Goal: Complete application form

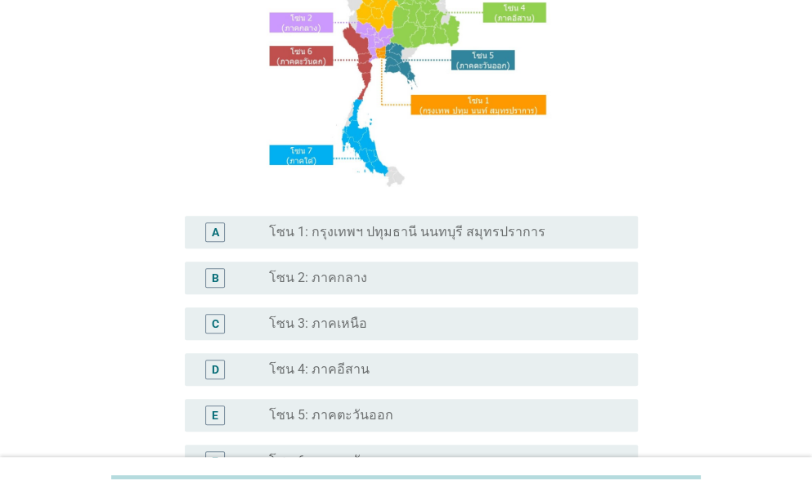
scroll to position [191, 0]
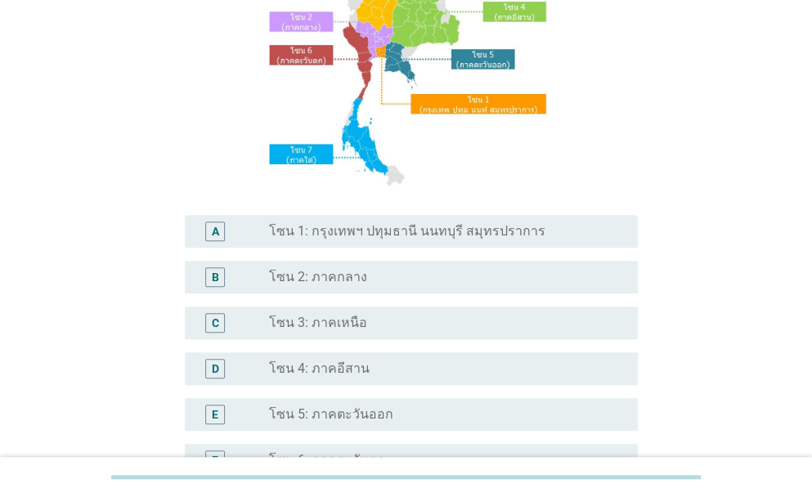
click at [517, 235] on label "โซน 1: กรุงเทพฯ ปทุมธานี นนทบุรี สมุทรปราการ" at bounding box center [407, 231] width 276 height 16
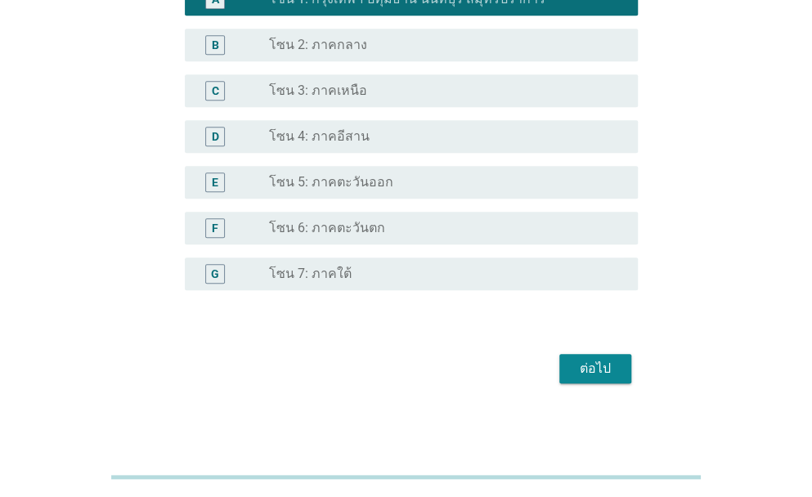
scroll to position [427, 0]
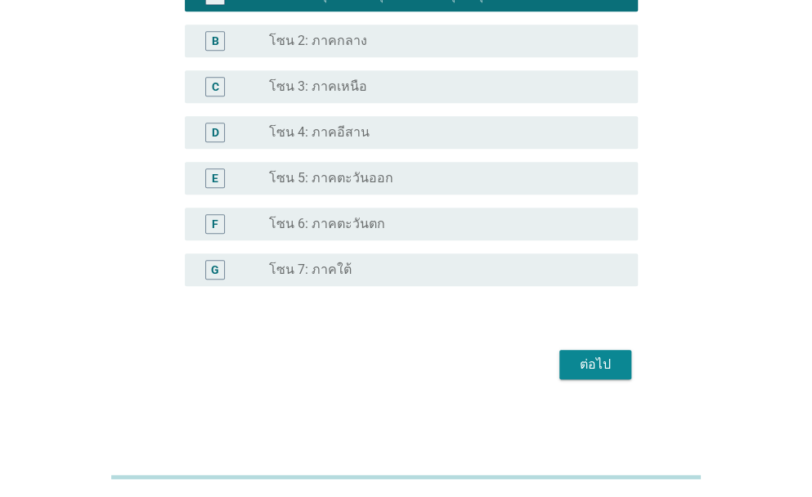
click at [609, 361] on div "ต่อไป" at bounding box center [596, 365] width 46 height 20
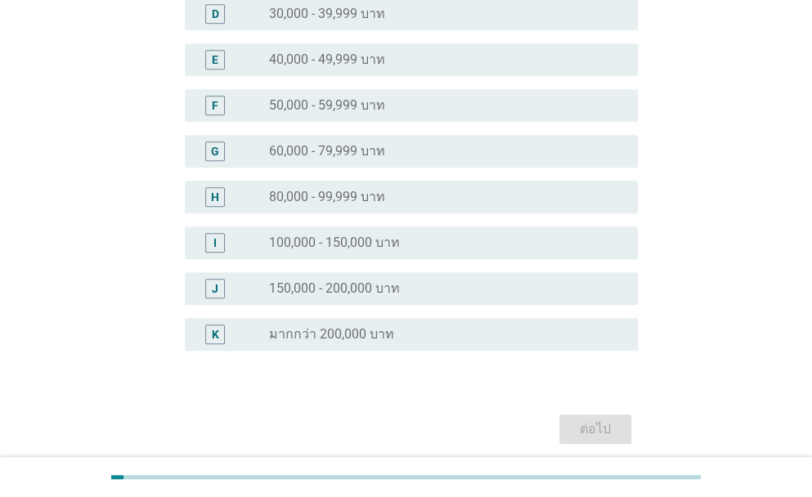
scroll to position [378, 0]
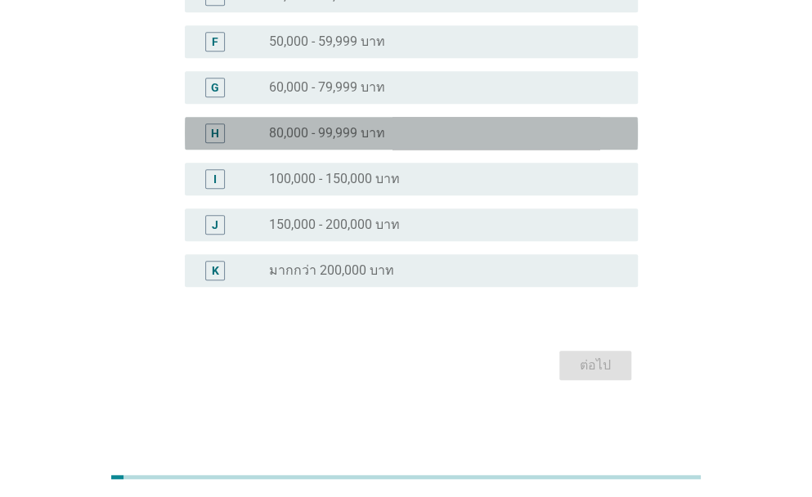
click at [337, 146] on div "H radio_button_unchecked 80,000 - 99,999 บาท" at bounding box center [411, 133] width 453 height 33
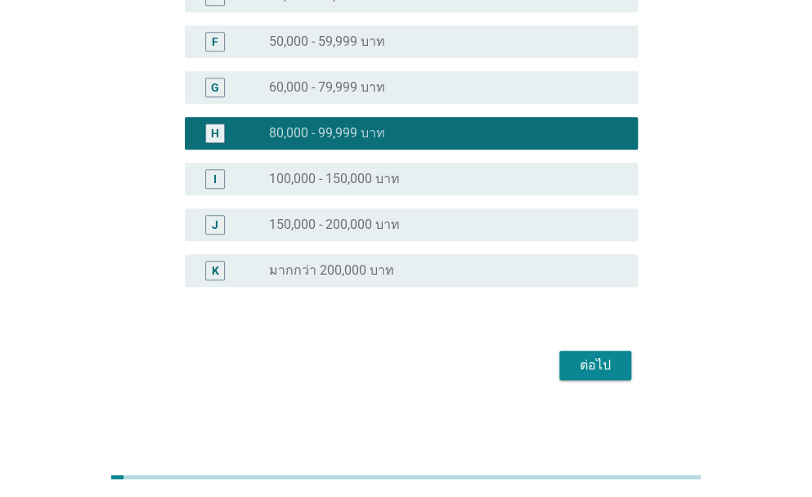
click at [603, 362] on div "ต่อไป" at bounding box center [596, 366] width 46 height 20
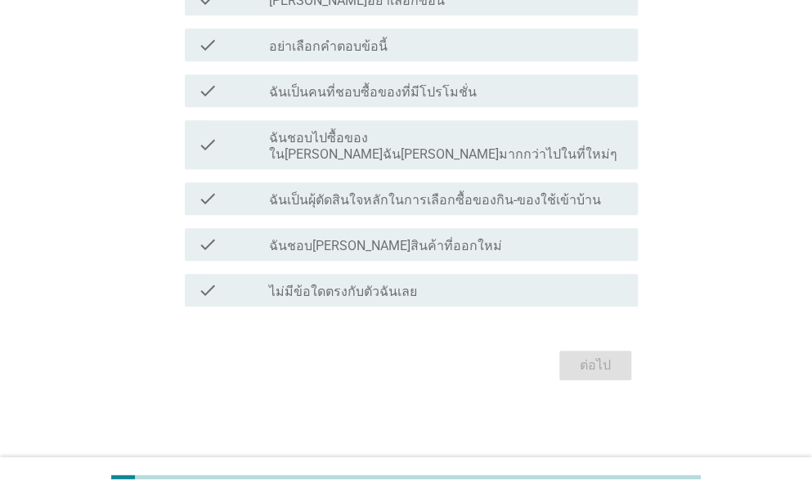
scroll to position [0, 0]
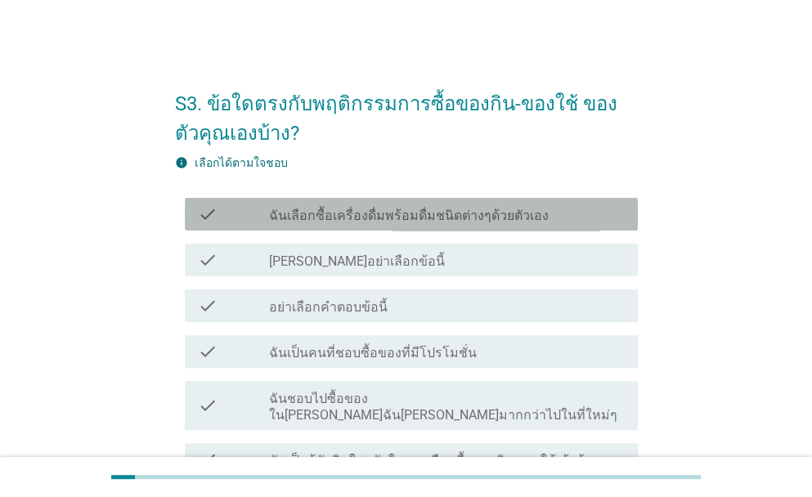
click at [381, 202] on div "check check_box_outline_blank ฉันเลือกซื้อเครื่องดื่มพร้อมดื่มชนิดต่างๆด้วยตัวเ…" at bounding box center [411, 214] width 453 height 33
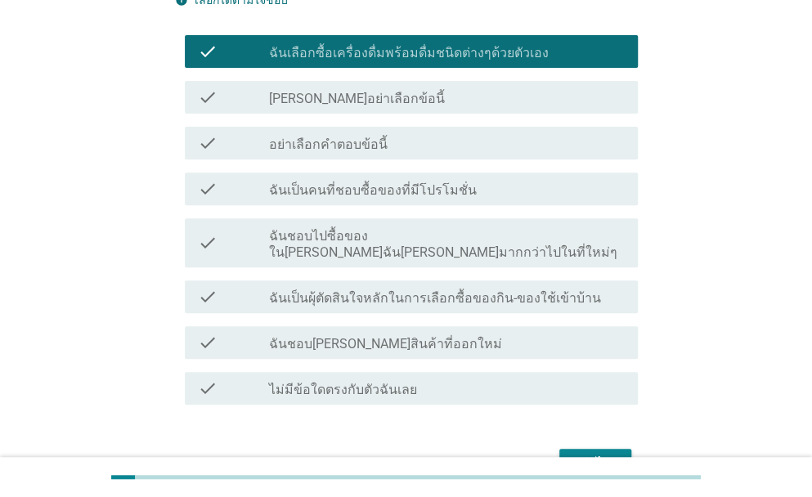
scroll to position [164, 0]
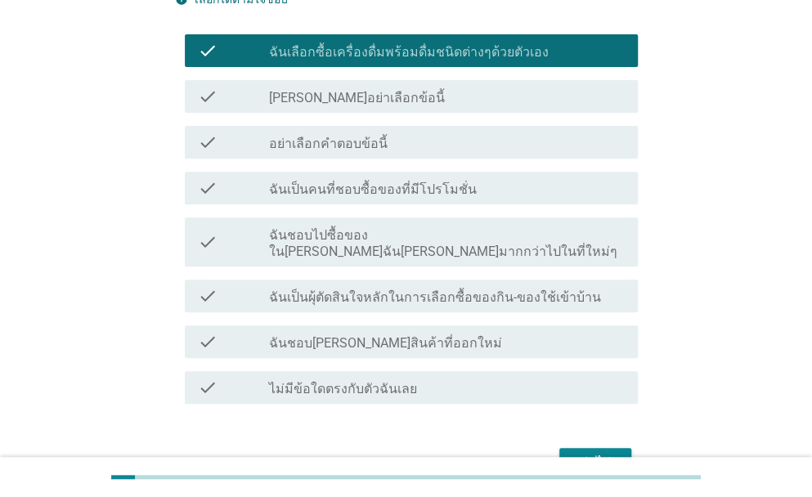
click at [411, 191] on label "ฉันเป็นคนที่ชอบซื้อของที่มีโปรโมชั่น" at bounding box center [373, 190] width 208 height 16
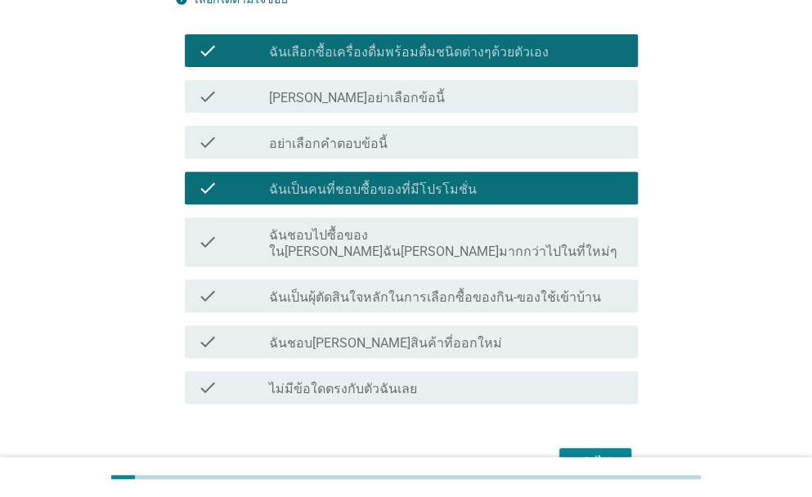
click at [380, 240] on label "ฉันชอบไปซื้อของใน[PERSON_NAME]ฉัน[PERSON_NAME]มากกว่าไปในที่ใหม่ๆ" at bounding box center [447, 243] width 356 height 33
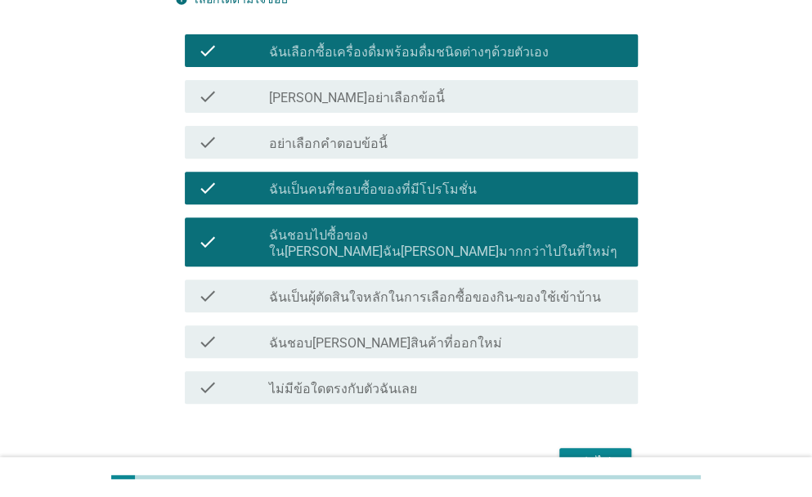
click at [382, 290] on label "ฉันเป็นผุ้ตัดสินใจหลักในการเลือกซื้อของกิน-ของใช้เข้าบ้าน" at bounding box center [435, 298] width 332 height 16
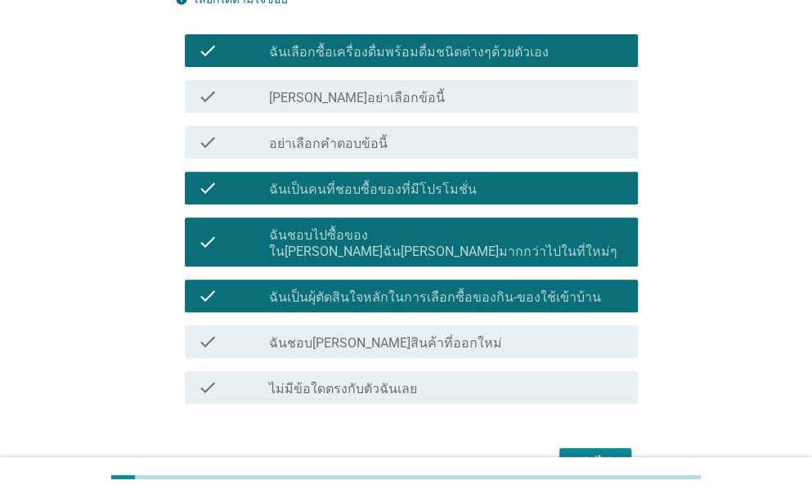
click at [381, 332] on div "check_box_outline_blank ฉันชอบ[PERSON_NAME]สินค้าที่ออกใหม่" at bounding box center [447, 342] width 356 height 20
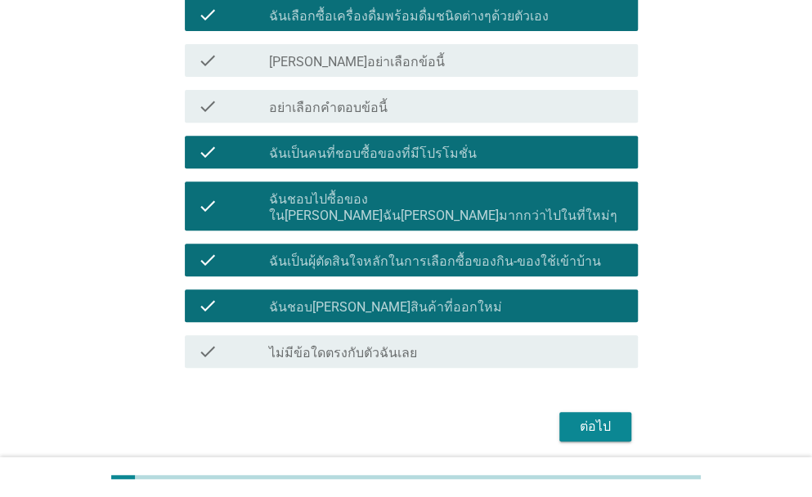
scroll to position [245, 0]
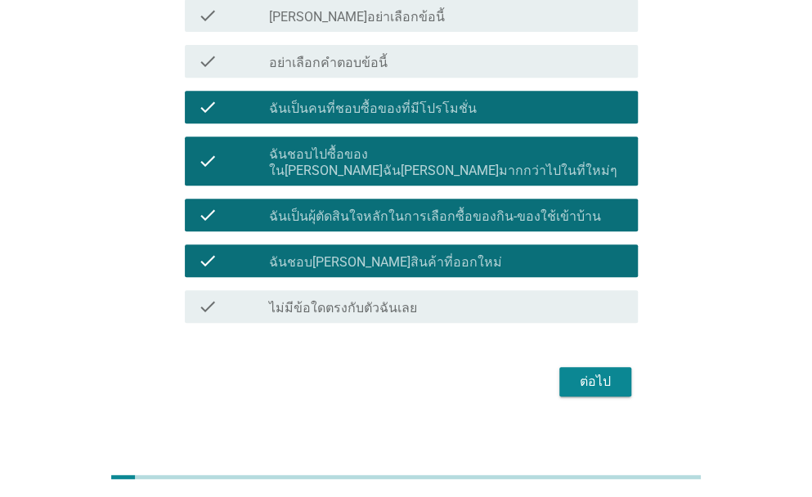
click at [590, 372] on div "ต่อไป" at bounding box center [596, 382] width 46 height 20
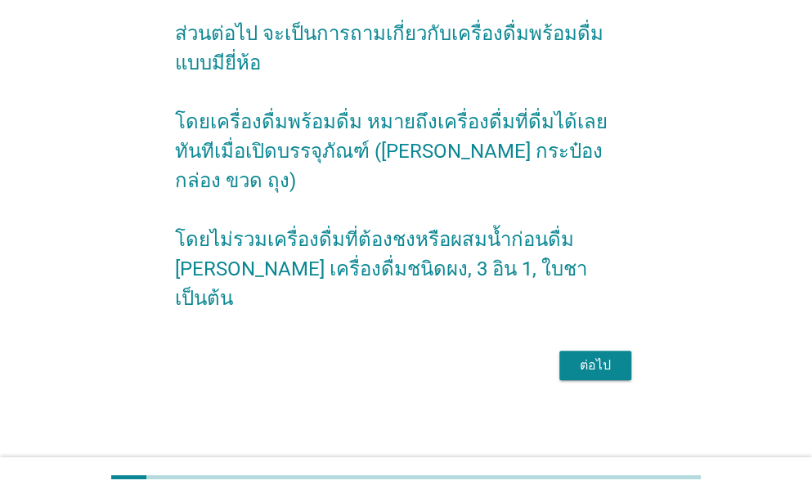
scroll to position [0, 0]
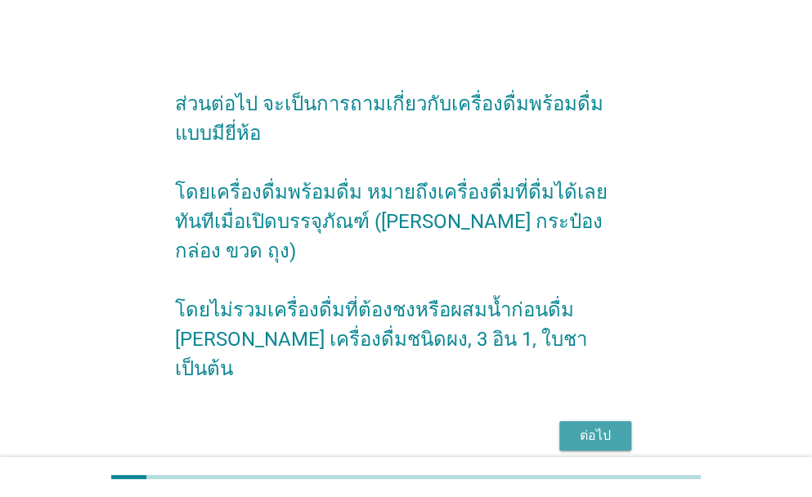
click at [596, 426] on div "ต่อไป" at bounding box center [596, 436] width 46 height 20
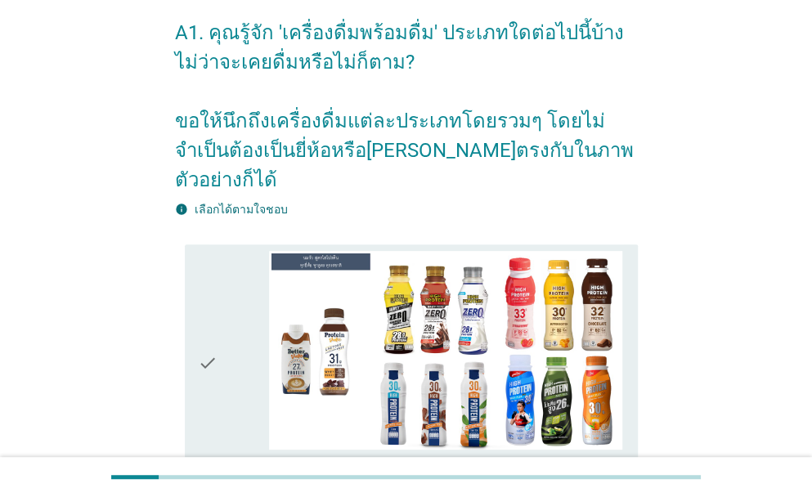
scroll to position [191, 0]
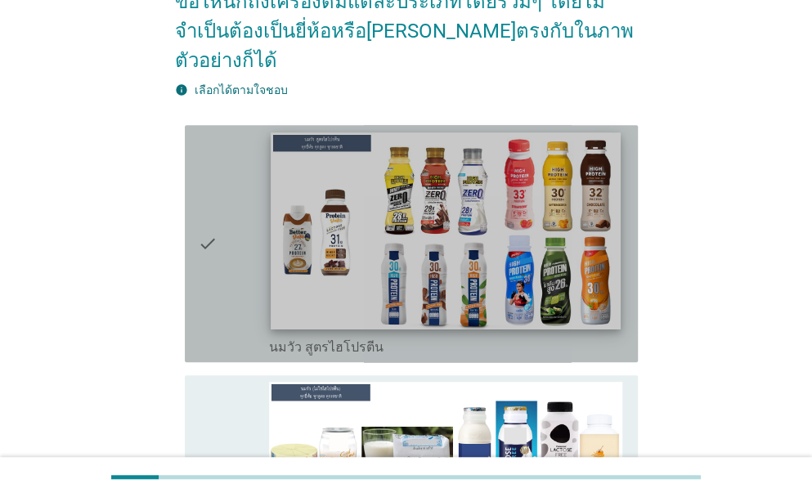
click at [445, 251] on img at bounding box center [446, 231] width 350 height 197
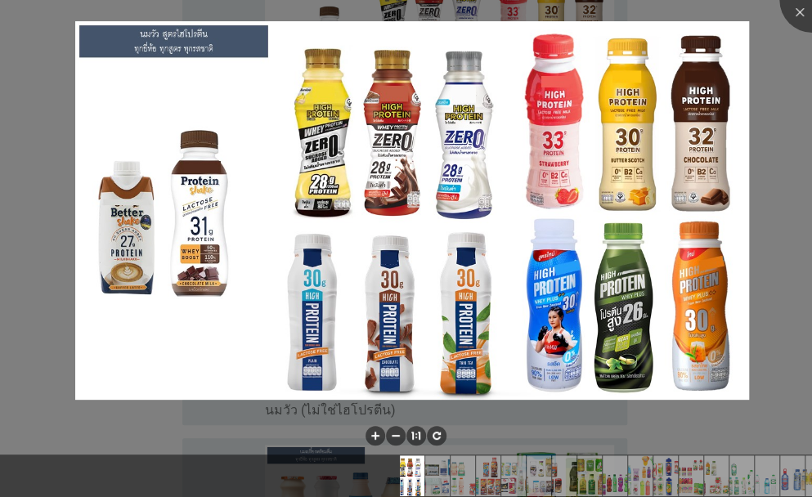
scroll to position [436, 0]
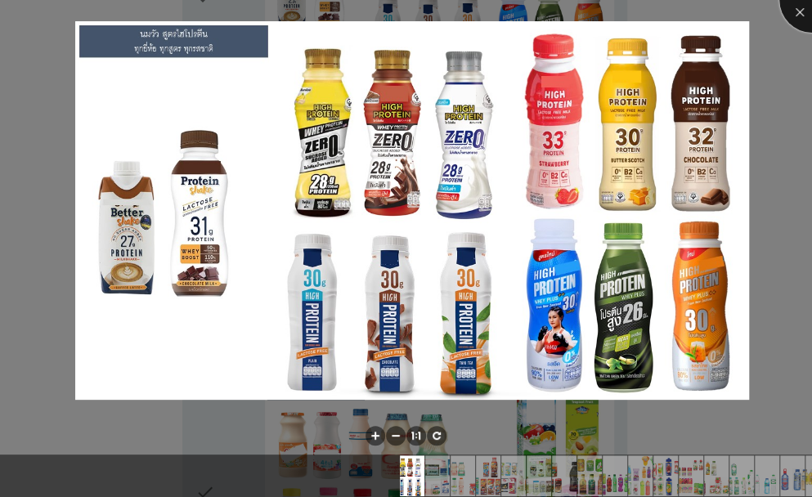
click at [793, 0] on div at bounding box center [812, -1] width 65 height 65
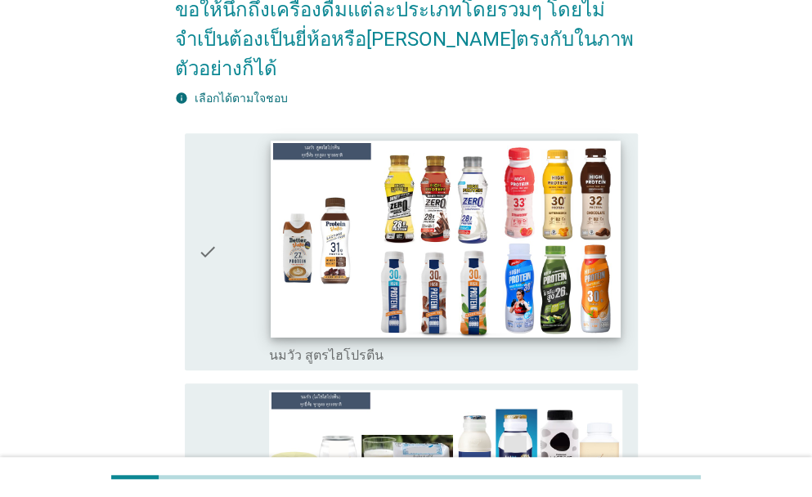
scroll to position [191, 0]
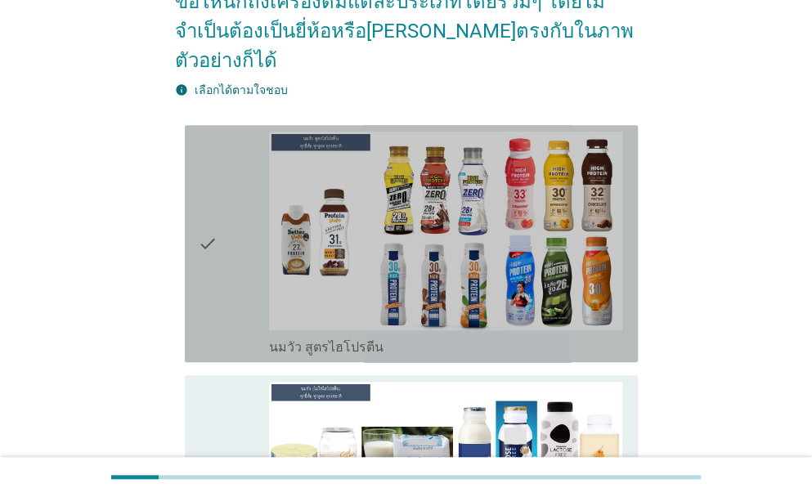
click at [203, 219] on icon "check" at bounding box center [208, 244] width 20 height 224
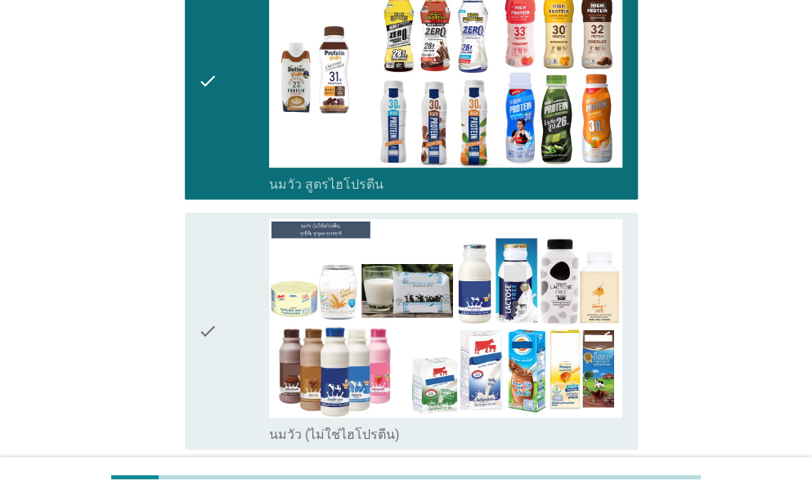
scroll to position [354, 0]
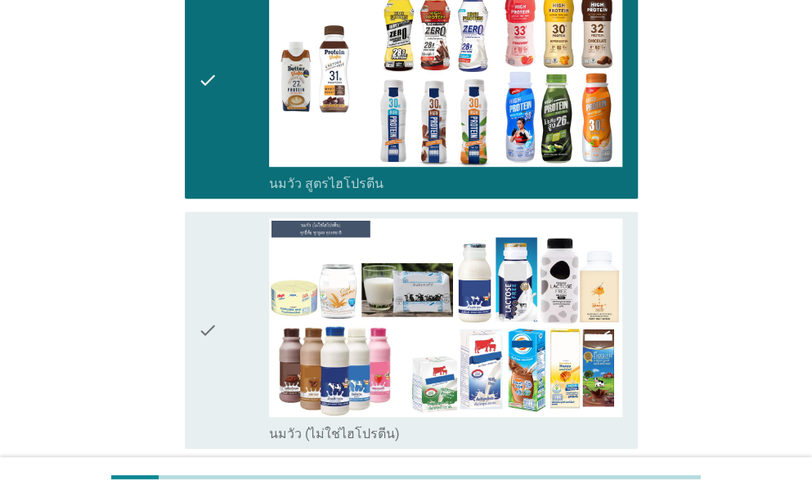
click at [198, 296] on icon "check" at bounding box center [208, 330] width 20 height 224
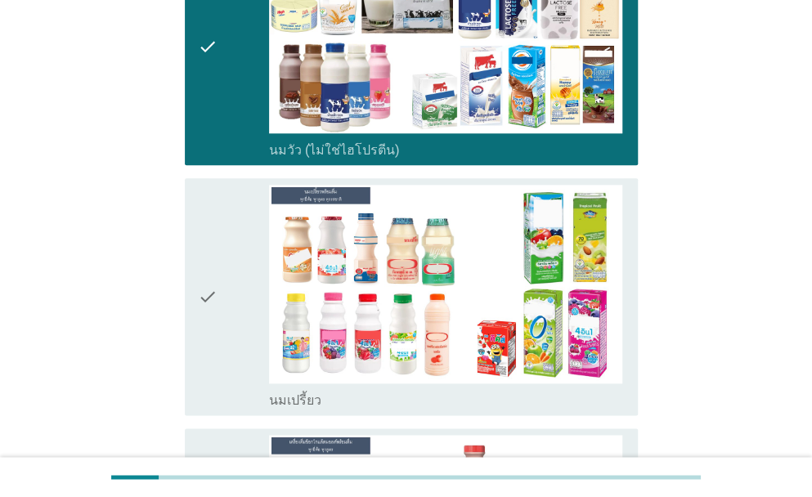
scroll to position [708, 0]
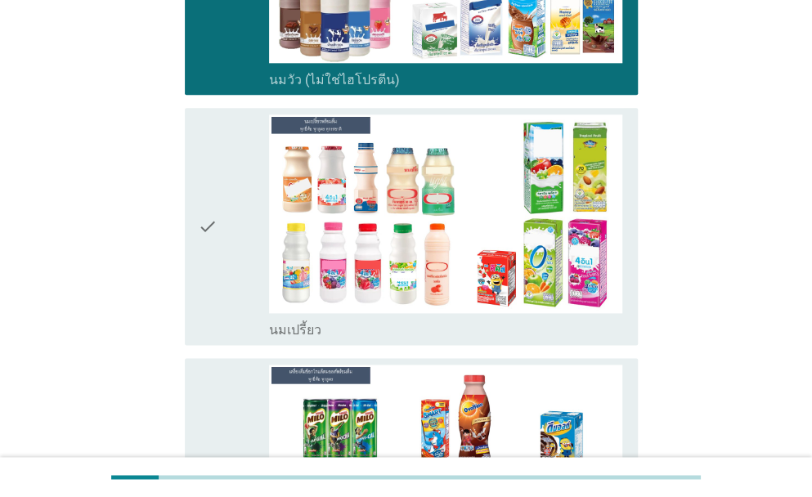
click at [209, 194] on icon "check" at bounding box center [208, 227] width 20 height 224
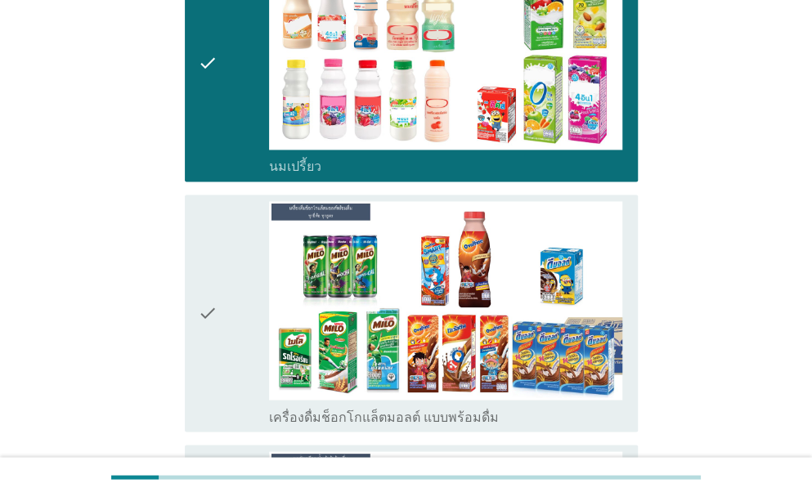
click at [201, 281] on icon "check" at bounding box center [208, 313] width 20 height 224
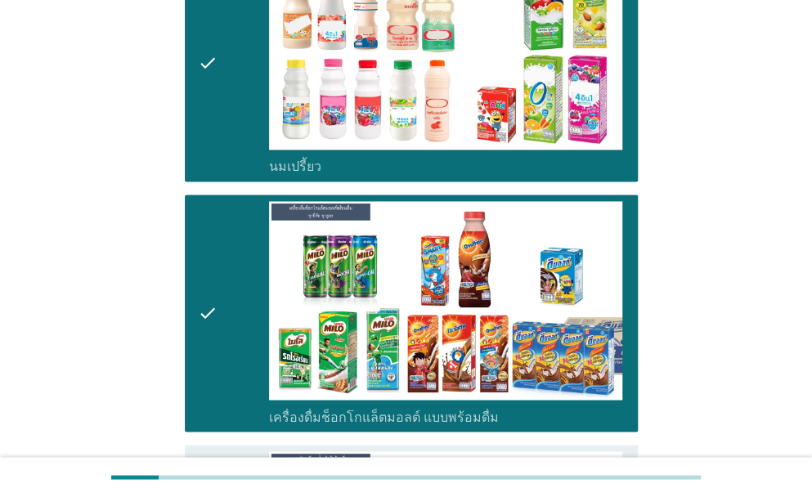
scroll to position [1090, 0]
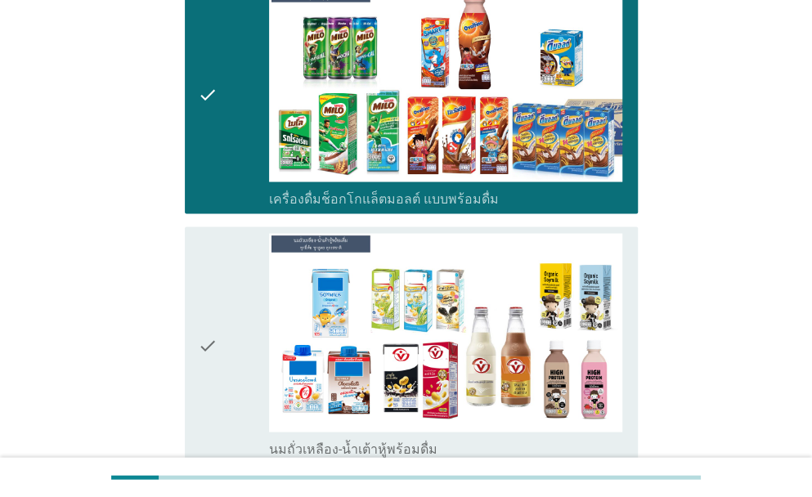
click at [207, 321] on icon "check" at bounding box center [208, 345] width 20 height 224
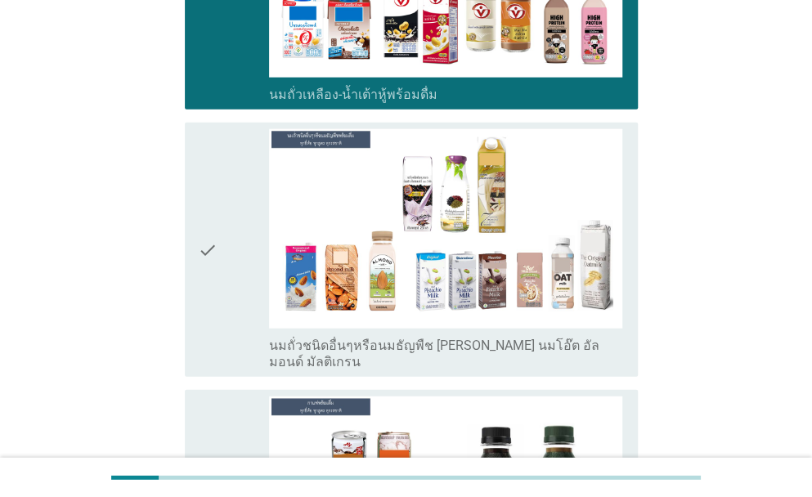
click at [203, 213] on icon "check" at bounding box center [208, 249] width 20 height 240
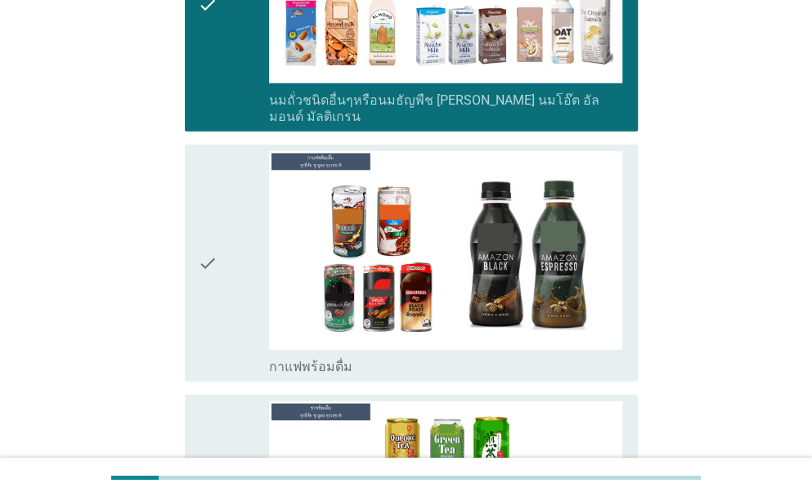
click at [209, 216] on icon "check" at bounding box center [208, 263] width 20 height 224
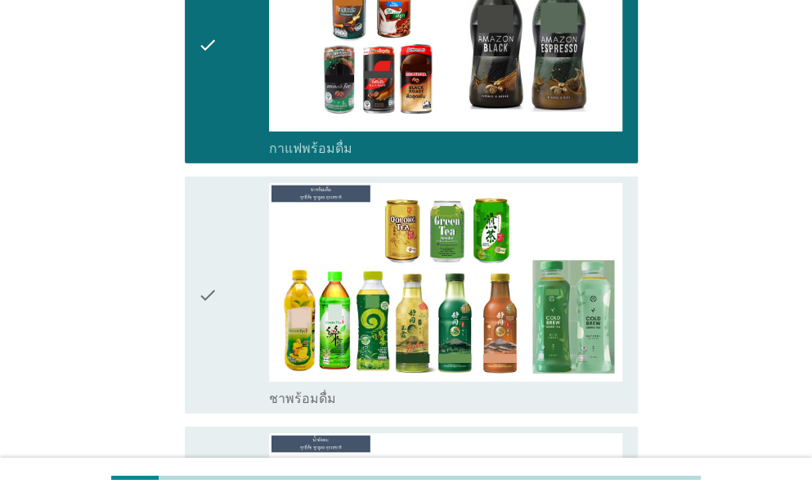
scroll to position [1990, 0]
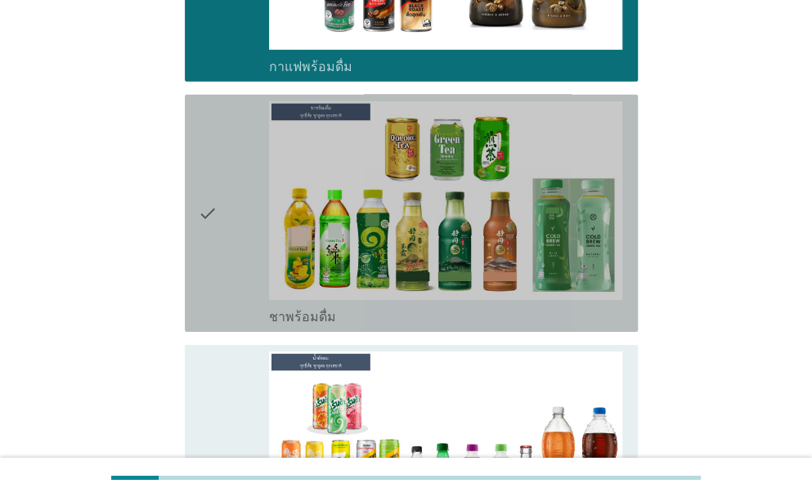
click at [203, 151] on icon "check" at bounding box center [208, 213] width 20 height 224
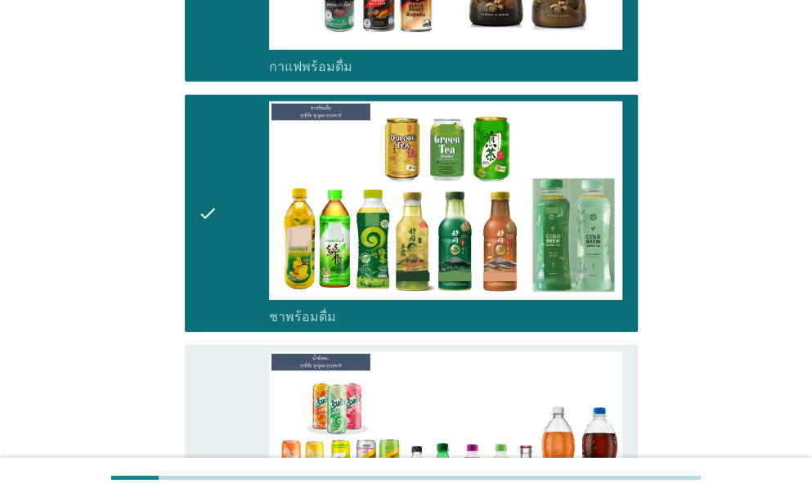
click at [198, 421] on icon "check" at bounding box center [208, 464] width 20 height 224
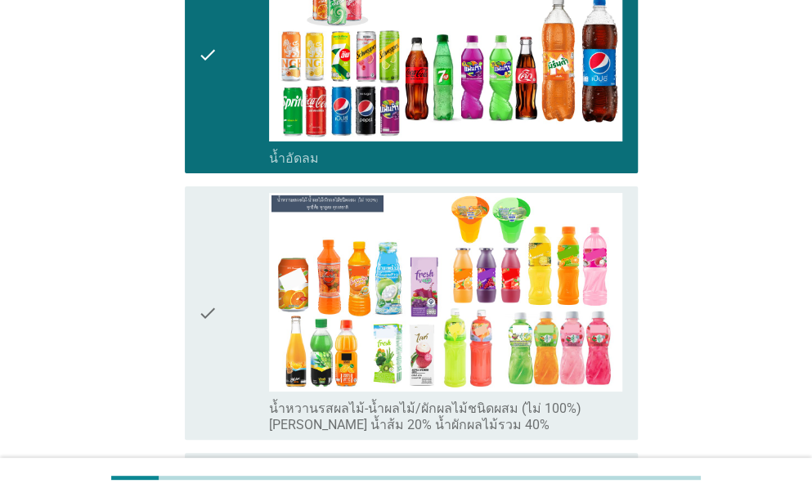
scroll to position [2590, 0]
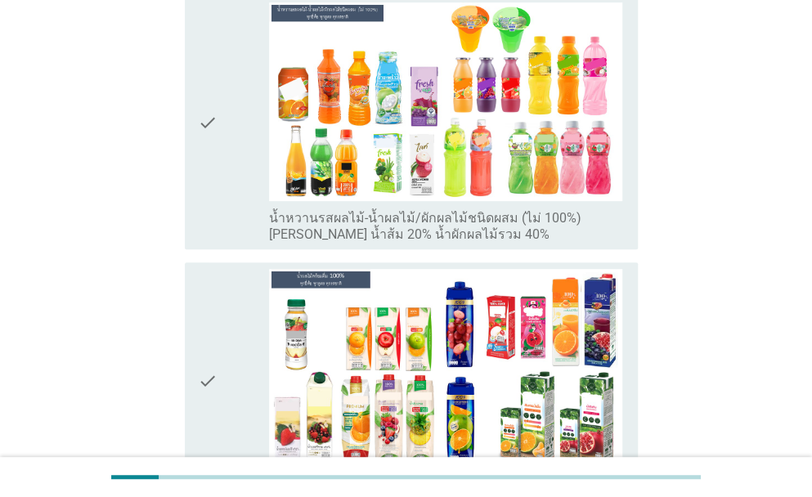
click at [222, 93] on div "check" at bounding box center [233, 122] width 71 height 240
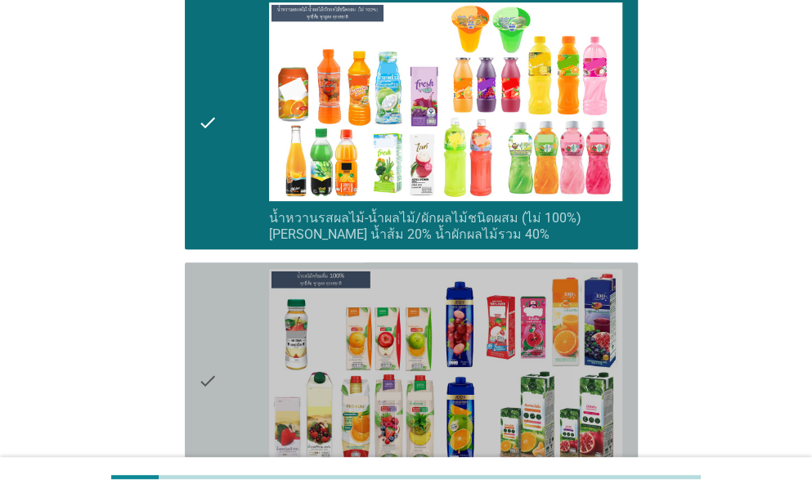
click at [187, 320] on div "check check_box_outline_blank น้ำผลไม้ 100% [PERSON_NAME] น้ำส้ม 100%" at bounding box center [411, 381] width 453 height 237
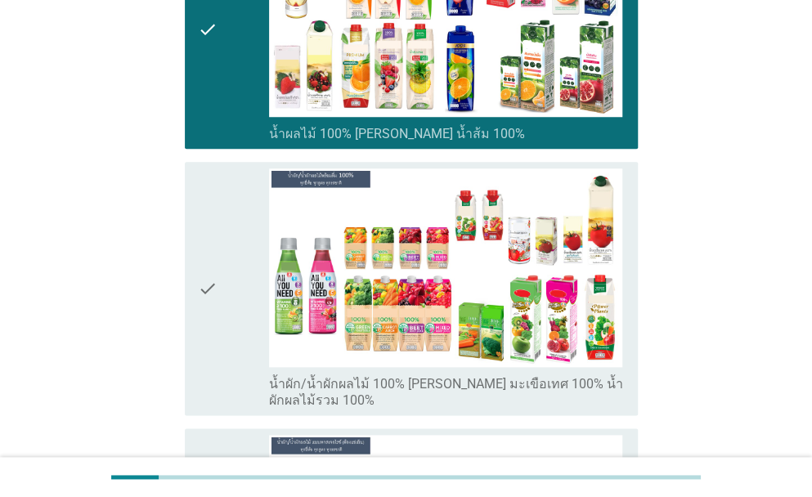
scroll to position [3027, 0]
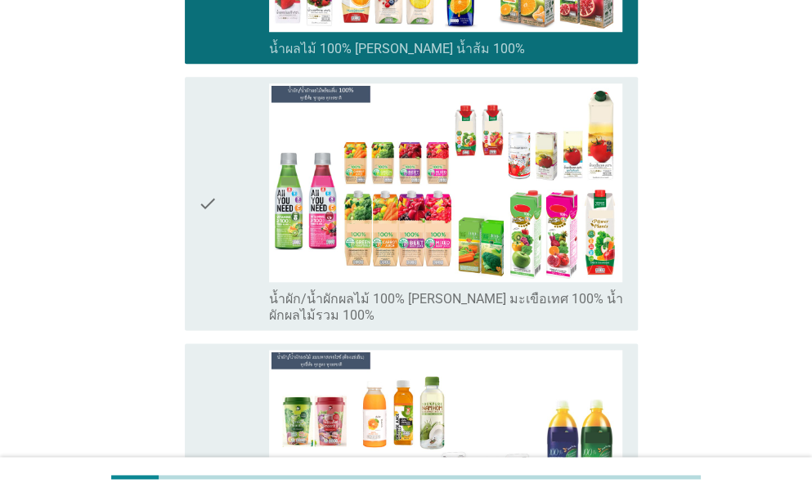
click at [195, 183] on div "check check_box_outline_blank น้ำผัก/น้ำผักผลไม้ 100% [PERSON_NAME] มะเขือเทศ 1…" at bounding box center [411, 204] width 453 height 254
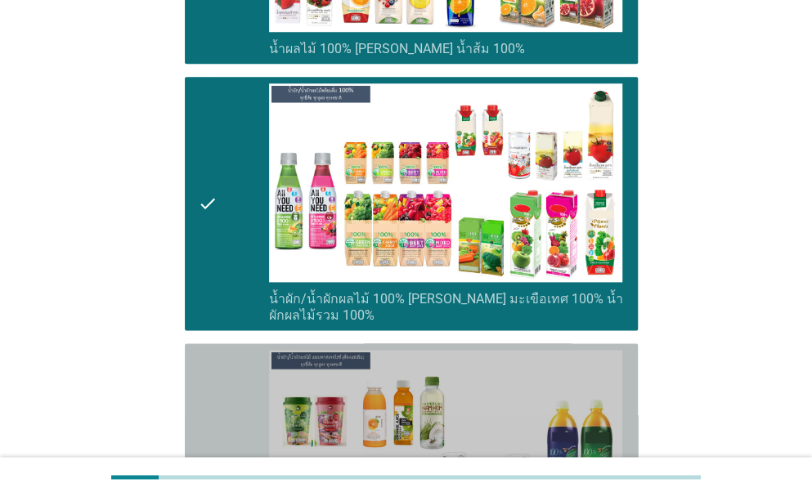
click at [191, 408] on div "check check_box_outline_blank น้ำผลไม้/น้ำผักพาสเจอ[PERSON_NAME] (ต้องแช่เย็นตล…" at bounding box center [411, 471] width 453 height 254
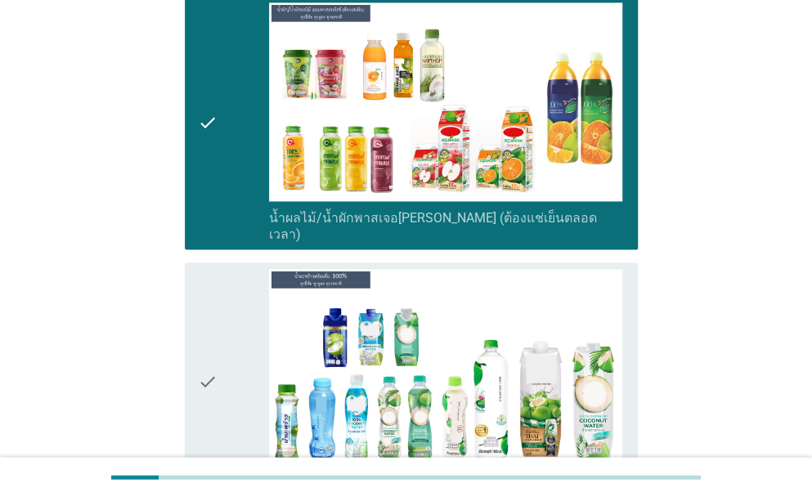
scroll to position [3490, 0]
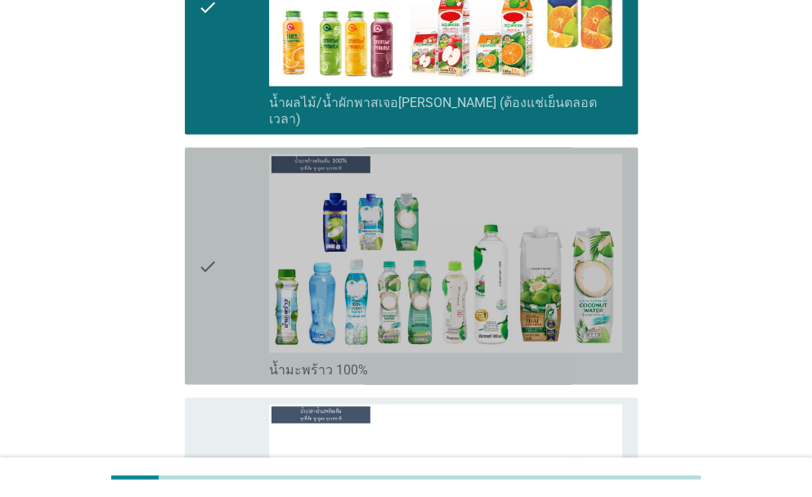
click at [213, 195] on icon "check" at bounding box center [208, 266] width 20 height 224
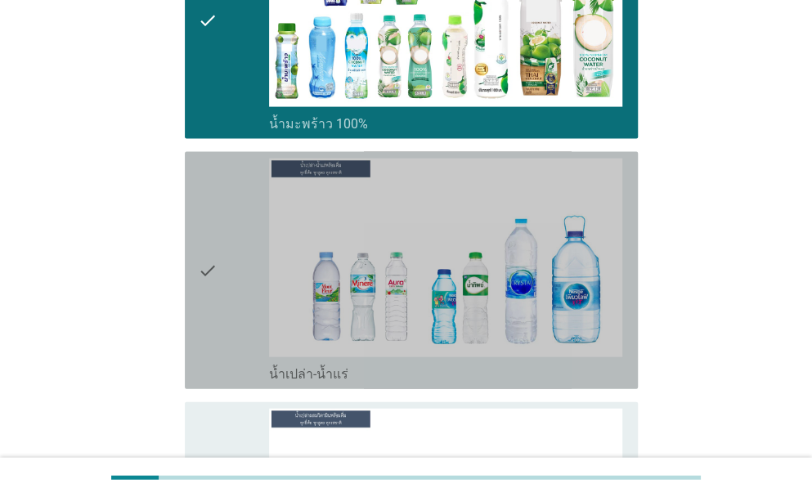
click at [205, 223] on icon "check" at bounding box center [208, 271] width 20 height 224
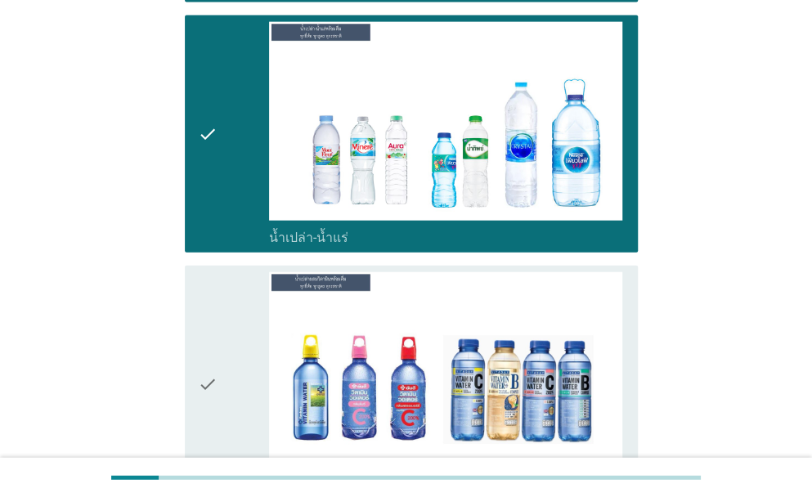
click at [201, 325] on icon "check" at bounding box center [208, 384] width 20 height 224
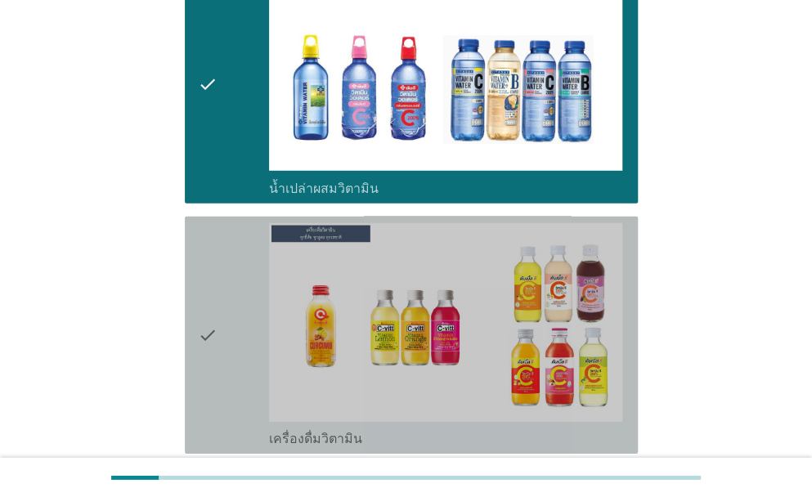
click at [210, 262] on icon "check" at bounding box center [208, 335] width 20 height 224
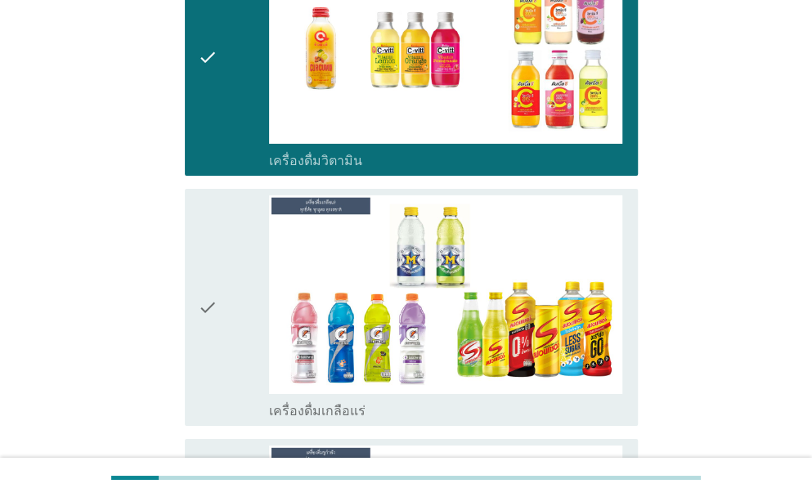
scroll to position [4581, 0]
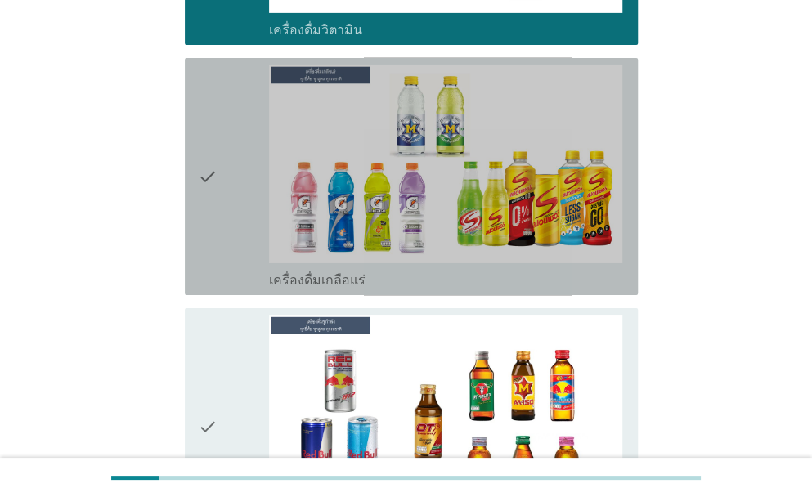
click at [188, 138] on div "check check_box_outline_blank เครื่องดื่มเกลือแร่" at bounding box center [411, 176] width 453 height 237
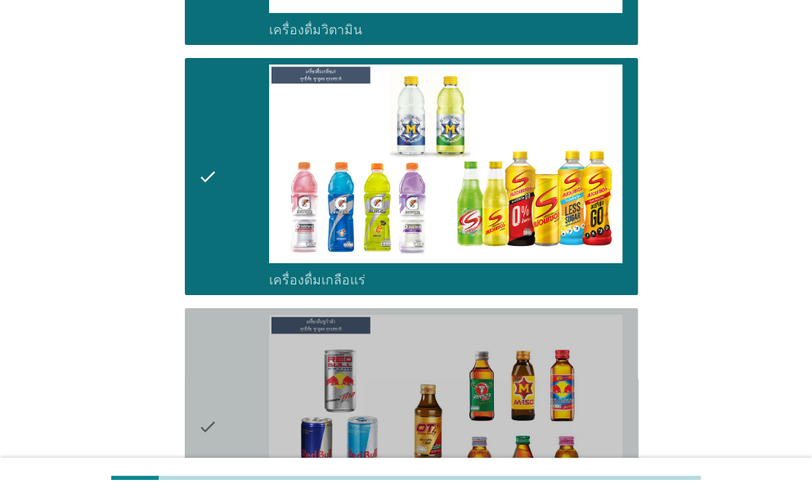
click at [206, 359] on icon "check" at bounding box center [208, 427] width 20 height 224
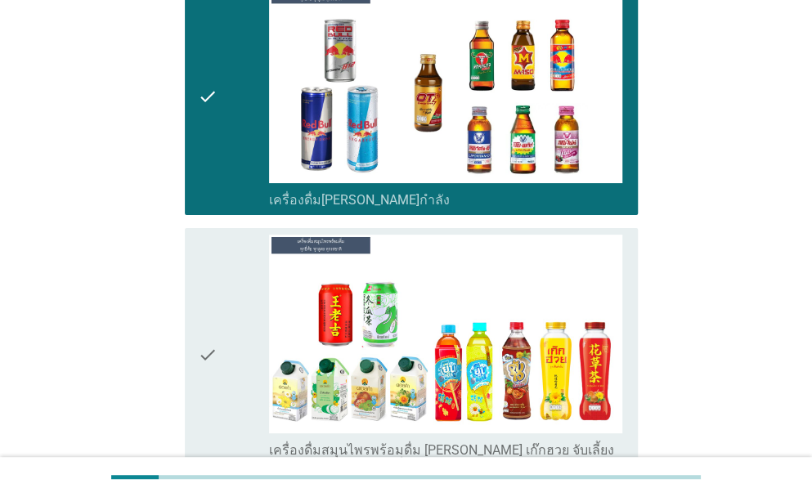
scroll to position [5044, 0]
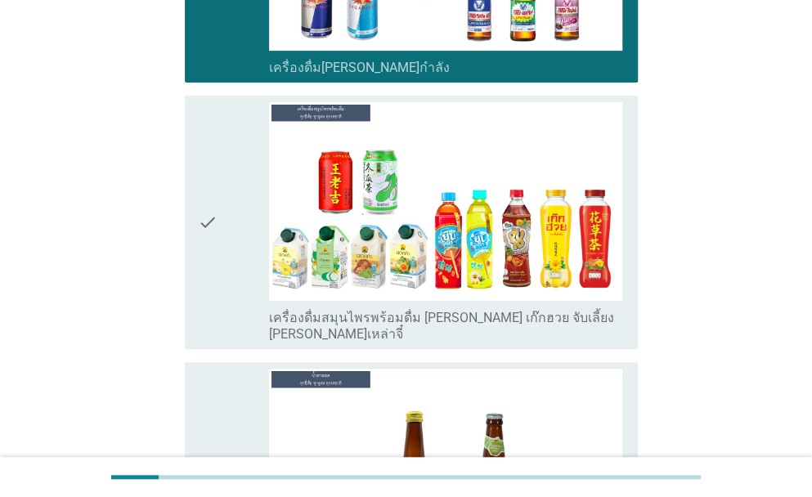
click at [208, 143] on icon "check" at bounding box center [208, 222] width 20 height 240
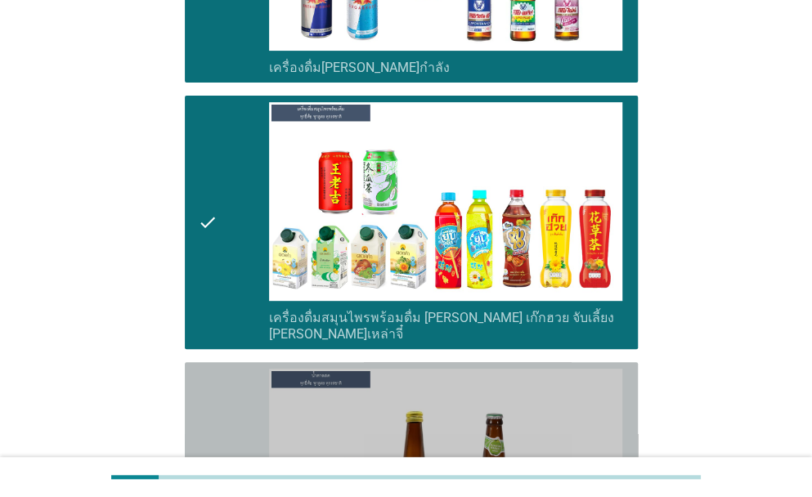
click at [196, 404] on div "check check_box_outline_blank น้ำตาลสด" at bounding box center [411, 480] width 453 height 237
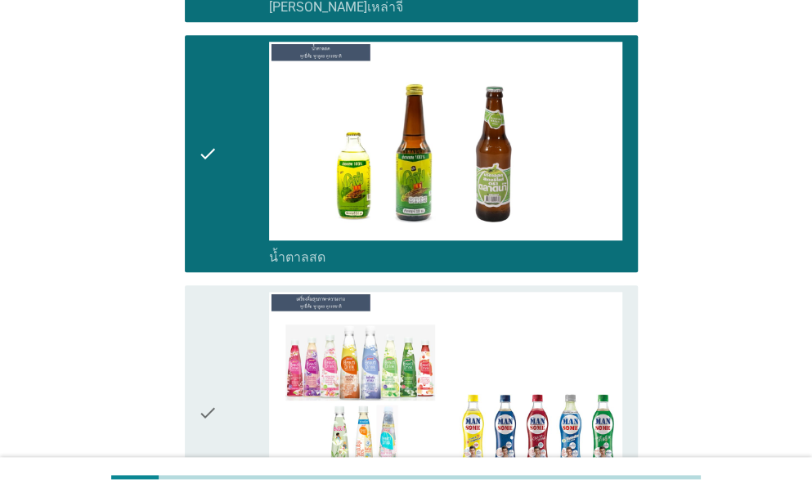
scroll to position [5562, 0]
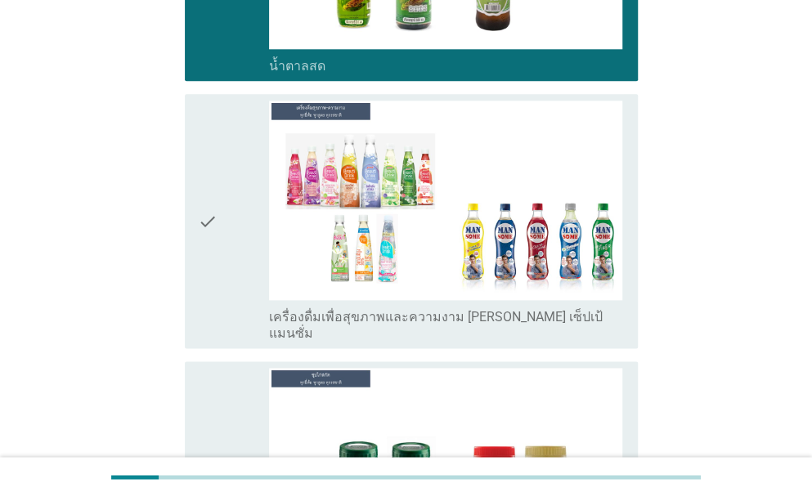
click at [196, 133] on div "check check_box_outline_blank เครื่องดื่มเพื่อสุขภาพและความงาม [PERSON_NAME] เซ…" at bounding box center [411, 221] width 453 height 254
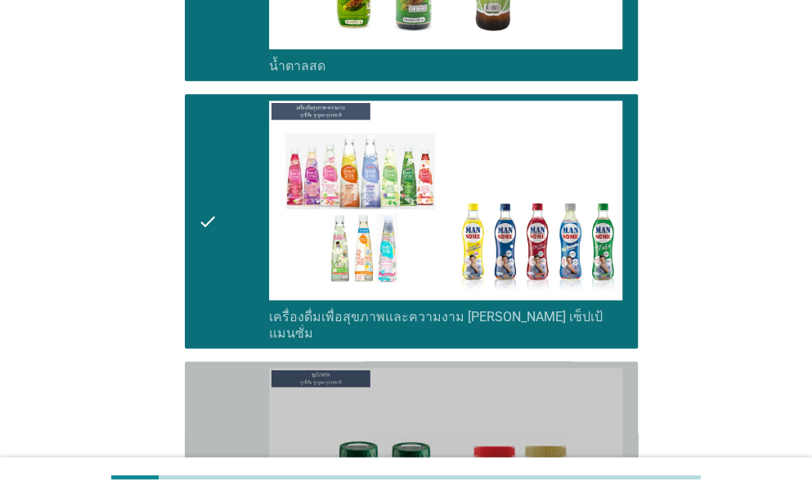
click at [215, 368] on icon "check" at bounding box center [208, 480] width 20 height 224
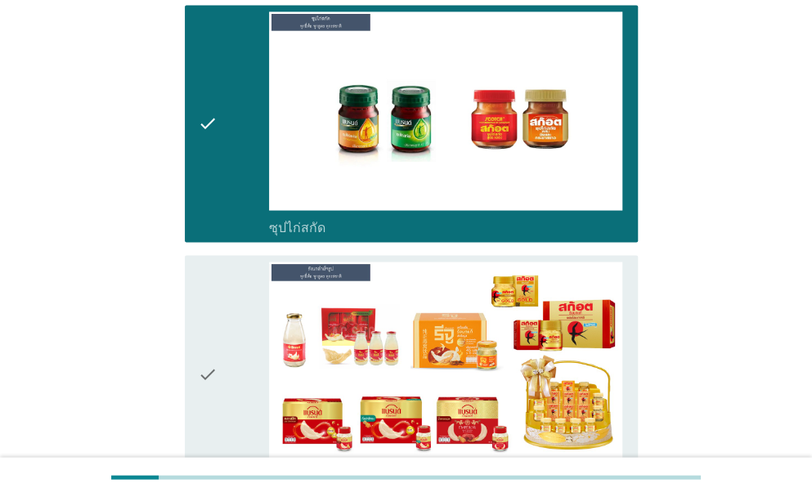
scroll to position [6004, 0]
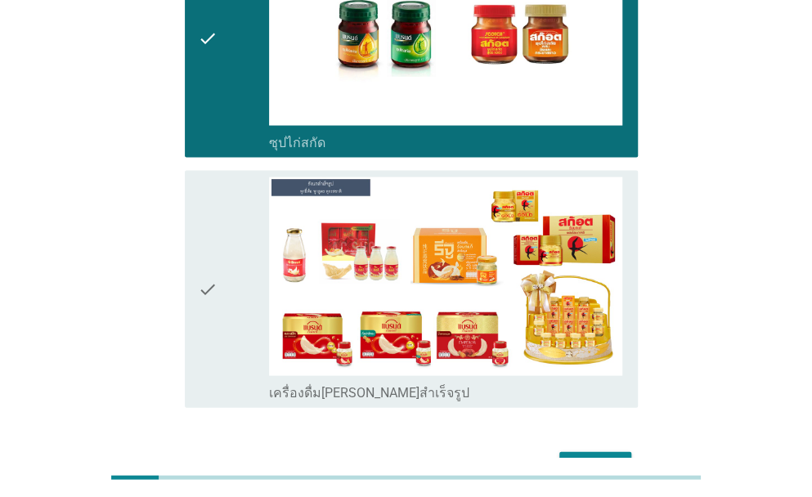
click at [200, 178] on icon "check" at bounding box center [208, 289] width 20 height 224
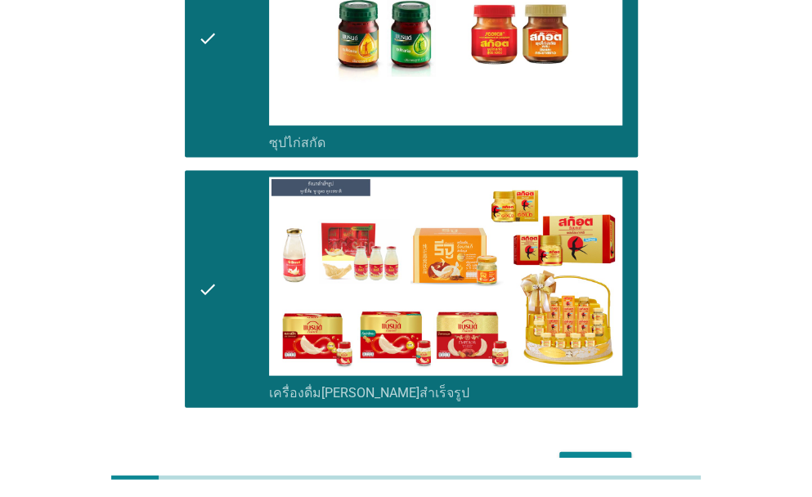
click at [609, 456] on div "ต่อไป" at bounding box center [596, 466] width 46 height 20
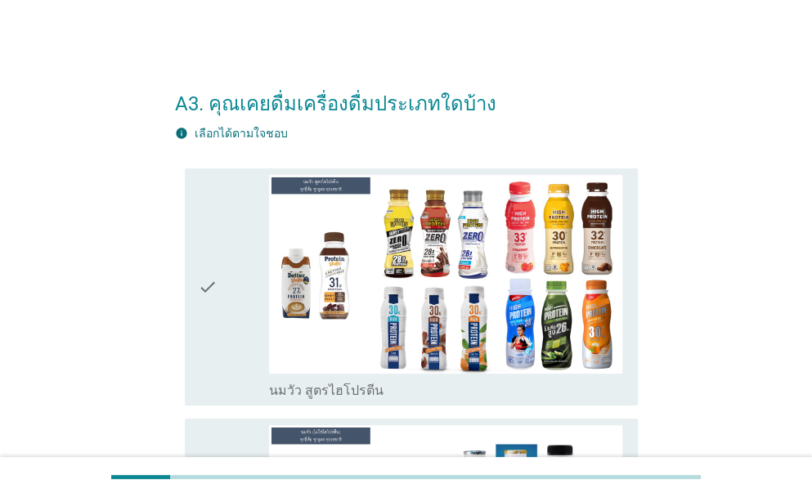
click at [201, 285] on icon "check" at bounding box center [208, 287] width 20 height 224
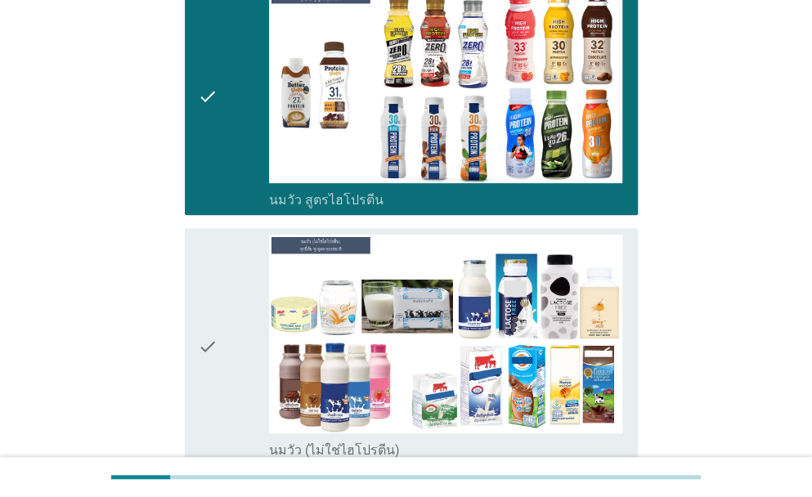
click at [199, 315] on icon "check" at bounding box center [208, 347] width 20 height 224
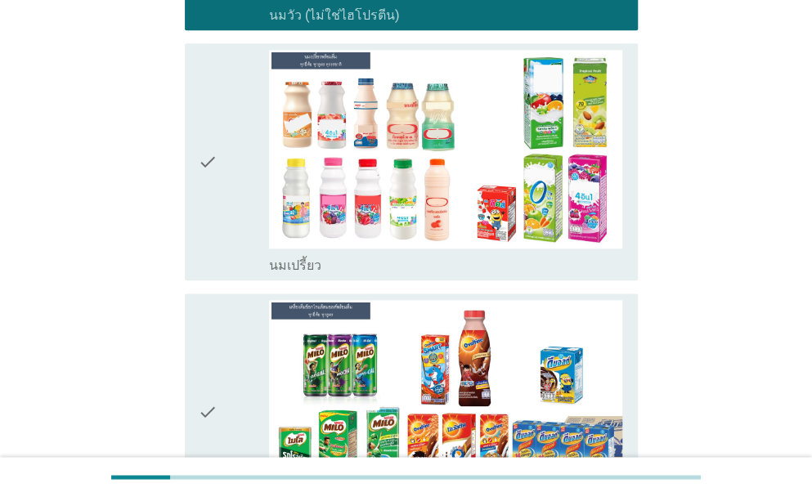
scroll to position [627, 0]
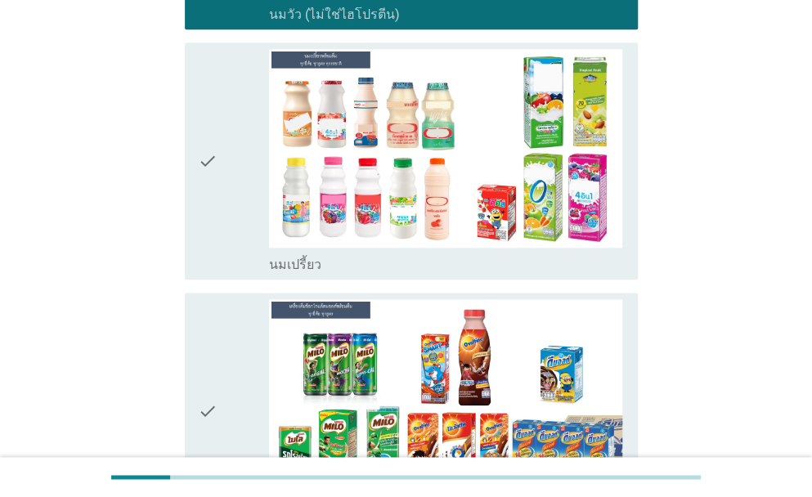
click at [190, 178] on div "check check_box_outline_blank นมเปรี้ยว" at bounding box center [411, 161] width 453 height 237
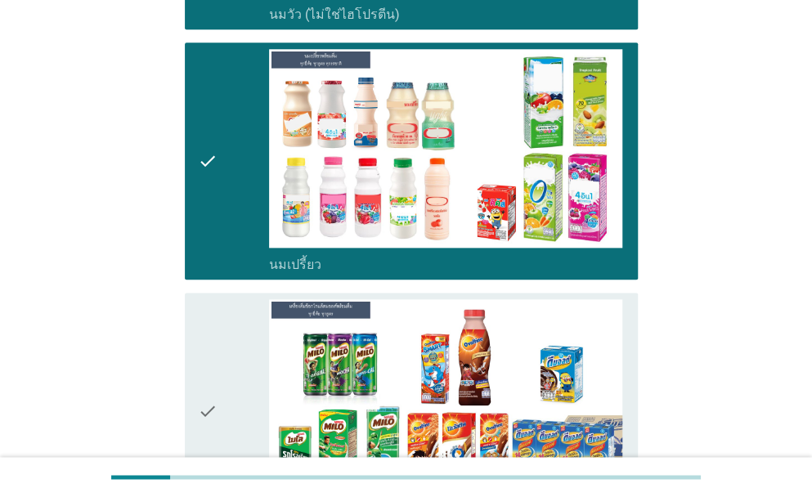
click at [194, 420] on div "check check_box_outline_blank เครื่องดื่มช็อกโกแล็ตมอลต์ แบบพร้อมดื่ม" at bounding box center [411, 411] width 453 height 237
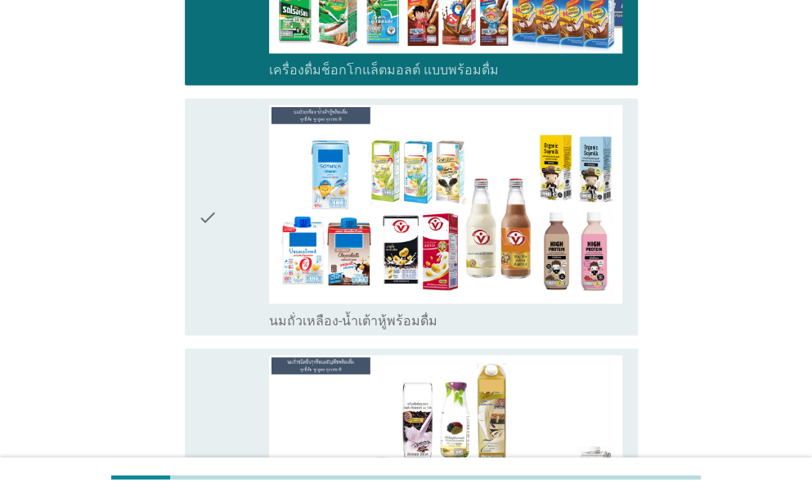
scroll to position [1145, 0]
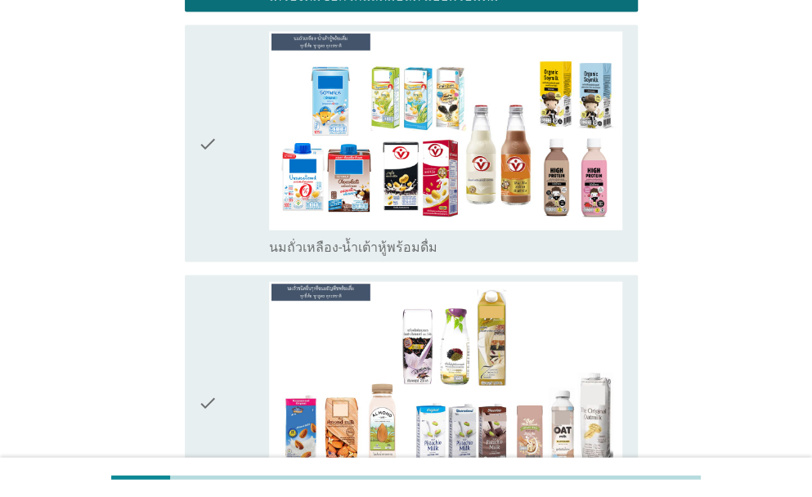
click at [190, 178] on div "check check_box_outline_blank นมถั่วเหลือง-น้ำเต้าหู้พร้อมดื่ม" at bounding box center [411, 143] width 453 height 237
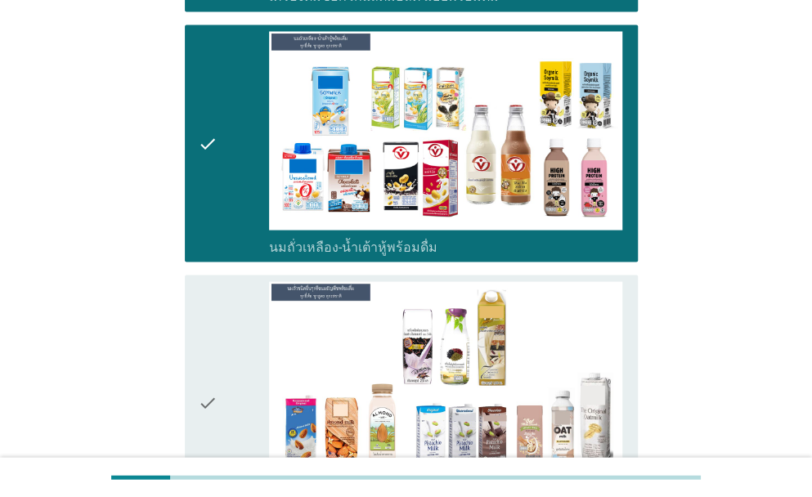
click at [214, 385] on icon "check" at bounding box center [208, 401] width 20 height 240
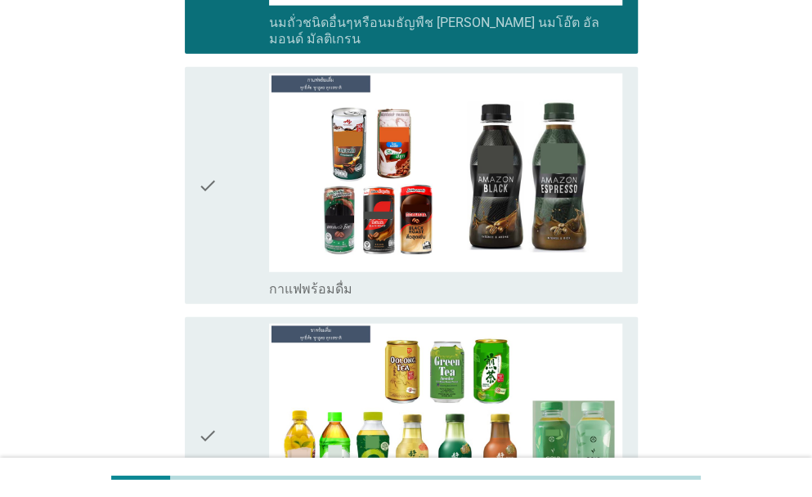
scroll to position [1718, 0]
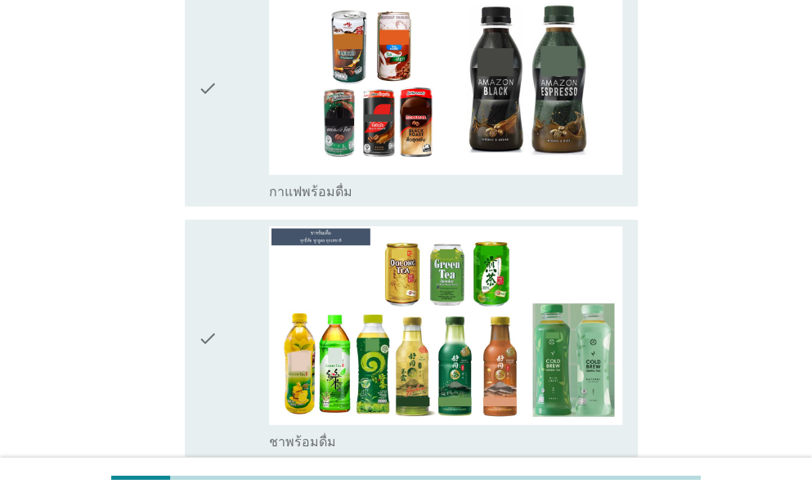
click at [209, 89] on icon "check" at bounding box center [208, 88] width 20 height 224
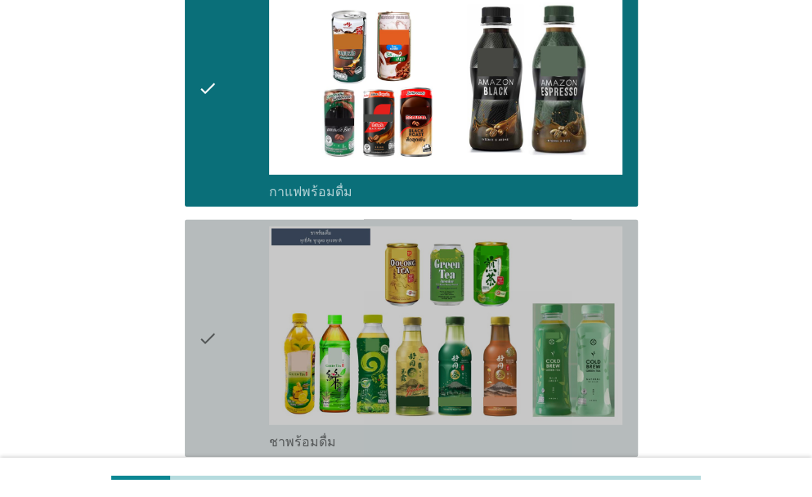
click at [209, 315] on icon "check" at bounding box center [208, 339] width 20 height 224
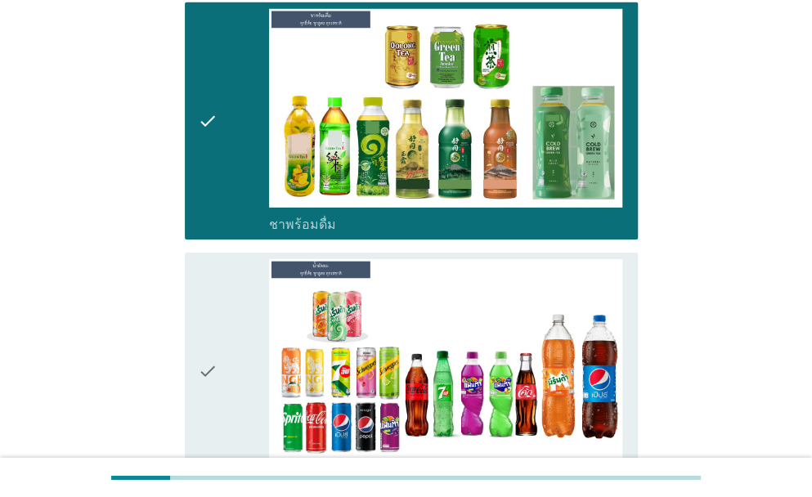
scroll to position [2099, 0]
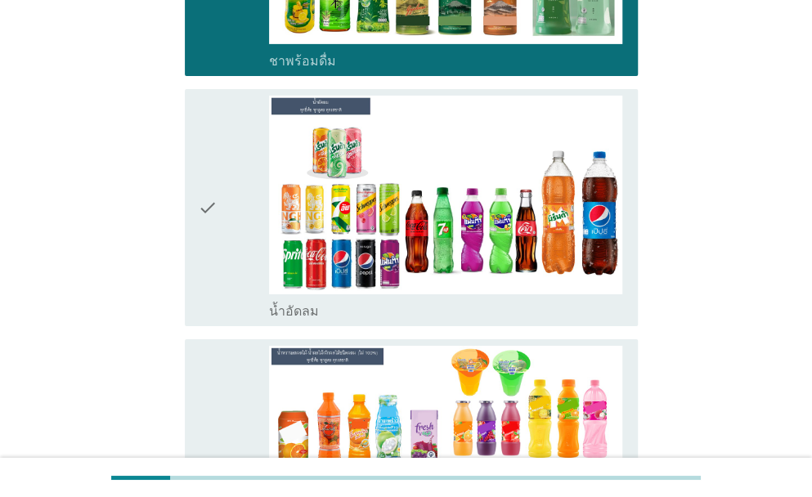
click at [213, 188] on icon "check" at bounding box center [208, 208] width 20 height 224
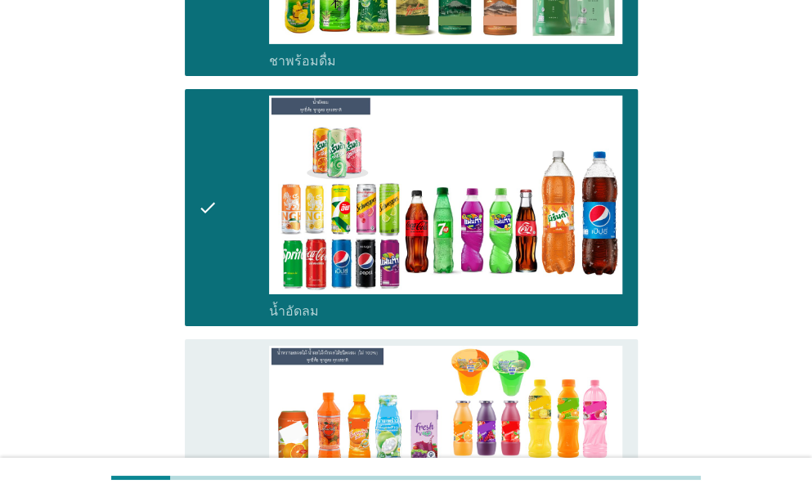
click at [203, 434] on icon "check" at bounding box center [208, 466] width 20 height 240
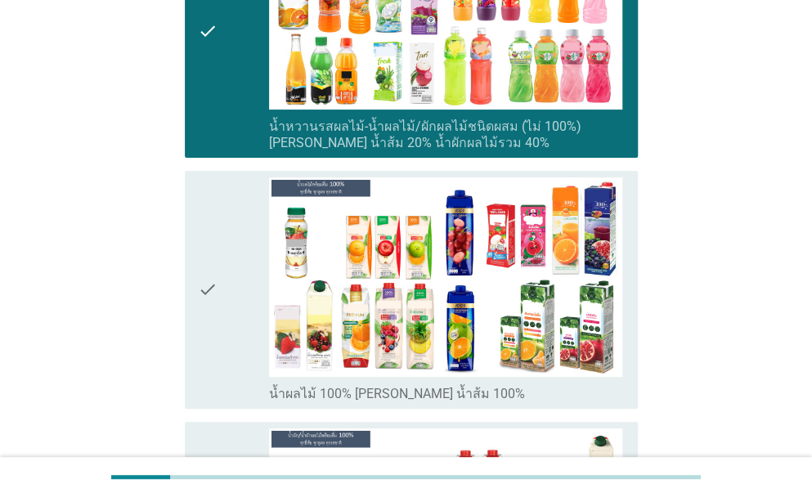
scroll to position [2590, 0]
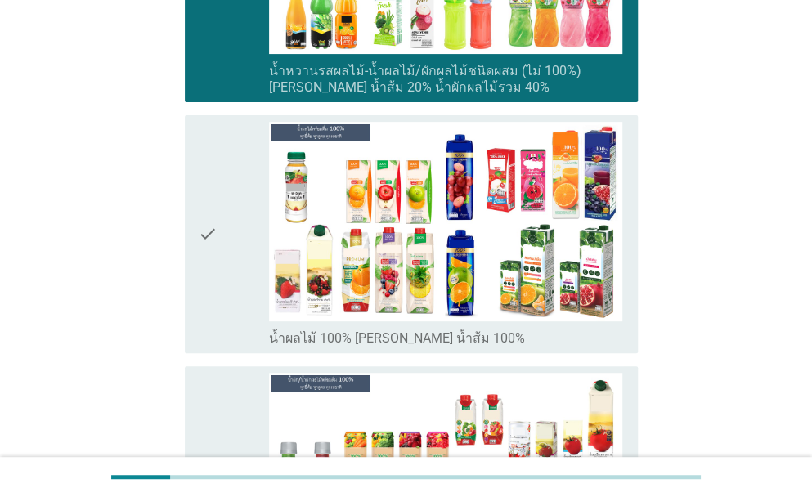
click at [211, 219] on icon "check" at bounding box center [208, 234] width 20 height 224
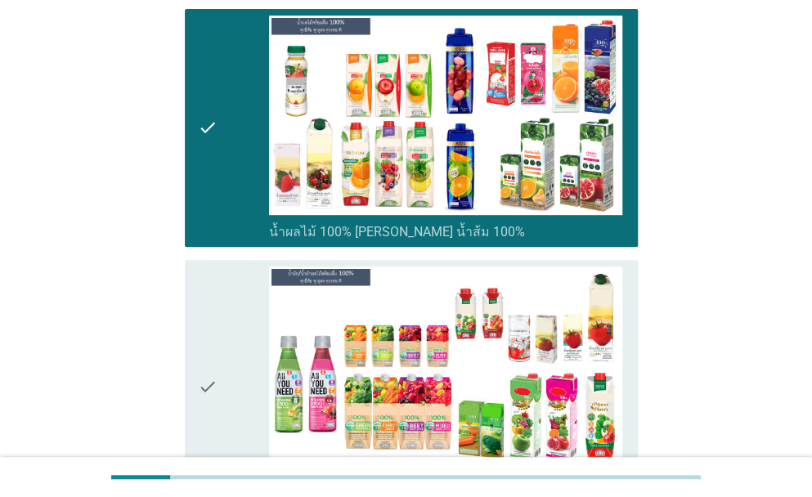
scroll to position [2699, 0]
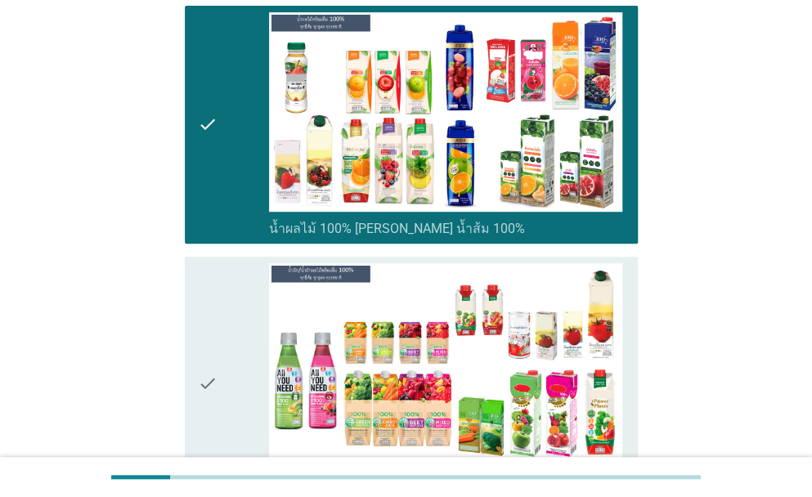
click at [194, 345] on div "check check_box_outline_blank น้ำผัก/น้ำผักผลไม้ 100% [PERSON_NAME] มะเขือเทศ 1…" at bounding box center [411, 384] width 453 height 254
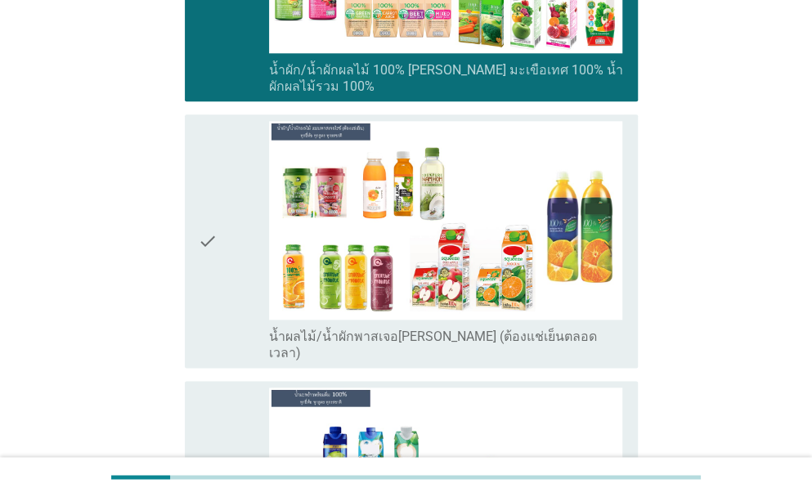
click at [200, 205] on icon "check" at bounding box center [208, 241] width 20 height 240
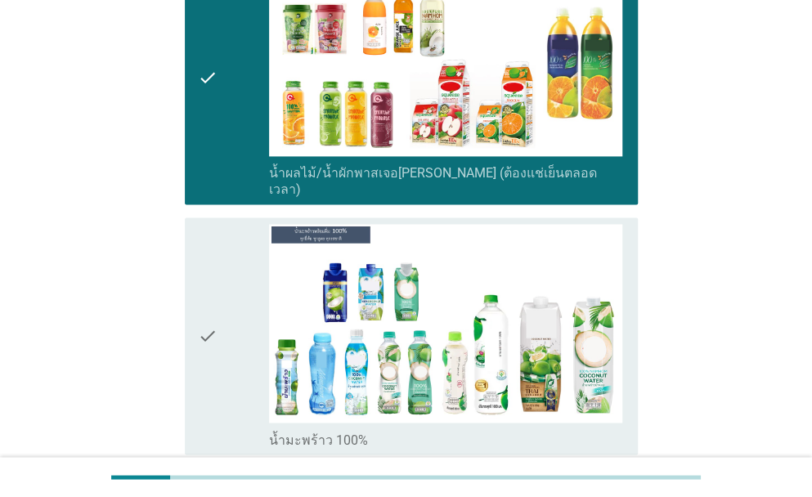
click at [198, 277] on icon "check" at bounding box center [208, 336] width 20 height 224
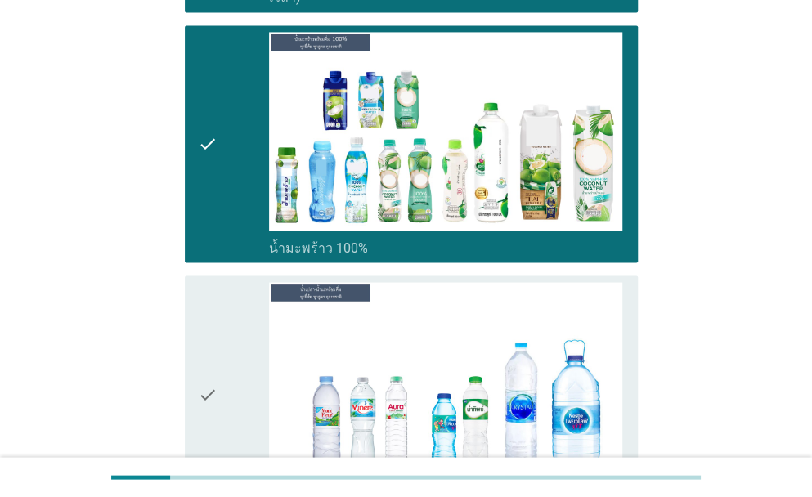
scroll to position [3626, 0]
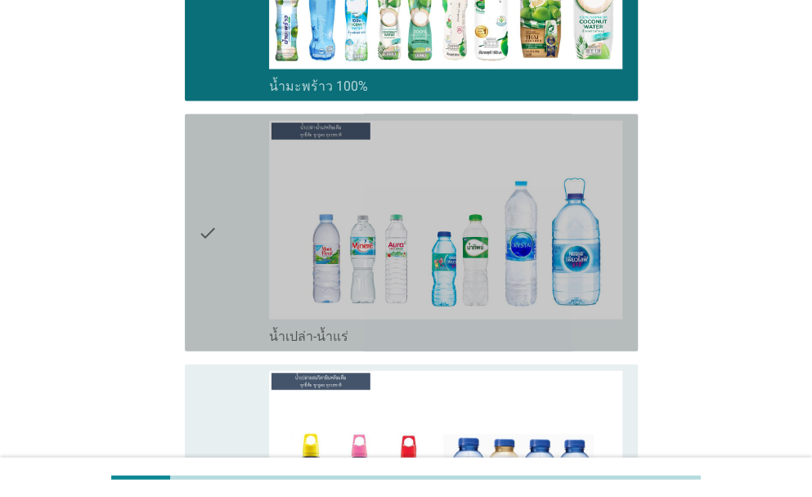
click at [206, 191] on icon "check" at bounding box center [208, 232] width 20 height 224
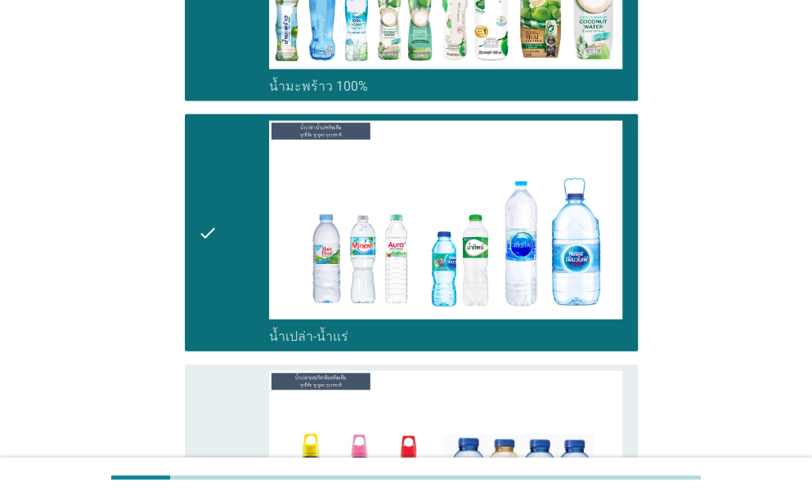
click at [199, 448] on icon "check" at bounding box center [208, 483] width 20 height 224
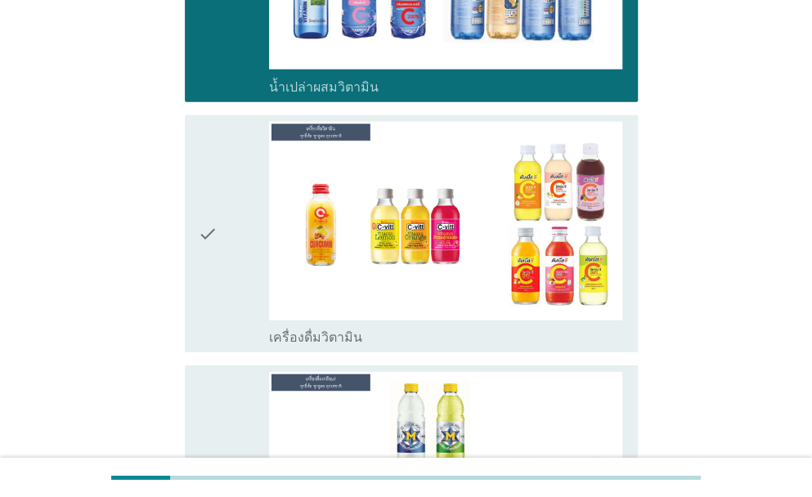
scroll to position [4226, 0]
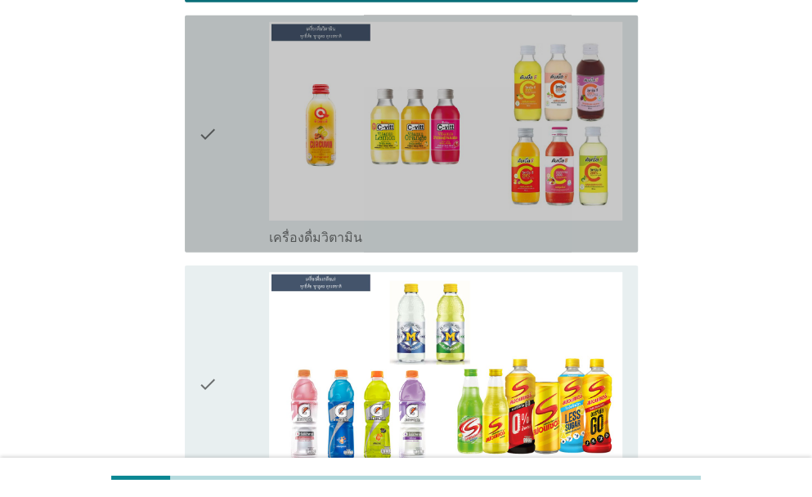
click at [211, 119] on icon "check" at bounding box center [208, 134] width 20 height 224
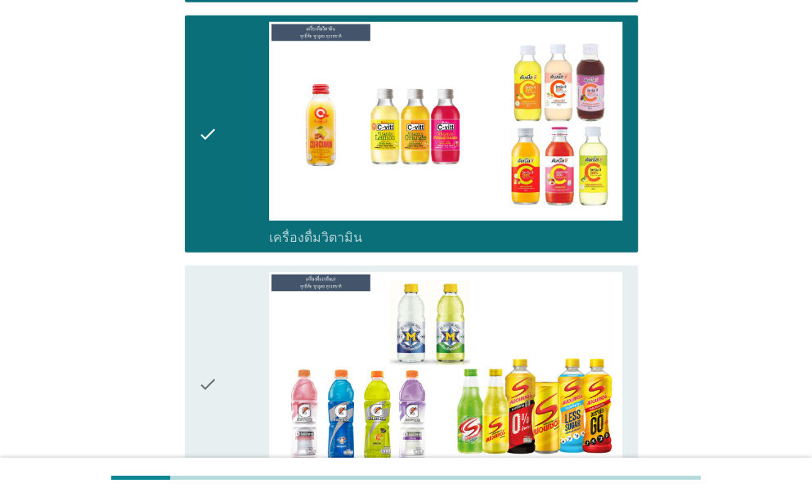
click at [208, 322] on icon "check" at bounding box center [208, 384] width 20 height 224
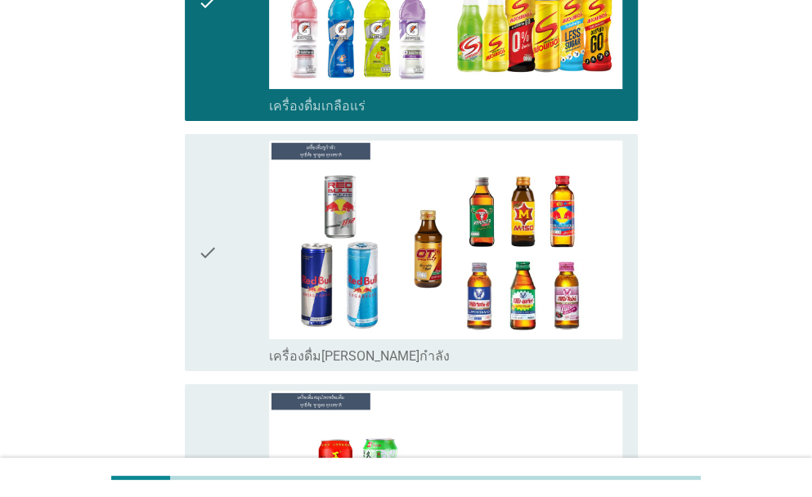
click at [202, 218] on icon "check" at bounding box center [208, 253] width 20 height 224
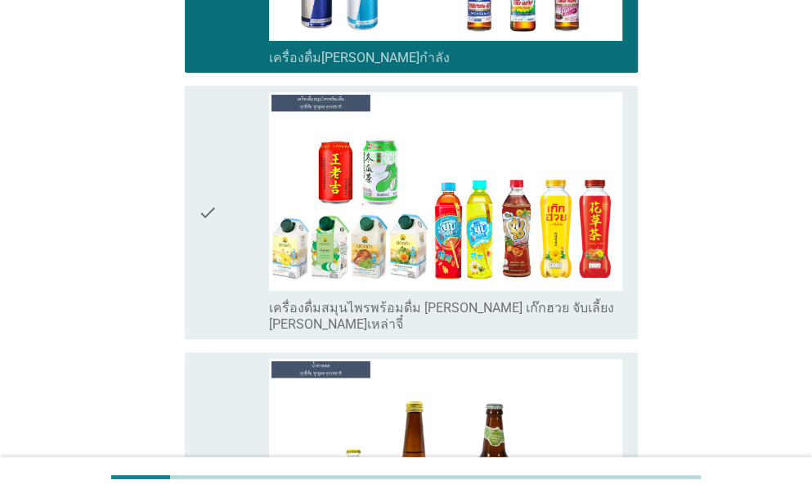
scroll to position [4990, 0]
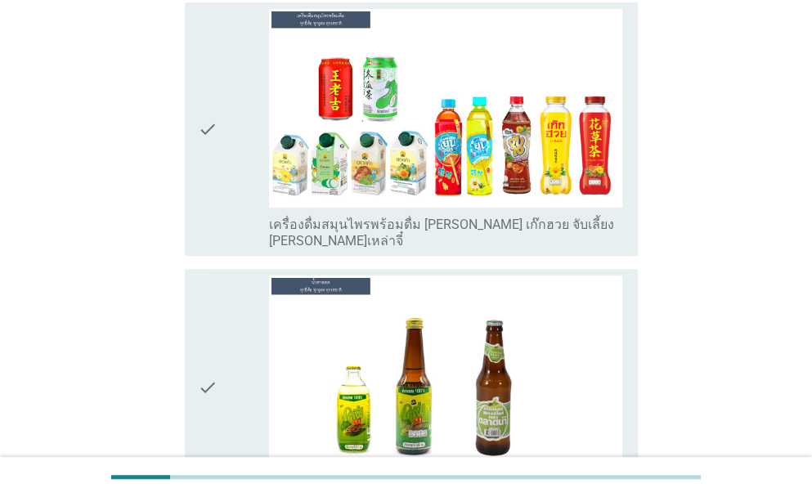
click at [208, 112] on icon "check" at bounding box center [208, 129] width 20 height 240
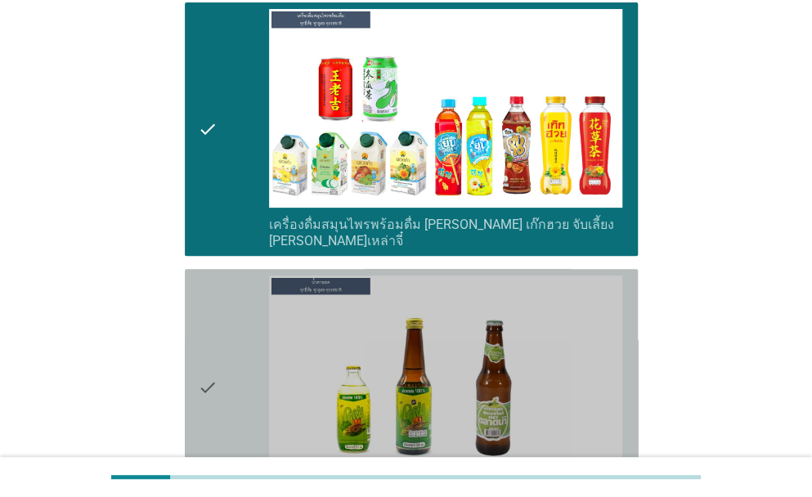
click at [196, 318] on div "check check_box_outline_blank น้ำตาลสด" at bounding box center [411, 387] width 453 height 237
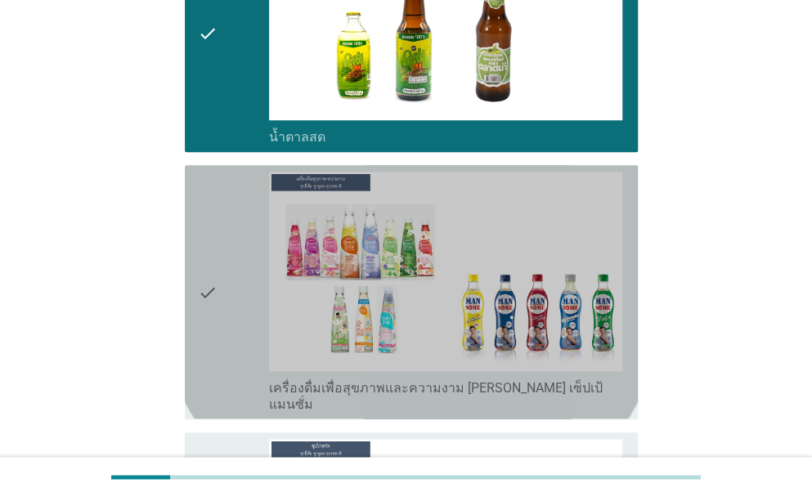
click at [196, 234] on div "check check_box_outline_blank เครื่องดื่มเพื่อสุขภาพและความงาม [PERSON_NAME] เซ…" at bounding box center [411, 292] width 453 height 254
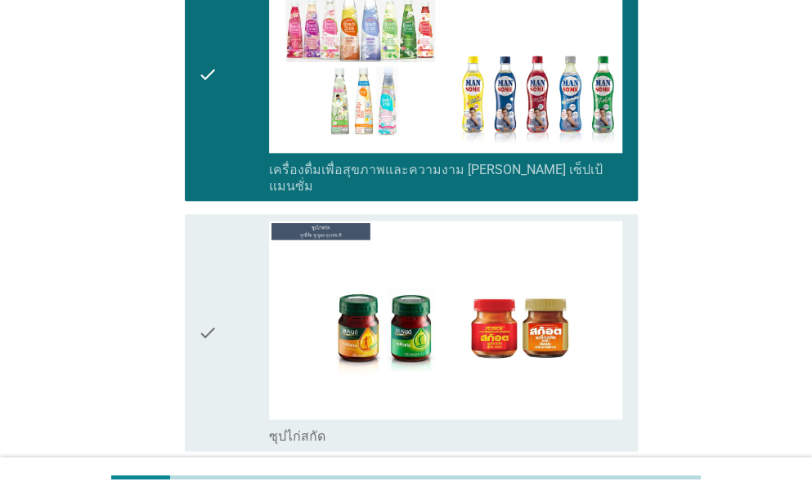
click at [209, 271] on icon "check" at bounding box center [208, 333] width 20 height 224
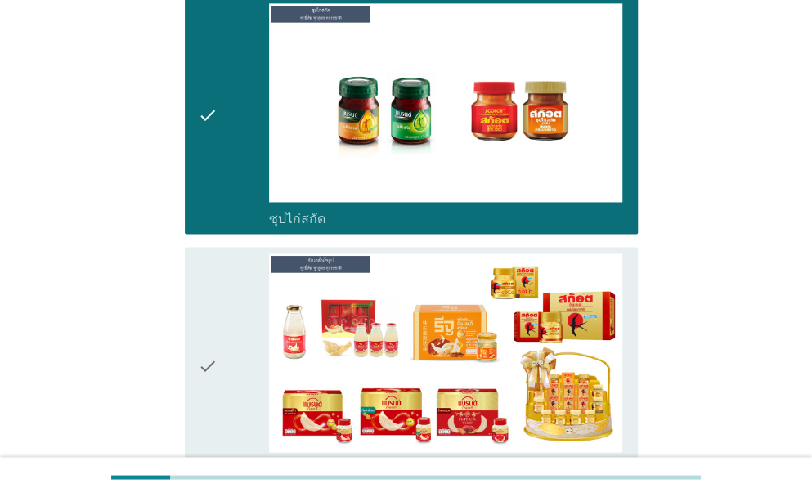
click at [209, 272] on icon "check" at bounding box center [208, 366] width 20 height 224
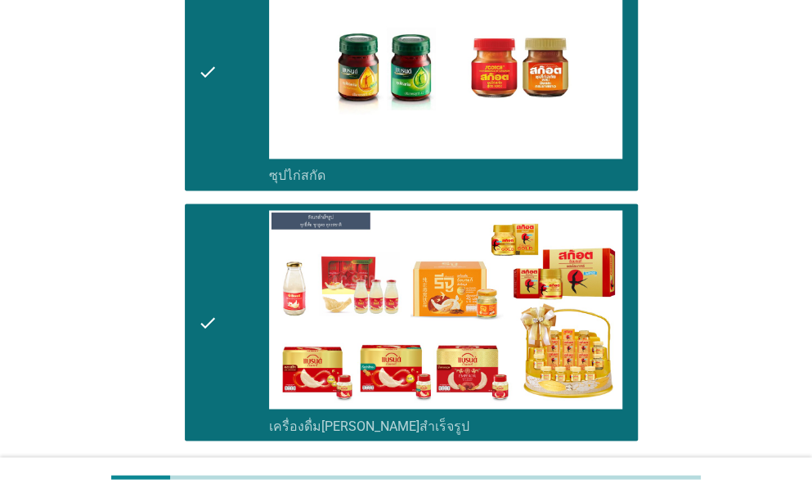
scroll to position [5886, 0]
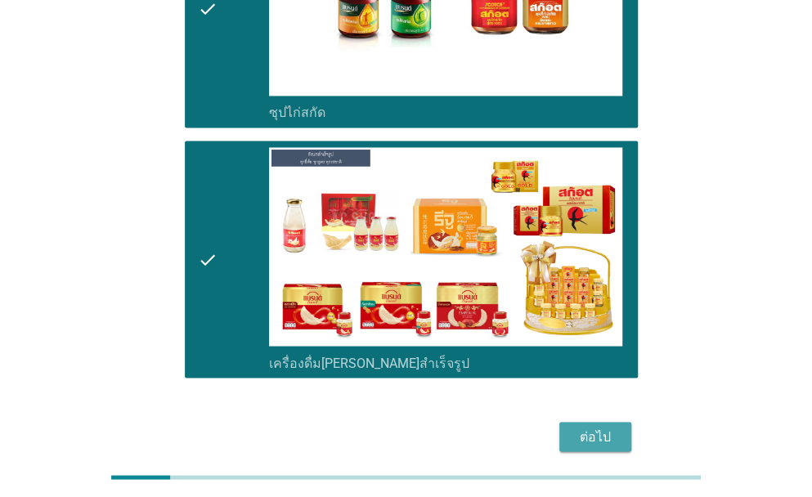
click at [600, 427] on div "ต่อไป" at bounding box center [596, 437] width 46 height 20
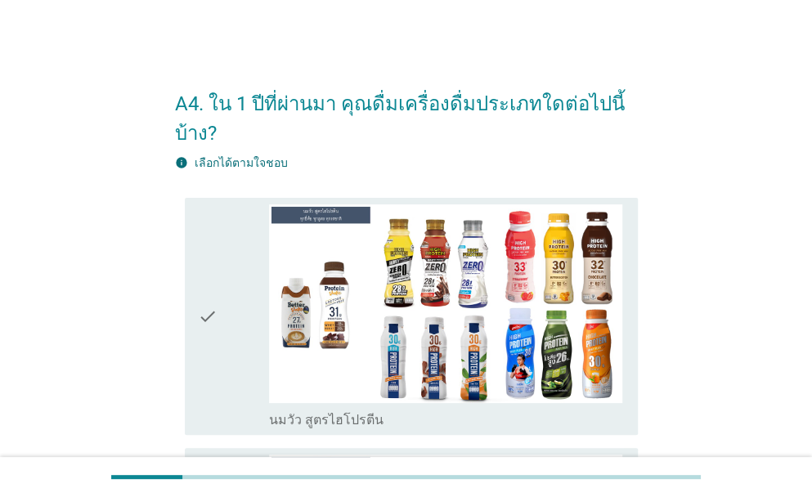
click at [236, 293] on div "check" at bounding box center [233, 317] width 71 height 224
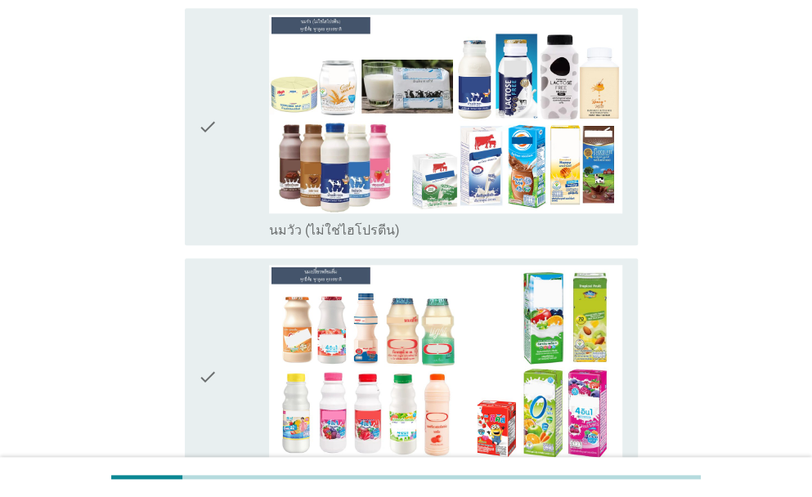
scroll to position [600, 0]
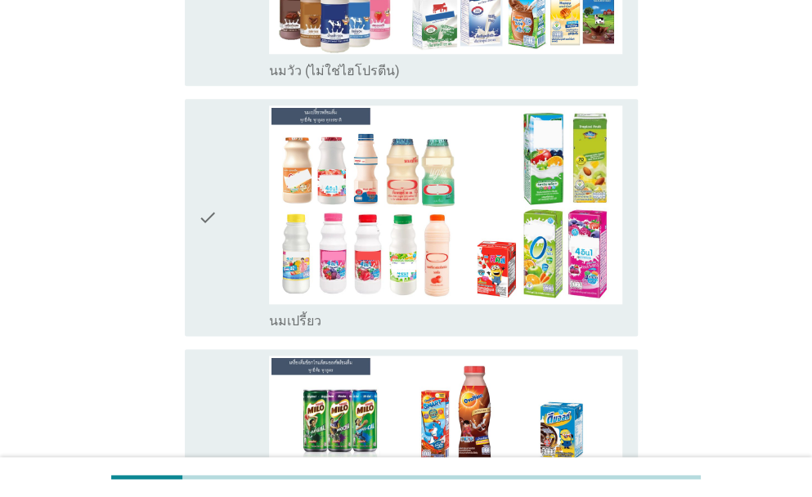
click at [214, 235] on icon "check" at bounding box center [208, 218] width 20 height 224
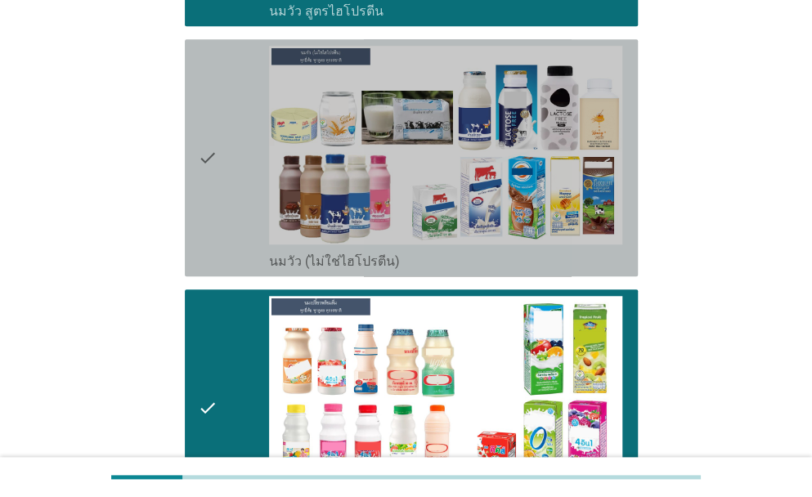
click at [188, 169] on div "check check_box_outline_blank นมวัว (ไม่ใช่ไฮโปรตีน)" at bounding box center [411, 157] width 453 height 237
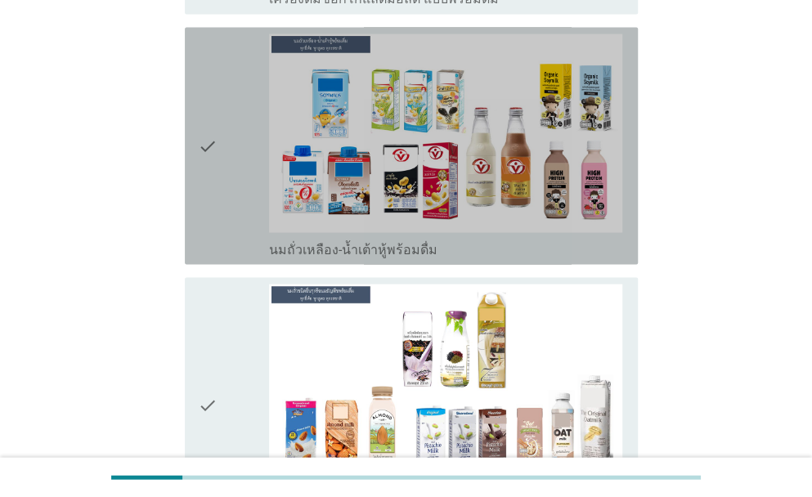
click at [195, 187] on div "check check_box_outline_blank นมถั่วเหลือง-น้ำเต้าหู้พร้อมดื่ม" at bounding box center [411, 145] width 453 height 237
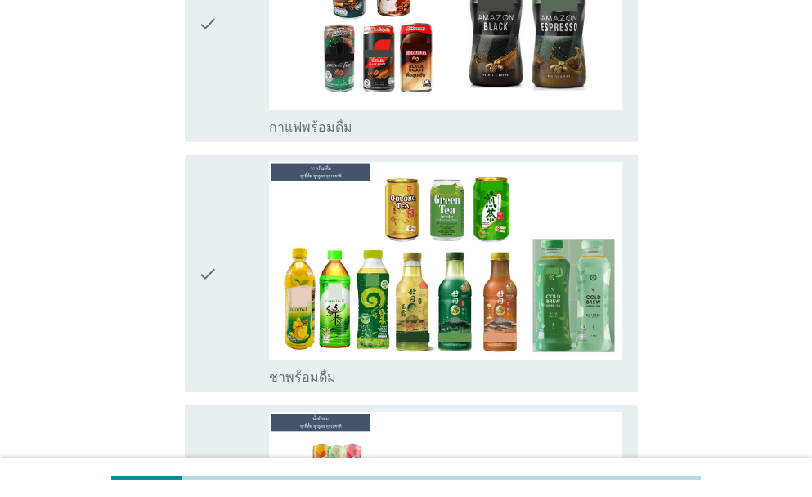
scroll to position [1935, 0]
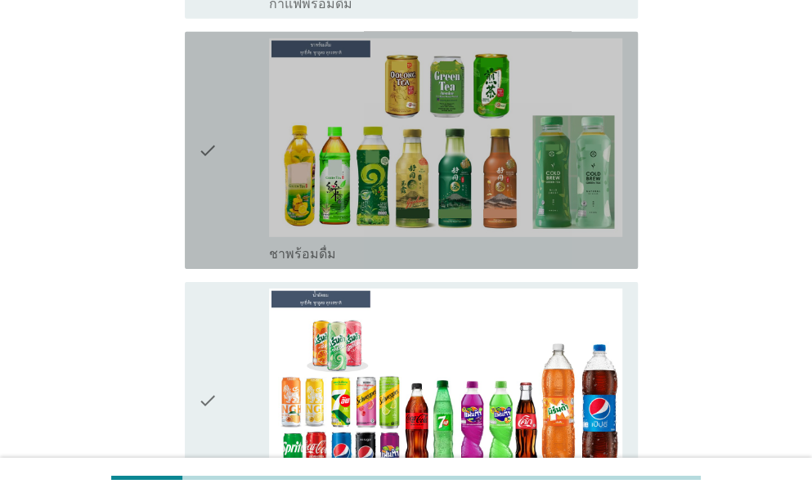
click at [204, 174] on icon "check" at bounding box center [208, 150] width 20 height 224
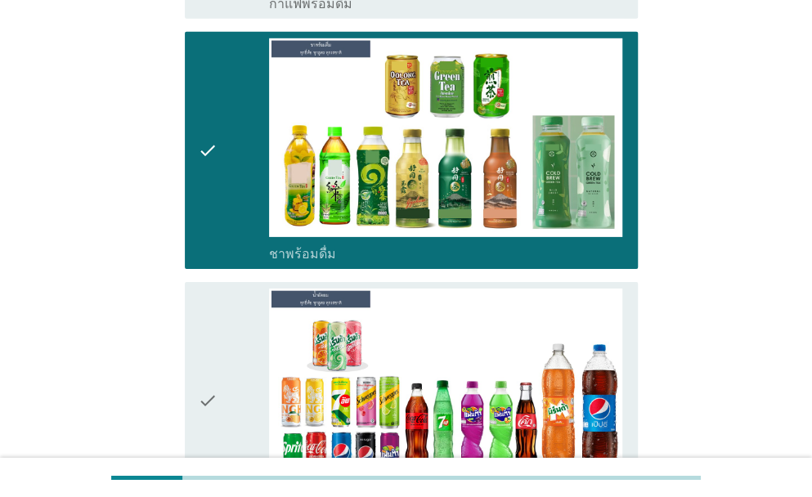
click at [196, 347] on div "check check_box_outline_blank น้ำอัดลม" at bounding box center [411, 400] width 453 height 237
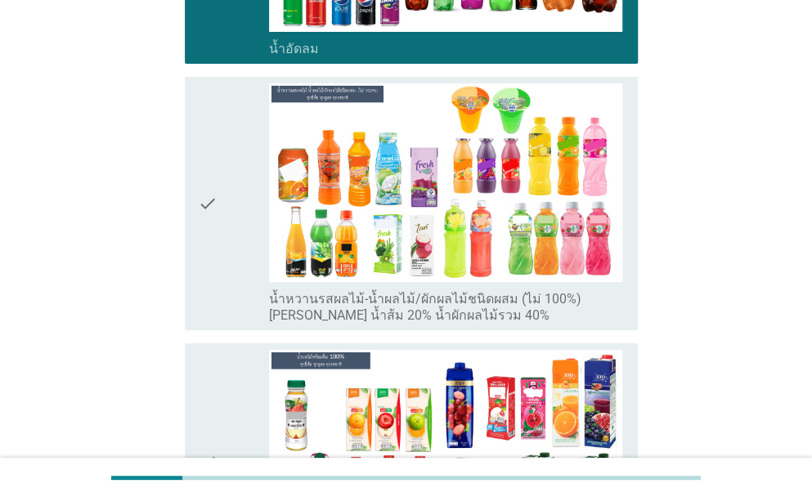
scroll to position [2590, 0]
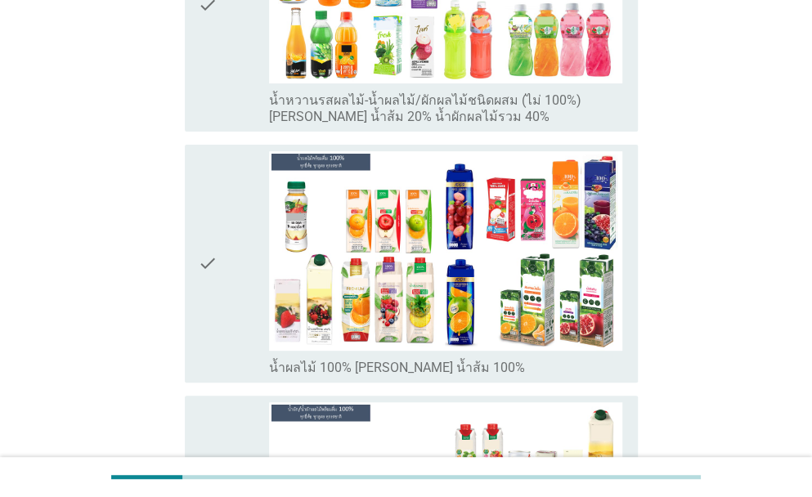
click at [231, 30] on div "check" at bounding box center [233, 5] width 71 height 240
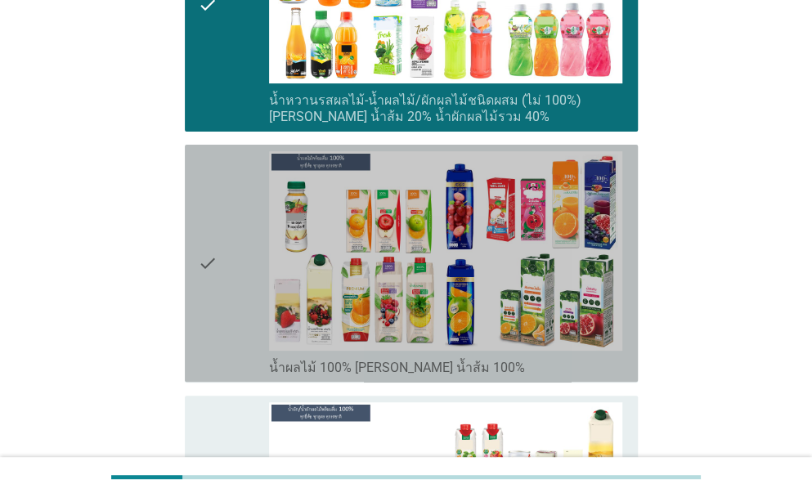
click at [238, 243] on div "check" at bounding box center [233, 263] width 71 height 224
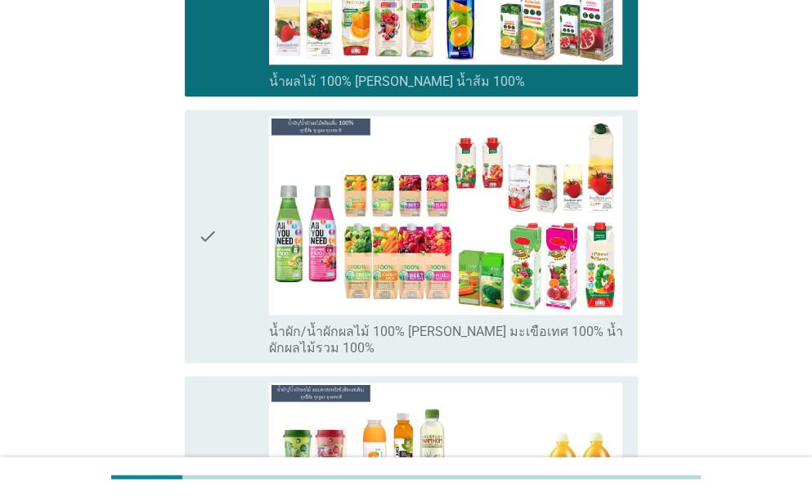
scroll to position [2999, 0]
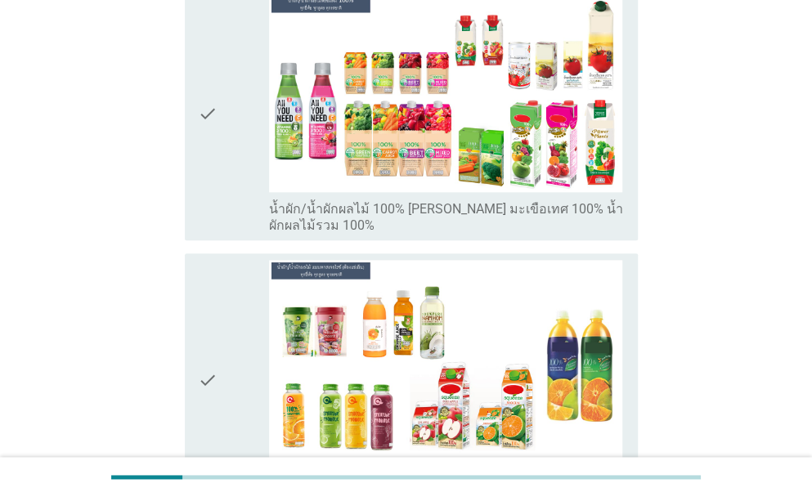
click at [207, 324] on icon "check" at bounding box center [208, 380] width 20 height 240
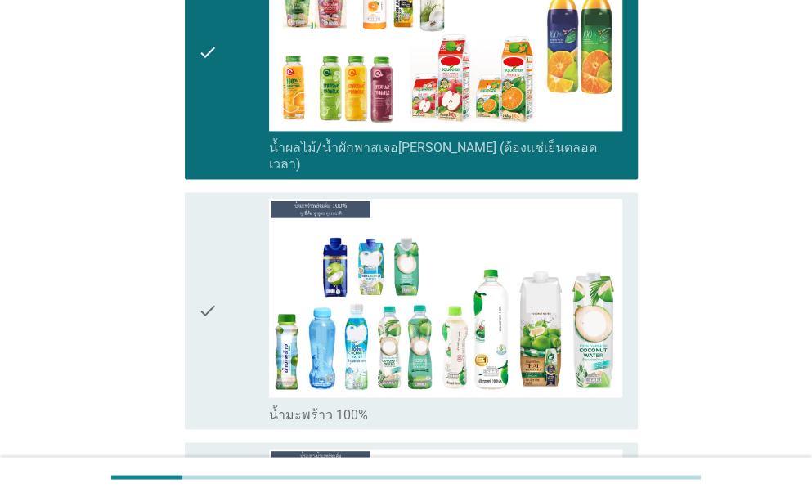
scroll to position [3463, 0]
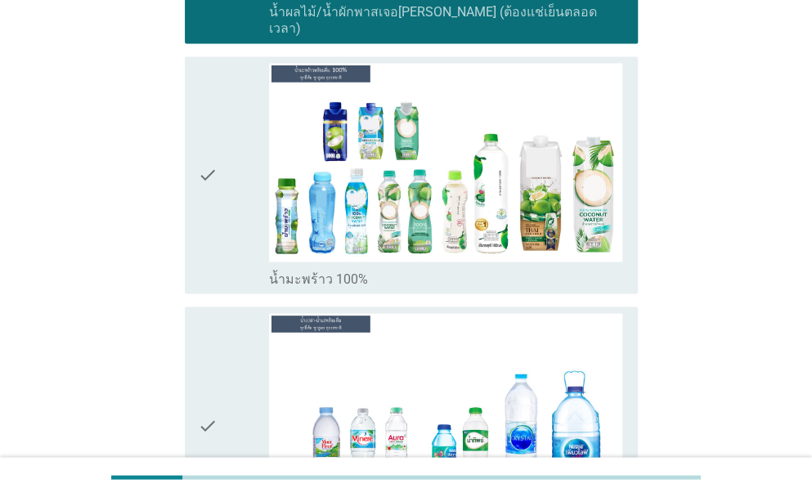
click at [201, 202] on icon "check" at bounding box center [208, 175] width 20 height 224
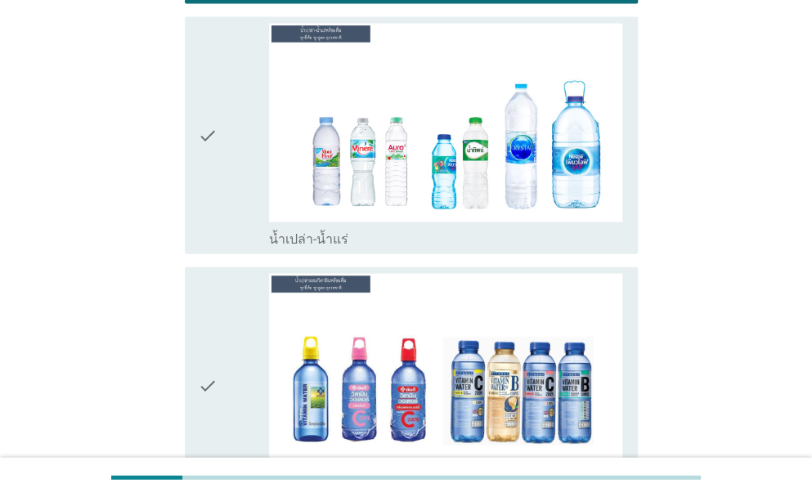
scroll to position [3817, 0]
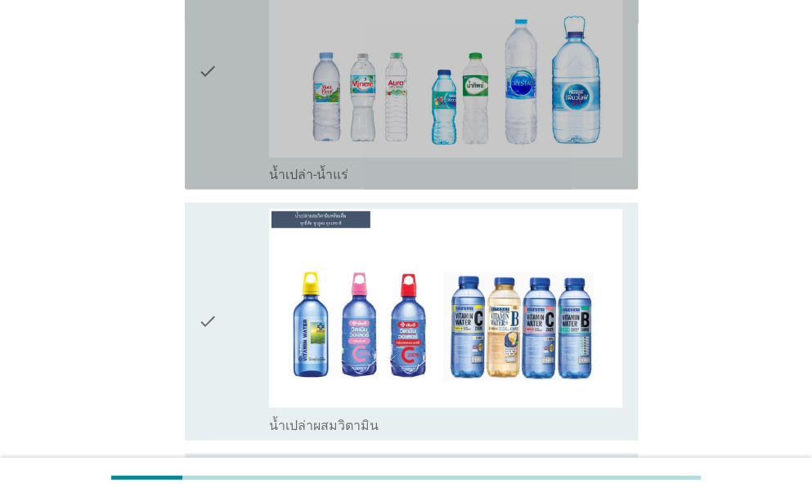
click at [192, 62] on div "check check_box_outline_blank น้ำเปล่า-น้ำแร่" at bounding box center [411, 71] width 453 height 237
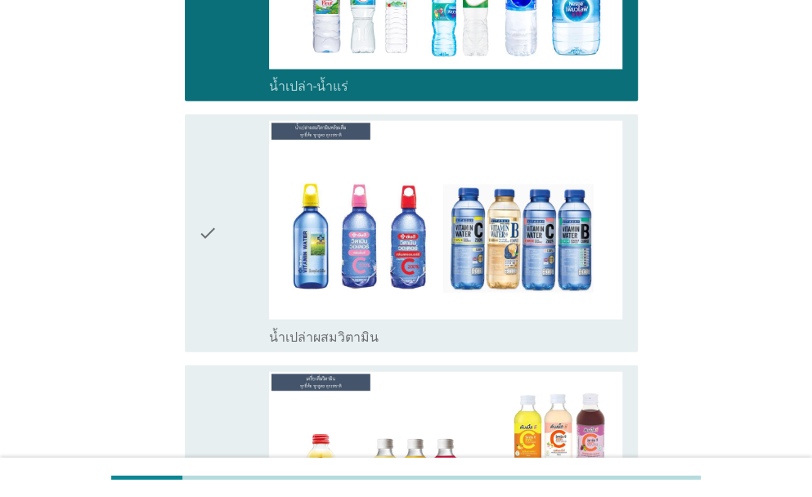
scroll to position [4035, 0]
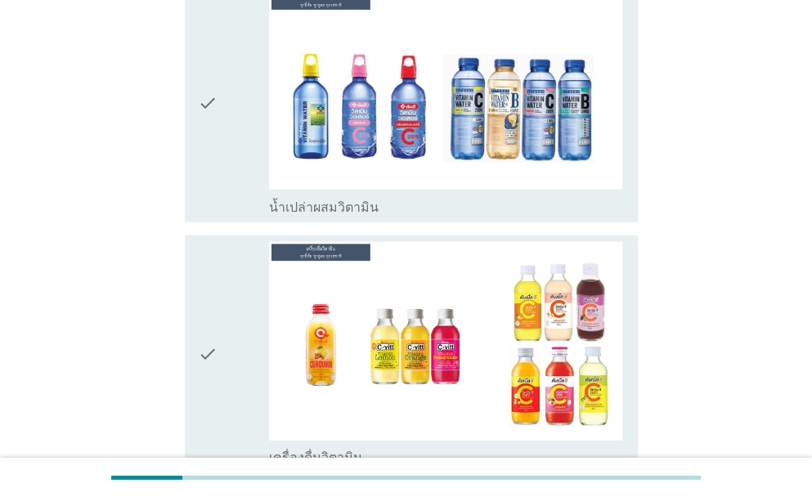
click at [216, 321] on icon "check" at bounding box center [208, 354] width 20 height 224
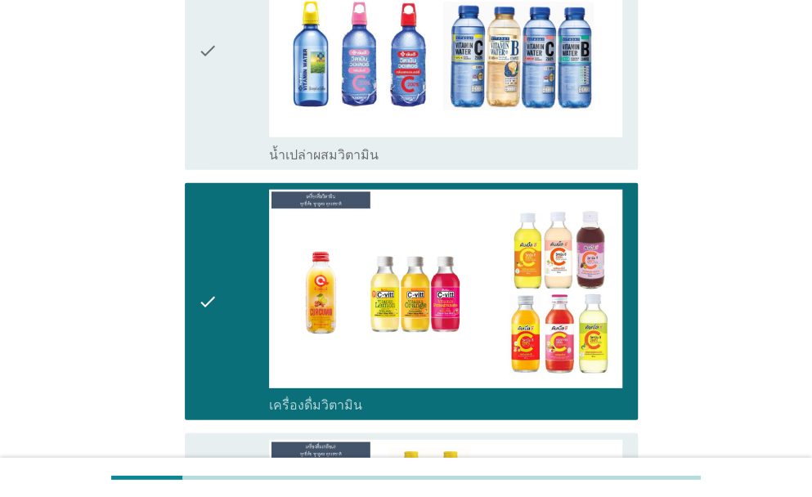
scroll to position [4172, 0]
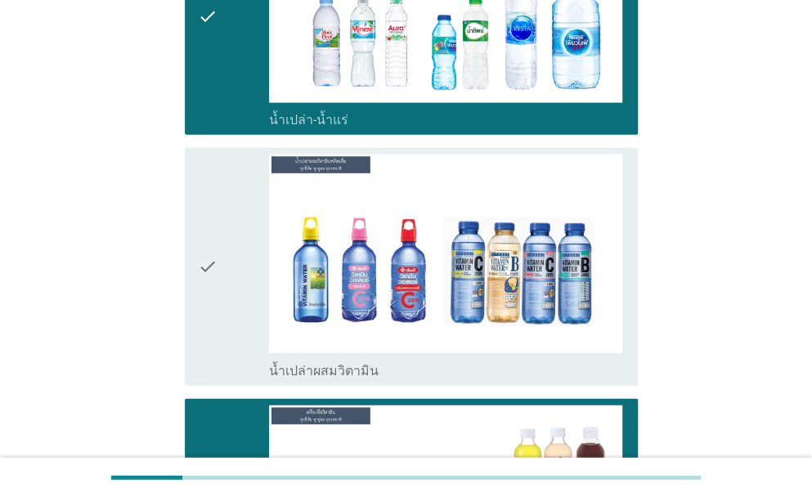
click at [205, 211] on icon "check" at bounding box center [208, 267] width 20 height 224
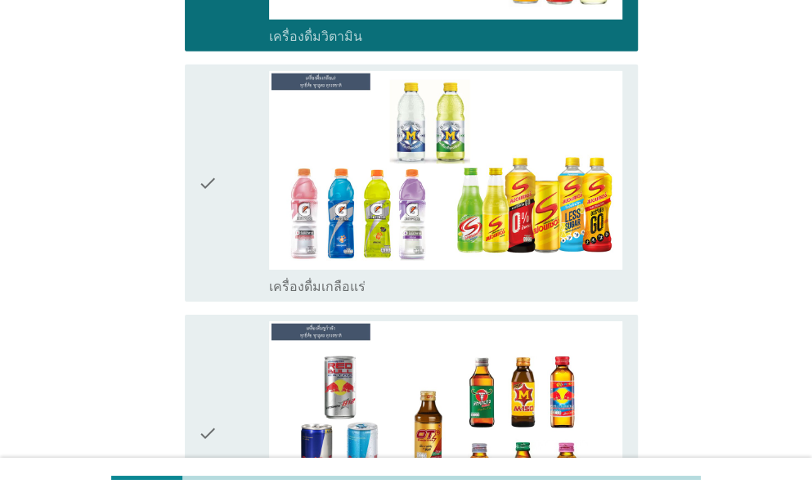
scroll to position [4553, 0]
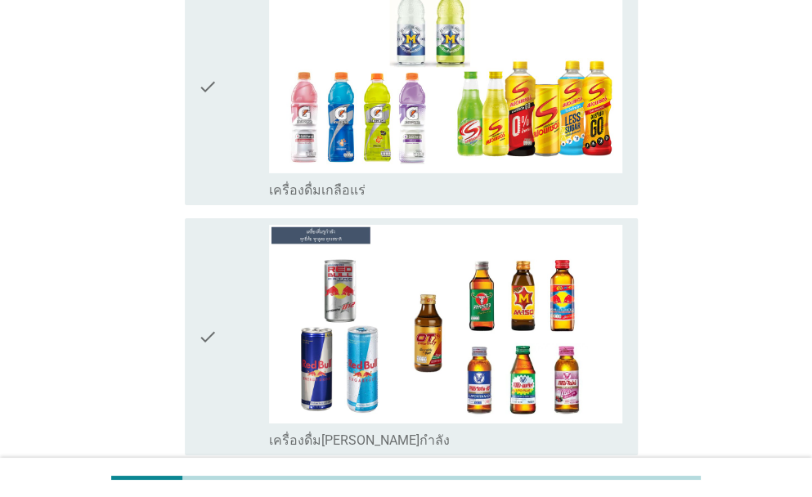
click at [216, 119] on icon "check" at bounding box center [208, 87] width 20 height 224
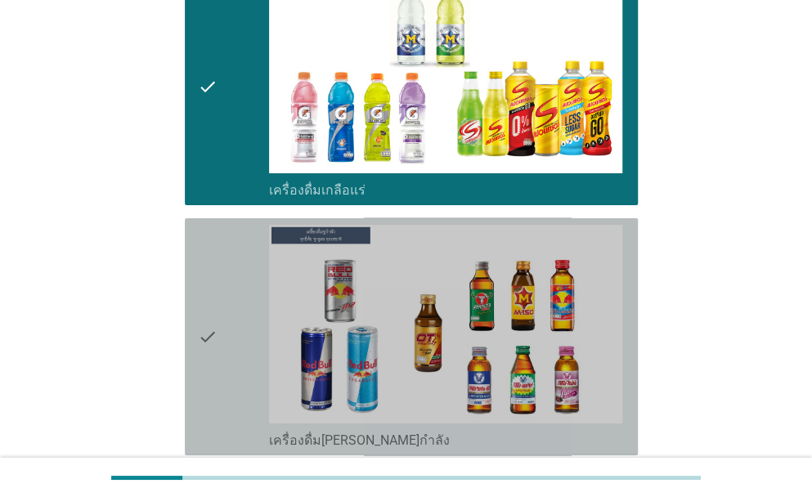
click at [211, 310] on icon "check" at bounding box center [208, 337] width 20 height 224
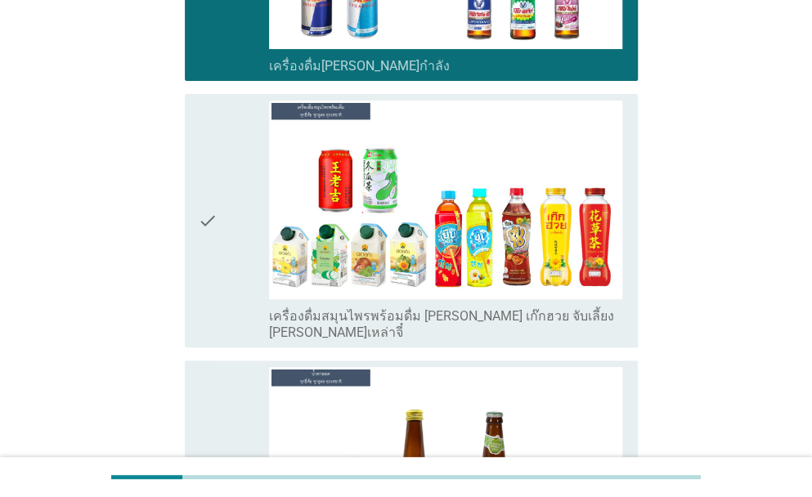
scroll to position [5017, 0]
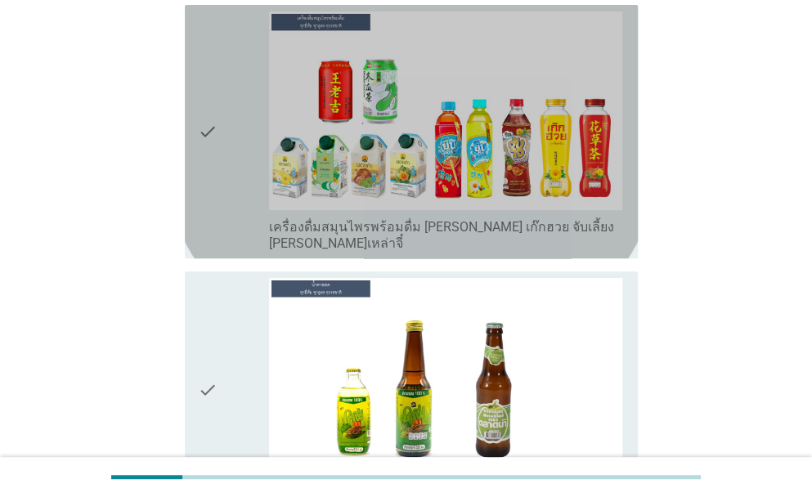
click at [218, 128] on div "check" at bounding box center [233, 131] width 71 height 240
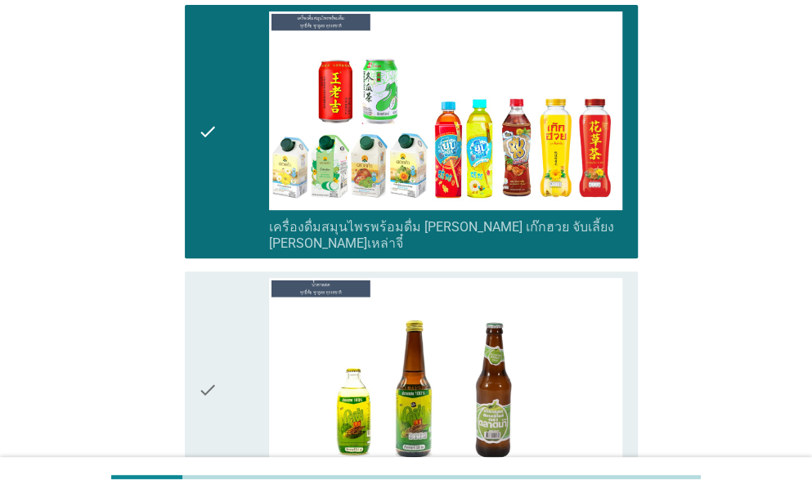
click at [177, 321] on div "check check_box_outline_blank น้ำตาลสด" at bounding box center [406, 390] width 463 height 250
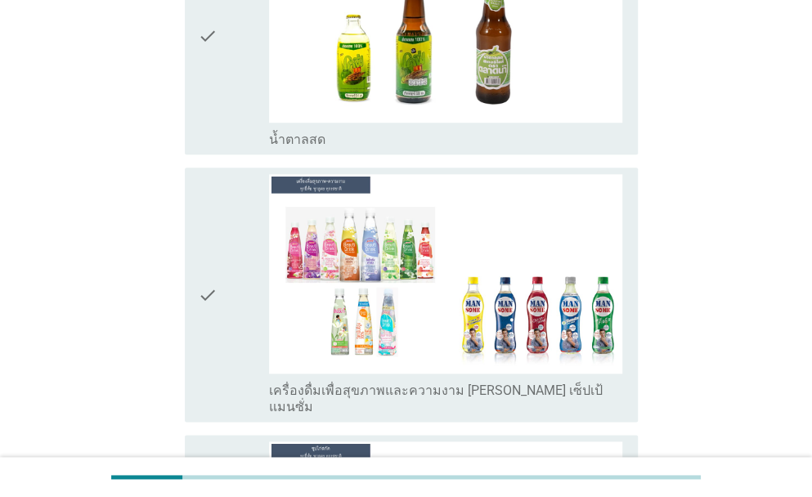
click at [242, 280] on div "check" at bounding box center [233, 294] width 71 height 240
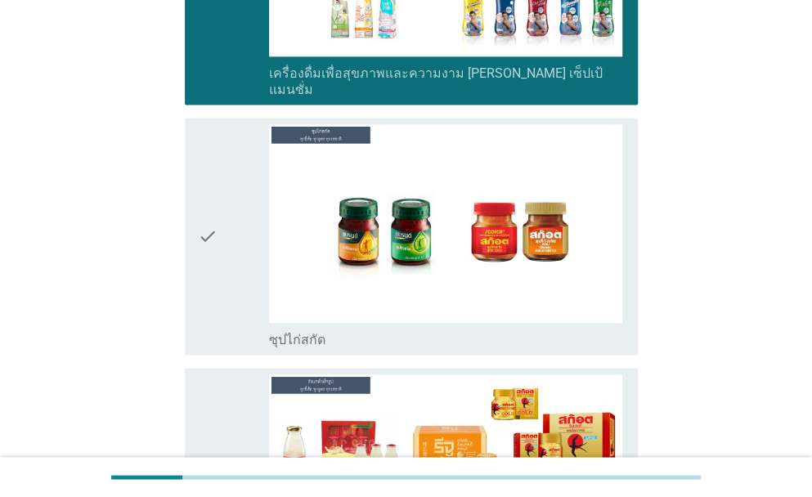
scroll to position [5780, 0]
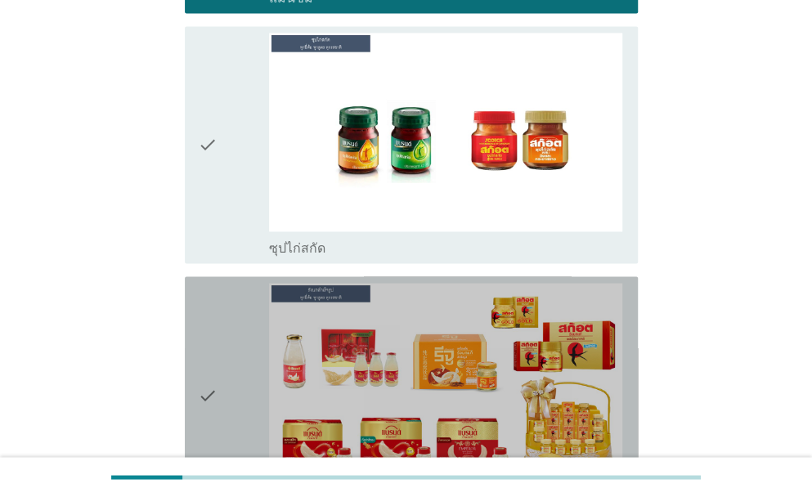
click at [222, 283] on div "check" at bounding box center [233, 395] width 71 height 224
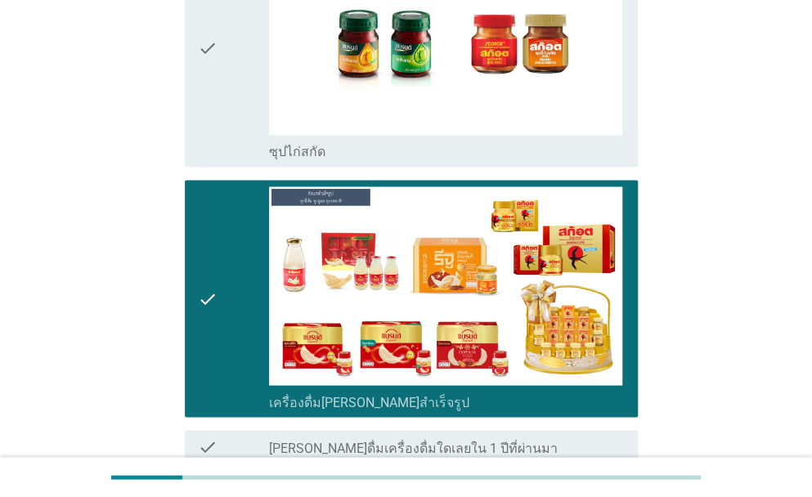
scroll to position [5962, 0]
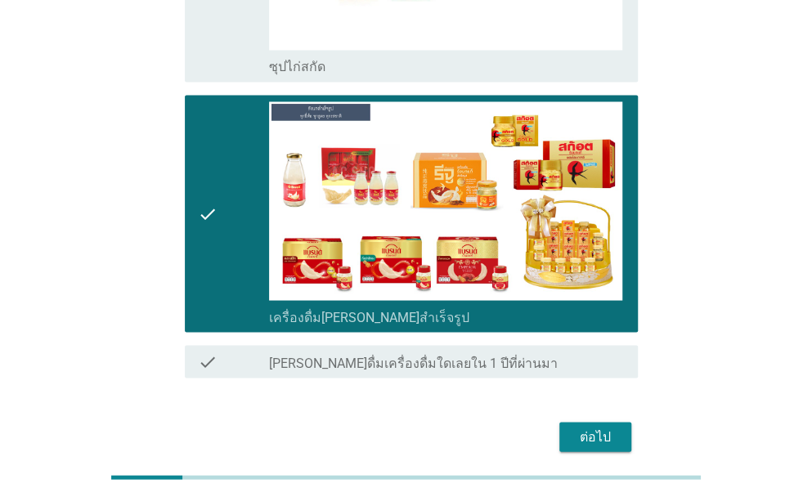
click at [586, 427] on div "ต่อไป" at bounding box center [596, 437] width 46 height 20
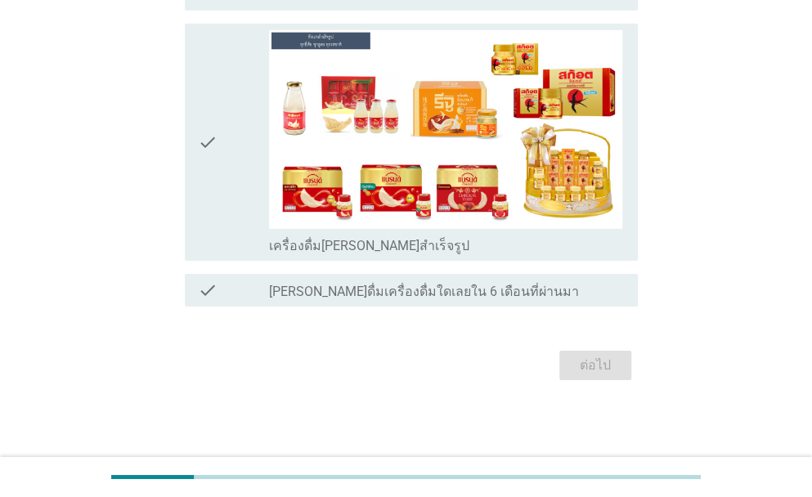
scroll to position [0, 0]
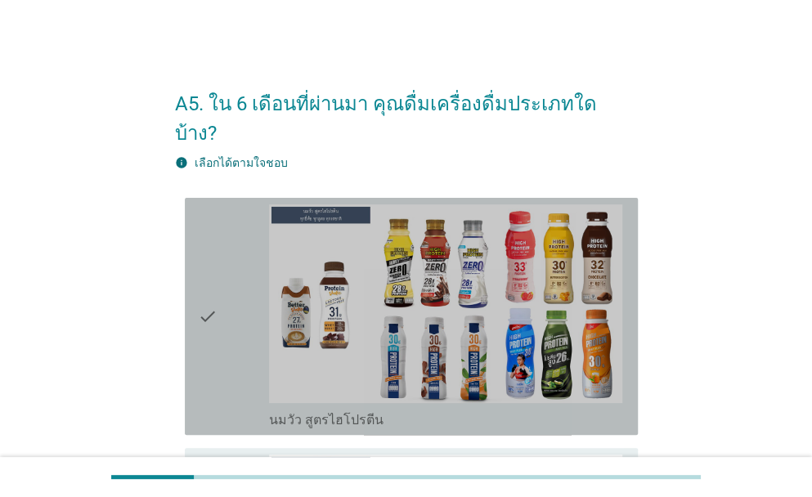
click at [235, 290] on div "check" at bounding box center [233, 317] width 71 height 224
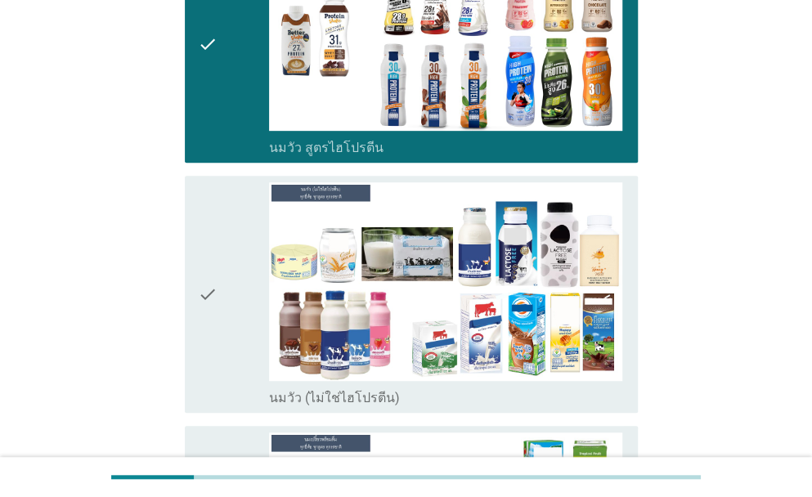
click at [219, 281] on div "check" at bounding box center [233, 294] width 71 height 224
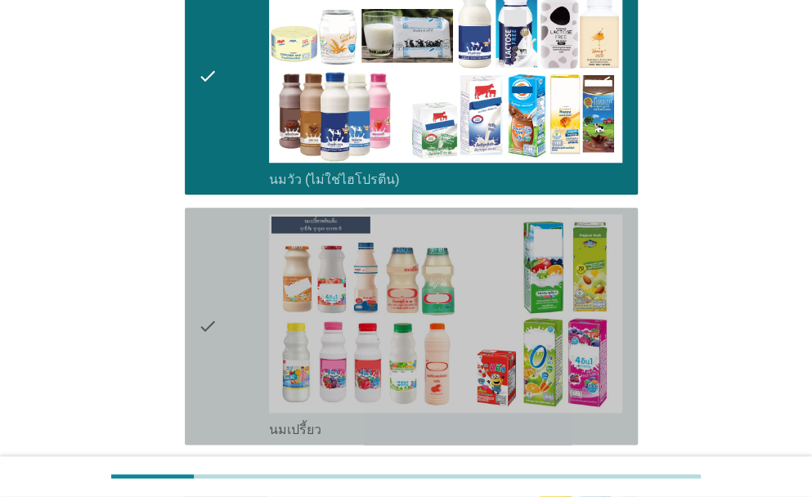
click at [213, 290] on icon "check" at bounding box center [208, 326] width 20 height 224
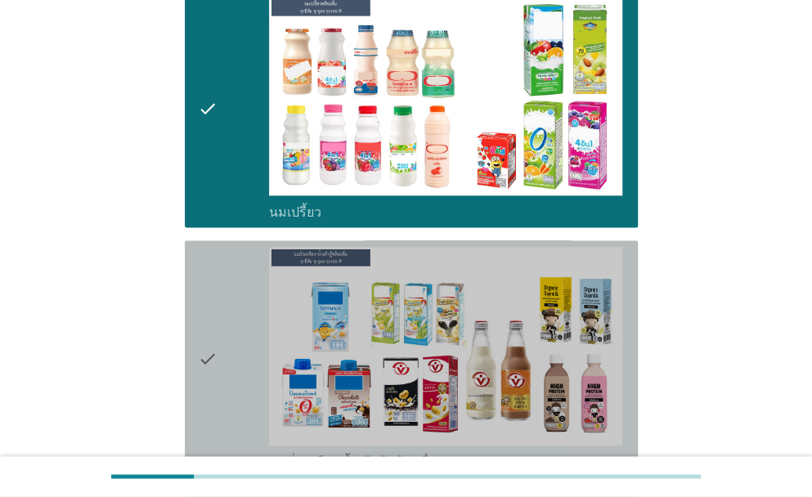
click at [212, 299] on icon "check" at bounding box center [208, 359] width 20 height 224
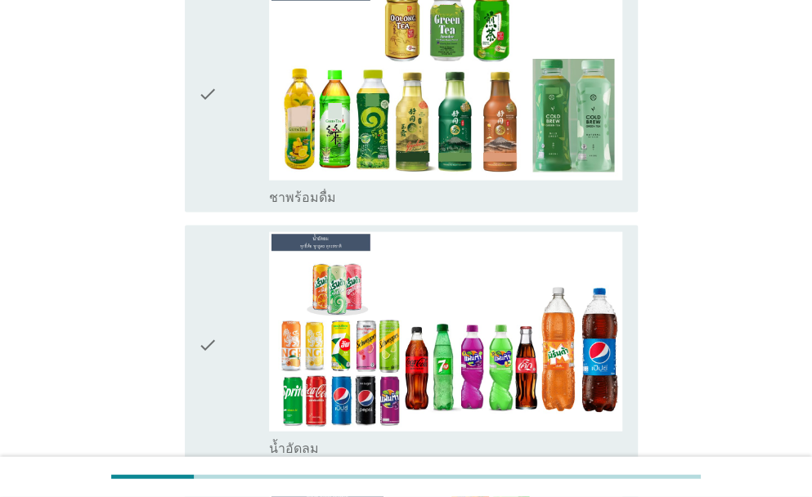
scroll to position [1227, 0]
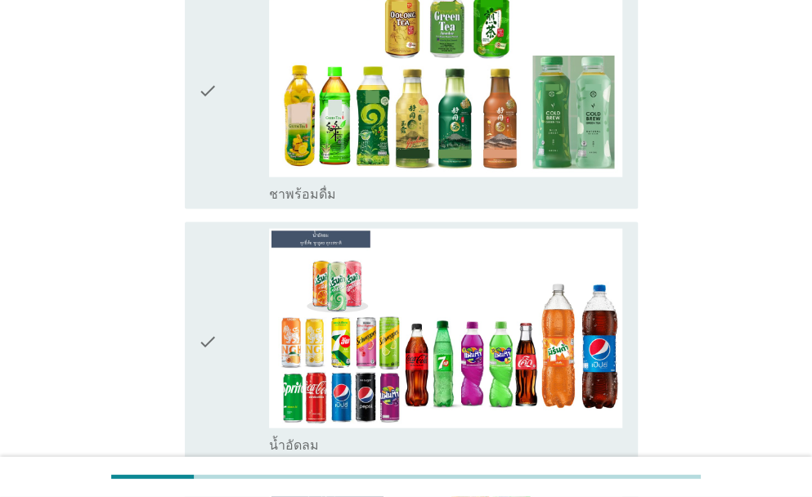
click at [212, 299] on icon "check" at bounding box center [208, 341] width 20 height 224
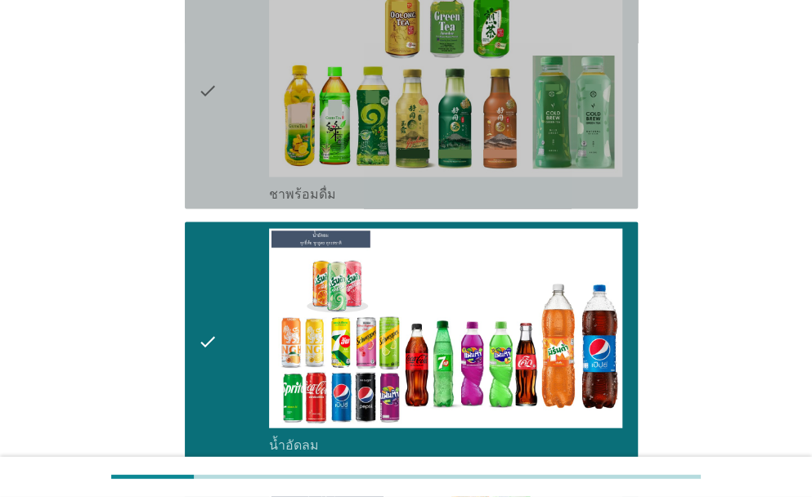
click at [195, 99] on div "check check_box ชาพร้อมดื่ม" at bounding box center [411, 90] width 453 height 237
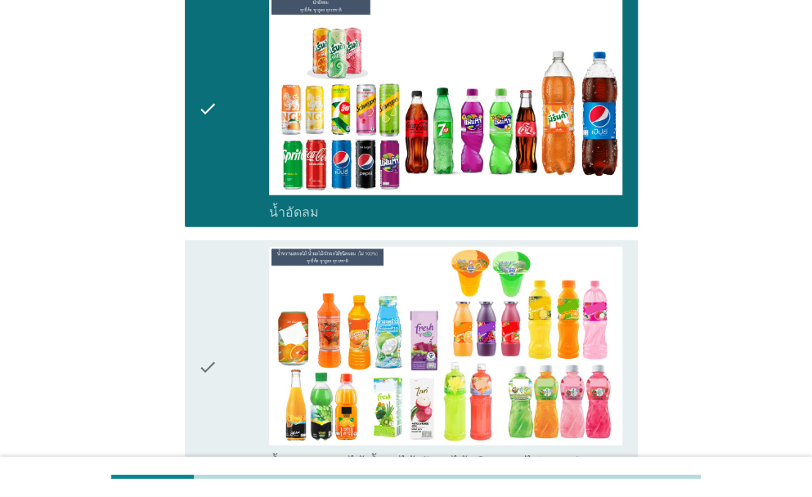
scroll to position [1554, 0]
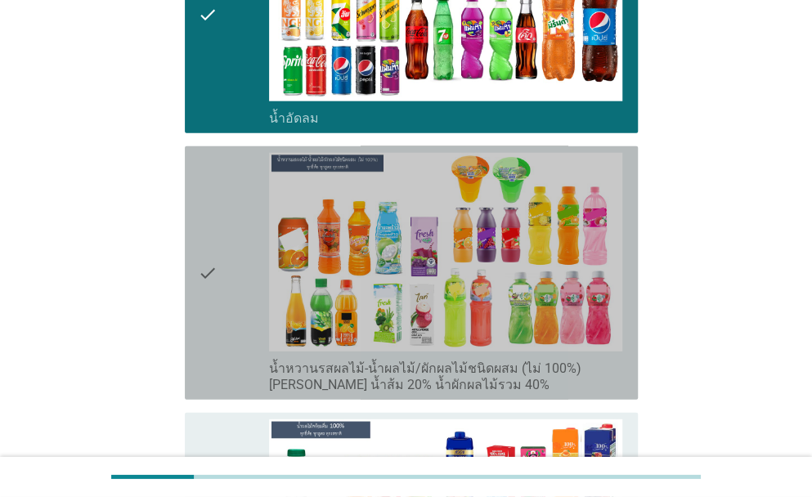
click at [202, 362] on icon "check" at bounding box center [208, 273] width 20 height 240
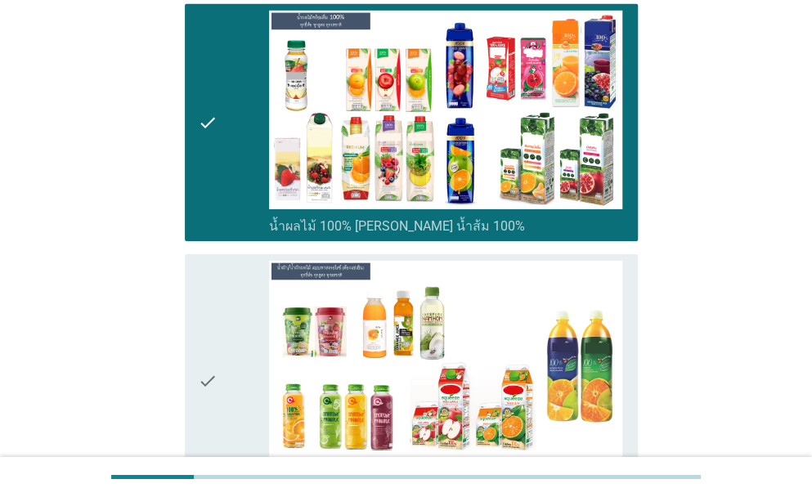
scroll to position [2099, 0]
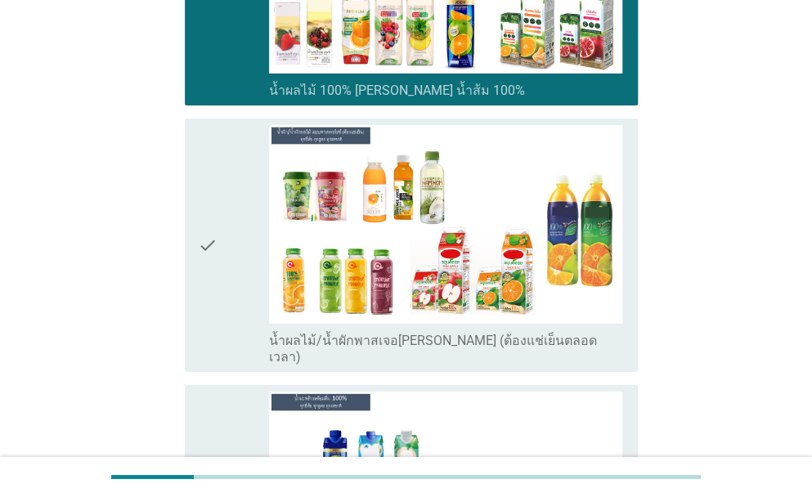
click at [200, 278] on icon "check" at bounding box center [208, 245] width 20 height 240
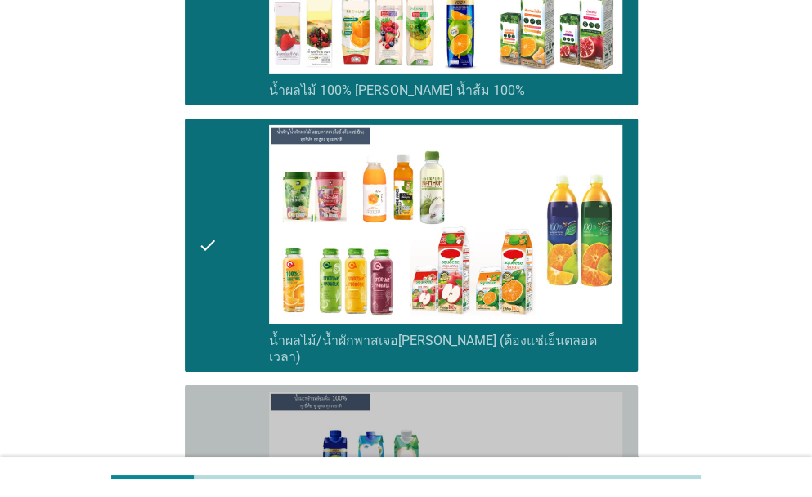
click at [201, 392] on icon "check" at bounding box center [208, 504] width 20 height 224
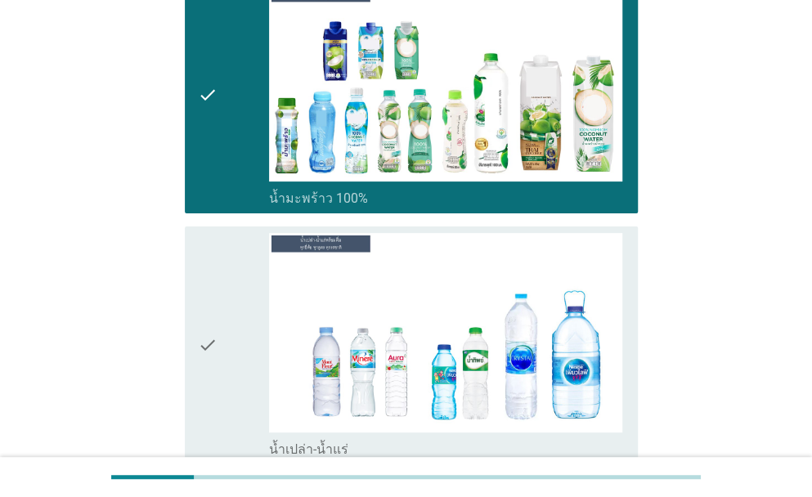
scroll to position [2672, 0]
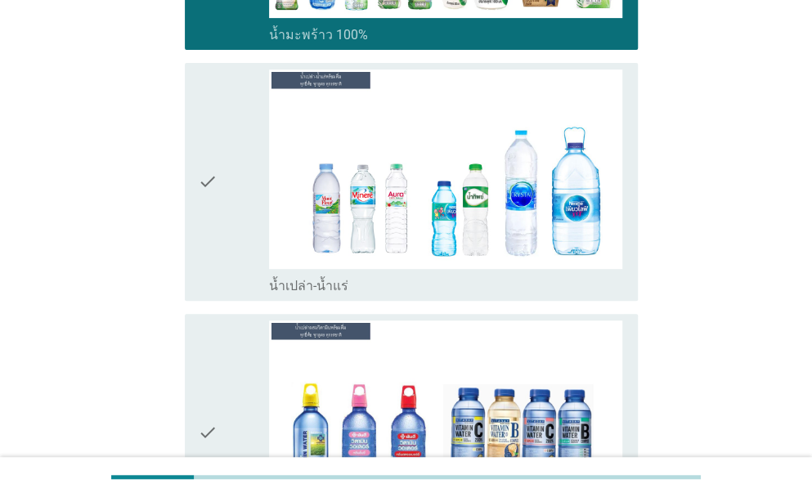
click at [196, 179] on div "check check_box น้ำเปล่า-น้ำแร่" at bounding box center [411, 181] width 453 height 237
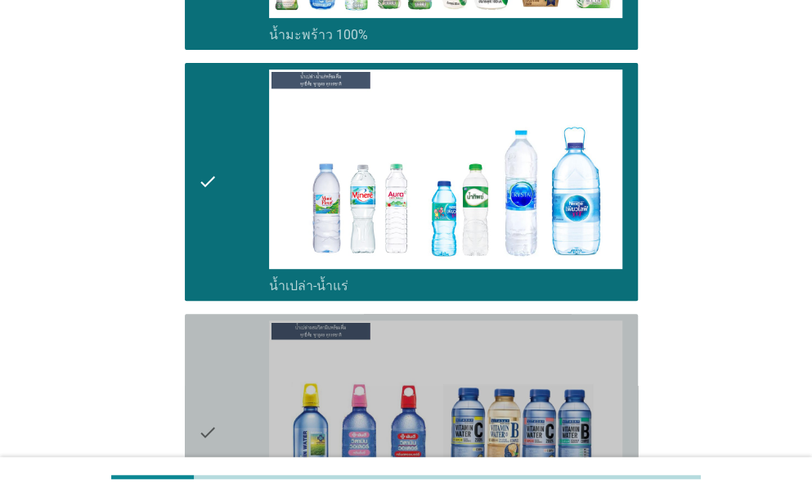
click at [202, 323] on icon "check" at bounding box center [208, 433] width 20 height 224
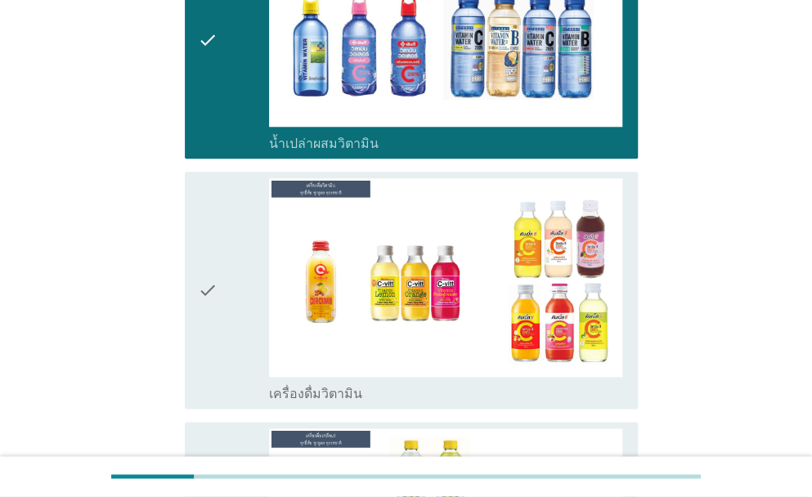
scroll to position [3162, 0]
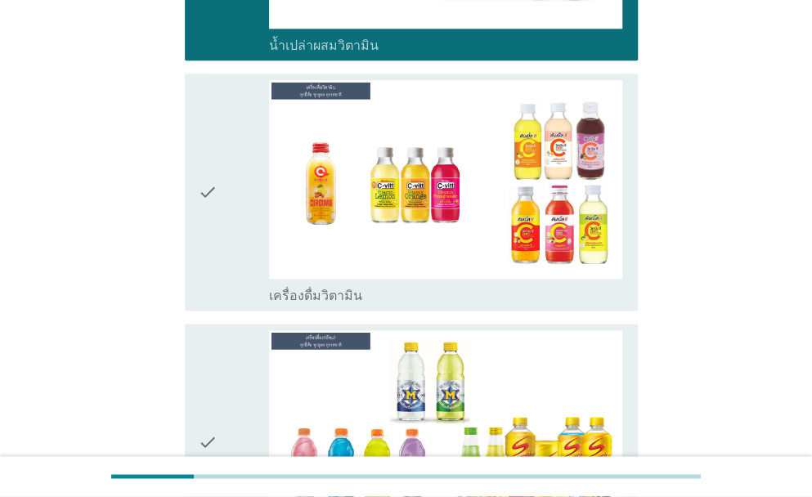
click at [200, 211] on icon "check" at bounding box center [208, 192] width 20 height 224
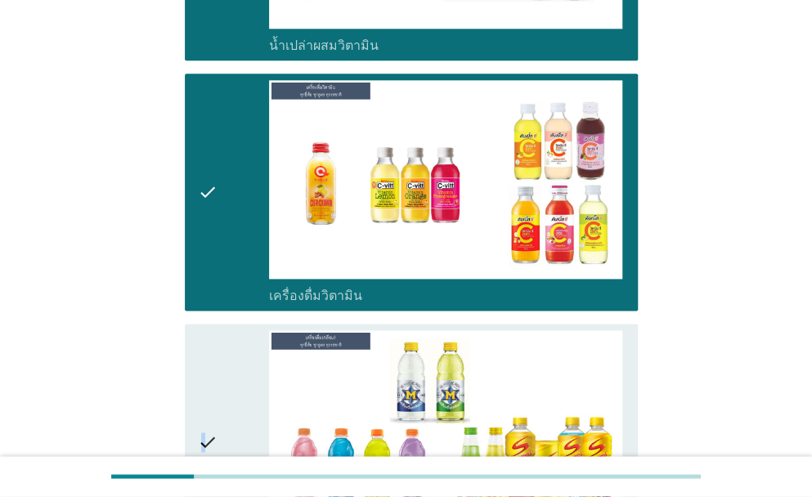
click at [200, 346] on icon "check" at bounding box center [208, 442] width 20 height 224
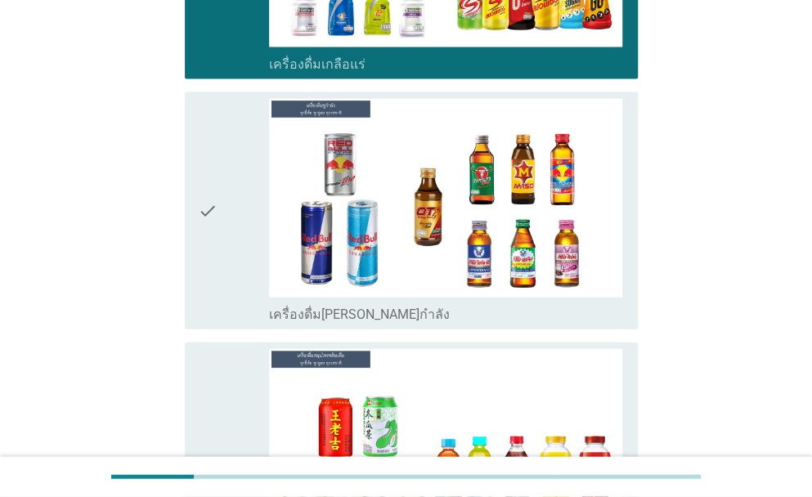
scroll to position [3708, 0]
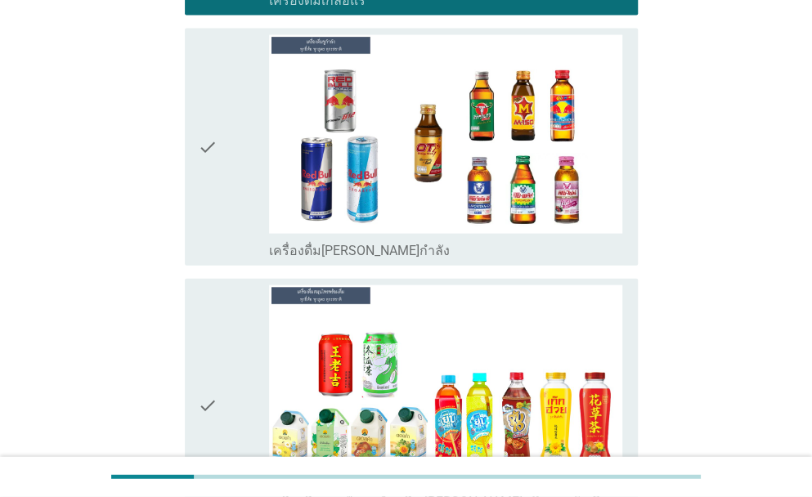
click at [211, 169] on icon "check" at bounding box center [208, 147] width 20 height 224
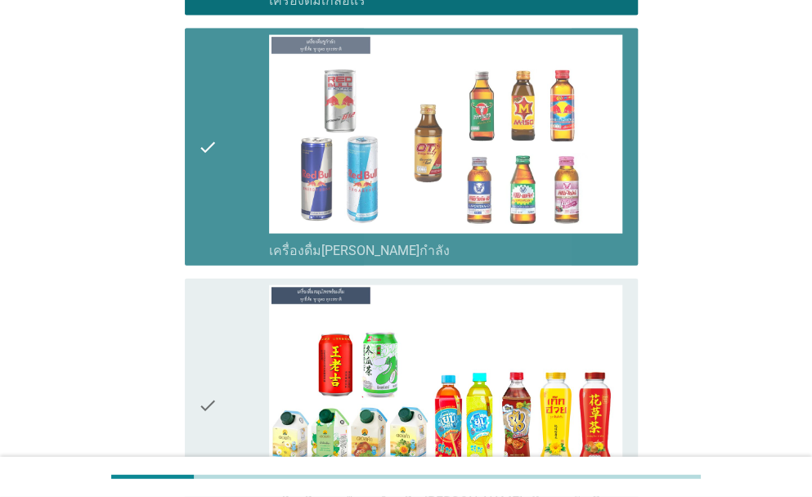
click at [206, 285] on icon "check" at bounding box center [208, 405] width 20 height 240
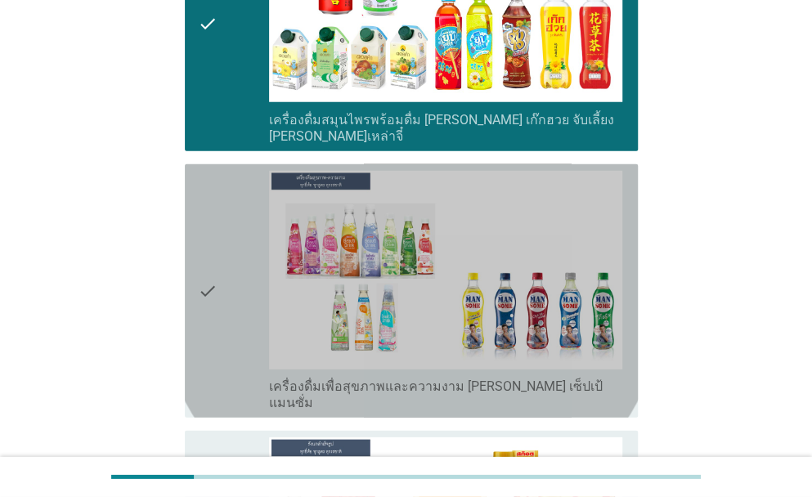
click at [212, 250] on icon "check" at bounding box center [208, 291] width 20 height 240
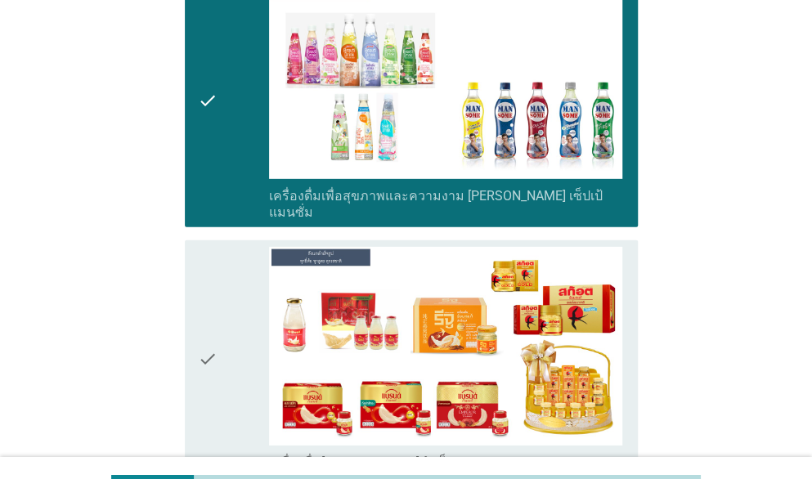
click at [215, 277] on icon "check" at bounding box center [208, 359] width 20 height 224
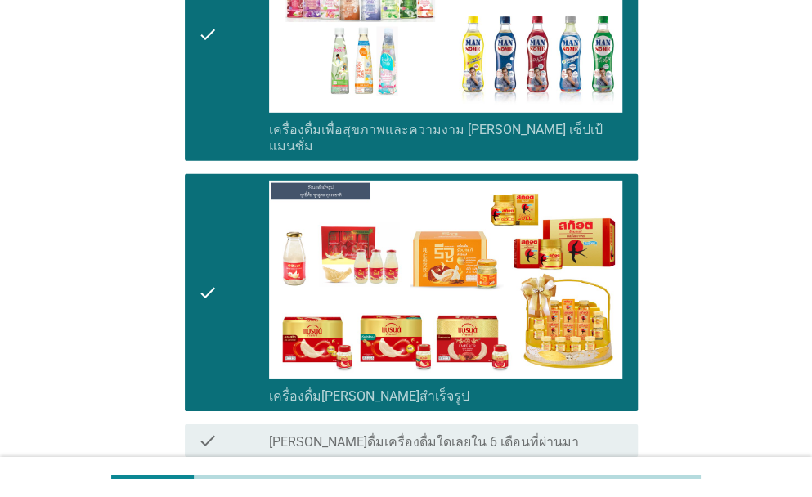
scroll to position [4414, 0]
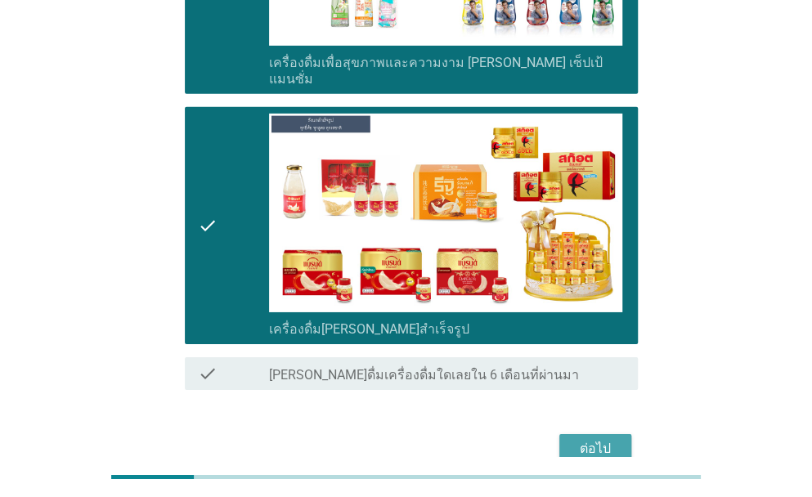
click at [609, 439] on div "ต่อไป" at bounding box center [596, 449] width 46 height 20
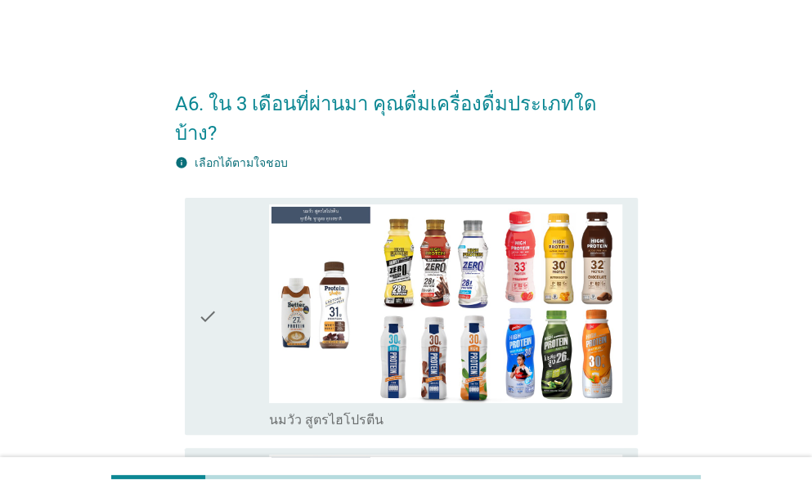
click at [237, 292] on div "check" at bounding box center [233, 317] width 71 height 224
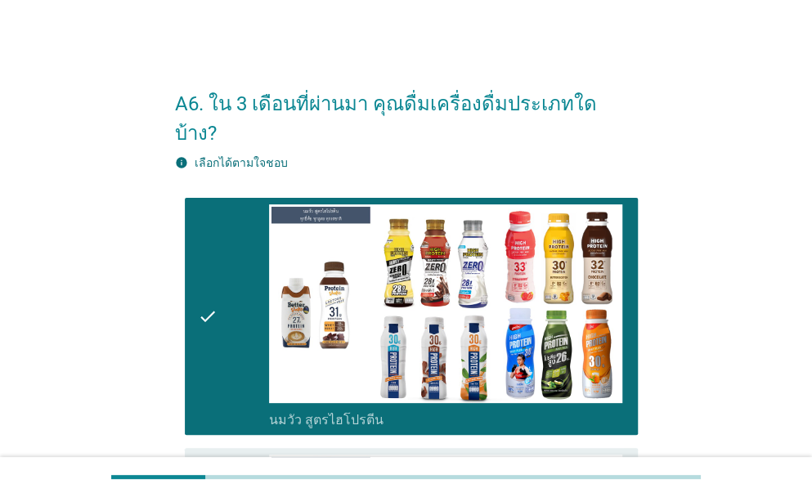
scroll to position [191, 0]
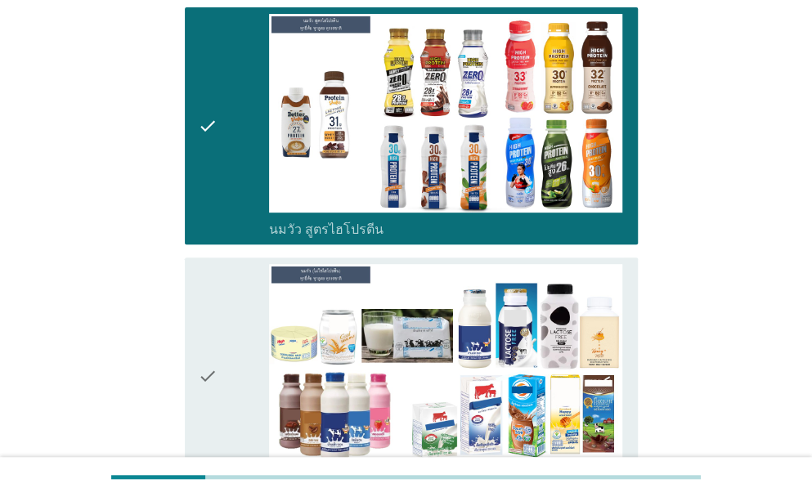
click at [229, 339] on div "check" at bounding box center [233, 376] width 71 height 224
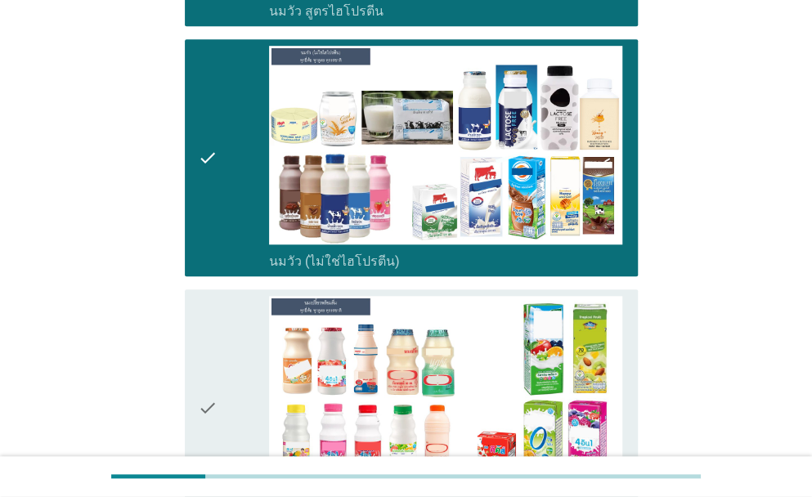
click at [200, 348] on icon "check" at bounding box center [208, 408] width 20 height 224
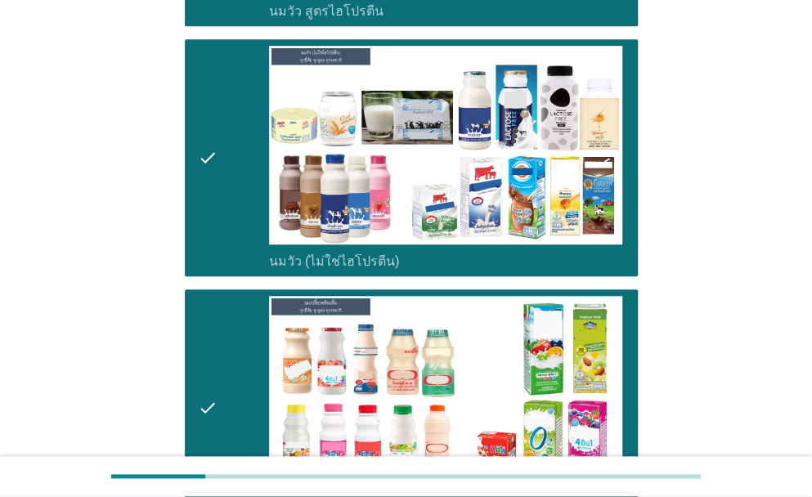
scroll to position [627, 0]
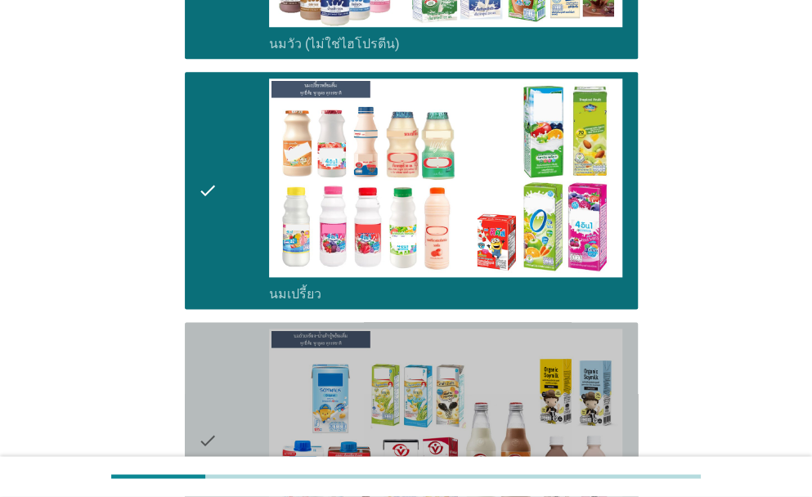
click at [205, 355] on icon "check" at bounding box center [208, 441] width 20 height 224
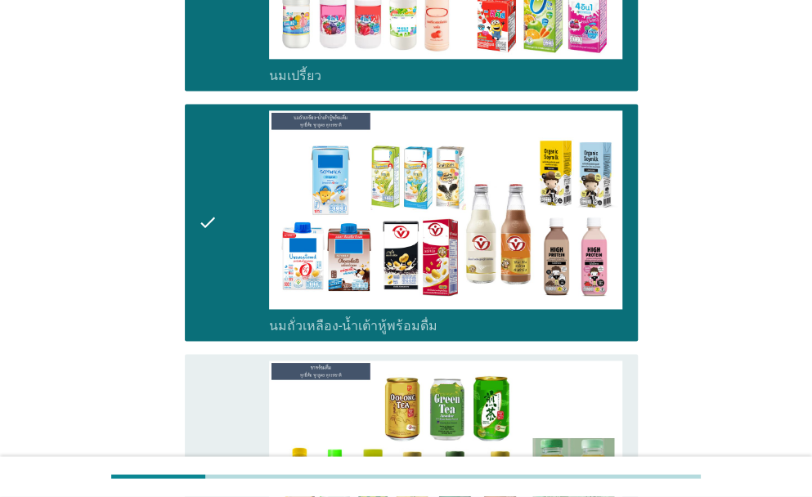
click at [205, 361] on icon "check" at bounding box center [208, 473] width 20 height 224
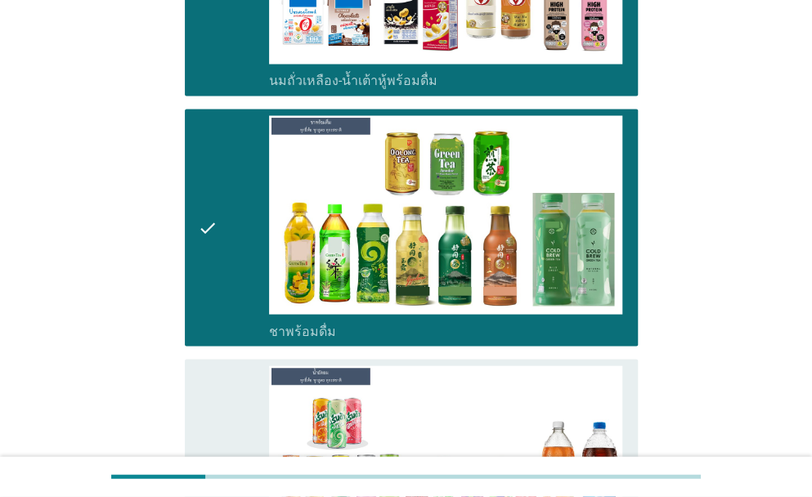
click at [205, 366] on icon "check" at bounding box center [208, 478] width 20 height 224
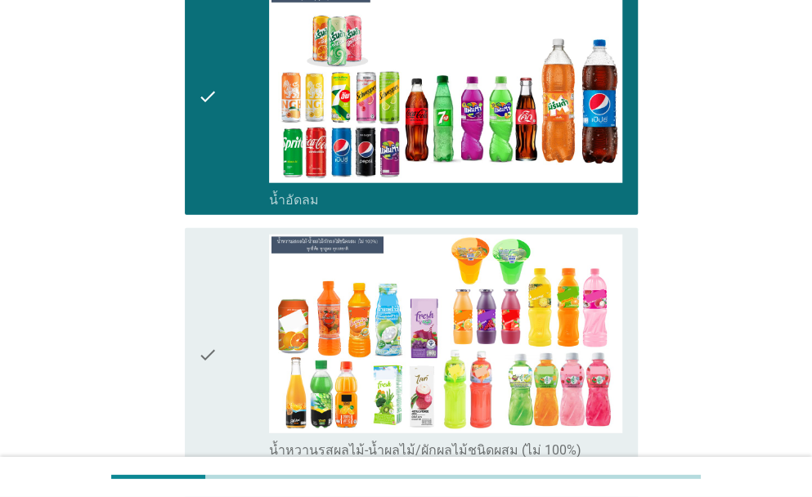
click at [205, 347] on icon "check" at bounding box center [208, 355] width 20 height 240
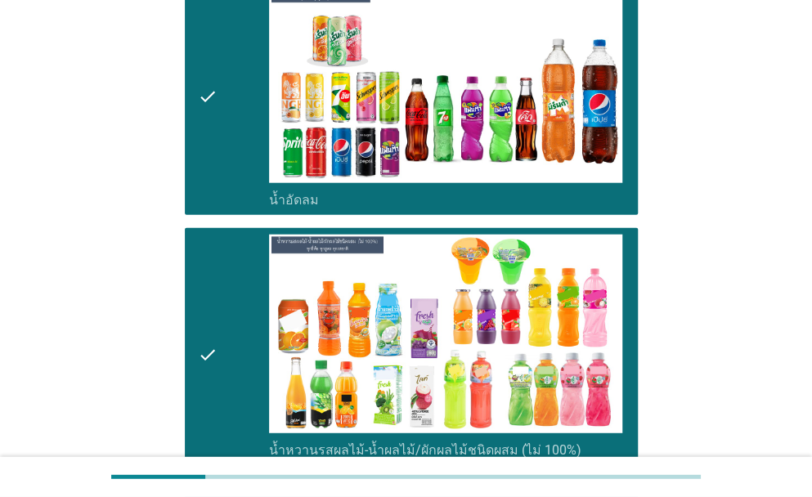
scroll to position [1718, 0]
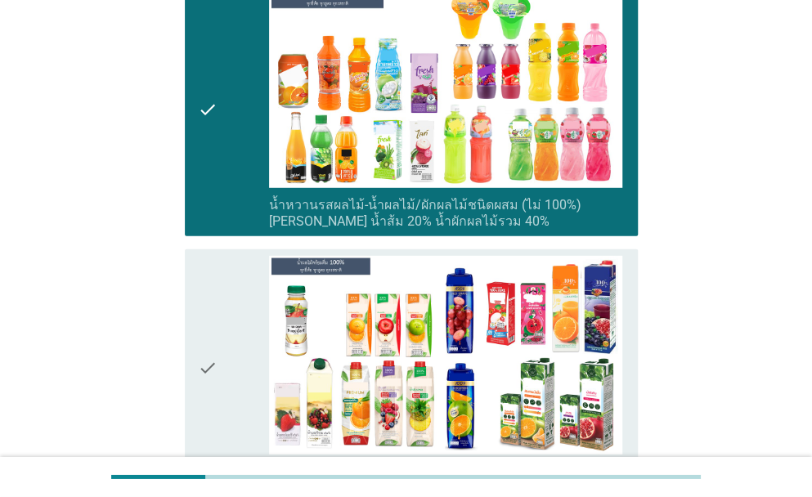
click at [206, 347] on icon "check" at bounding box center [208, 368] width 20 height 224
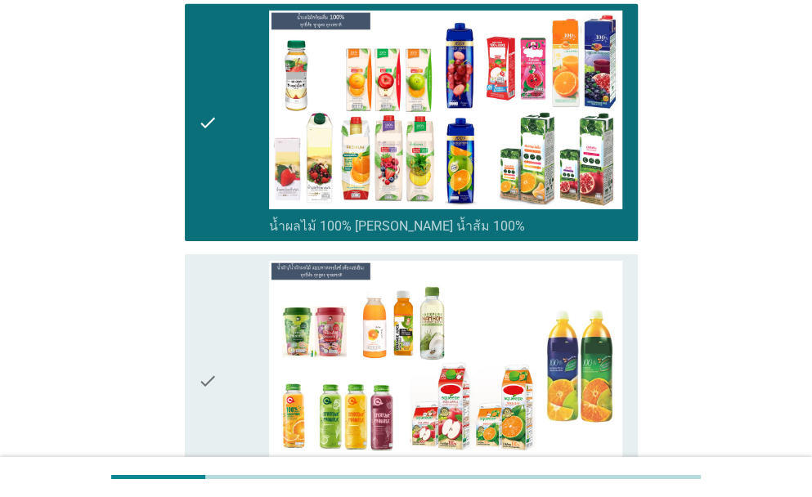
click at [206, 347] on icon "check" at bounding box center [208, 381] width 20 height 240
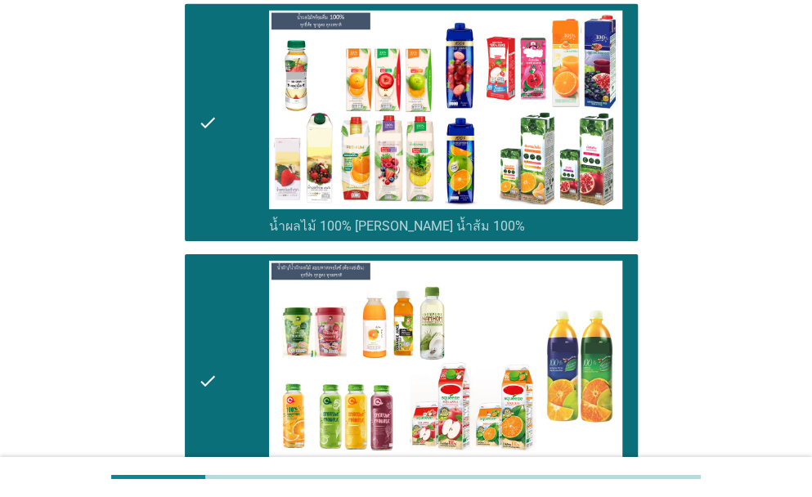
scroll to position [2154, 0]
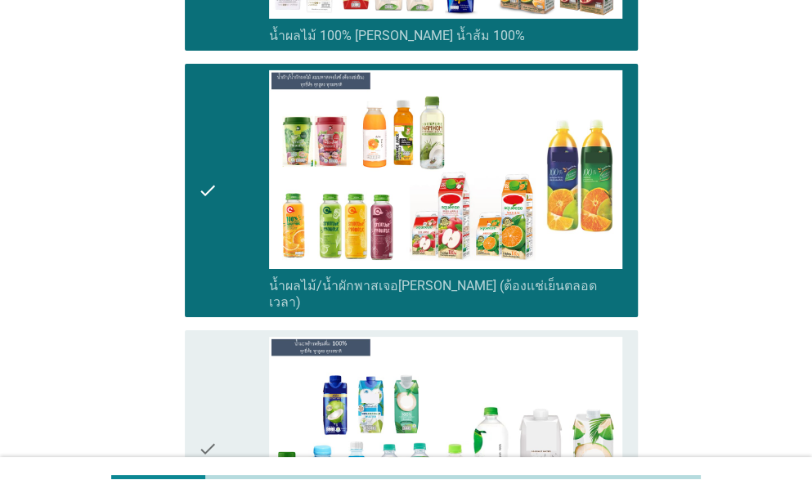
click at [206, 347] on icon "check" at bounding box center [208, 449] width 20 height 224
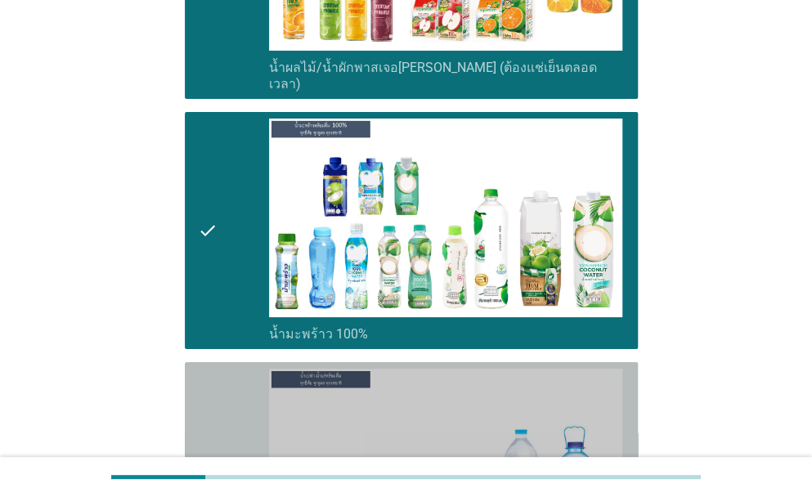
click at [213, 369] on icon "check" at bounding box center [208, 481] width 20 height 224
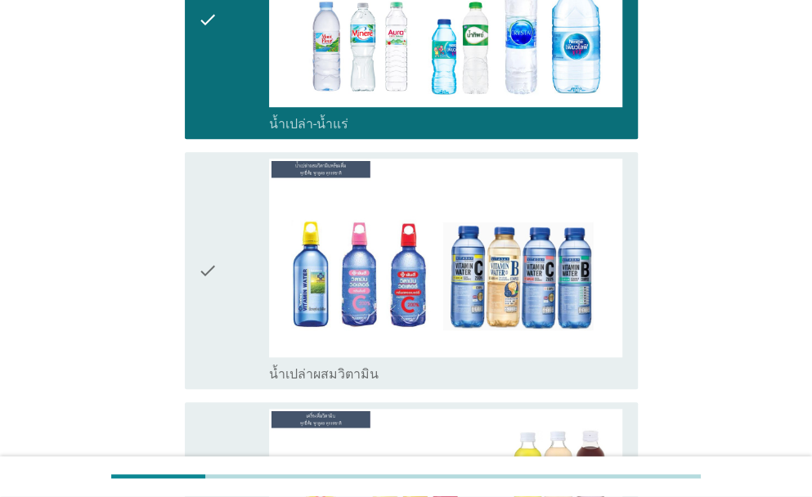
scroll to position [2945, 0]
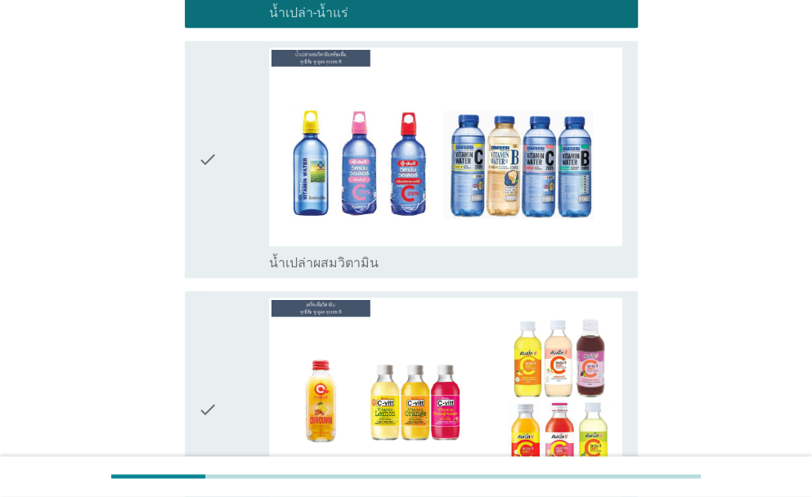
click at [209, 203] on icon "check" at bounding box center [208, 159] width 20 height 224
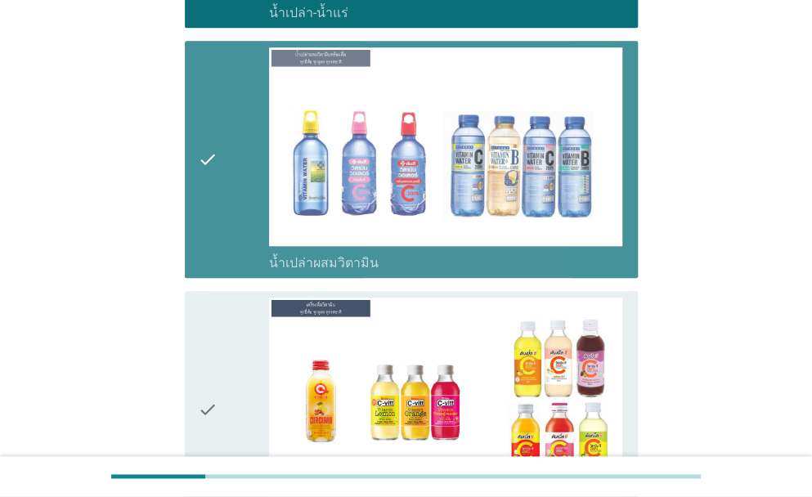
click at [209, 339] on icon "check" at bounding box center [208, 410] width 20 height 224
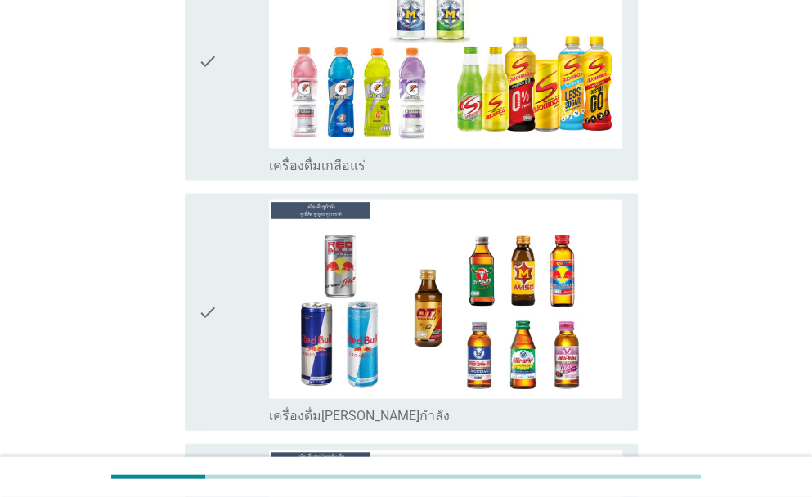
scroll to position [3599, 0]
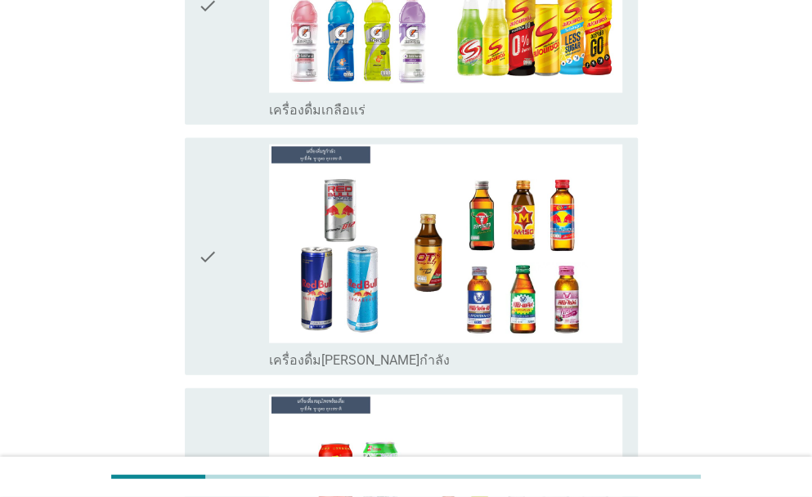
click at [213, 5] on icon "check" at bounding box center [208, 6] width 20 height 224
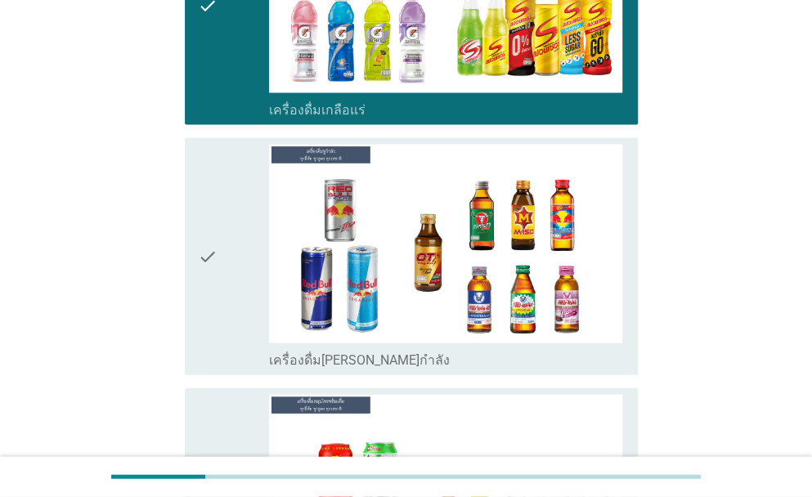
click at [218, 191] on div "check" at bounding box center [233, 256] width 71 height 224
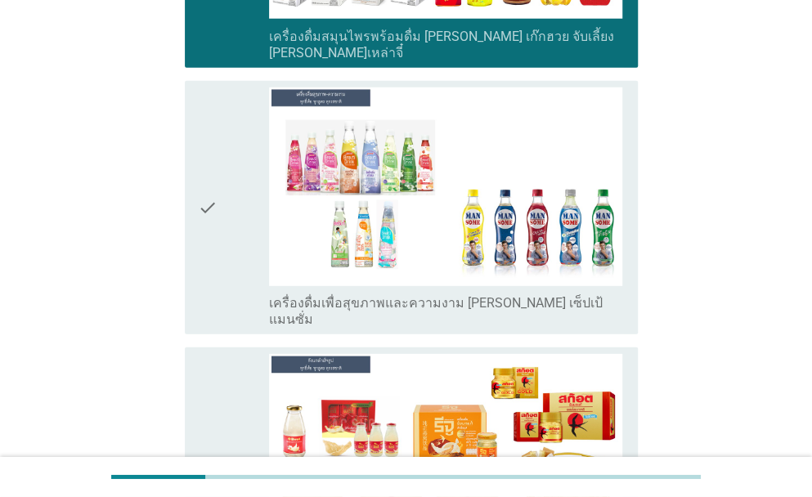
scroll to position [4226, 0]
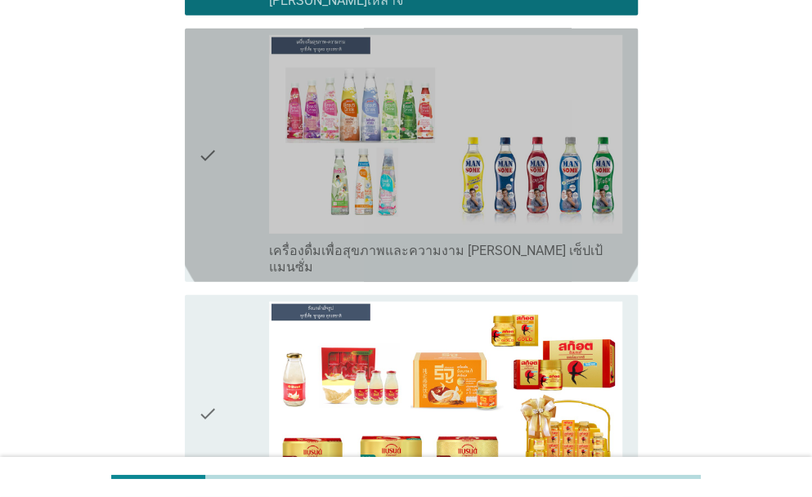
click at [193, 107] on div "check check_box เครื่องดื่มเพื่อสุขภาพและความงาม [PERSON_NAME] เซ็ปเป้ แมนซั่ม" at bounding box center [411, 156] width 453 height 254
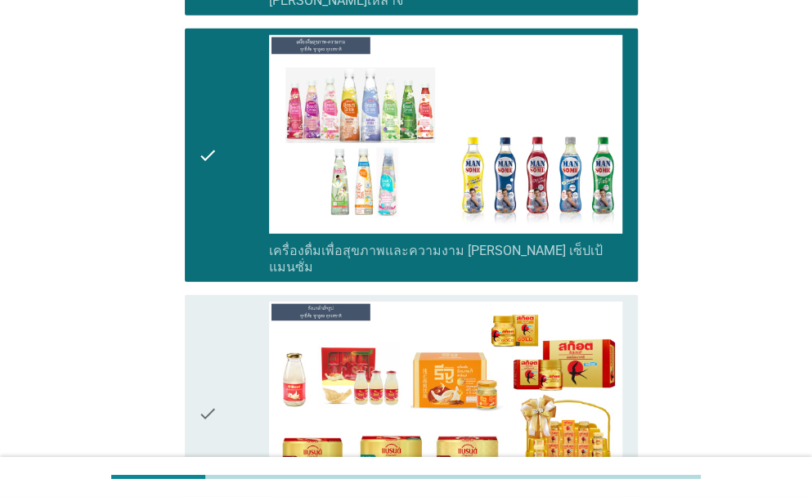
click at [227, 315] on div "check" at bounding box center [233, 414] width 71 height 224
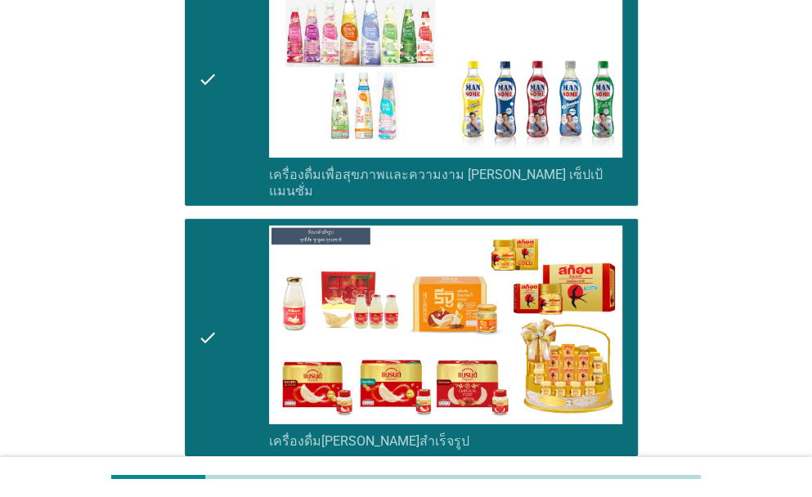
scroll to position [4414, 0]
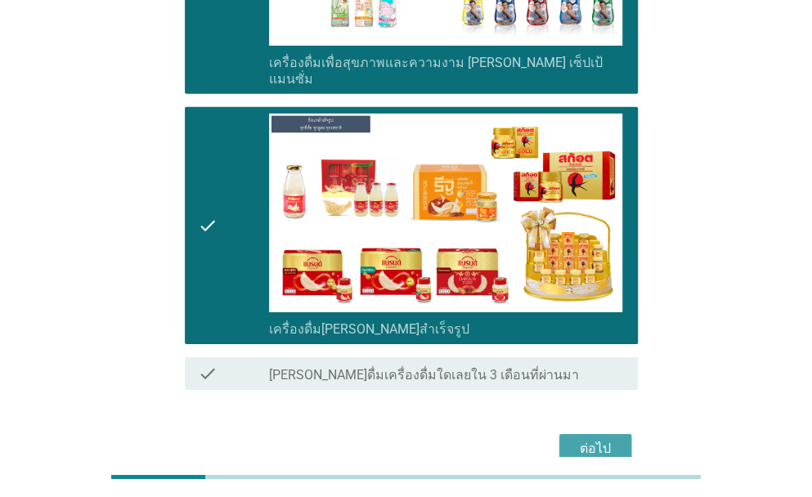
click at [602, 439] on div "ต่อไป" at bounding box center [596, 449] width 46 height 20
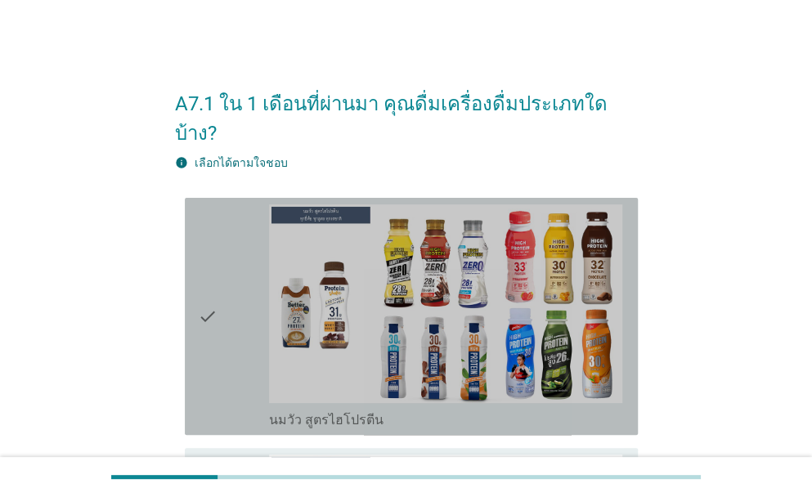
click at [213, 303] on icon "check" at bounding box center [208, 317] width 20 height 224
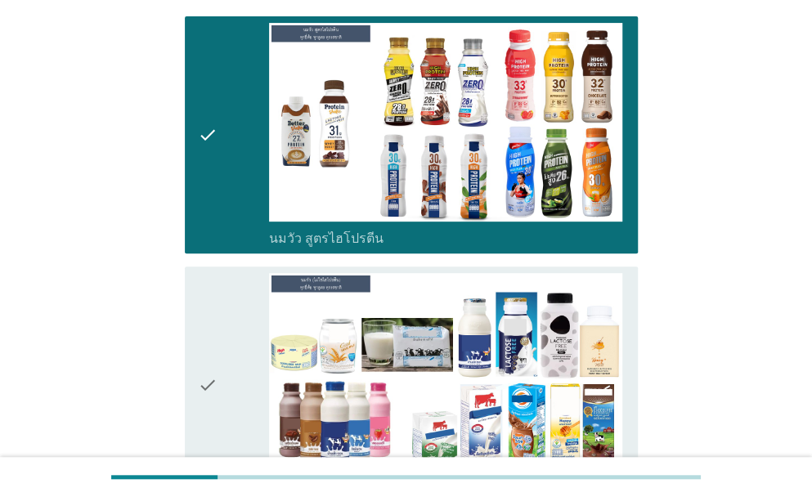
scroll to position [272, 0]
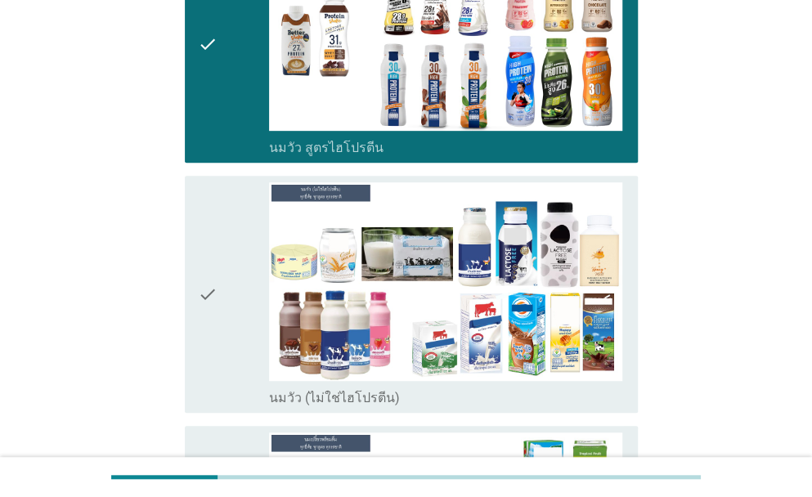
click at [213, 320] on icon "check" at bounding box center [208, 294] width 20 height 224
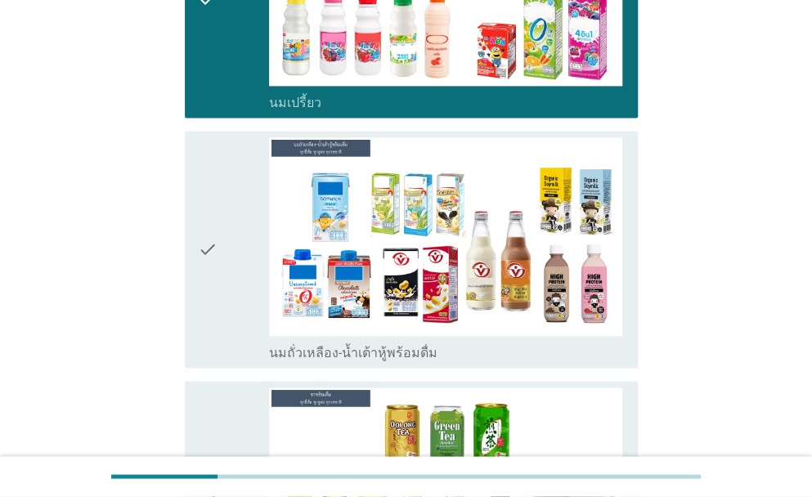
scroll to position [927, 0]
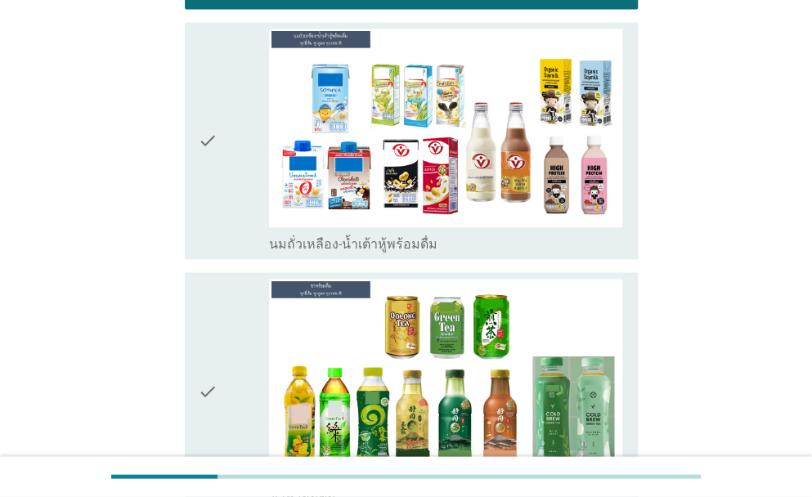
click at [215, 170] on icon "check" at bounding box center [208, 141] width 20 height 224
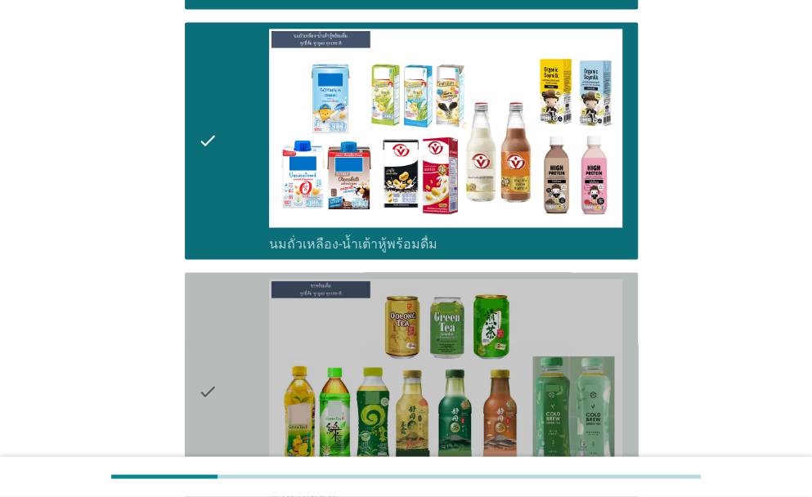
click at [216, 326] on icon "check" at bounding box center [208, 391] width 20 height 224
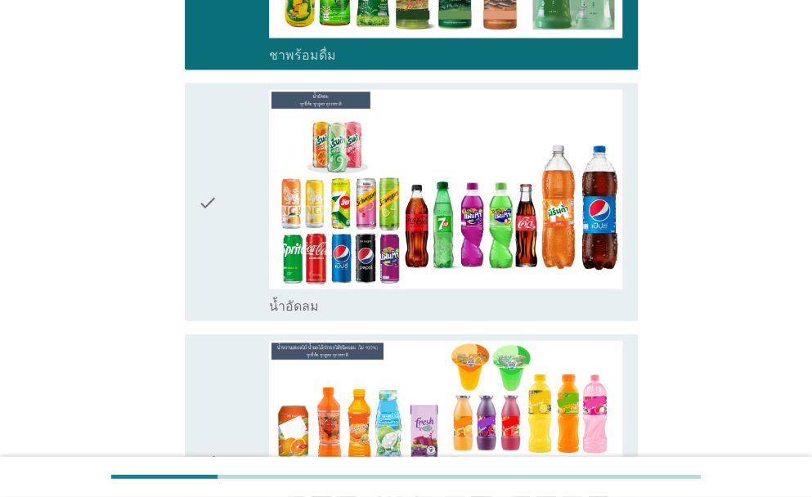
scroll to position [1445, 0]
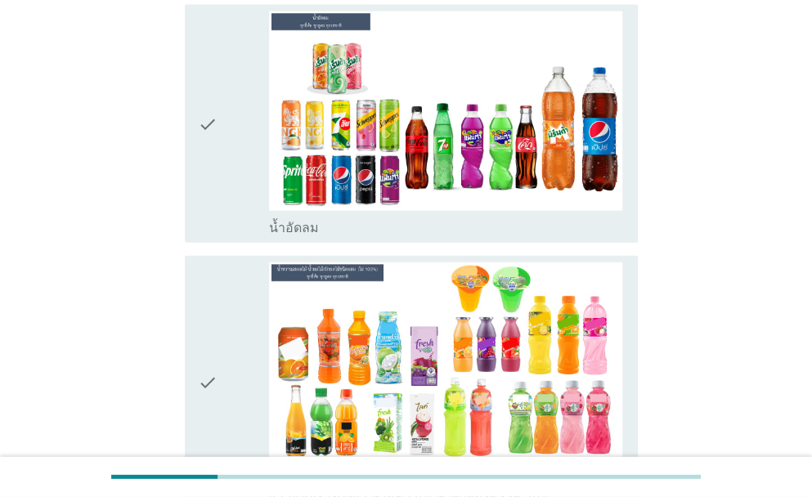
click at [204, 115] on icon "check" at bounding box center [208, 123] width 20 height 224
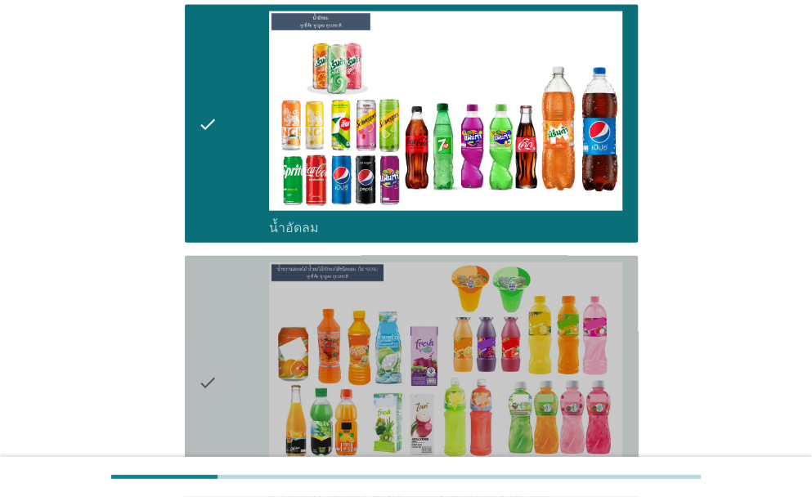
click at [214, 356] on icon "check" at bounding box center [208, 383] width 20 height 240
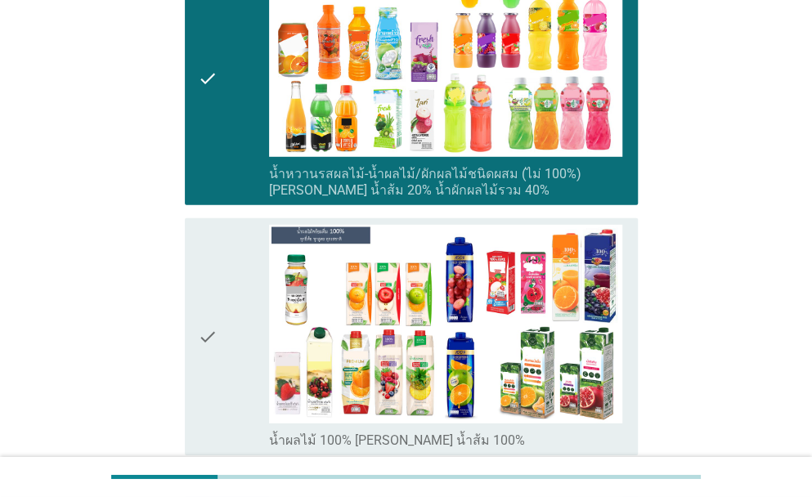
scroll to position [1935, 0]
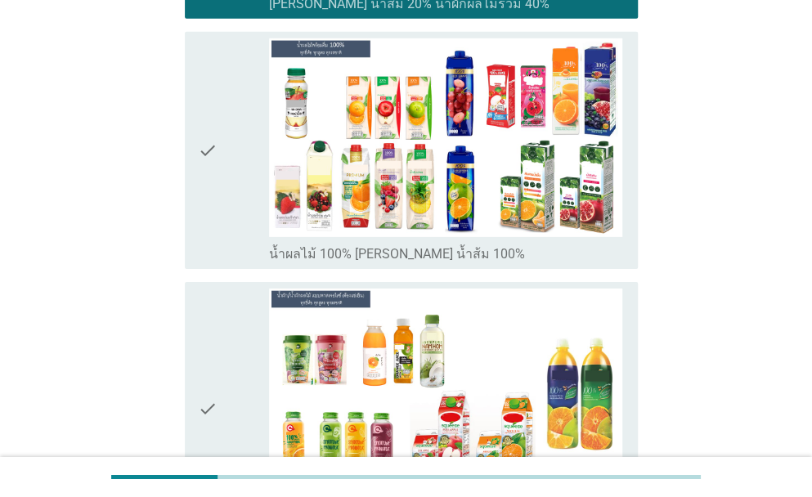
click at [218, 156] on div "check" at bounding box center [233, 150] width 71 height 224
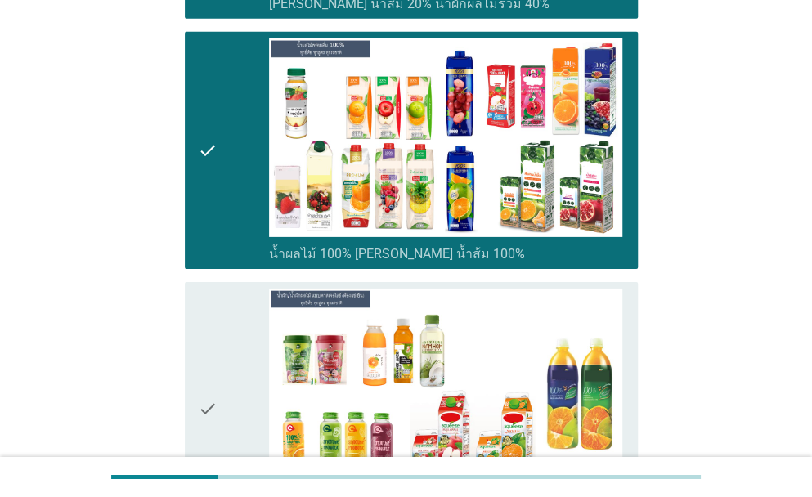
click at [209, 367] on icon "check" at bounding box center [208, 409] width 20 height 240
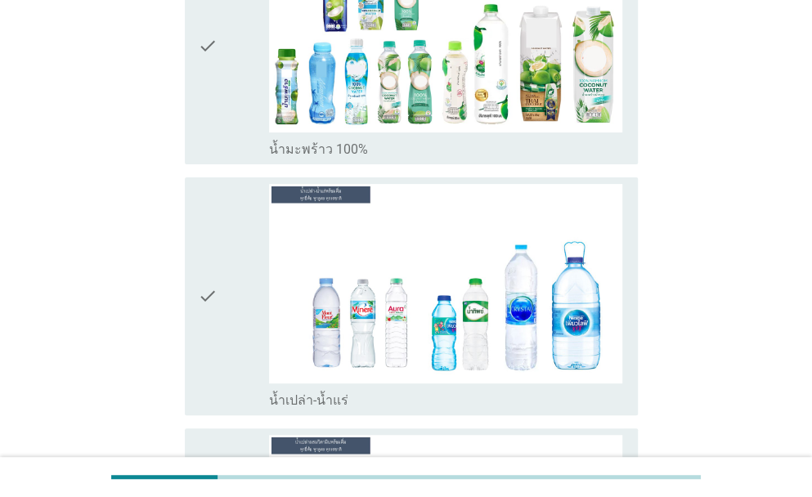
scroll to position [2645, 0]
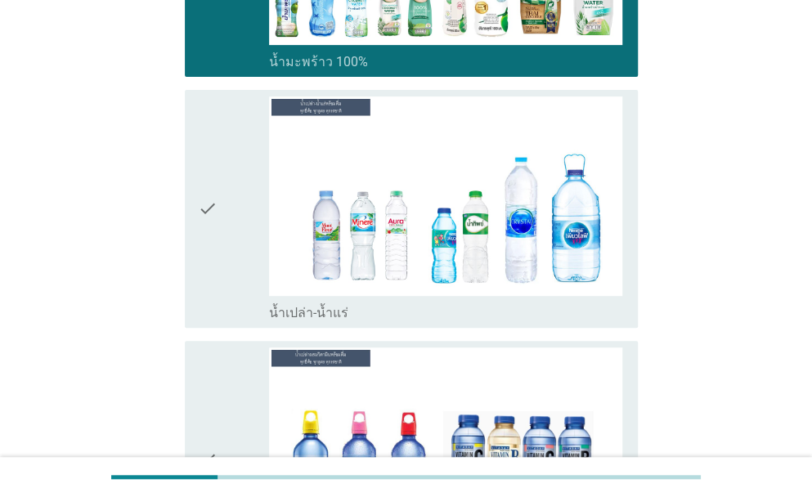
click at [204, 133] on icon "check" at bounding box center [208, 209] width 20 height 224
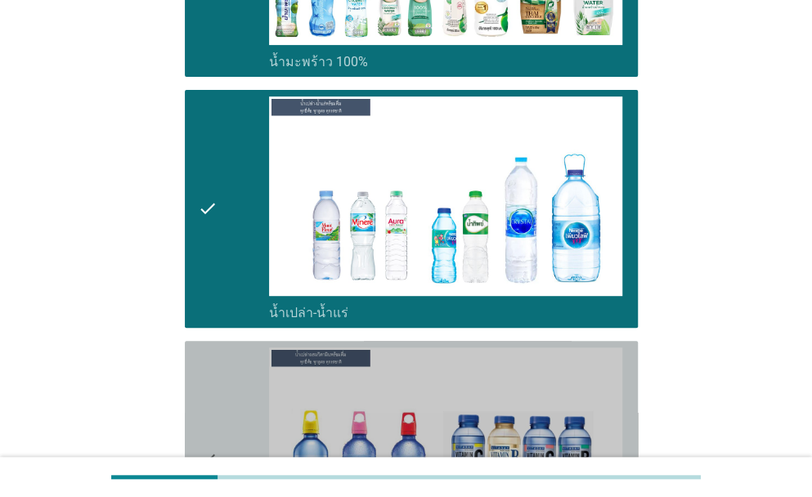
click at [201, 365] on icon "check" at bounding box center [208, 460] width 20 height 224
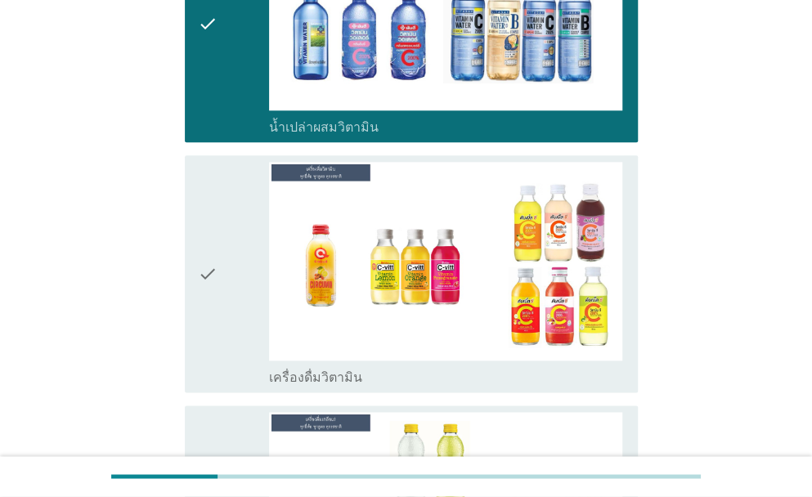
click at [193, 178] on div "check check_box เครื่องดื่มวิตามิน" at bounding box center [411, 273] width 453 height 237
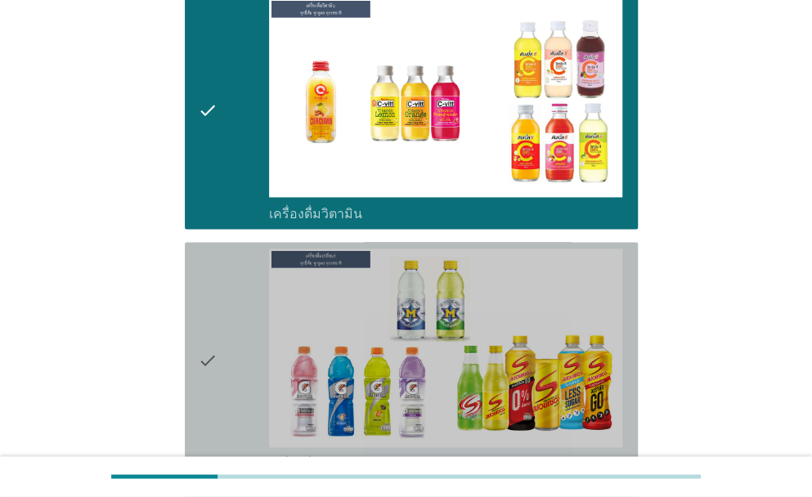
click at [191, 272] on div "check check_box เครื่องดื่มเกลือแร่" at bounding box center [411, 360] width 453 height 237
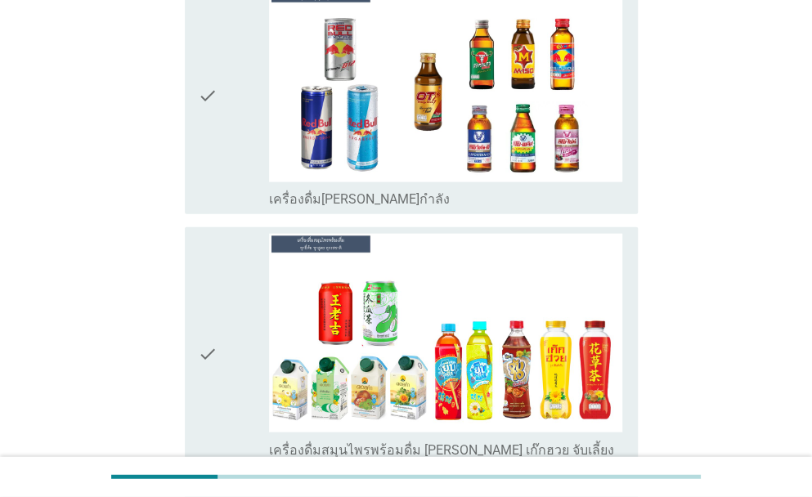
scroll to position [3817, 0]
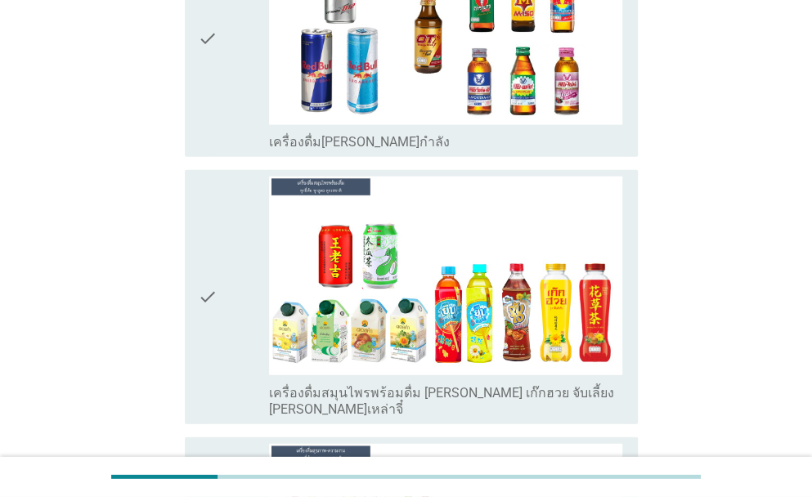
click at [213, 19] on icon "check" at bounding box center [208, 38] width 20 height 224
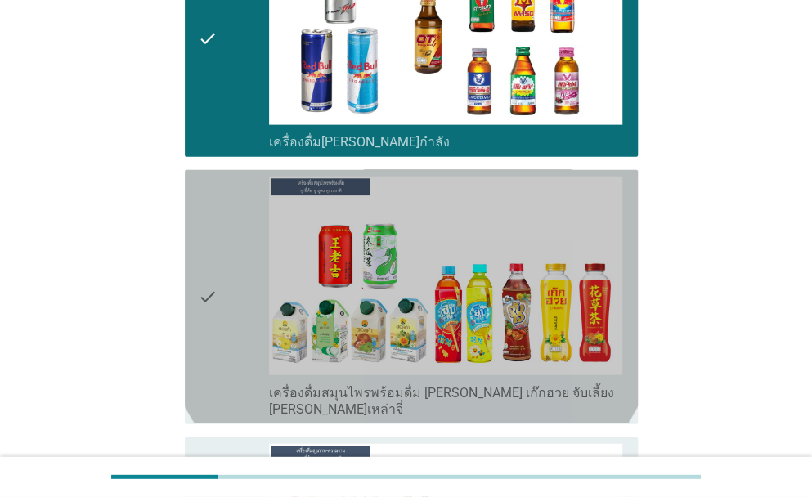
click at [198, 215] on icon "check" at bounding box center [208, 297] width 20 height 240
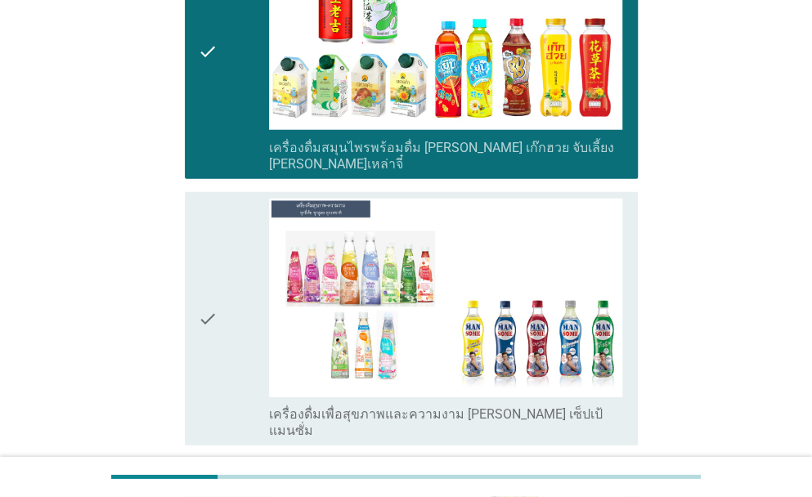
click at [221, 204] on div "check" at bounding box center [233, 319] width 71 height 240
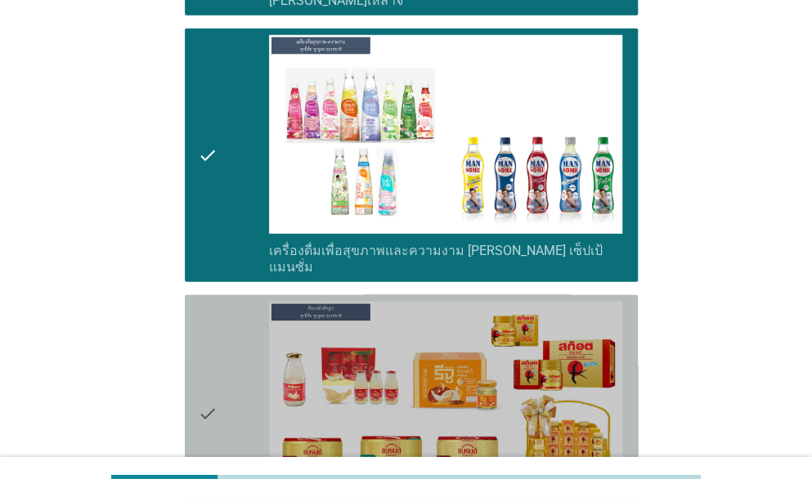
click at [211, 308] on icon "check" at bounding box center [208, 414] width 20 height 224
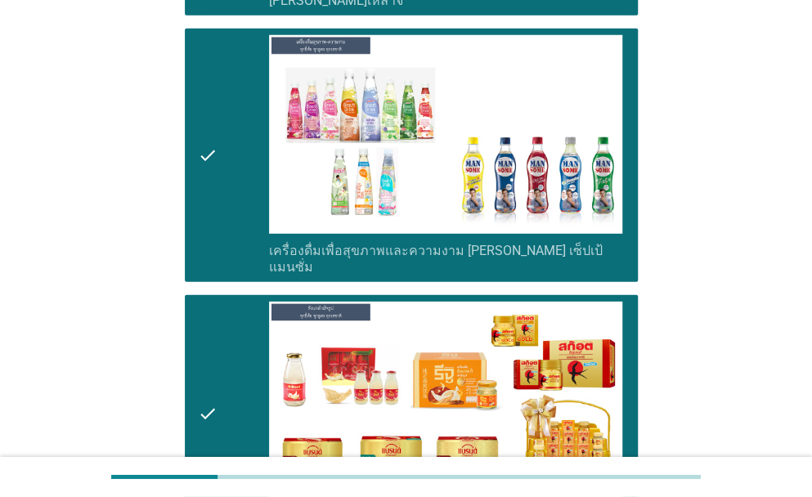
scroll to position [4414, 0]
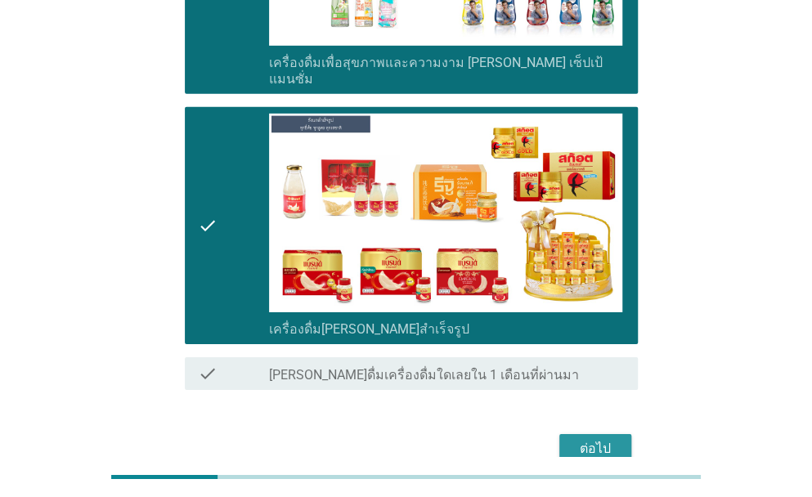
click at [591, 439] on div "ต่อไป" at bounding box center [596, 449] width 46 height 20
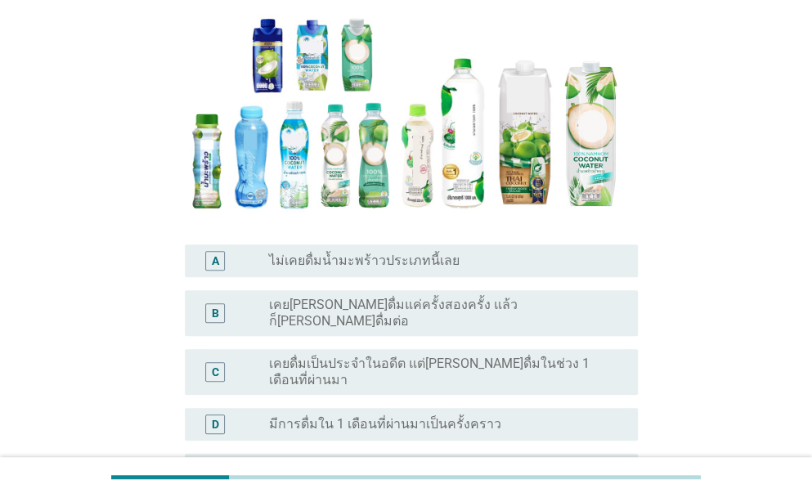
scroll to position [299, 0]
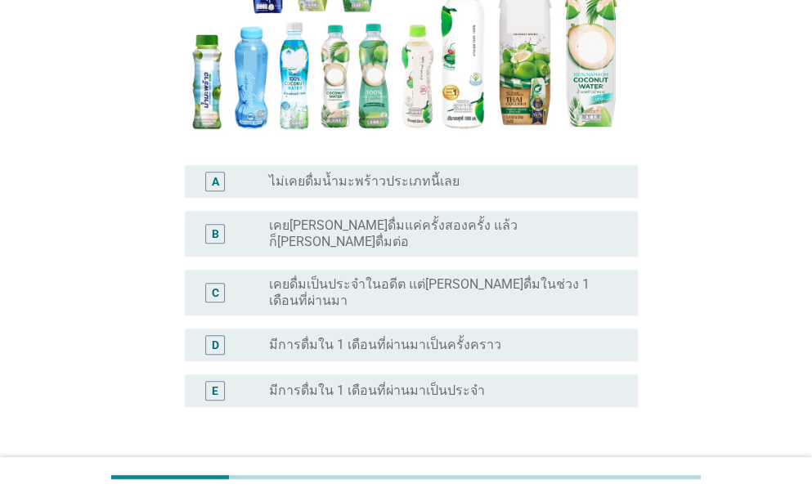
click at [339, 383] on label "มีการดื่มใน 1 เดือนที่ผ่านมาเป็นประจำ" at bounding box center [377, 391] width 216 height 16
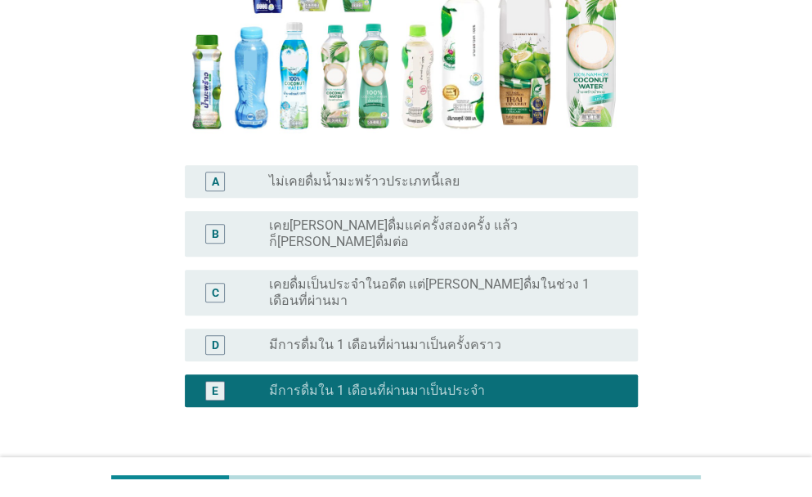
click at [599, 476] on div "ต่อไป" at bounding box center [596, 486] width 46 height 20
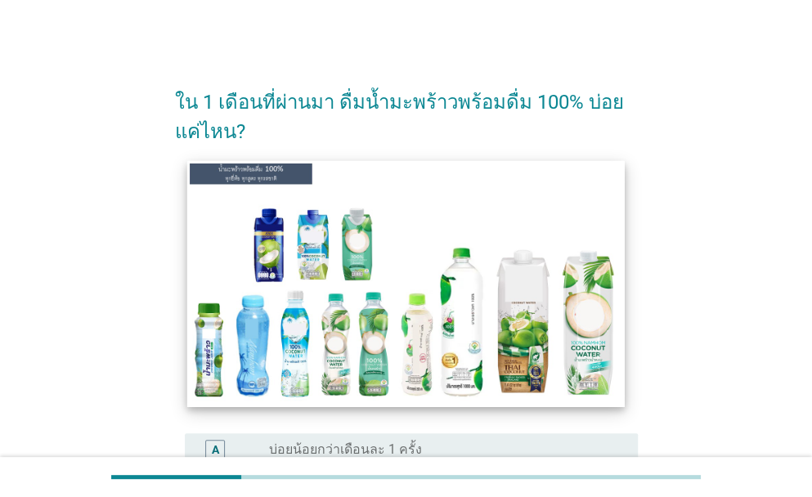
scroll to position [245, 0]
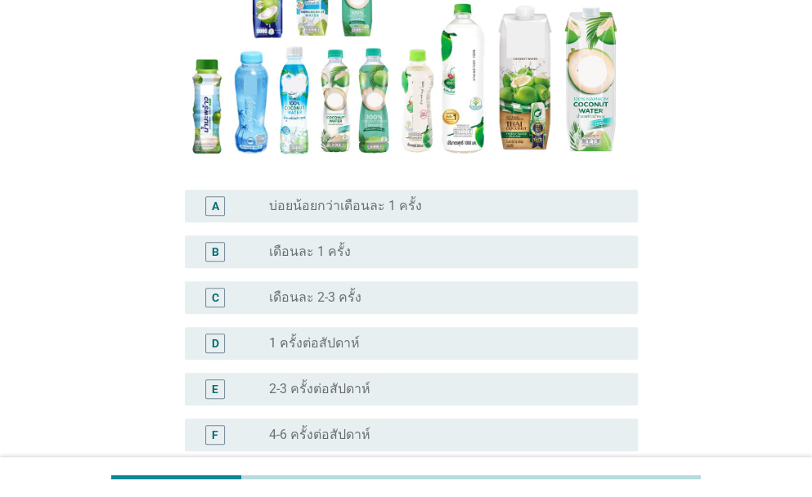
click at [360, 389] on label "2-3 ครั้งต่อสัปดาห์" at bounding box center [319, 389] width 101 height 16
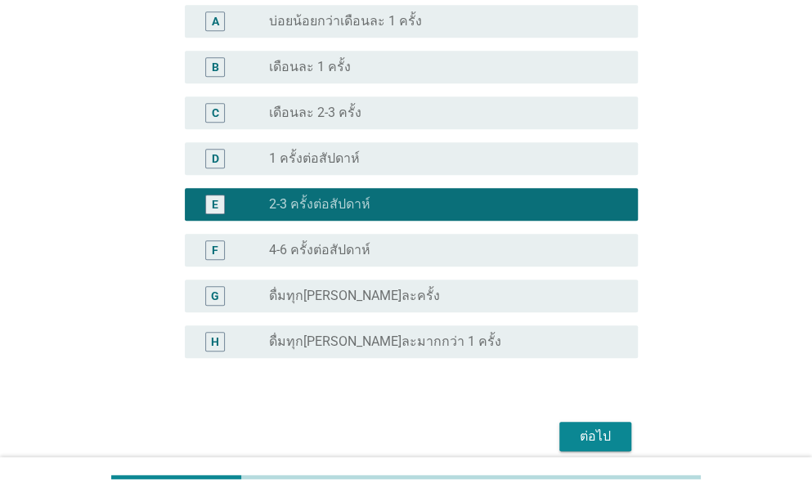
scroll to position [502, 0]
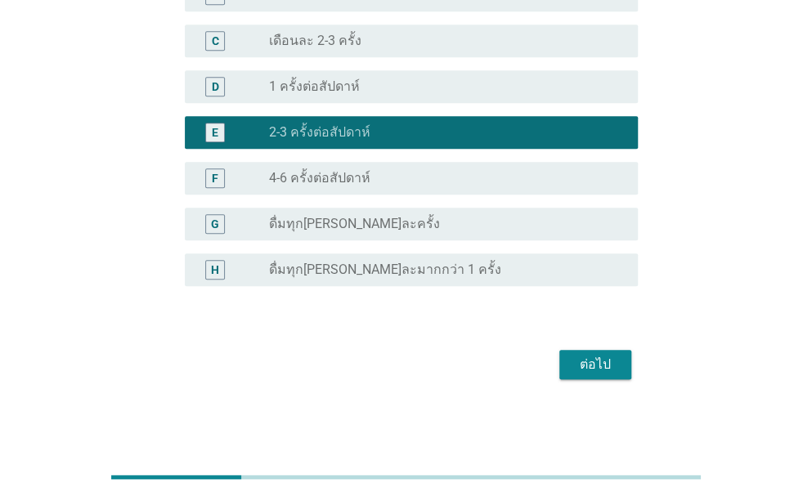
click at [630, 372] on button "ต่อไป" at bounding box center [596, 364] width 72 height 29
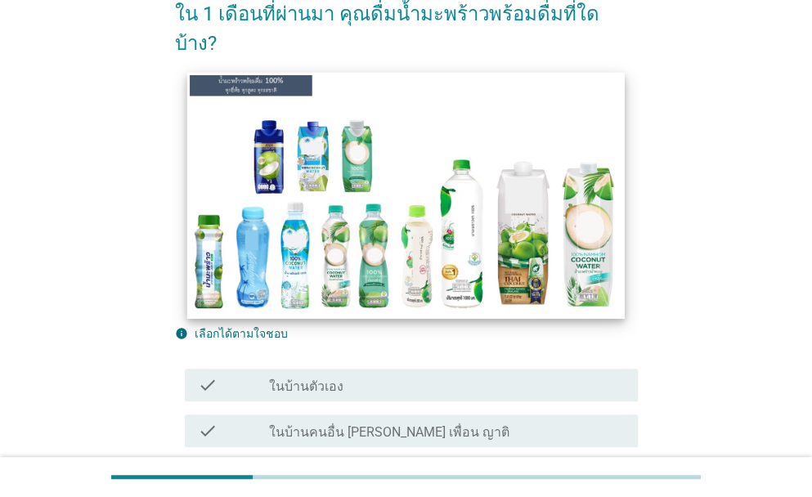
scroll to position [191, 0]
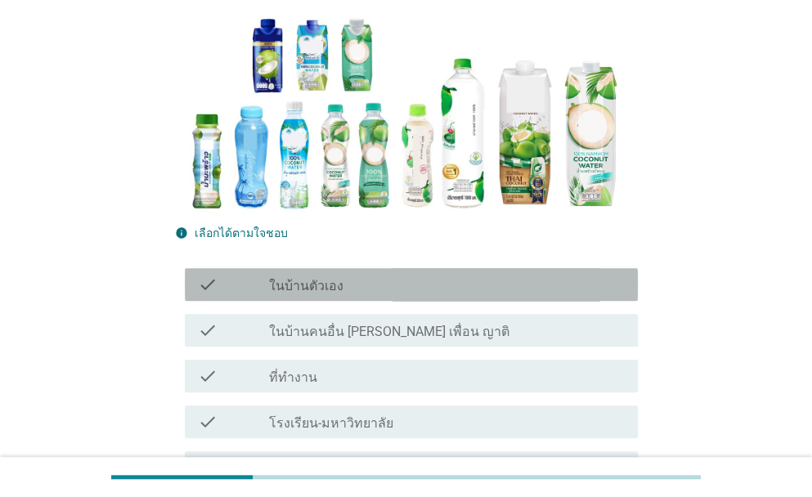
click at [326, 278] on label "ในบ้านตัวเอง" at bounding box center [306, 286] width 74 height 16
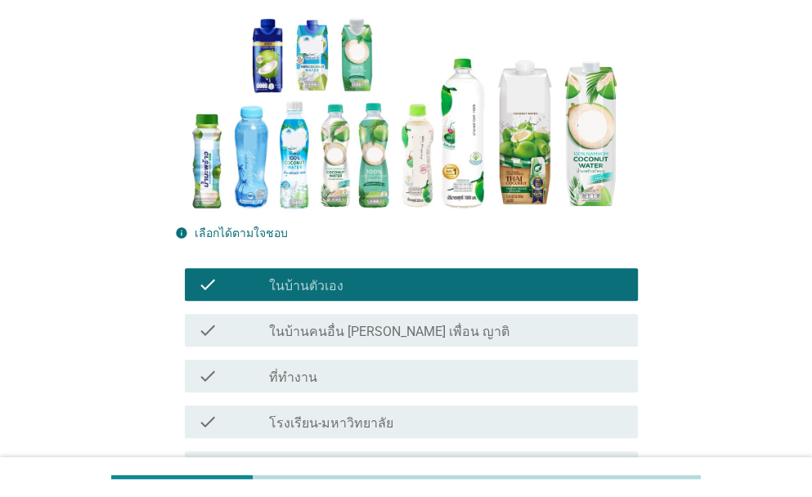
click at [298, 370] on label "ที่ทำงาน" at bounding box center [293, 378] width 48 height 16
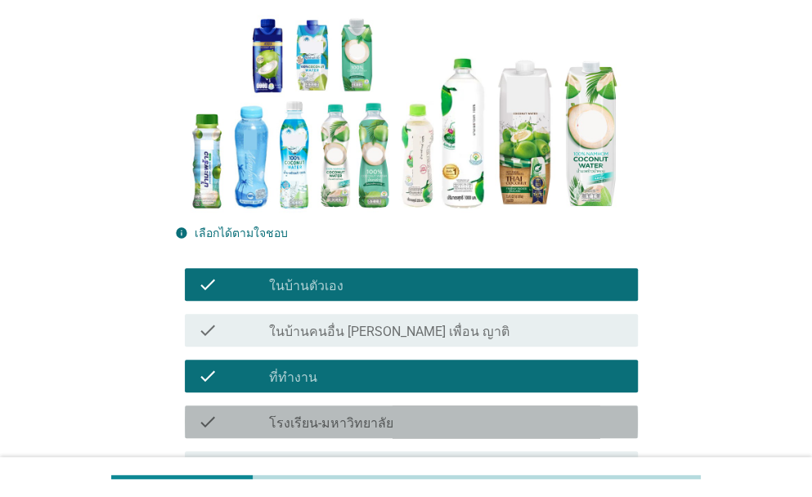
click at [314, 416] on label "โรงเรียน-มหาวิทยาลัย" at bounding box center [331, 424] width 124 height 16
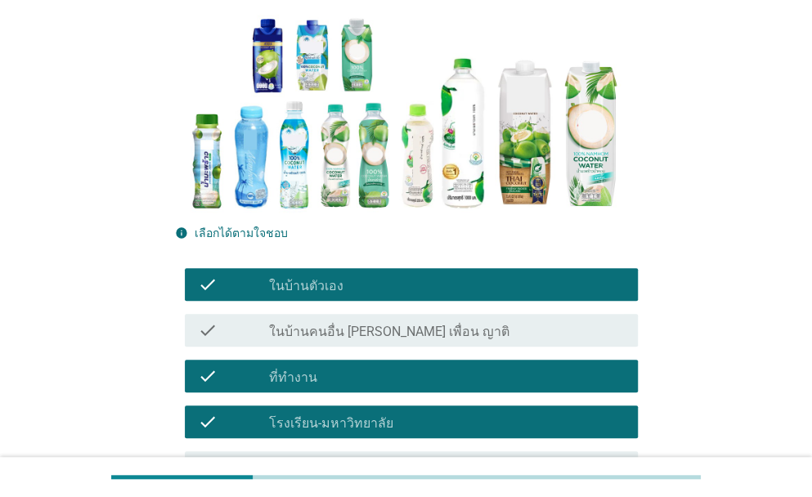
click at [308, 461] on label "สวนสาธารณะ" at bounding box center [310, 469] width 83 height 16
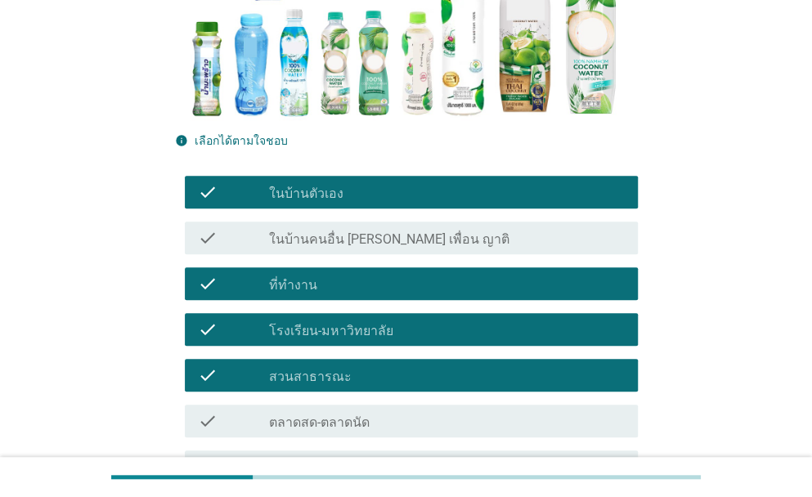
scroll to position [436, 0]
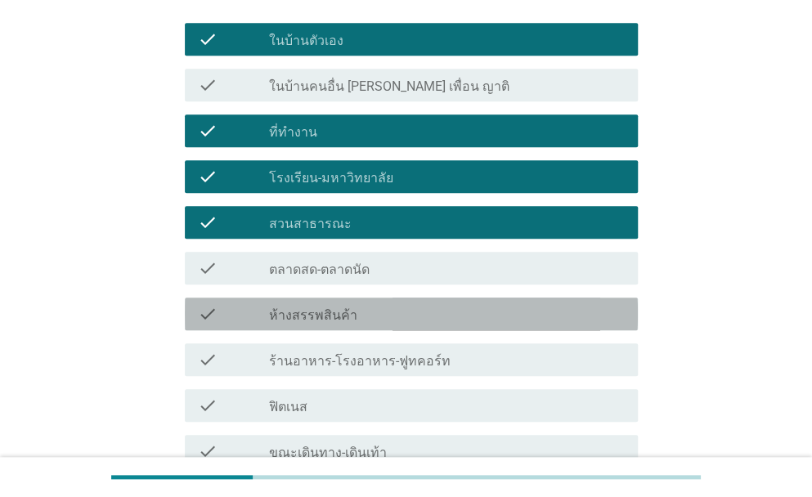
click at [317, 308] on label "ห้างสรรพสินค้า" at bounding box center [313, 316] width 88 height 16
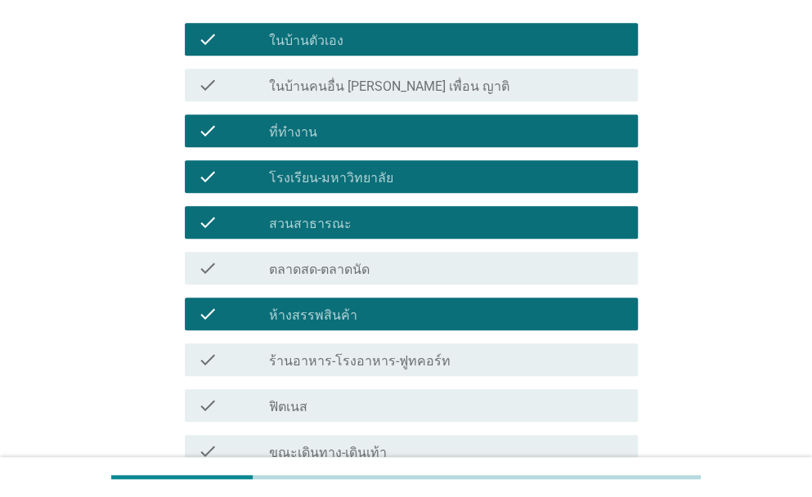
click at [299, 353] on label "ร้านอาหาร-โรงอาหาร-ฟูทคอร์ท" at bounding box center [360, 361] width 182 height 16
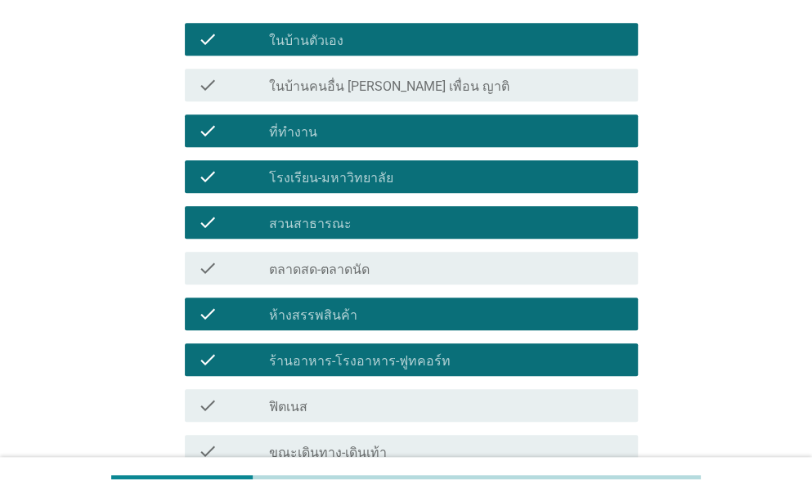
click at [309, 445] on label "ขณะเดินทาง-เดินเท้า" at bounding box center [328, 453] width 118 height 16
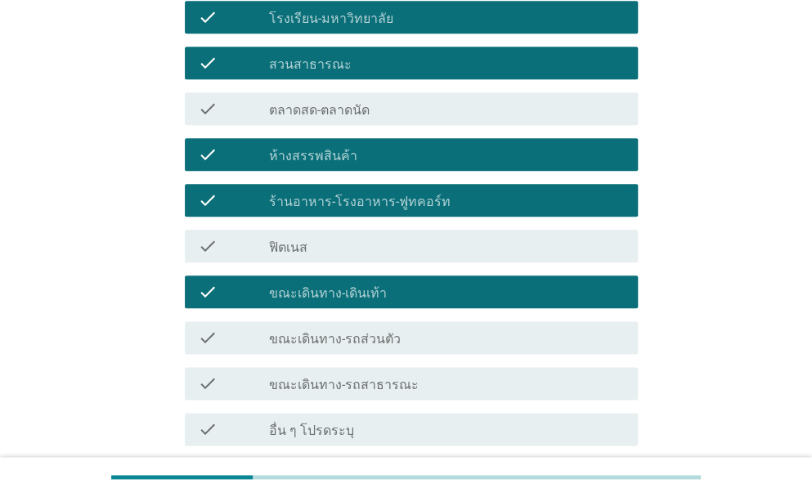
scroll to position [600, 0]
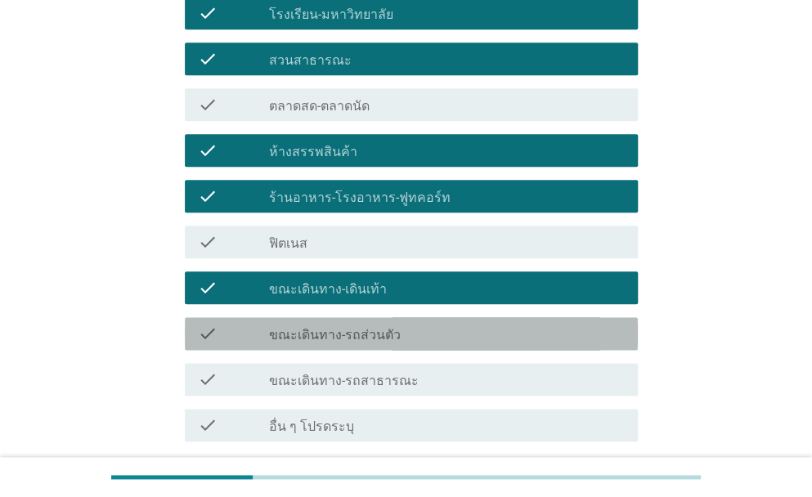
click at [294, 327] on label "ขณะเดินทาง-รถส่วนตัว" at bounding box center [335, 335] width 132 height 16
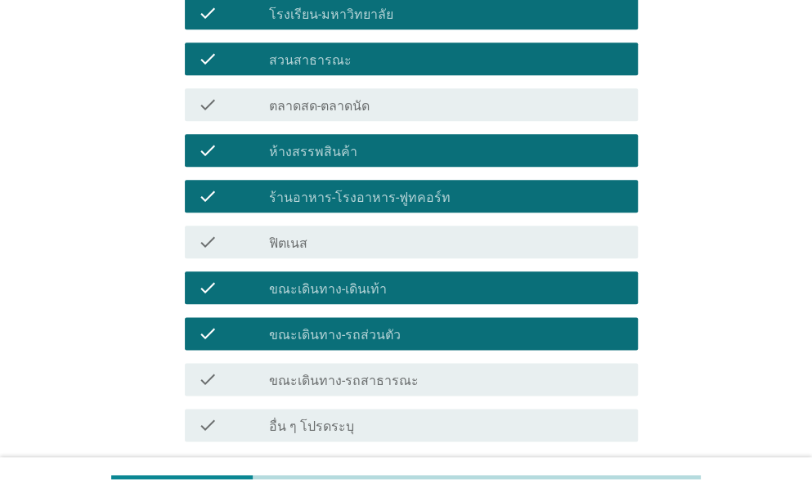
scroll to position [705, 0]
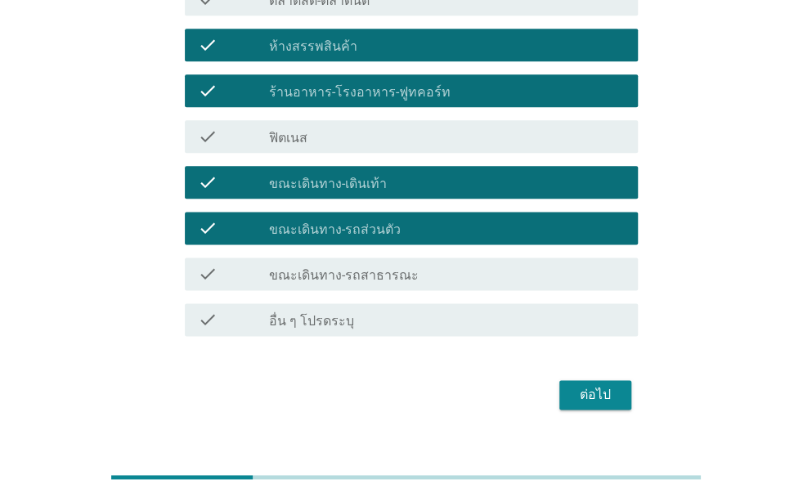
click at [601, 385] on div "ต่อไป" at bounding box center [596, 395] width 46 height 20
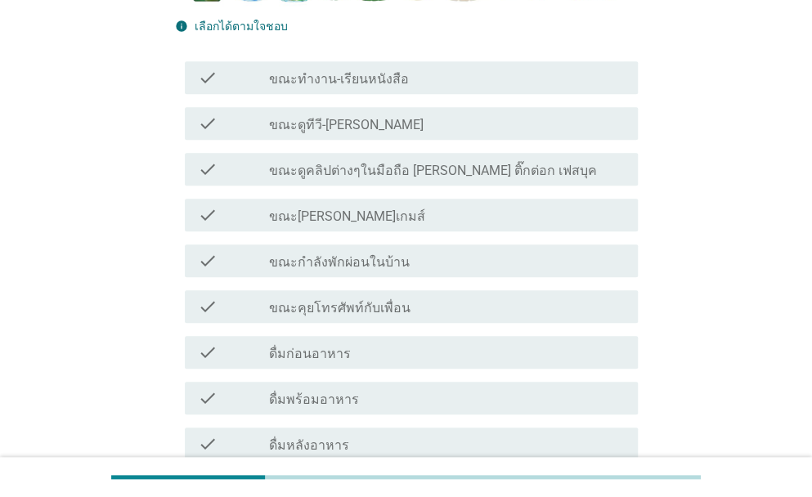
scroll to position [354, 0]
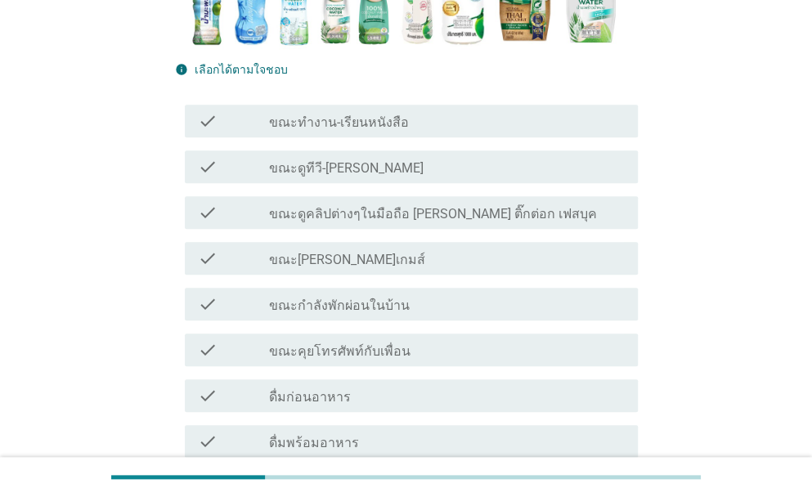
click at [375, 127] on label "ขณะทำงาน-เรียนหนังสือ" at bounding box center [339, 123] width 140 height 16
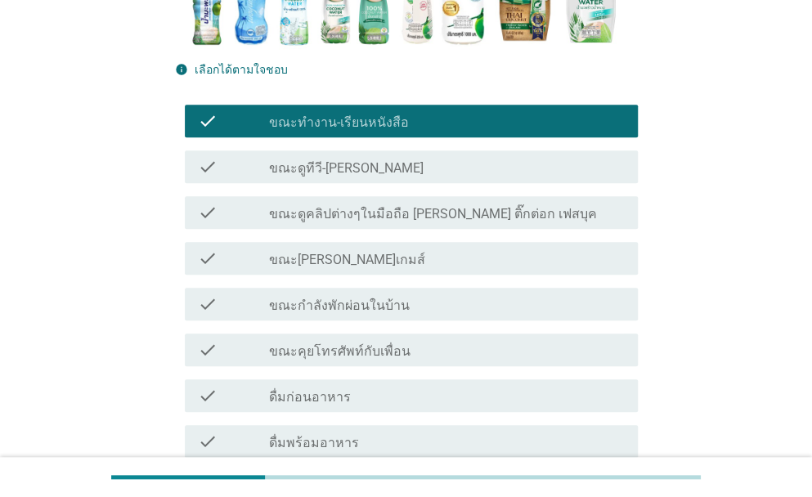
click at [360, 176] on div "check_box_outline_blank ขณะดูทีวี-[PERSON_NAME]" at bounding box center [447, 167] width 356 height 20
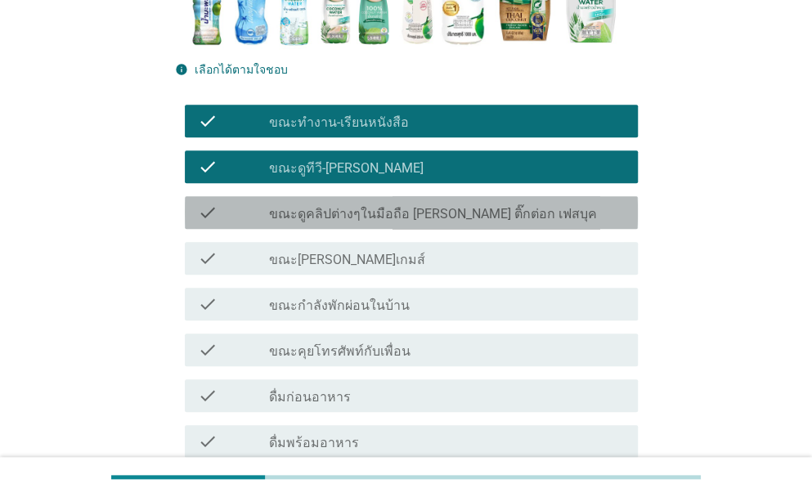
click at [383, 213] on label "ขณะดูคลิปต่างๆในมือถือ [PERSON_NAME] ติ๊กต่อก เฟสบุค" at bounding box center [433, 214] width 328 height 16
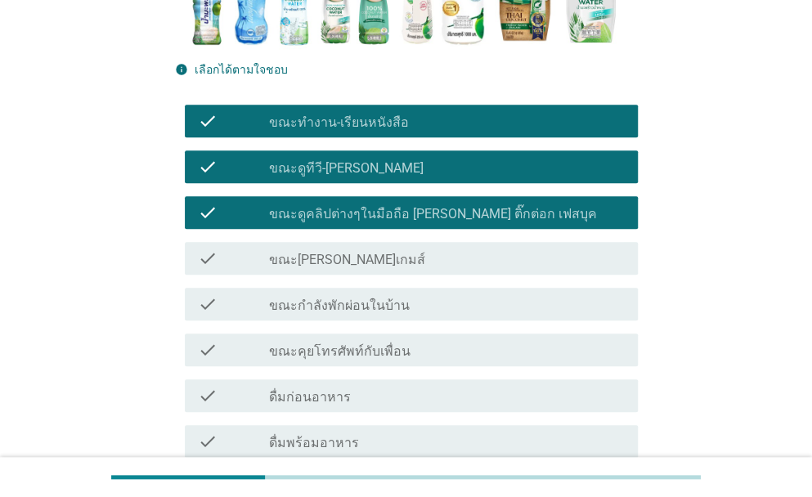
click at [347, 302] on label "ขณะกำลังพักผ่อนในบ้าน" at bounding box center [339, 306] width 141 height 16
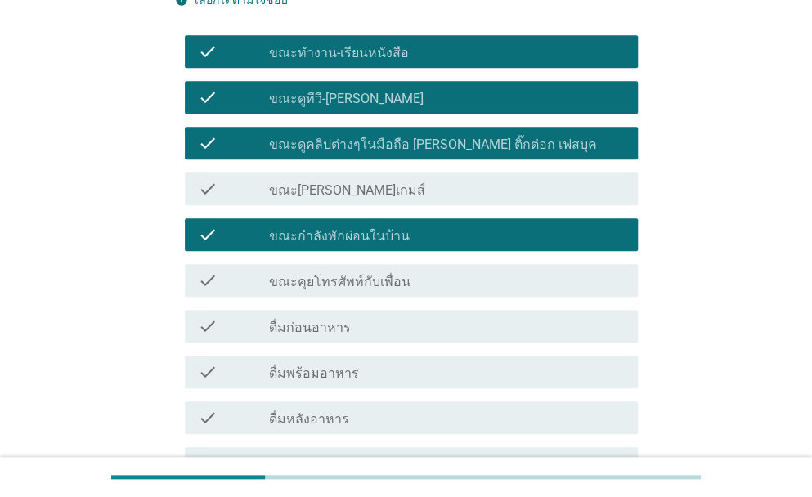
scroll to position [545, 0]
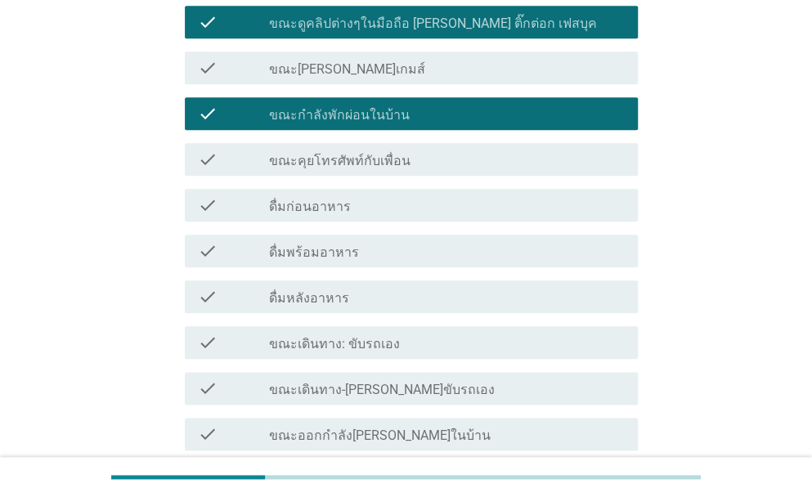
click at [380, 163] on label "ขณะคุยโทรศัพท์กับเพื่อน" at bounding box center [340, 161] width 142 height 16
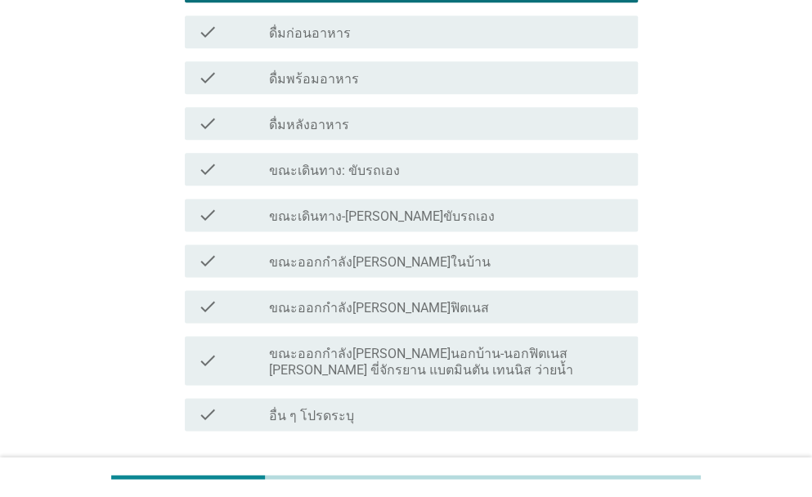
scroll to position [736, 0]
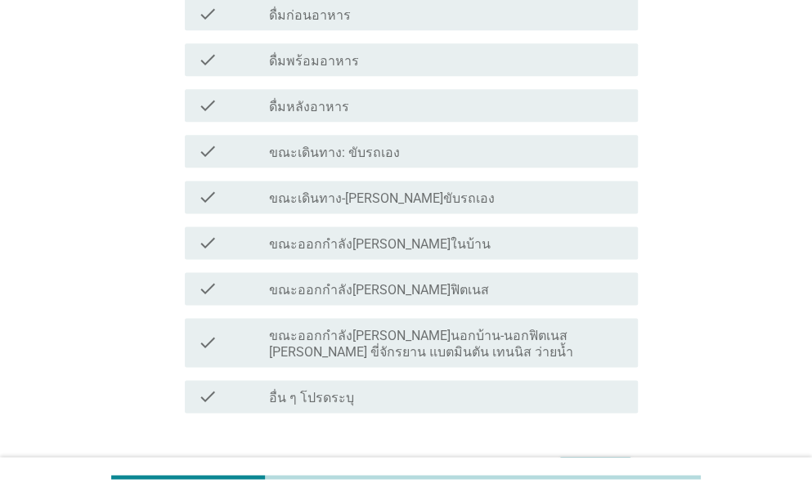
click at [340, 164] on div "check check_box_outline_blank ขณะเดินทาง: ขับรถเอง" at bounding box center [411, 151] width 453 height 33
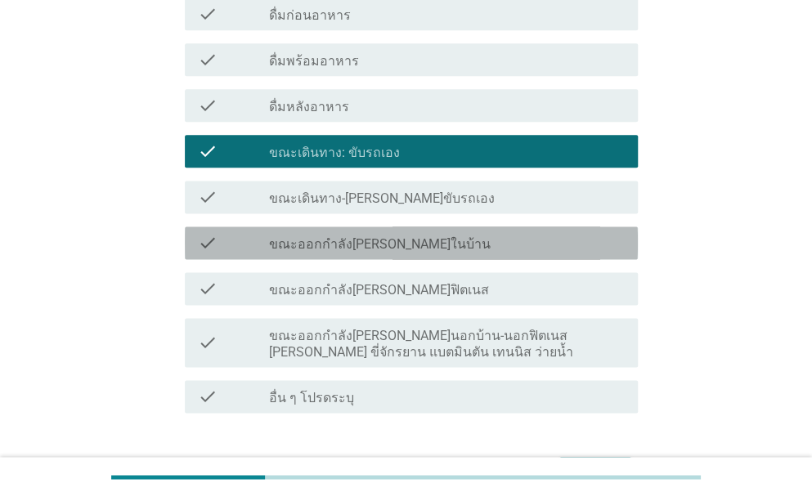
click at [332, 245] on label "ขณะออกกำลัง[PERSON_NAME]ในบ้าน" at bounding box center [380, 244] width 222 height 16
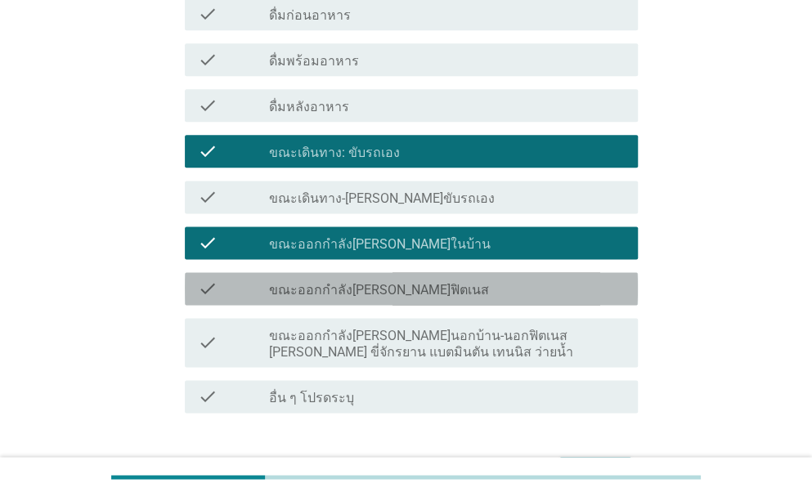
click at [356, 295] on label "ขณะออกกำลัง[PERSON_NAME]ฟิตเนส" at bounding box center [379, 290] width 220 height 16
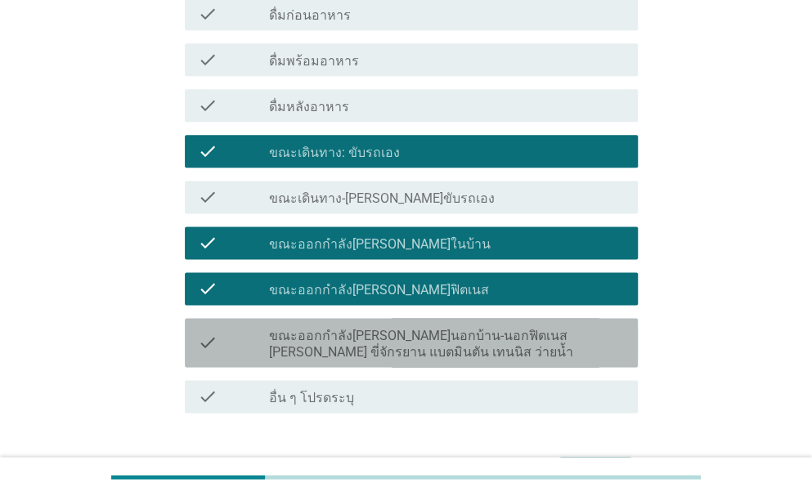
click at [373, 351] on label "ขณะออกกำลัง[PERSON_NAME]นอกบ้าน-นอกฟิตเนส [PERSON_NAME] ขี่จักรยาน แบตมินตัน เท…" at bounding box center [447, 344] width 356 height 33
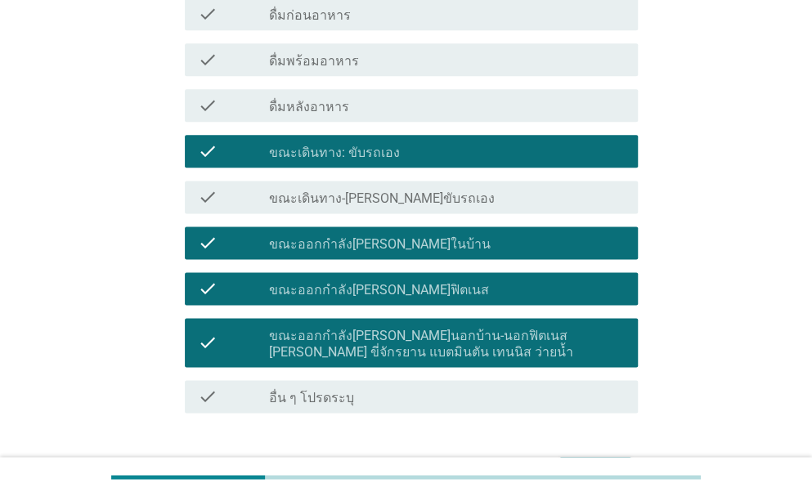
scroll to position [843, 0]
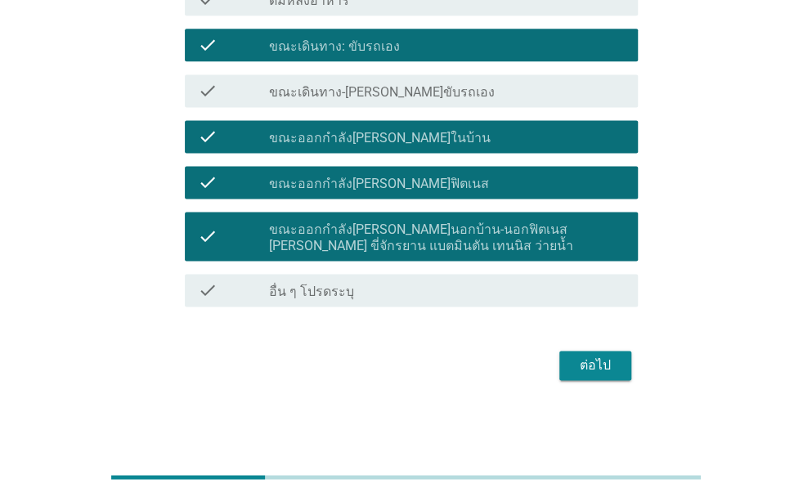
click at [582, 362] on div "ต่อไป" at bounding box center [596, 366] width 46 height 20
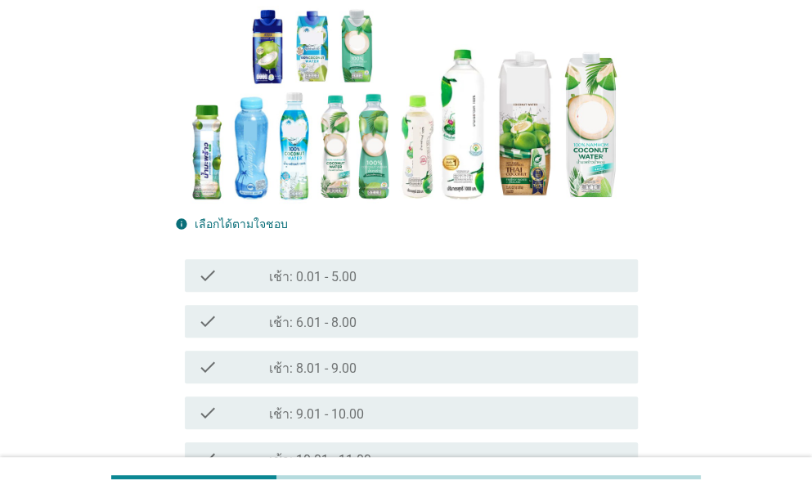
scroll to position [272, 0]
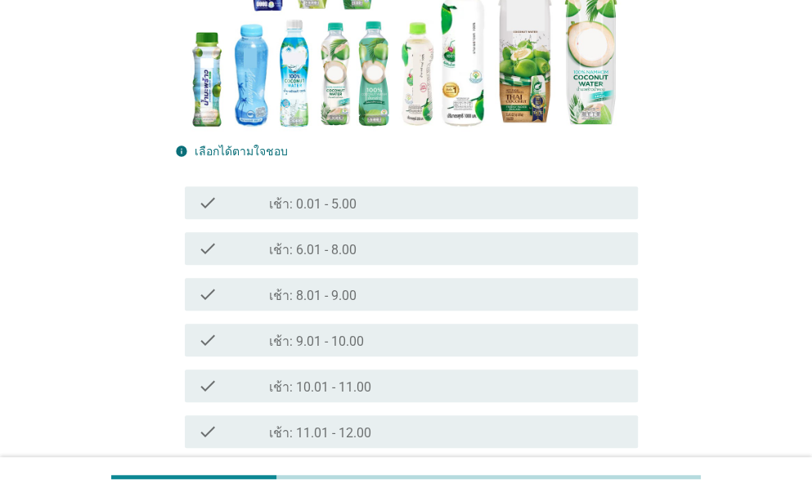
click at [343, 336] on label "เช้า: 9.01 - 10.00" at bounding box center [316, 342] width 95 height 16
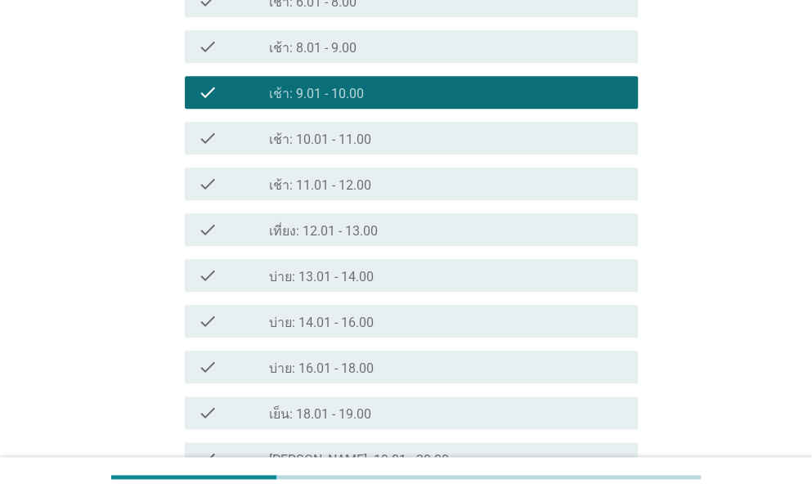
scroll to position [545, 0]
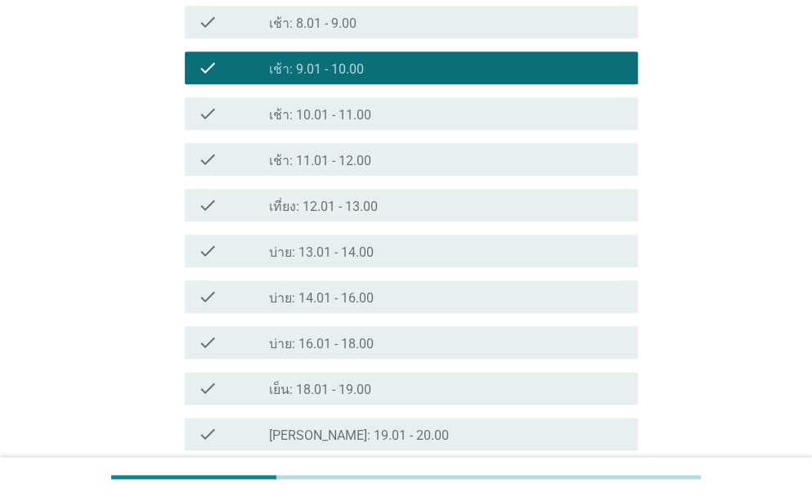
click at [330, 303] on label "บ่าย: 14.01 - 16.00" at bounding box center [321, 298] width 105 height 16
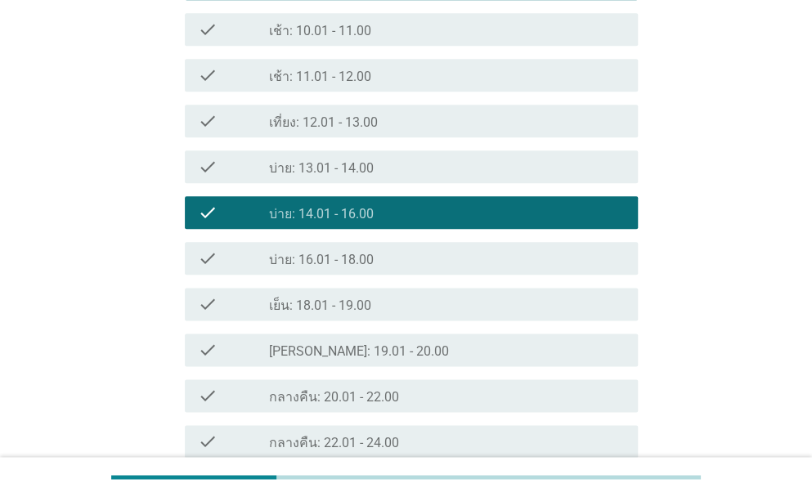
scroll to position [780, 0]
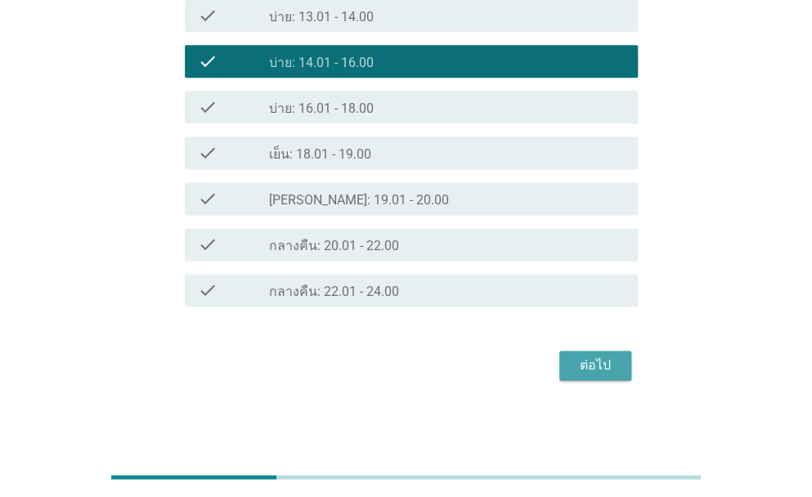
click at [576, 359] on div "ต่อไป" at bounding box center [596, 366] width 46 height 20
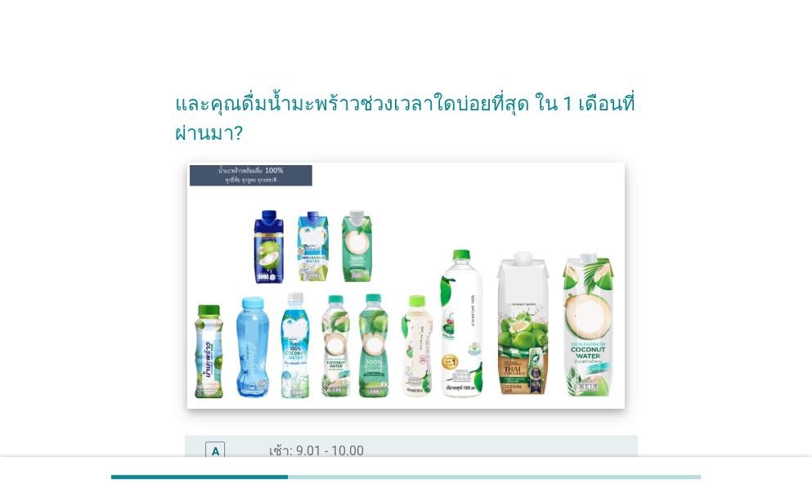
scroll to position [218, 0]
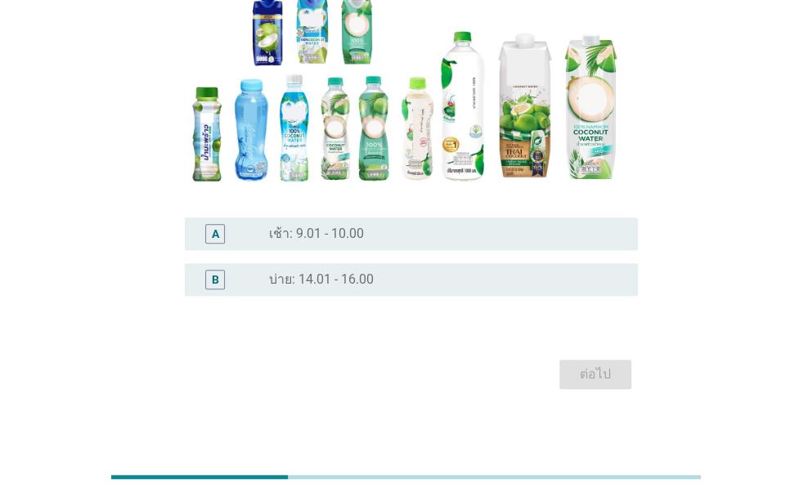
click at [369, 277] on label "บ่าย: 14.01 - 16.00" at bounding box center [321, 280] width 105 height 16
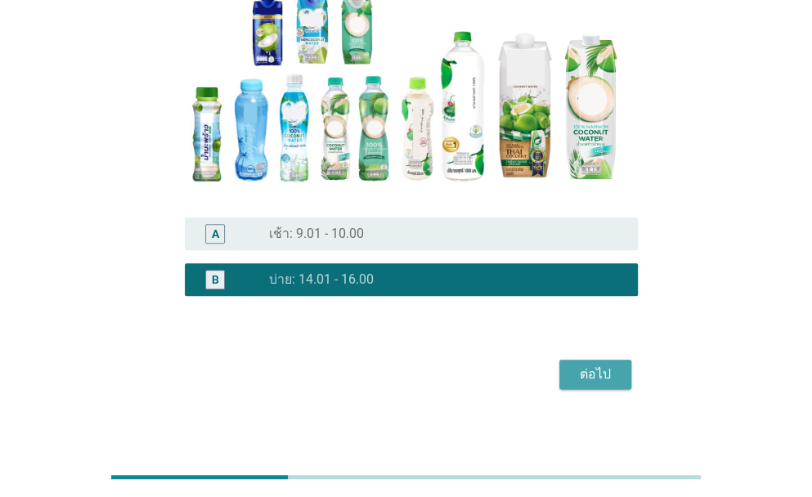
click at [591, 375] on div "ต่อไป" at bounding box center [596, 375] width 46 height 20
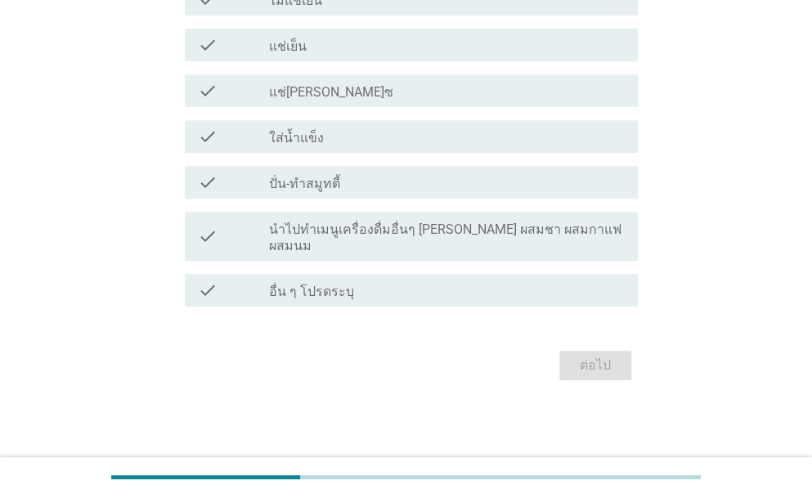
scroll to position [0, 0]
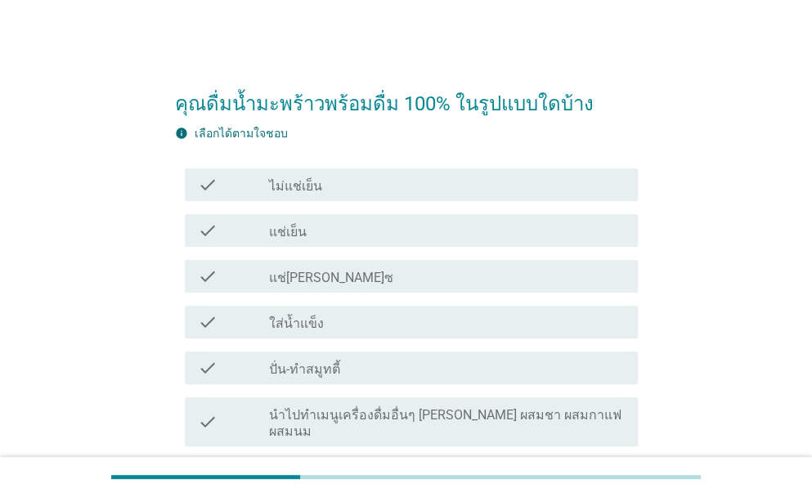
click at [317, 233] on div "check_box_outline_blank แช่เย็น" at bounding box center [447, 231] width 356 height 20
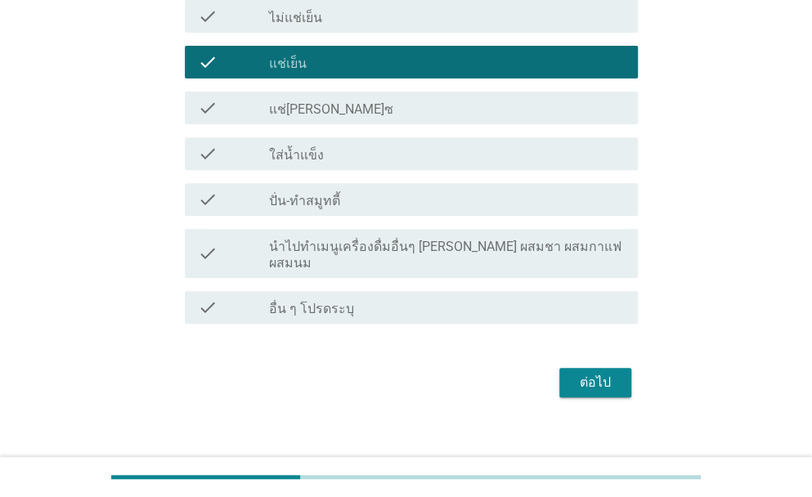
scroll to position [169, 0]
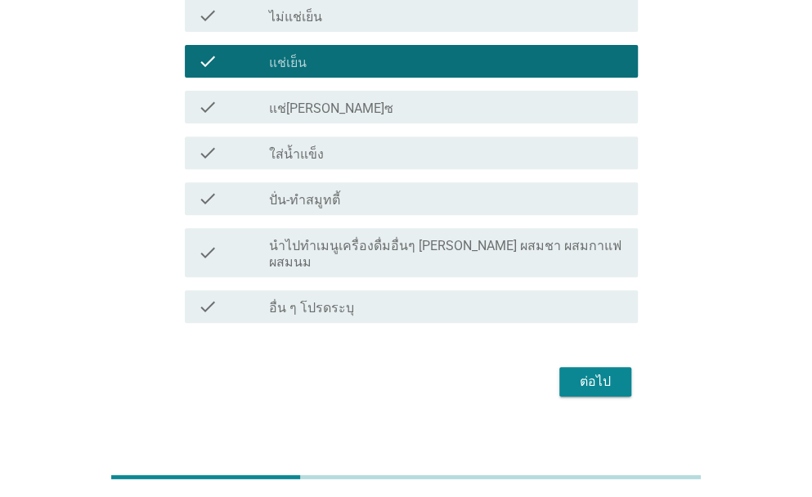
click at [609, 372] on div "ต่อไป" at bounding box center [596, 382] width 46 height 20
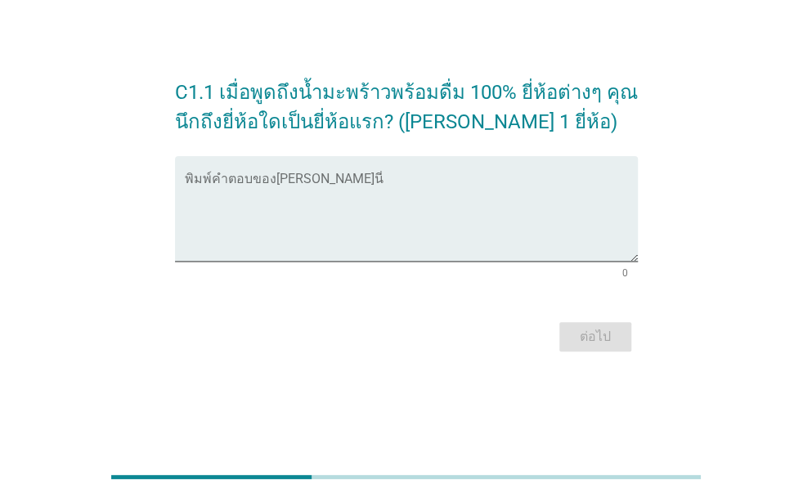
scroll to position [0, 0]
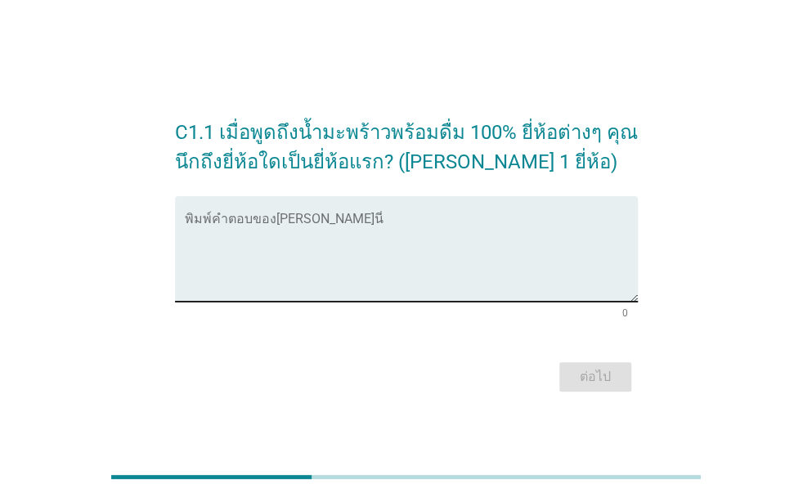
click at [293, 251] on textarea "พิมพ์คำตอบของคุณ ที่นี่" at bounding box center [411, 259] width 453 height 86
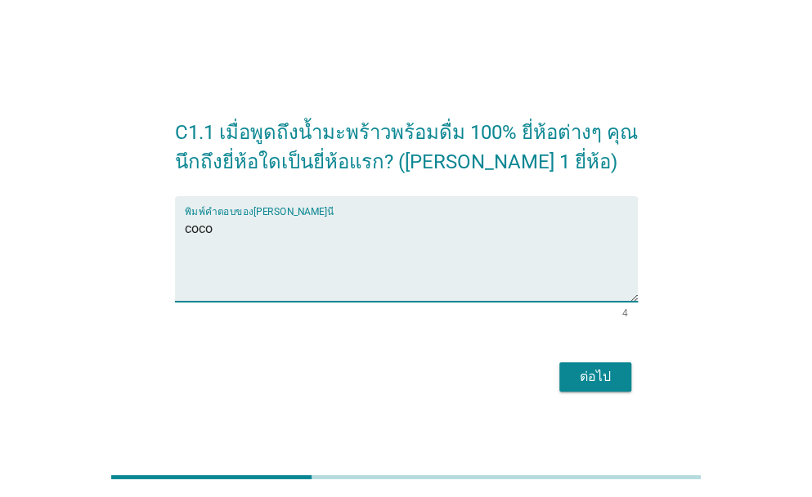
type textarea "coco"
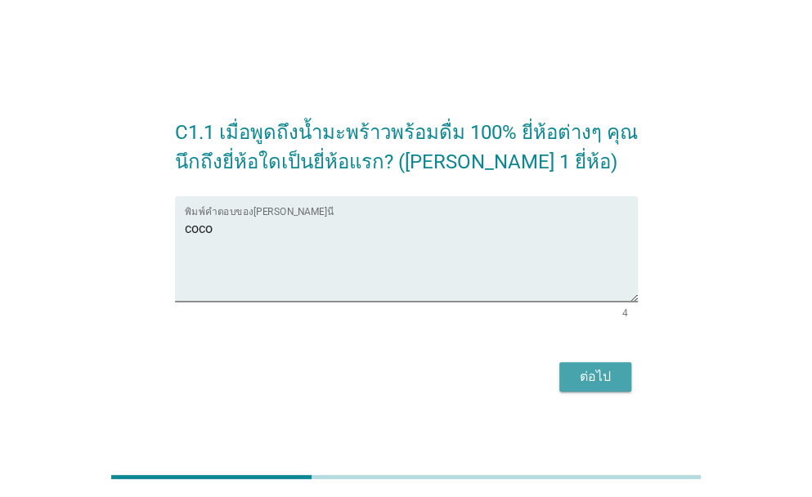
click at [616, 377] on div "ต่อไป" at bounding box center [596, 377] width 46 height 20
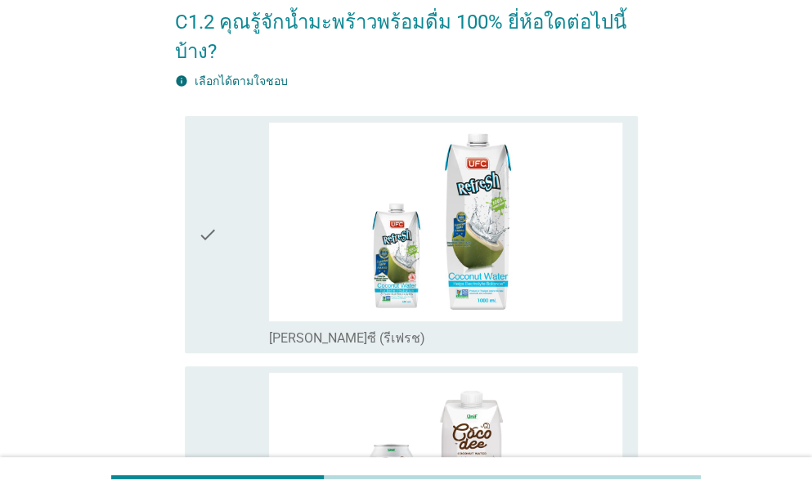
scroll to position [191, 0]
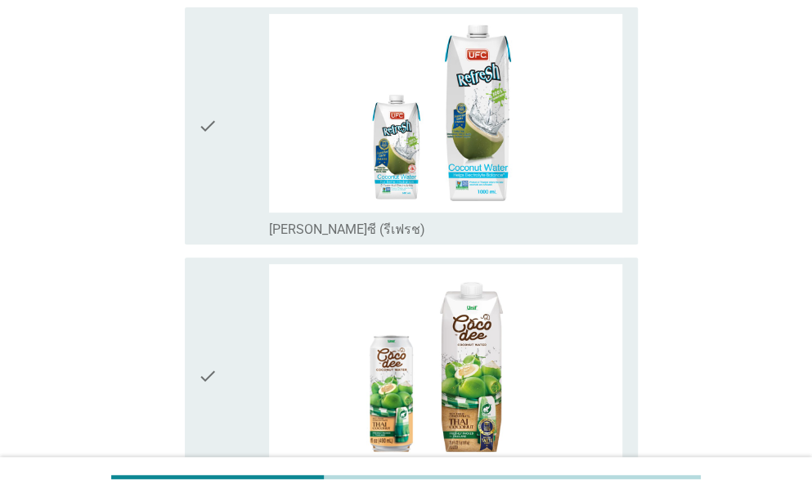
click at [215, 380] on icon "check" at bounding box center [208, 376] width 20 height 224
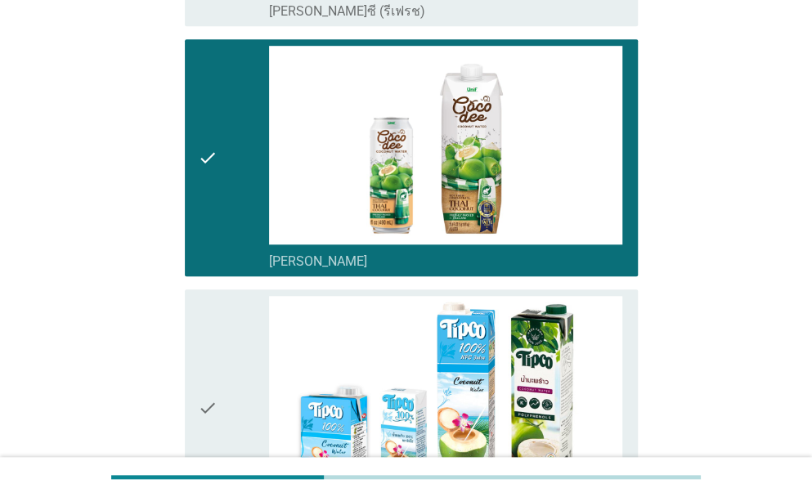
scroll to position [573, 0]
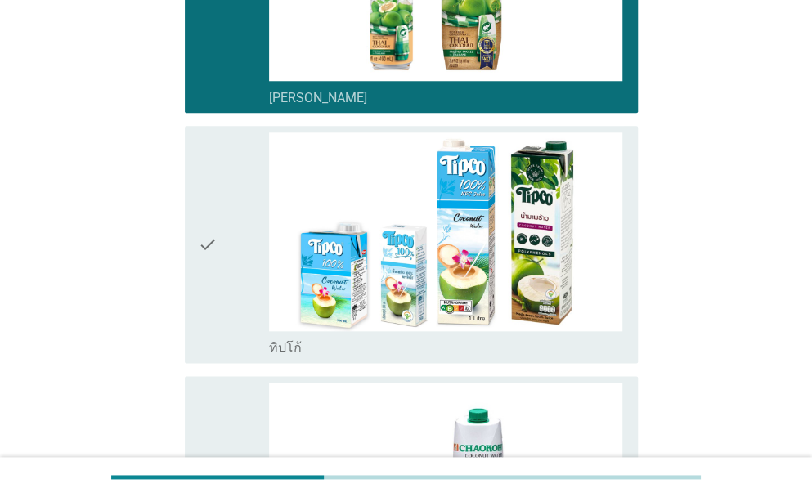
click at [211, 247] on icon "check" at bounding box center [208, 245] width 20 height 224
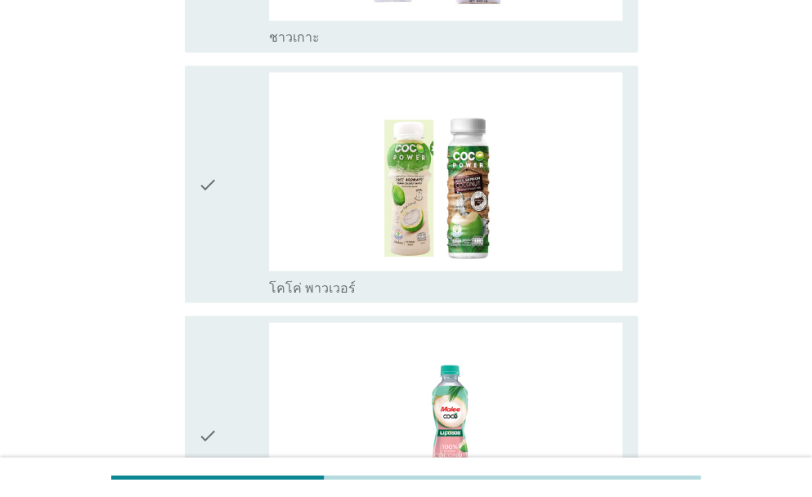
scroll to position [1254, 0]
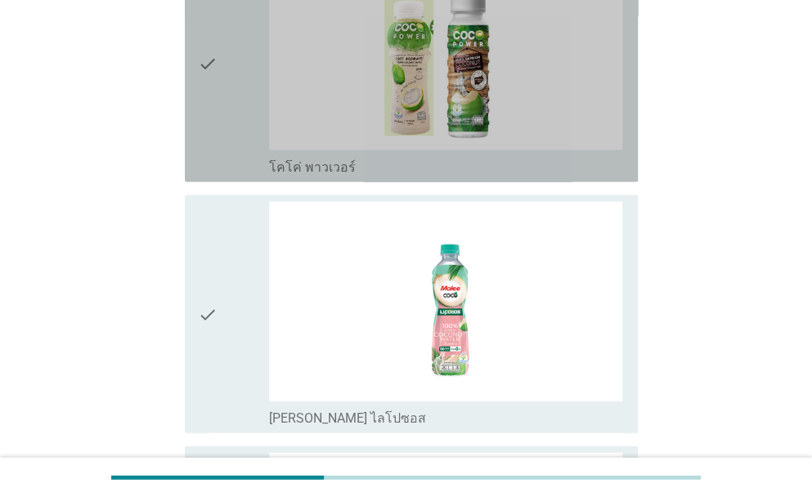
click at [188, 52] on div "check check_box_outline_blank โคโค่ พาวเวอร์" at bounding box center [411, 63] width 453 height 237
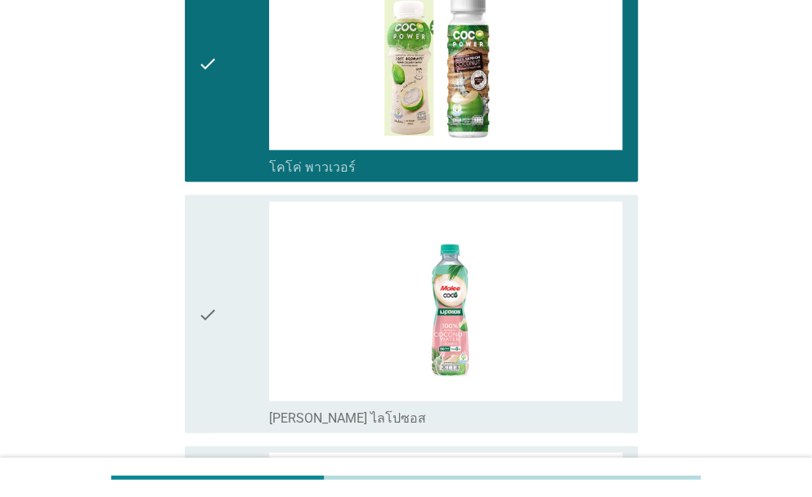
click at [190, 310] on div "check check_box_outline_blank [PERSON_NAME] ไลโปซอส" at bounding box center [411, 314] width 453 height 237
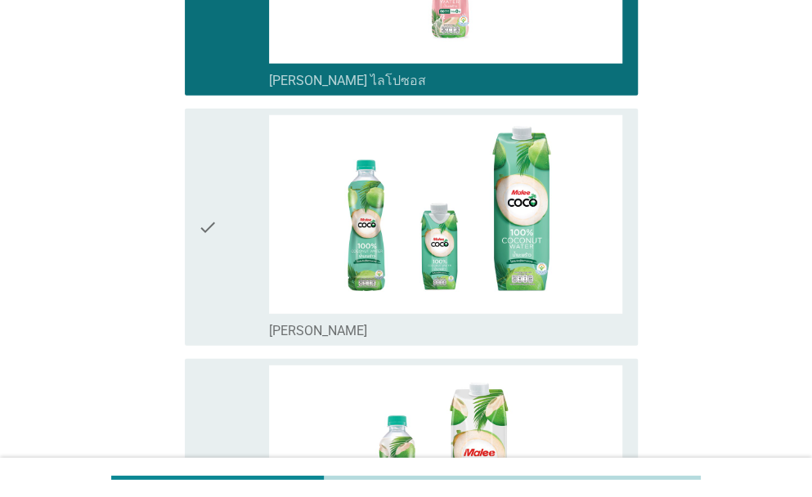
scroll to position [1690, 0]
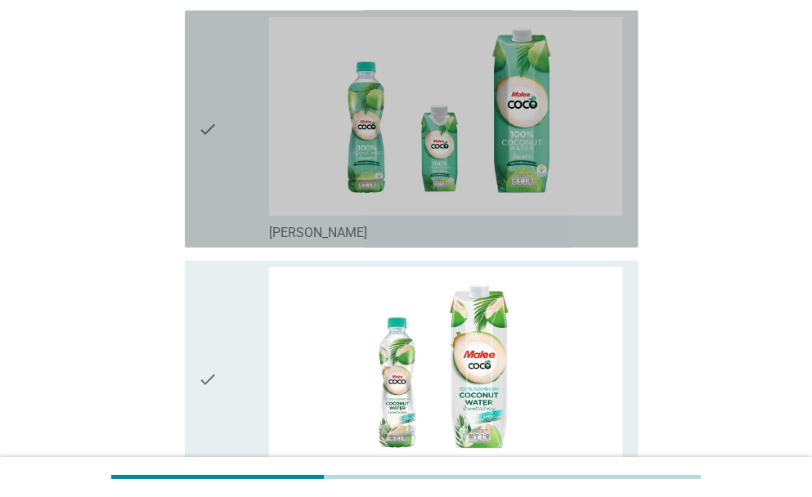
click at [218, 132] on div "check" at bounding box center [233, 129] width 71 height 224
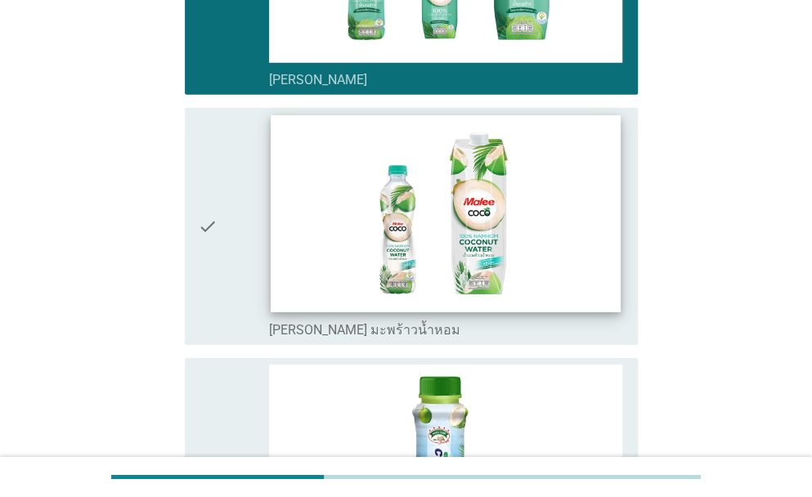
scroll to position [1854, 0]
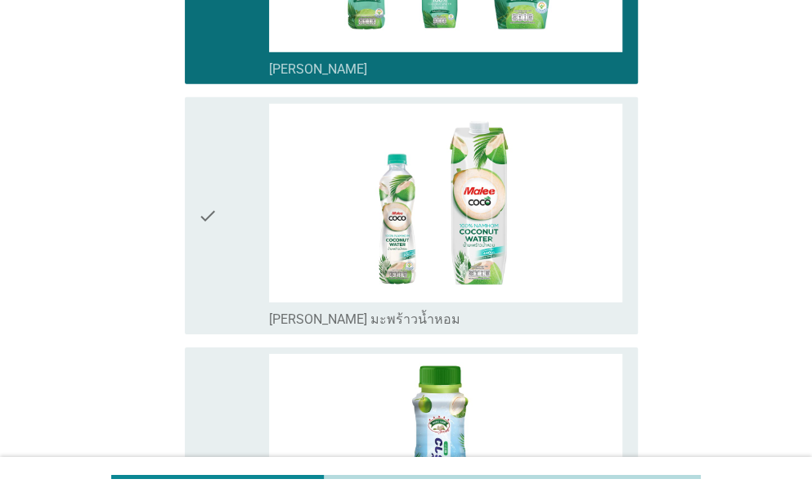
click at [172, 237] on div "C1.2 คุณรู้จักน้ำมะพร้าวพร้อมดื่ม 100% ยี่ห้อใดต่อไปนี้บ้าง? info เลือกได้ตามใจ…" at bounding box center [406, 216] width 489 height 4020
click at [246, 212] on div "check" at bounding box center [233, 216] width 71 height 224
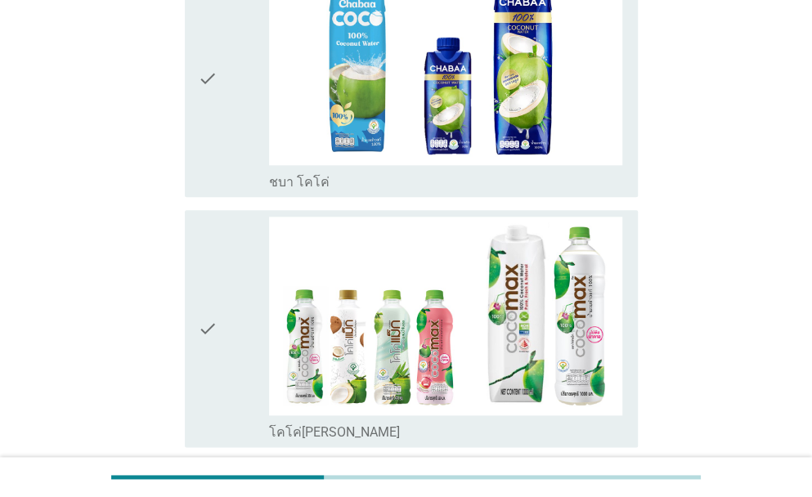
scroll to position [2999, 0]
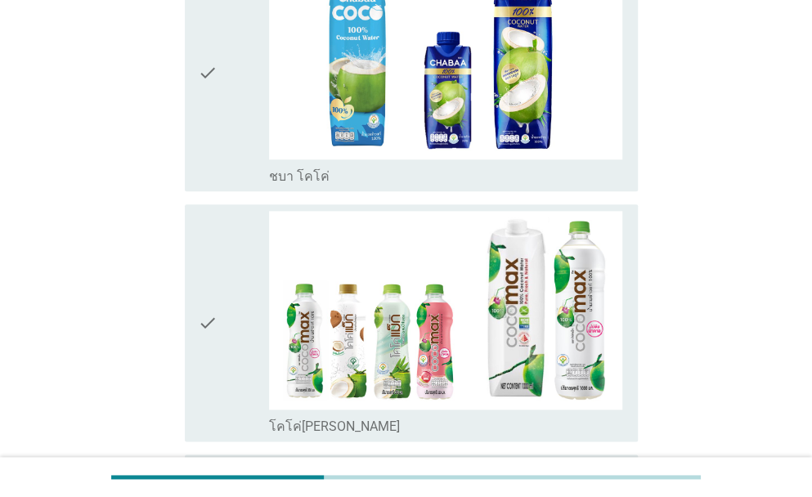
click at [204, 318] on icon "check" at bounding box center [208, 323] width 20 height 224
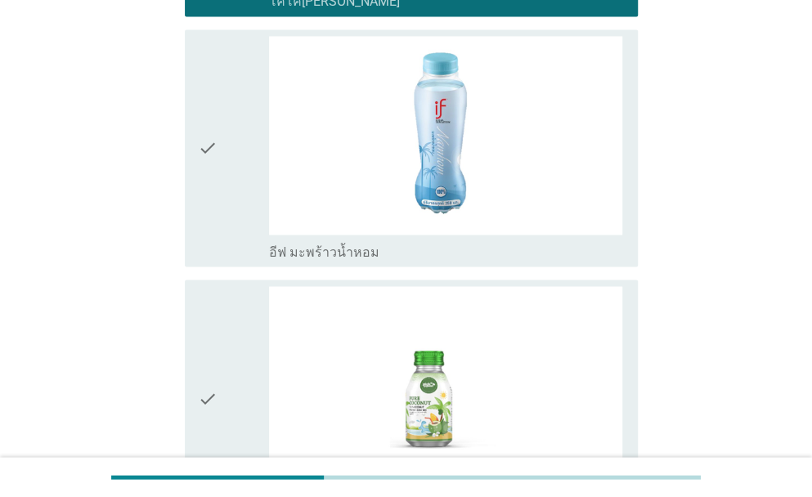
scroll to position [3544, 0]
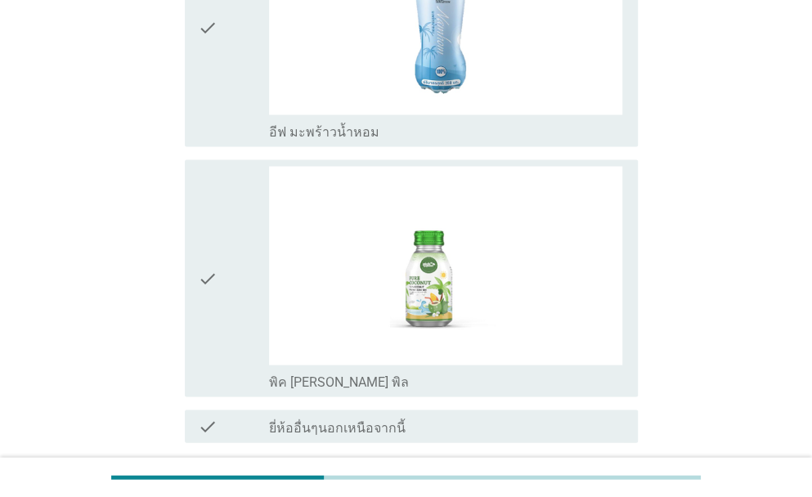
click at [210, 37] on icon "check" at bounding box center [208, 28] width 20 height 224
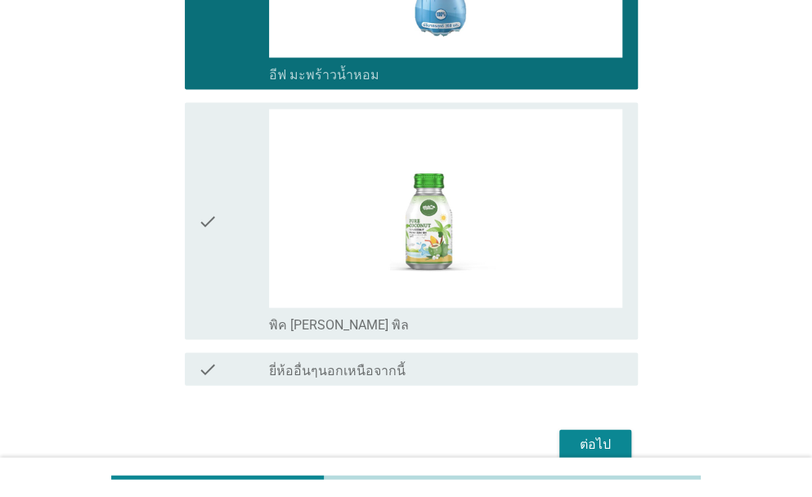
scroll to position [3676, 0]
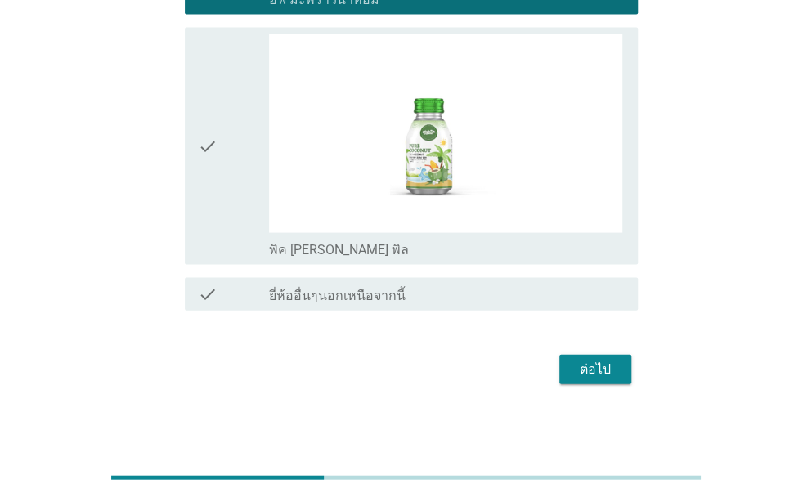
click at [588, 360] on div "ต่อไป" at bounding box center [596, 370] width 46 height 20
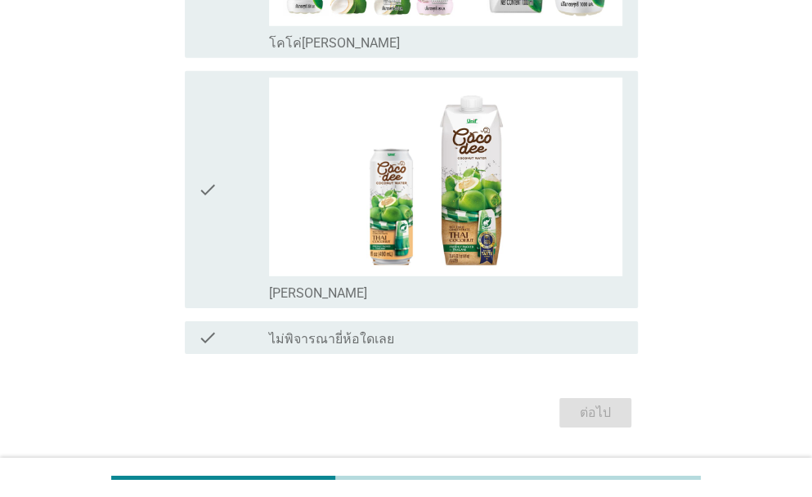
scroll to position [1926, 0]
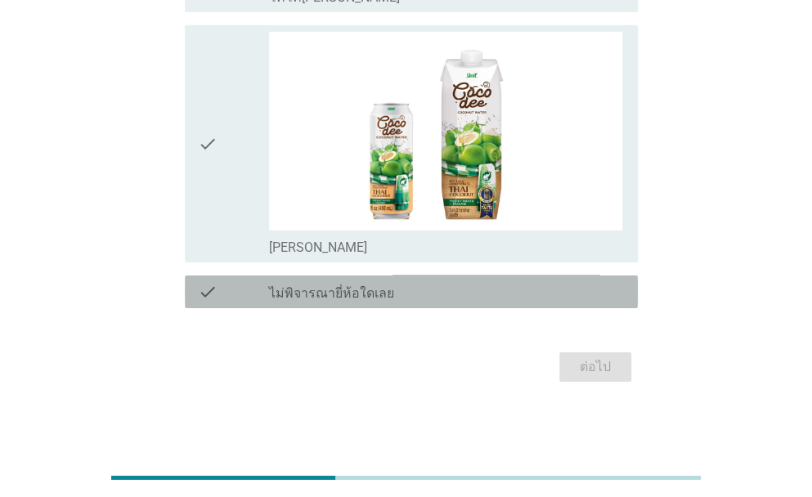
click at [350, 295] on label "ไม่พิจารณายี่ห้อใดเลย" at bounding box center [331, 293] width 125 height 16
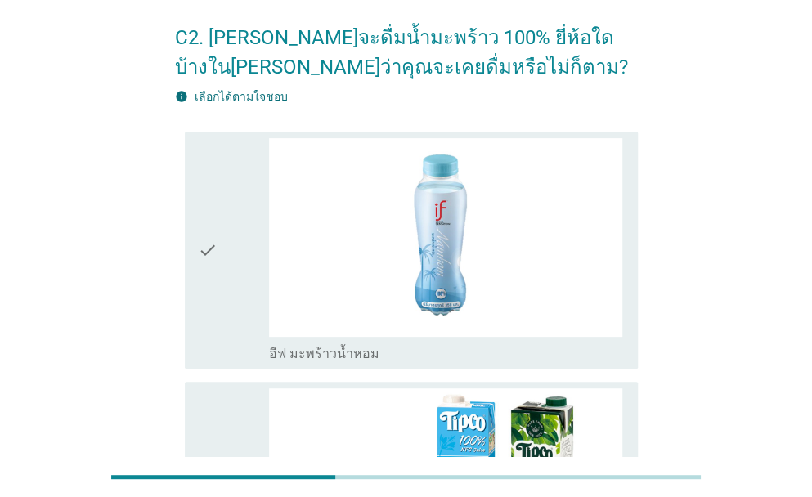
scroll to position [0, 0]
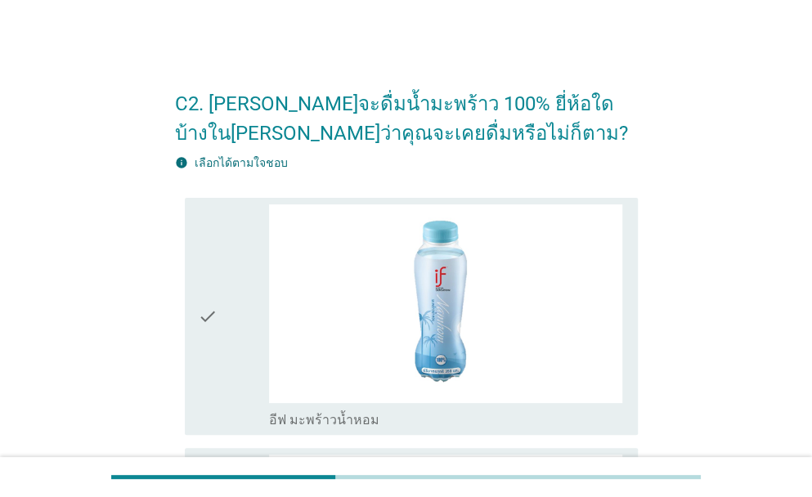
click at [205, 326] on icon "check" at bounding box center [208, 317] width 20 height 224
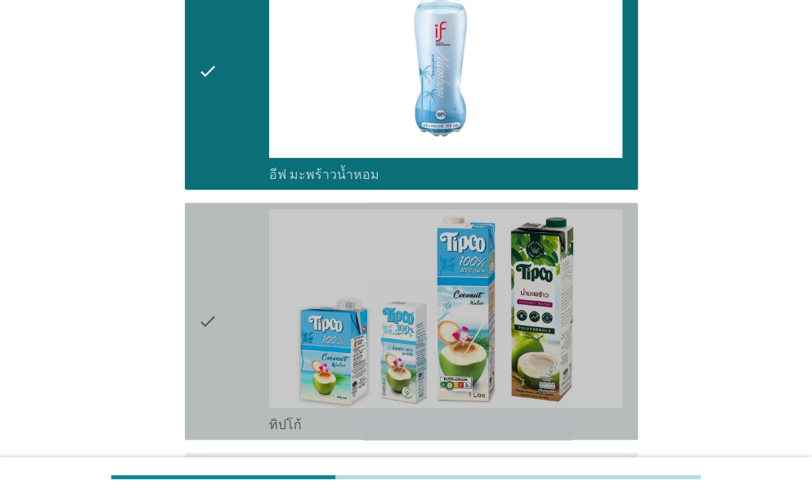
click at [209, 295] on icon "check" at bounding box center [208, 321] width 20 height 224
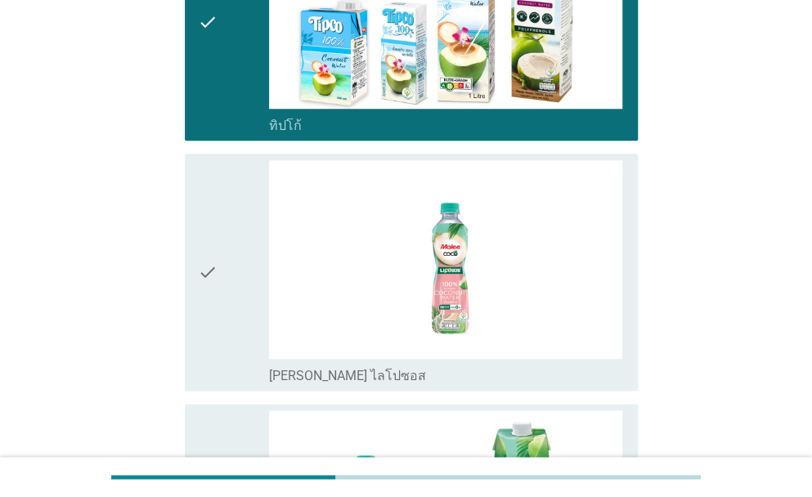
click at [219, 302] on div "check" at bounding box center [233, 272] width 71 height 224
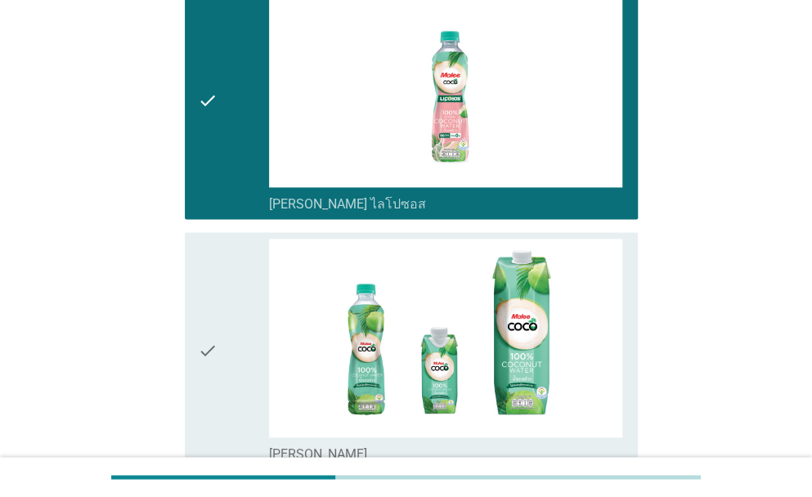
scroll to position [872, 0]
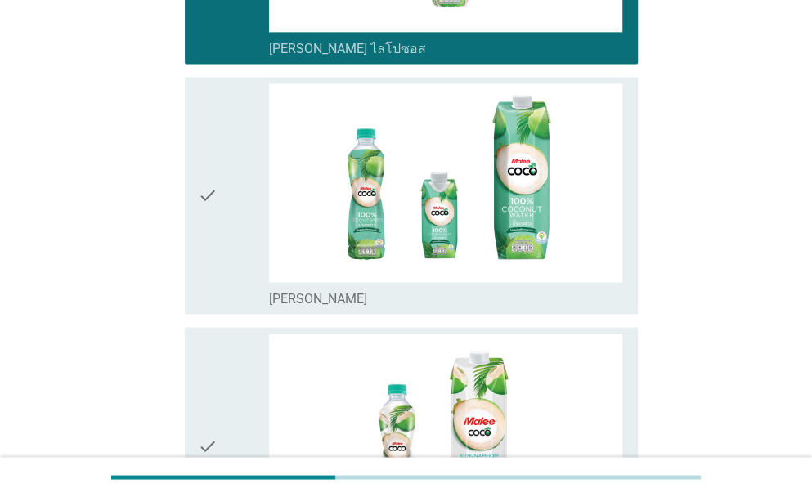
click at [201, 200] on icon "check" at bounding box center [208, 195] width 20 height 224
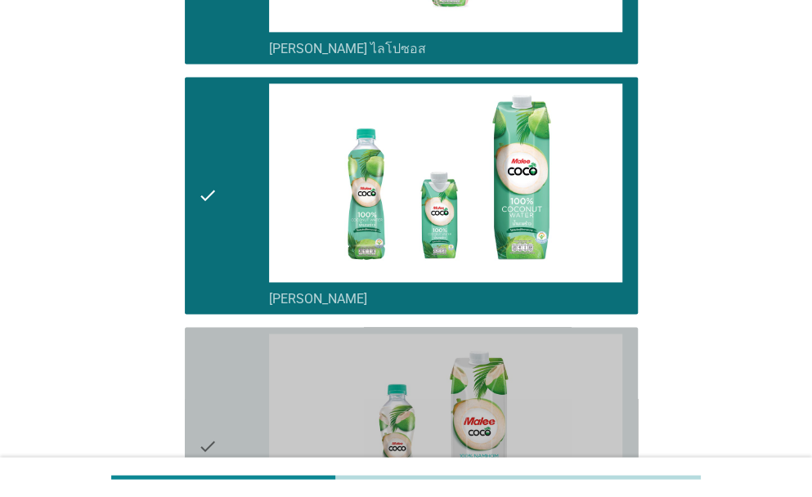
click at [206, 356] on icon "check" at bounding box center [208, 446] width 20 height 224
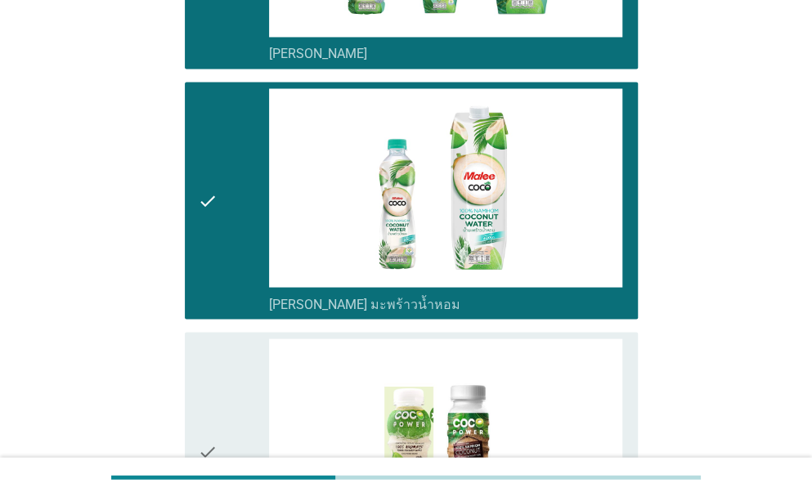
click at [211, 354] on icon "check" at bounding box center [208, 451] width 20 height 224
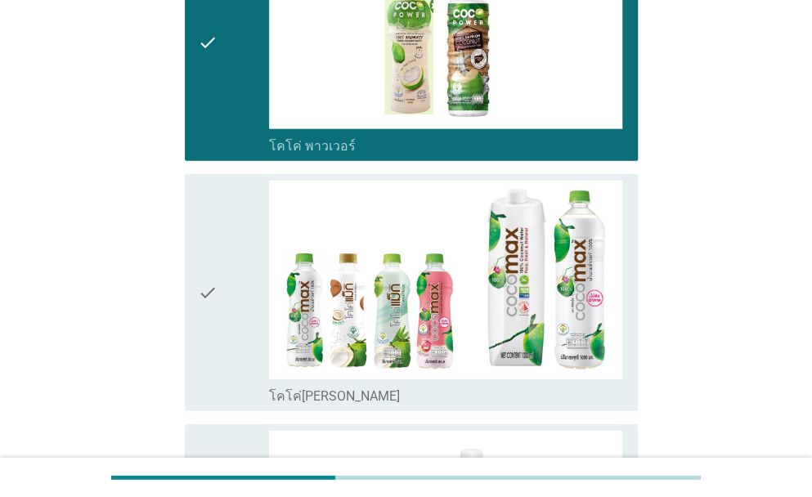
click at [219, 308] on div "check" at bounding box center [233, 293] width 71 height 224
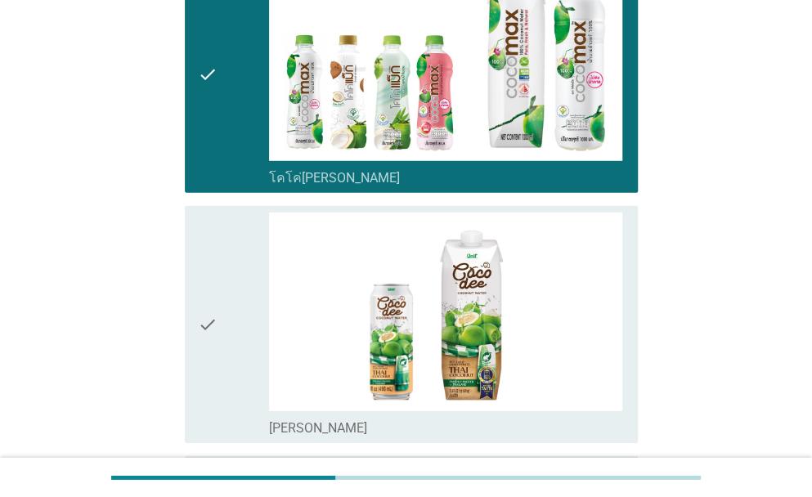
click at [219, 309] on div "check" at bounding box center [233, 325] width 71 height 224
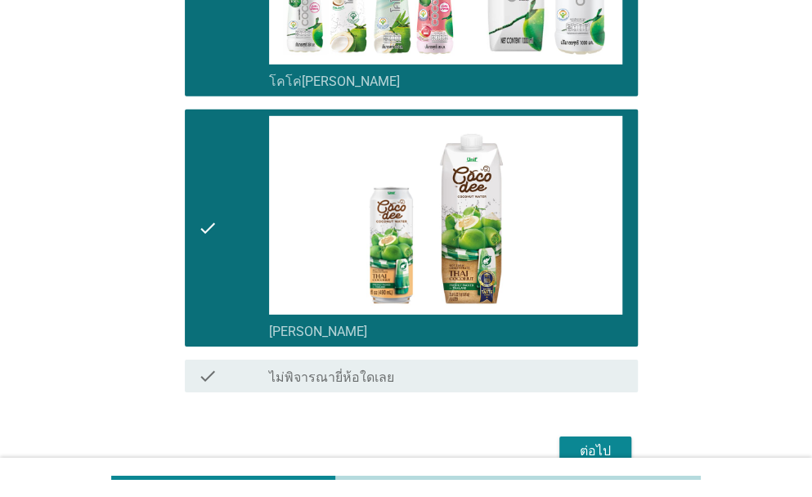
scroll to position [1926, 0]
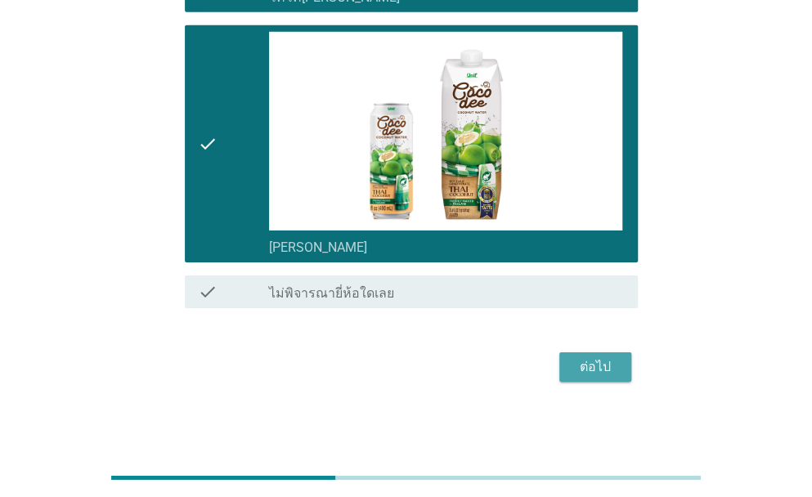
click at [583, 357] on div "ต่อไป" at bounding box center [596, 367] width 46 height 20
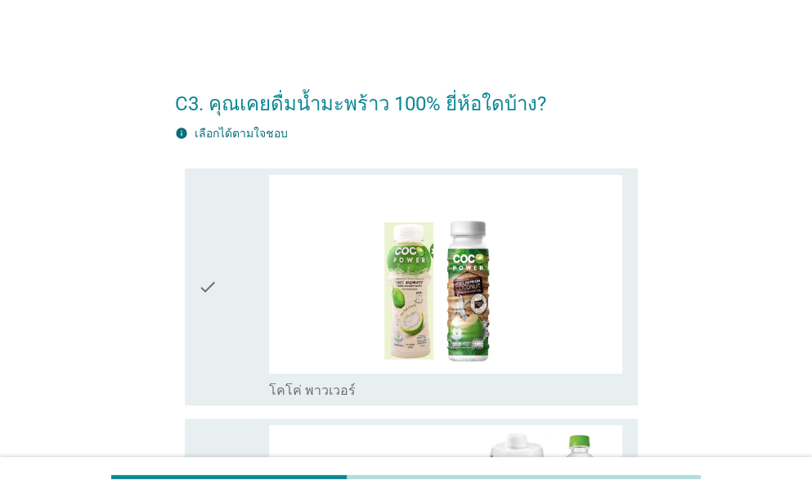
click at [204, 330] on icon "check" at bounding box center [208, 287] width 20 height 224
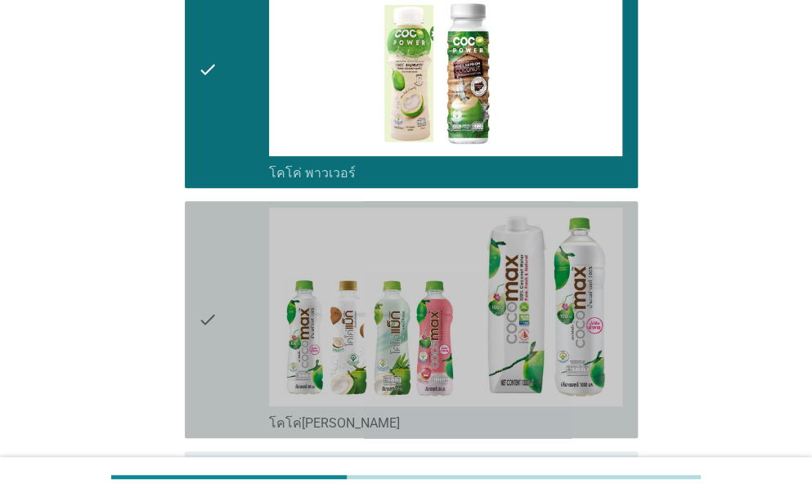
click at [227, 304] on div "check" at bounding box center [233, 320] width 71 height 224
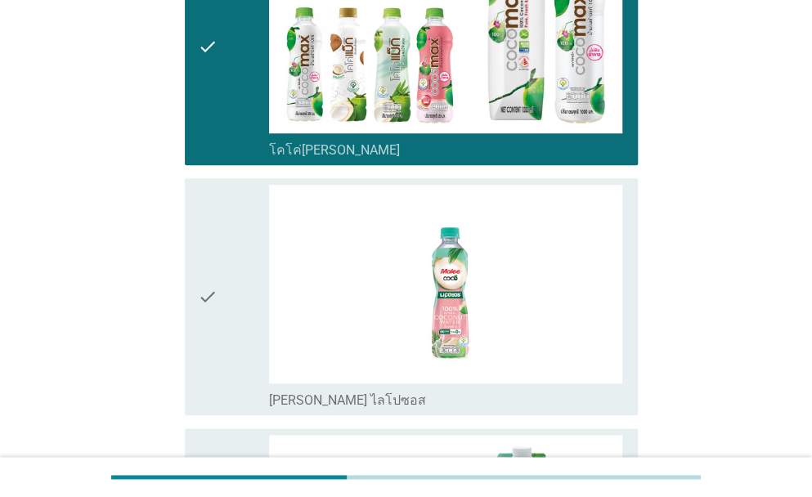
click at [227, 314] on div "check" at bounding box center [233, 297] width 71 height 224
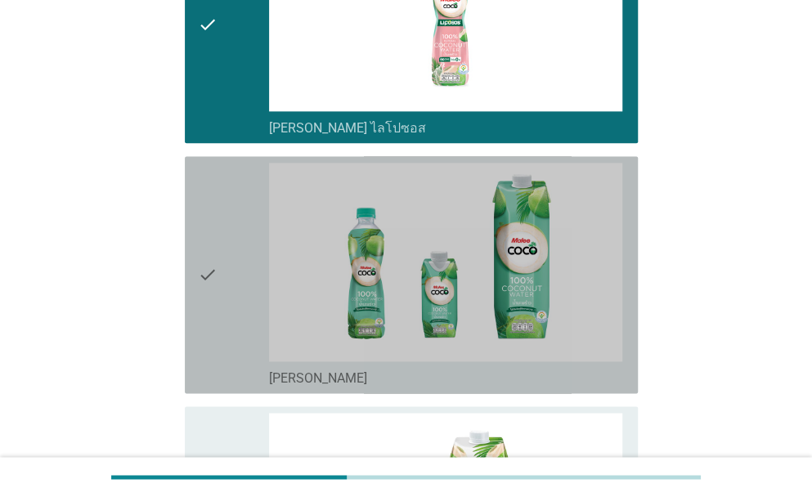
click at [227, 317] on div "check" at bounding box center [233, 275] width 71 height 224
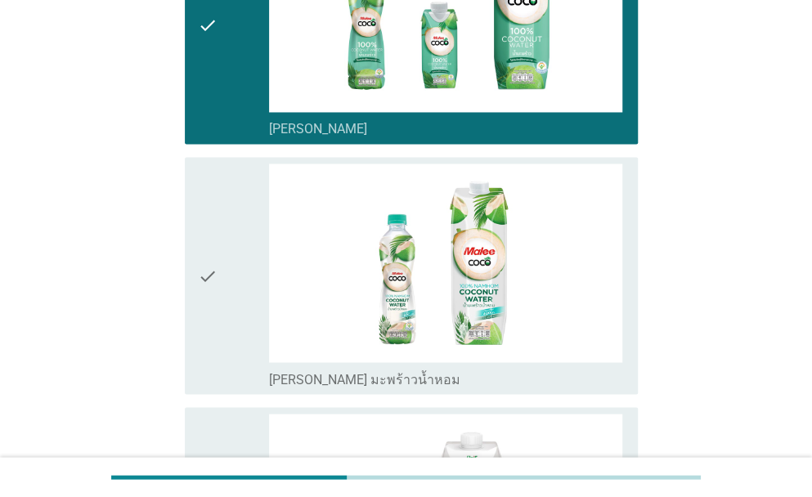
scroll to position [1063, 0]
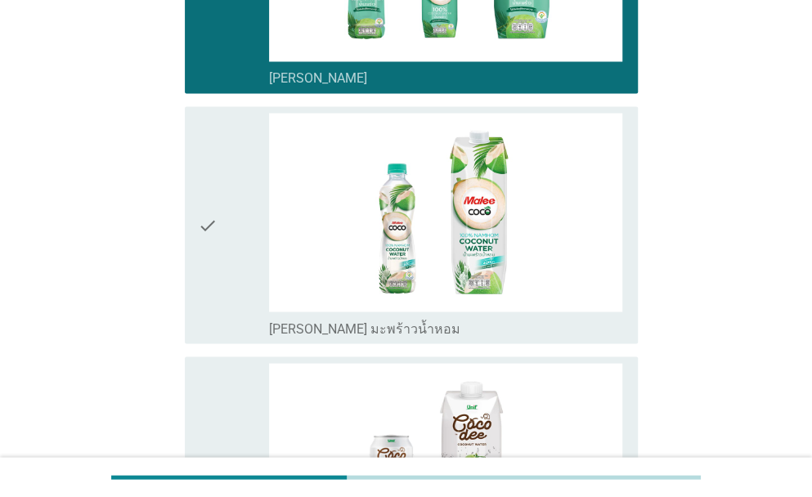
click at [227, 280] on div "check" at bounding box center [233, 225] width 71 height 224
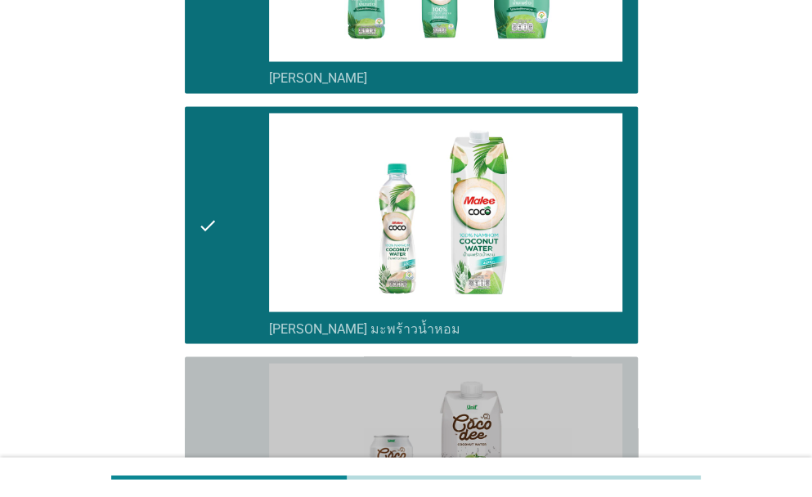
click at [219, 384] on div "check" at bounding box center [233, 475] width 71 height 224
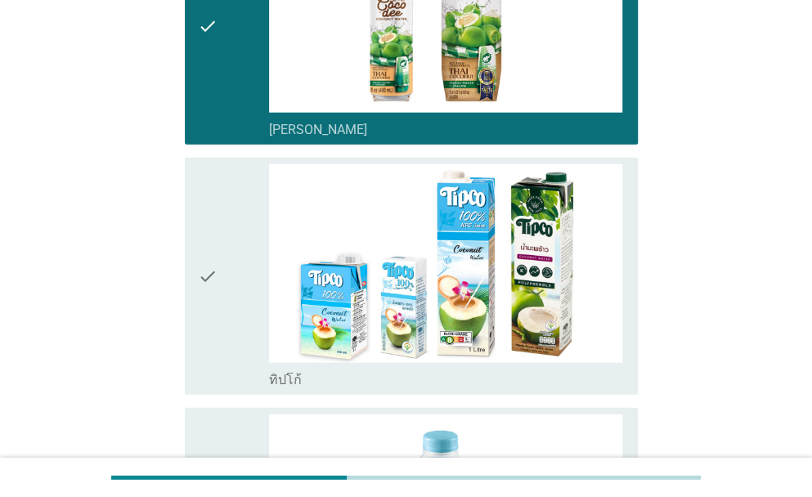
scroll to position [1581, 0]
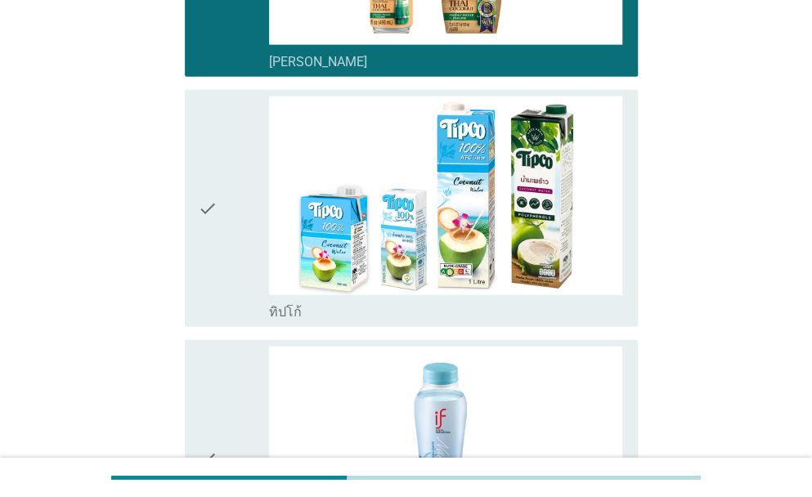
click at [229, 228] on div "check" at bounding box center [233, 209] width 71 height 224
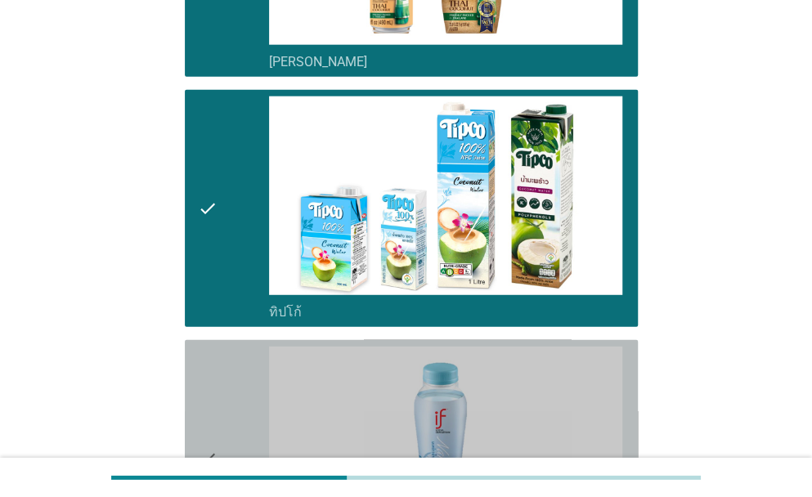
click at [231, 354] on div "check" at bounding box center [233, 459] width 71 height 224
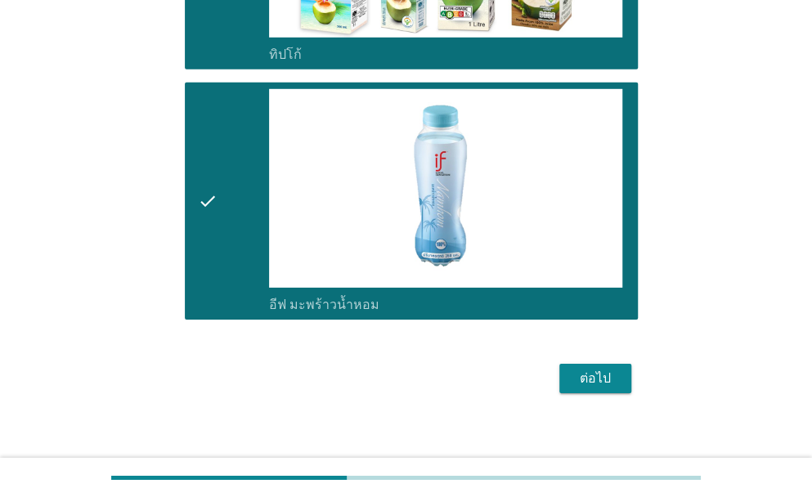
scroll to position [1850, 0]
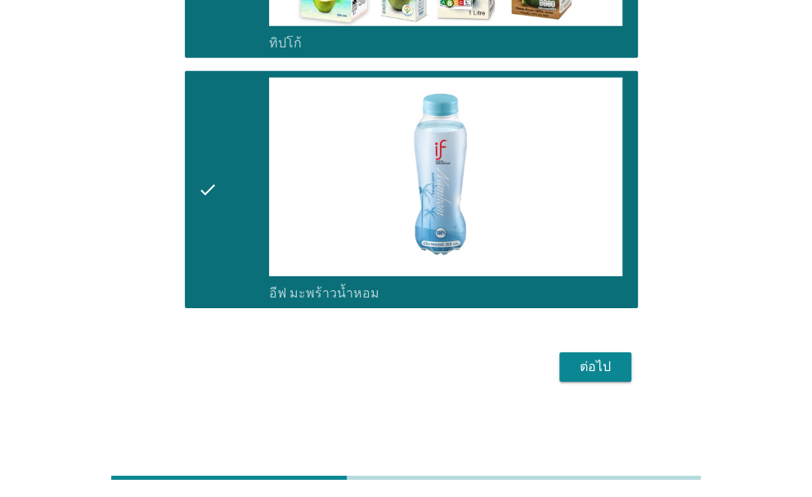
click at [591, 353] on button "ต่อไป" at bounding box center [596, 367] width 72 height 29
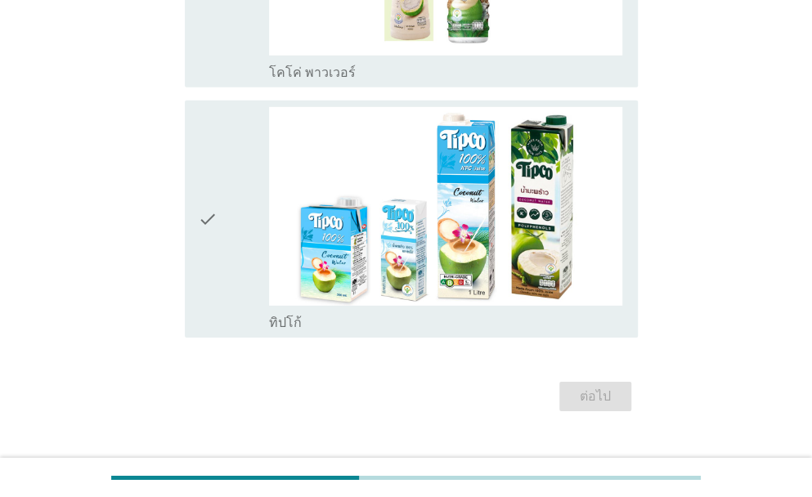
scroll to position [0, 0]
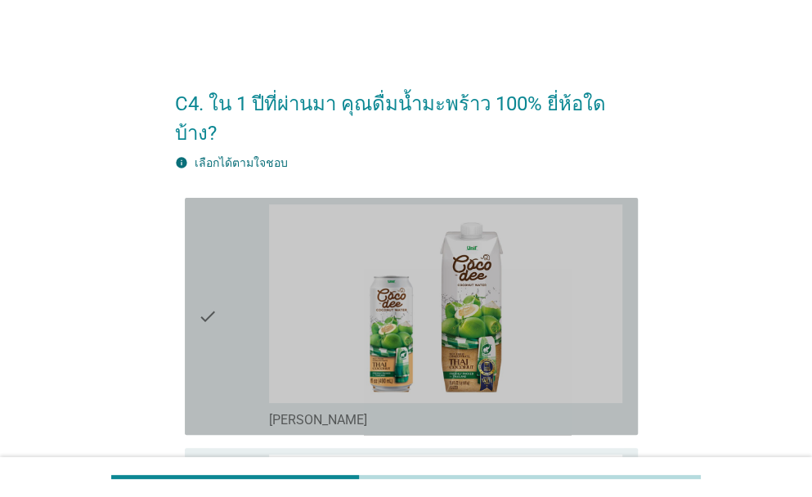
click at [225, 312] on div "check" at bounding box center [233, 317] width 71 height 224
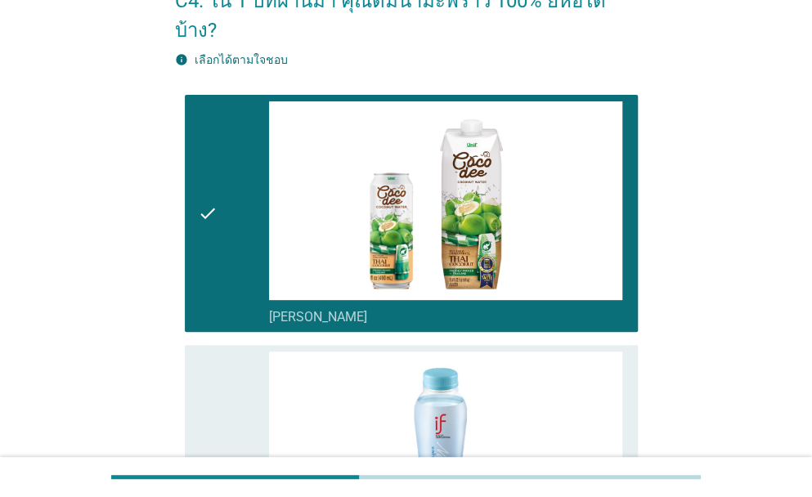
scroll to position [272, 0]
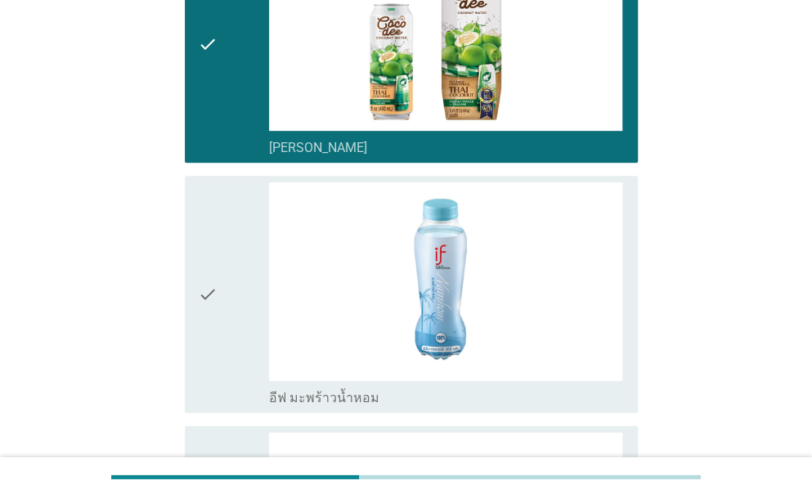
click at [229, 311] on div "check" at bounding box center [233, 294] width 71 height 224
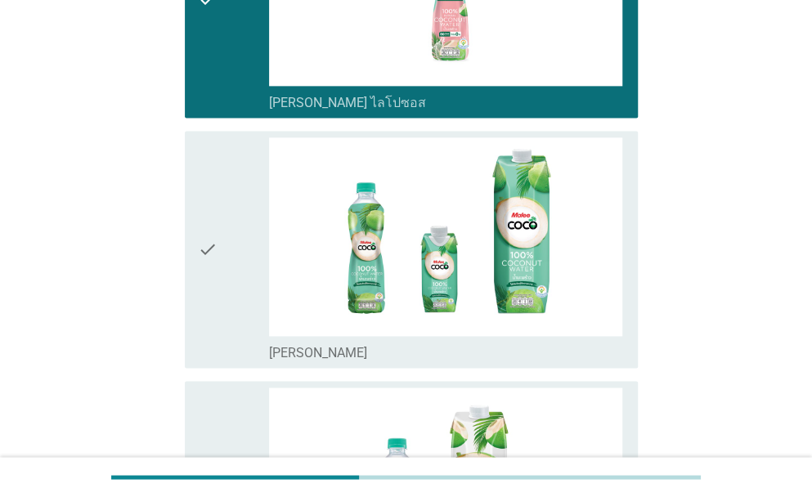
click at [226, 265] on div "check" at bounding box center [233, 249] width 71 height 224
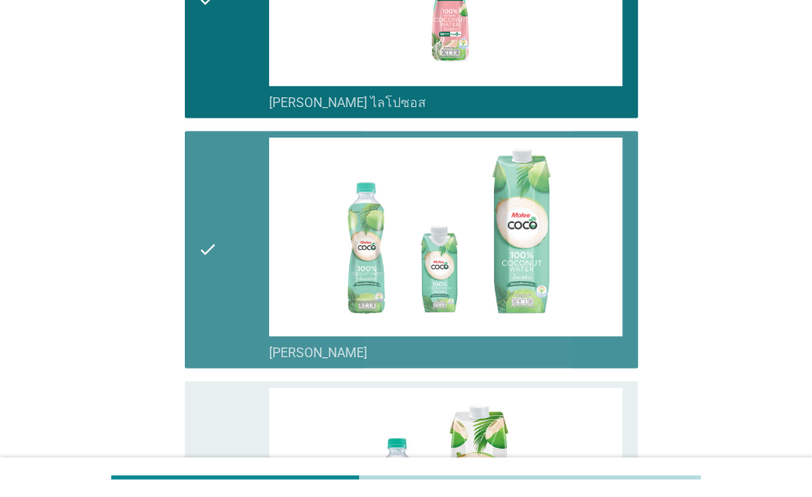
click at [232, 392] on div "check" at bounding box center [233, 500] width 71 height 224
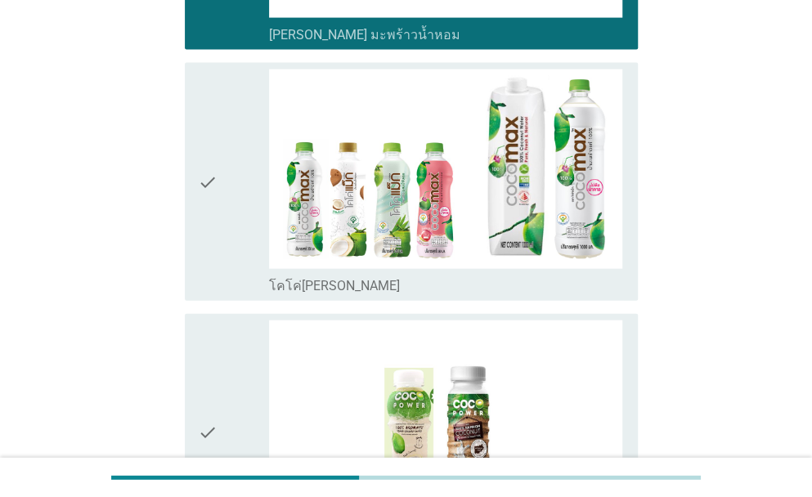
scroll to position [1391, 0]
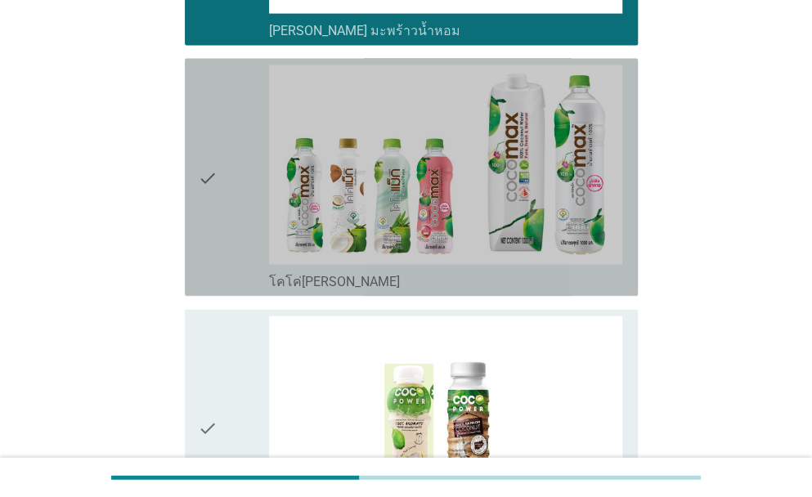
click at [227, 171] on div "check" at bounding box center [233, 177] width 71 height 224
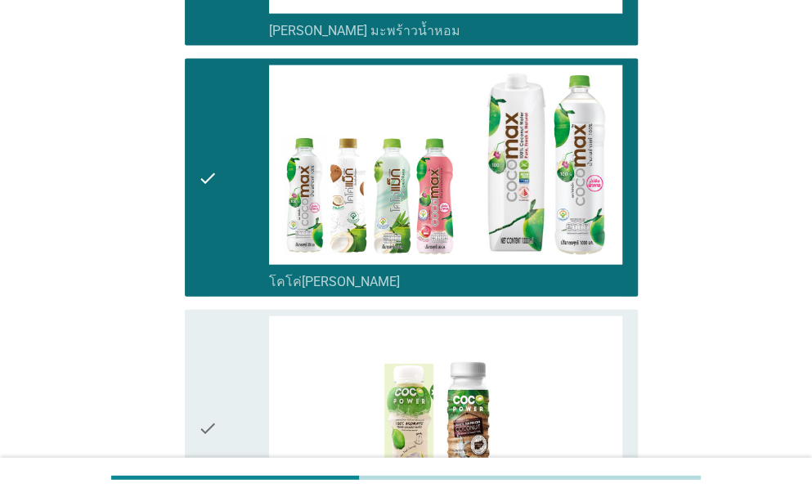
click at [235, 366] on div "check" at bounding box center [233, 429] width 71 height 224
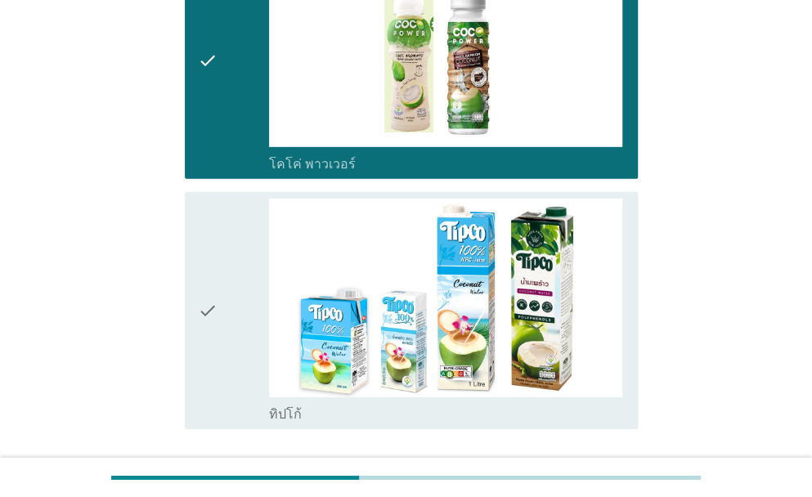
scroll to position [1850, 0]
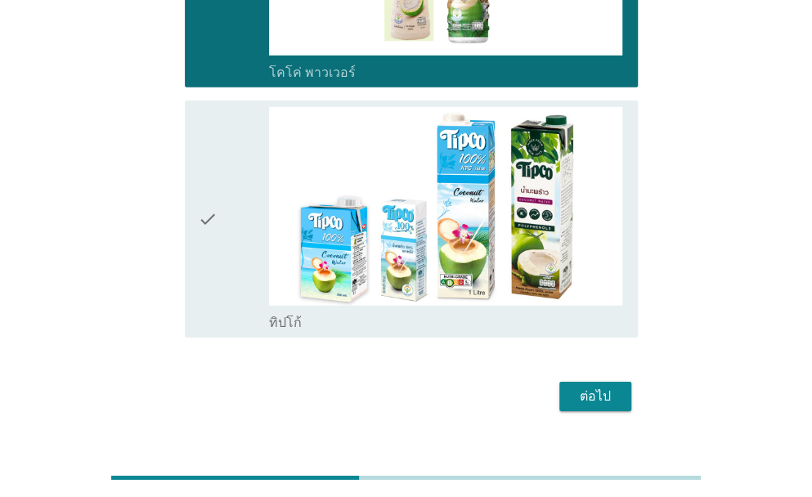
click at [219, 218] on div "check" at bounding box center [233, 219] width 71 height 224
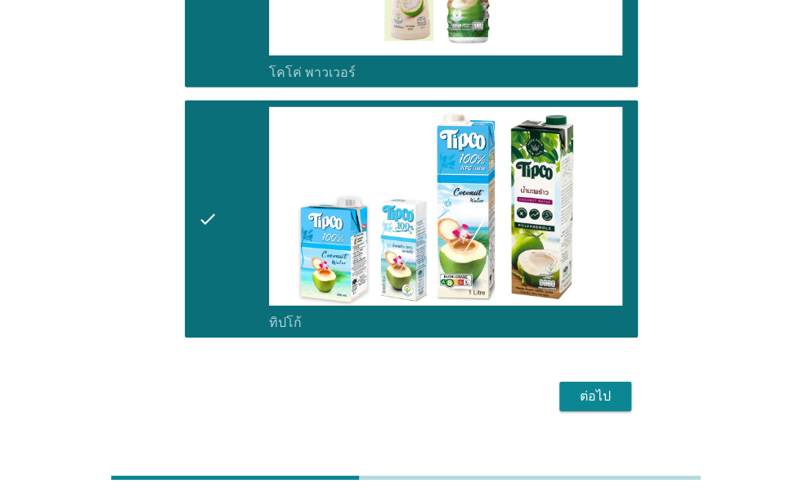
click at [599, 387] on div "ต่อไป" at bounding box center [596, 397] width 46 height 20
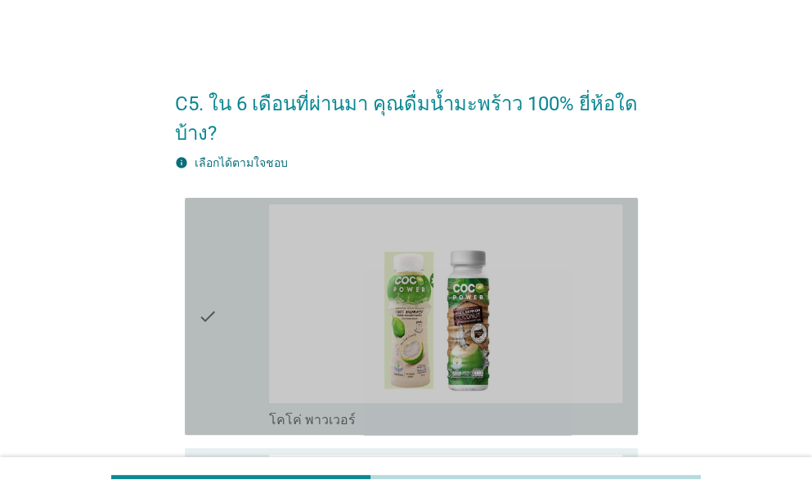
click at [218, 349] on div "check" at bounding box center [233, 317] width 71 height 224
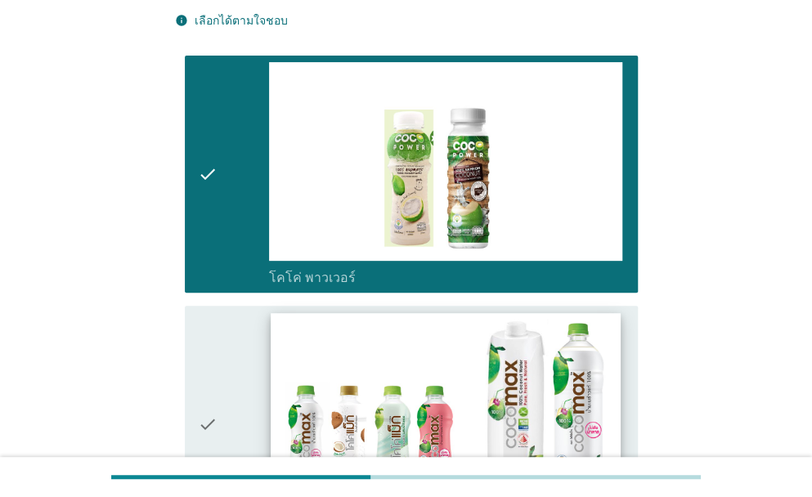
scroll to position [218, 0]
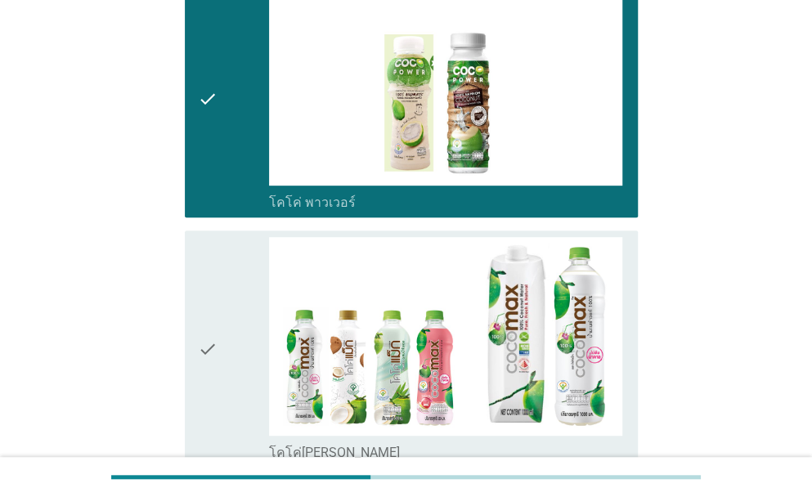
click at [214, 380] on icon "check" at bounding box center [208, 349] width 20 height 224
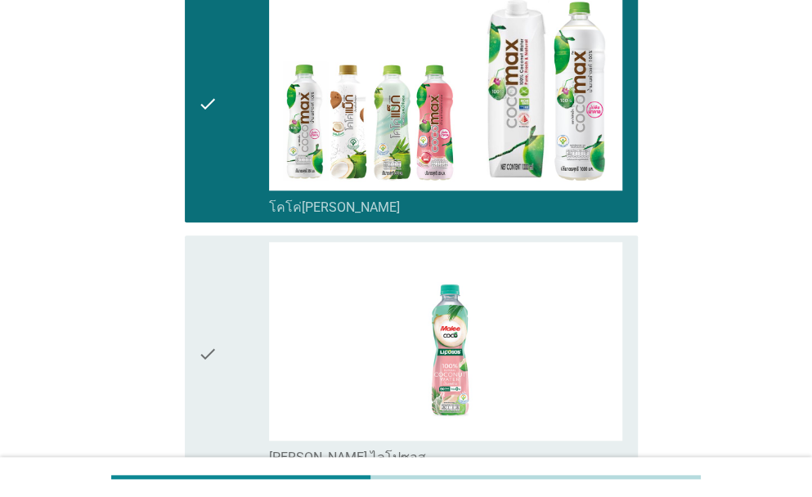
click at [228, 380] on div "check" at bounding box center [233, 354] width 71 height 224
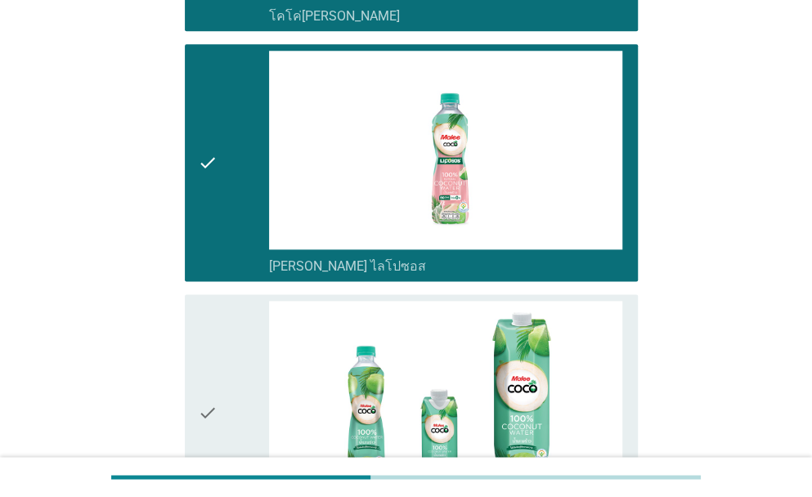
click at [228, 380] on div "check" at bounding box center [233, 413] width 71 height 224
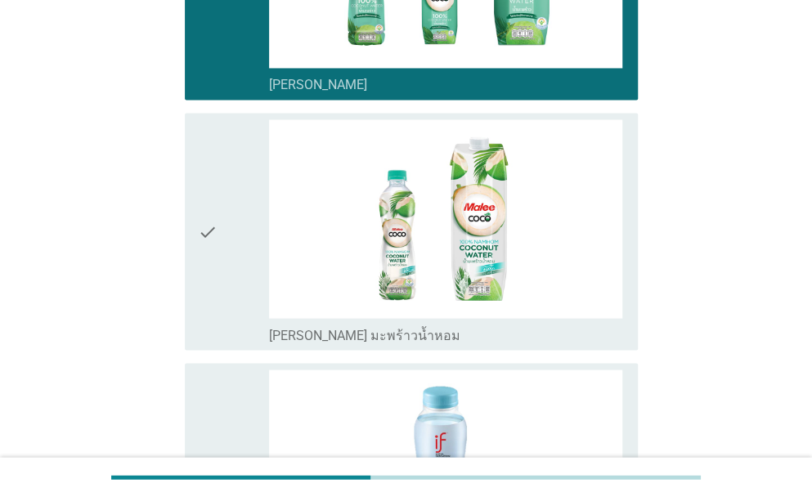
scroll to position [1145, 0]
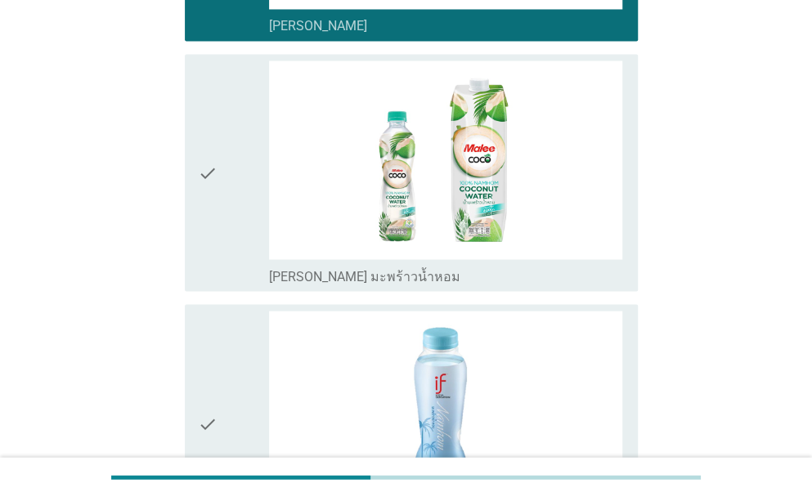
click at [249, 232] on div "check" at bounding box center [233, 173] width 71 height 224
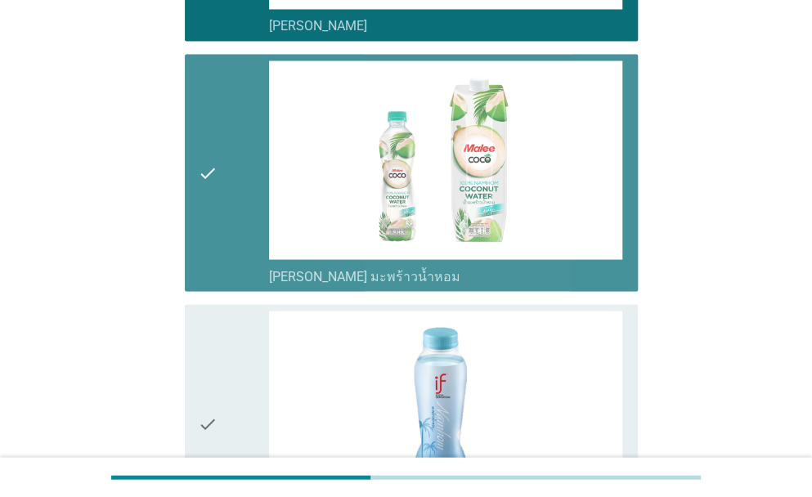
click at [236, 377] on div "check" at bounding box center [233, 423] width 71 height 224
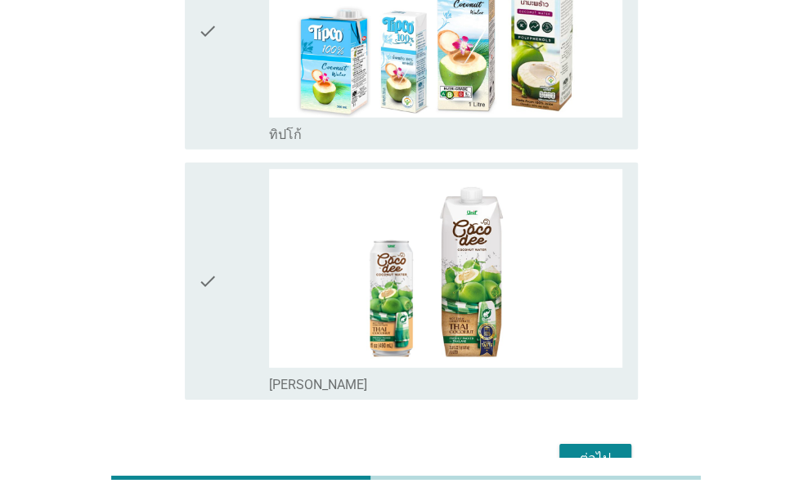
scroll to position [1663, 0]
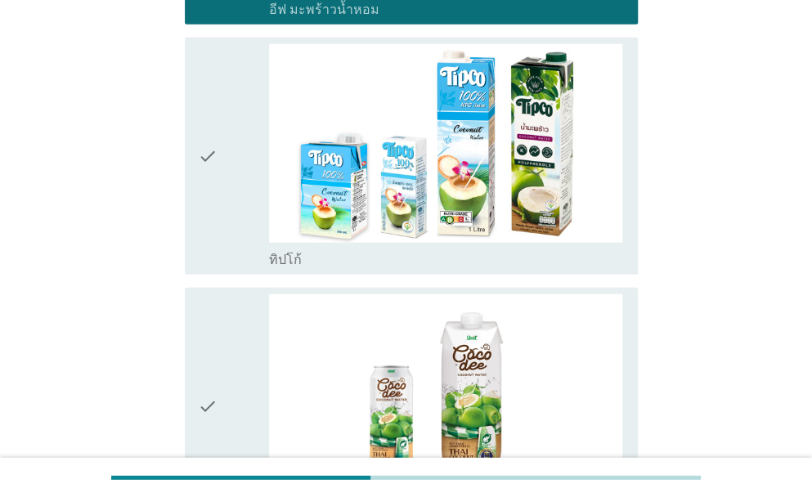
click at [207, 210] on icon "check" at bounding box center [208, 156] width 20 height 224
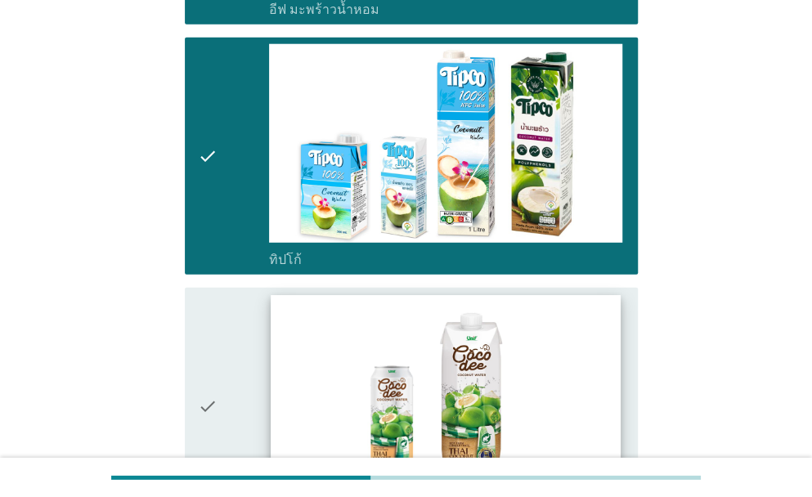
drag, startPoint x: 213, startPoint y: 382, endPoint x: 396, endPoint y: 340, distance: 187.1
click at [214, 382] on icon "check" at bounding box center [208, 406] width 20 height 224
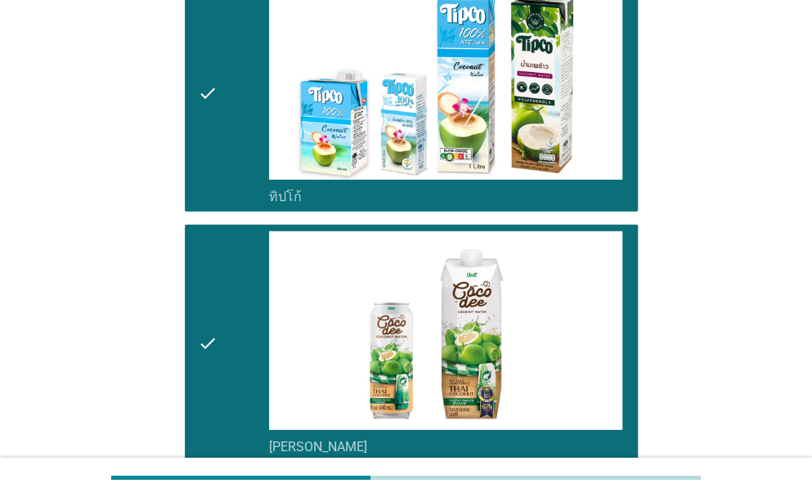
scroll to position [1827, 0]
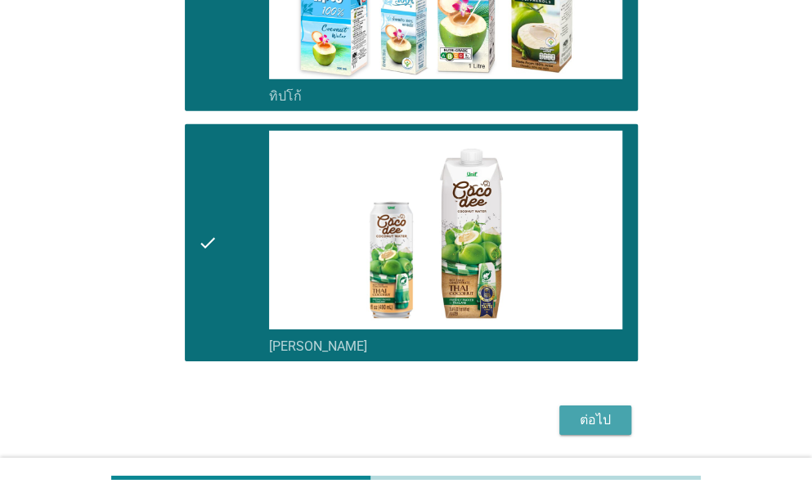
click at [620, 425] on button "ต่อไป" at bounding box center [596, 420] width 72 height 29
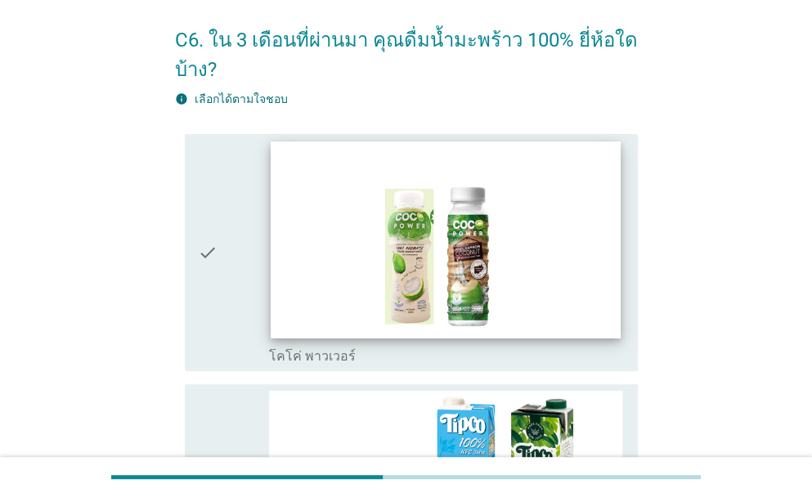
scroll to position [245, 0]
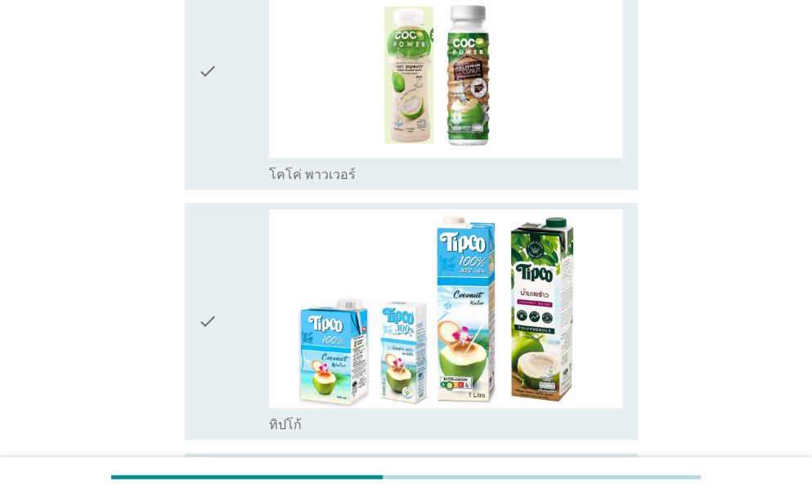
click at [232, 120] on div "check" at bounding box center [233, 71] width 71 height 224
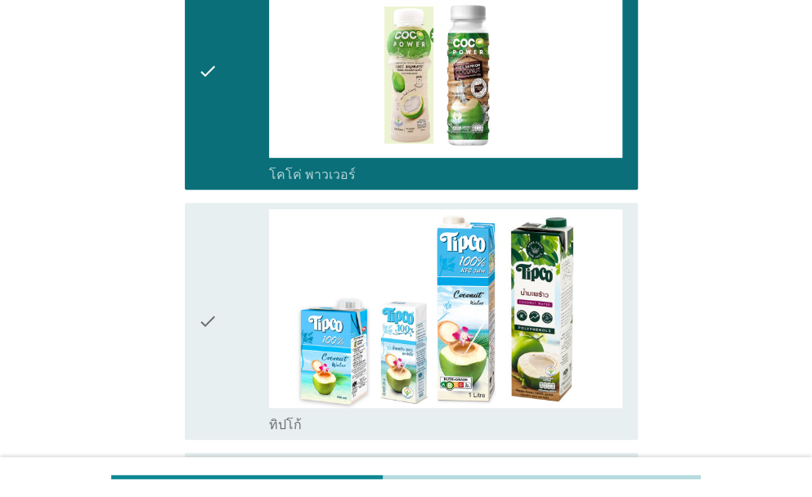
click at [227, 328] on div "check" at bounding box center [233, 321] width 71 height 224
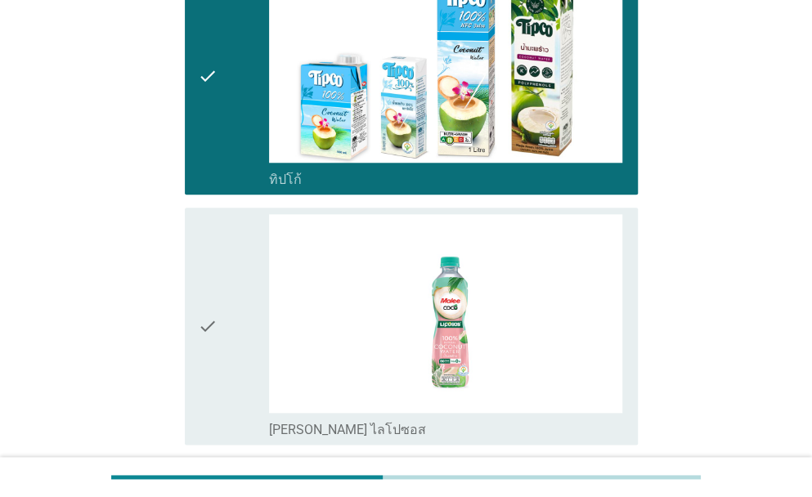
click at [207, 343] on icon "check" at bounding box center [208, 326] width 20 height 224
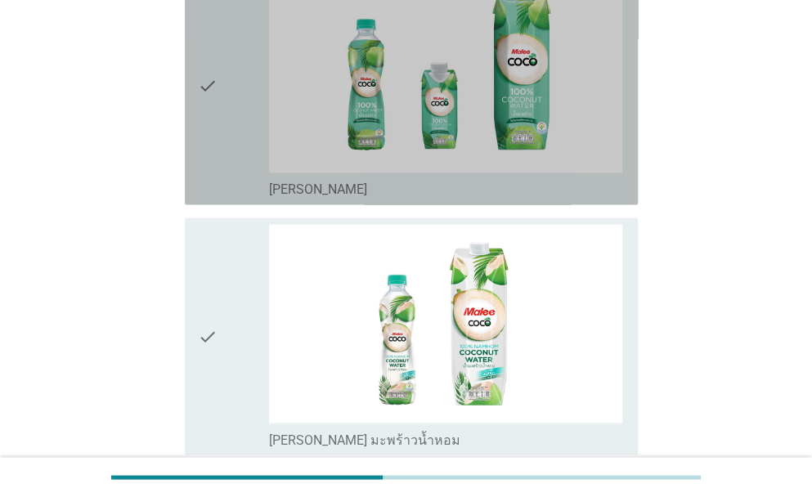
click at [231, 151] on div "check" at bounding box center [233, 86] width 71 height 224
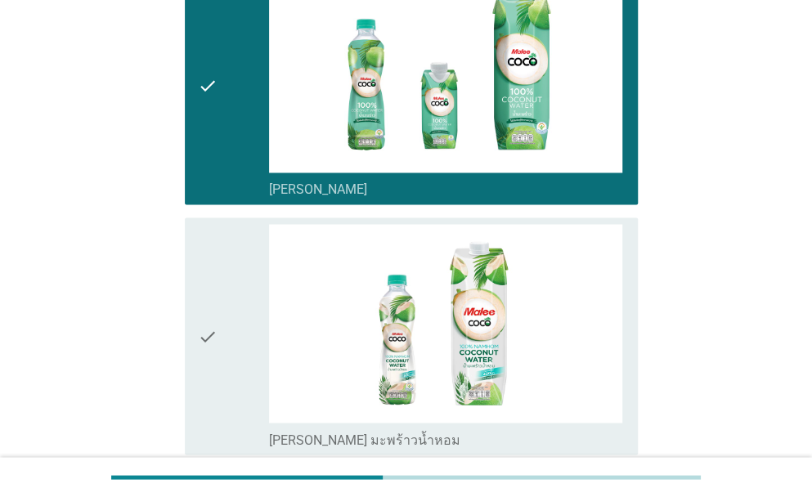
click at [213, 339] on icon "check" at bounding box center [208, 336] width 20 height 224
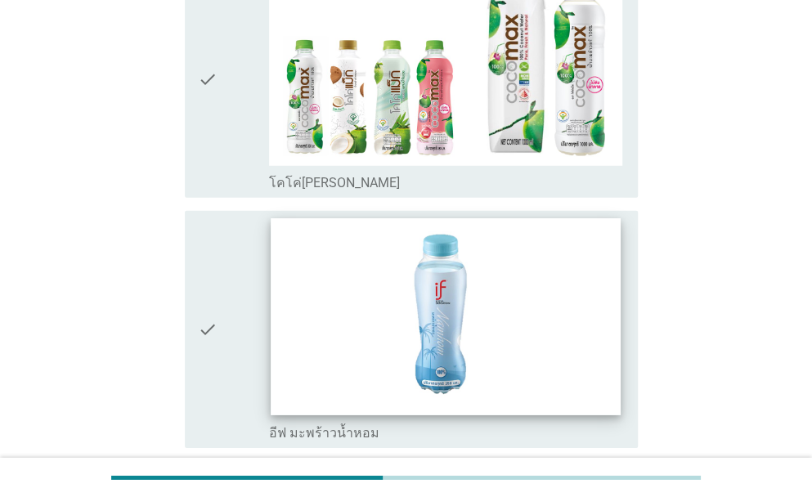
scroll to position [1800, 0]
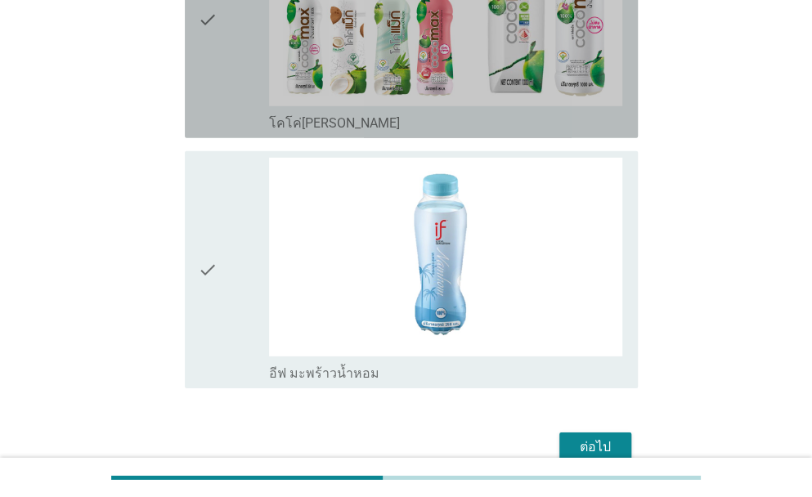
click at [222, 99] on div "check" at bounding box center [233, 20] width 71 height 224
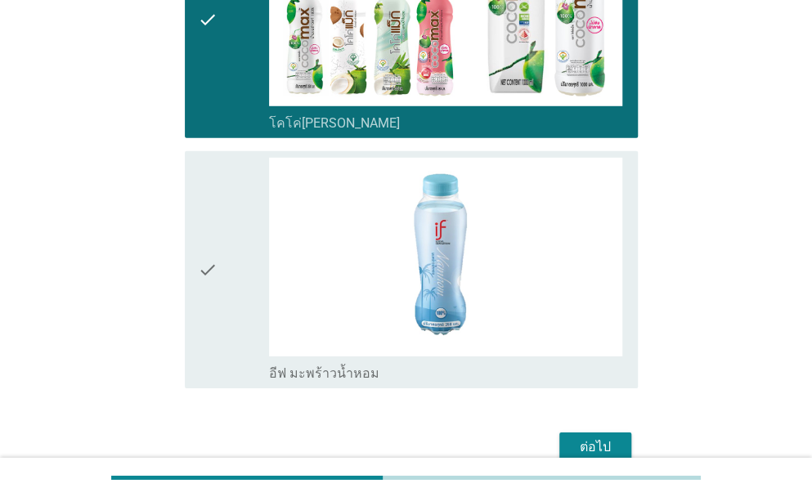
click at [235, 268] on div "check" at bounding box center [233, 270] width 71 height 224
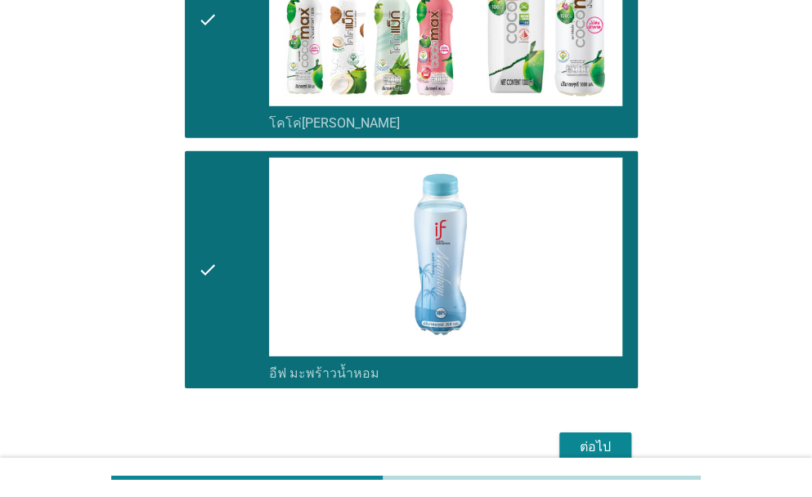
click at [617, 440] on button "ต่อไป" at bounding box center [596, 447] width 72 height 29
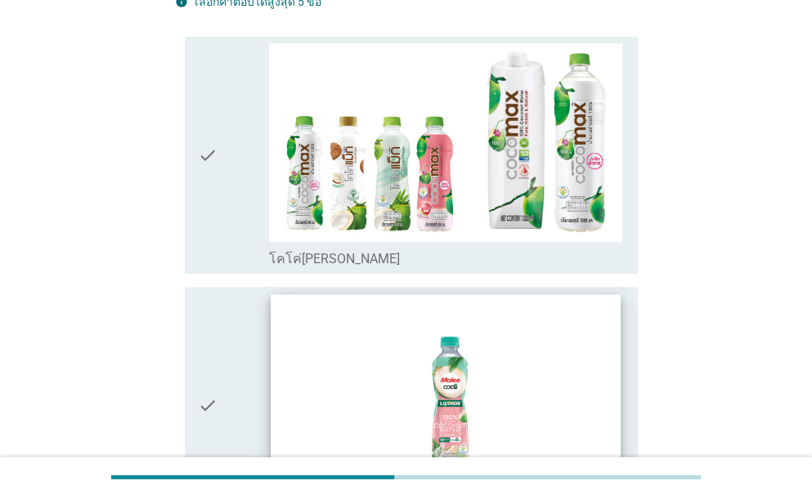
scroll to position [272, 0]
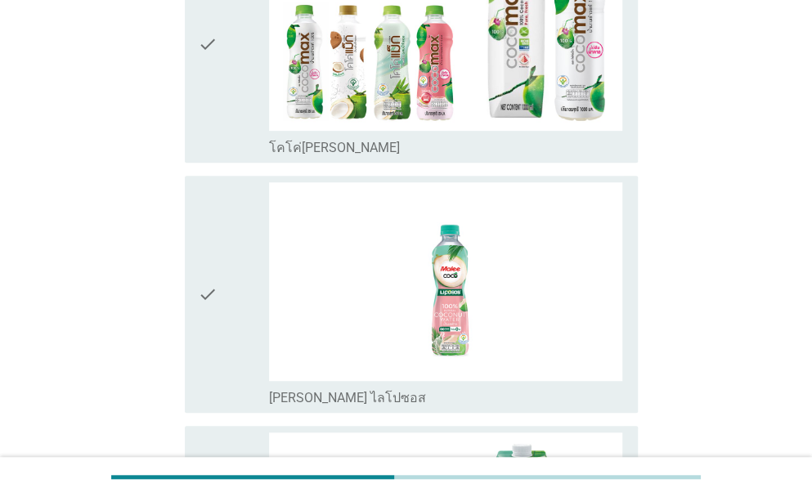
click at [218, 101] on div "check" at bounding box center [233, 44] width 71 height 224
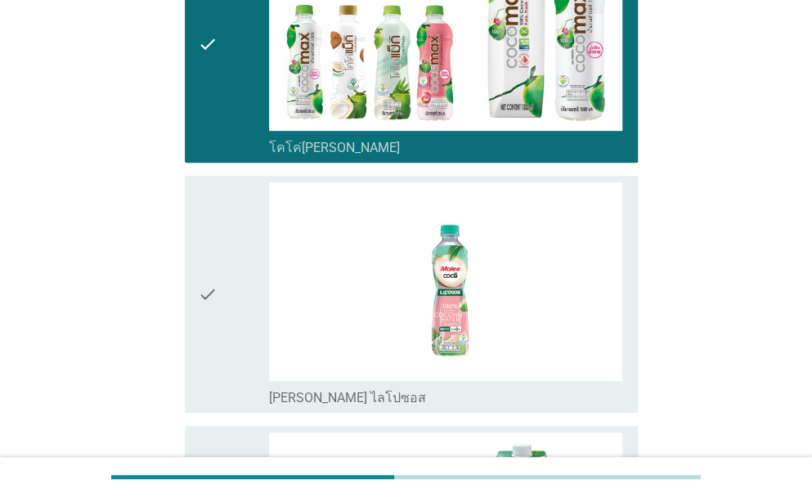
click at [218, 334] on div "check" at bounding box center [233, 294] width 71 height 224
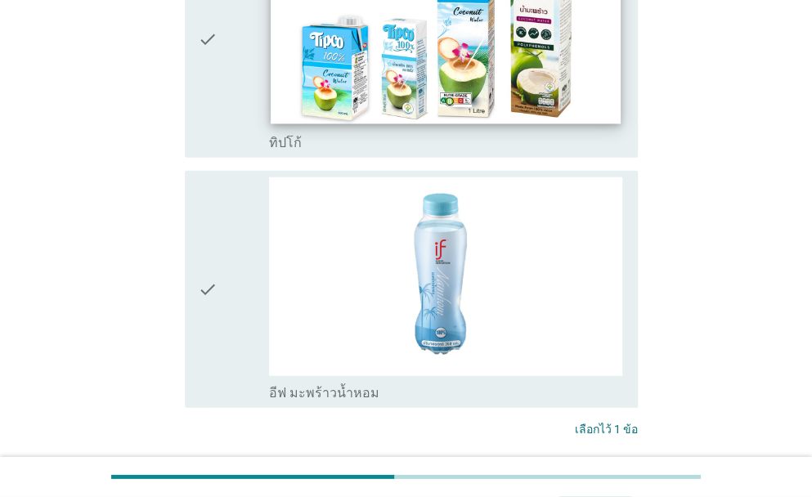
scroll to position [1581, 0]
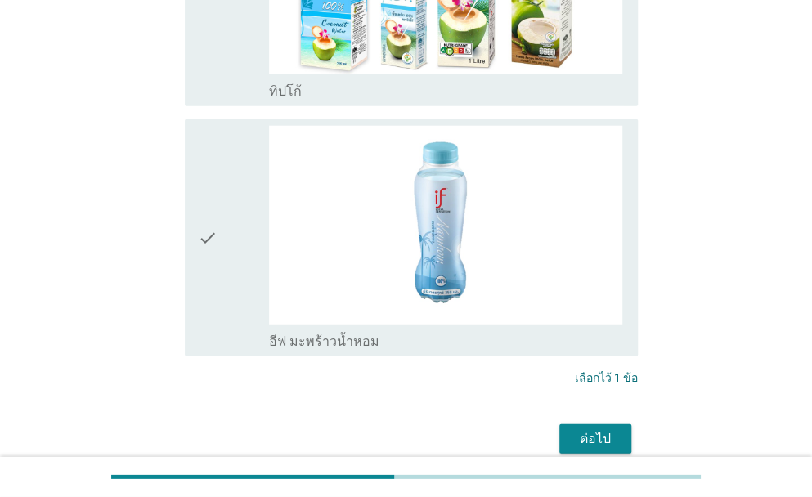
click at [252, 222] on div "check" at bounding box center [233, 238] width 71 height 224
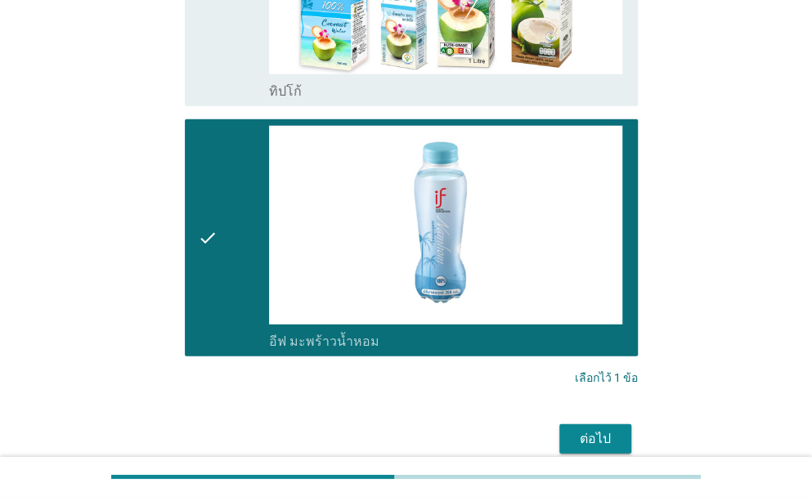
click at [605, 429] on div "ต่อไป" at bounding box center [596, 439] width 46 height 20
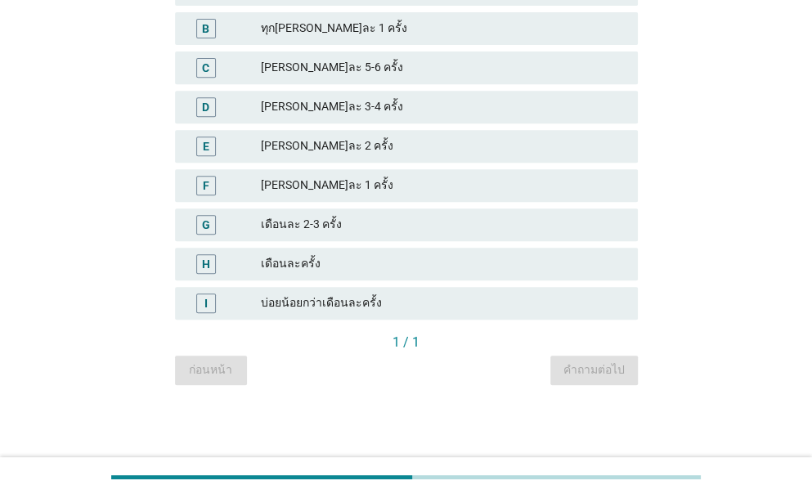
scroll to position [0, 0]
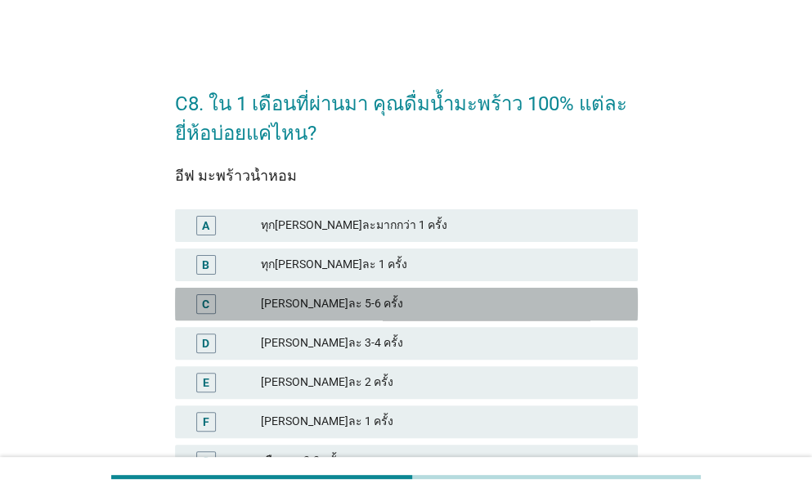
click at [355, 309] on div "[PERSON_NAME]ละ 5-6 ครั้ง" at bounding box center [443, 304] width 364 height 20
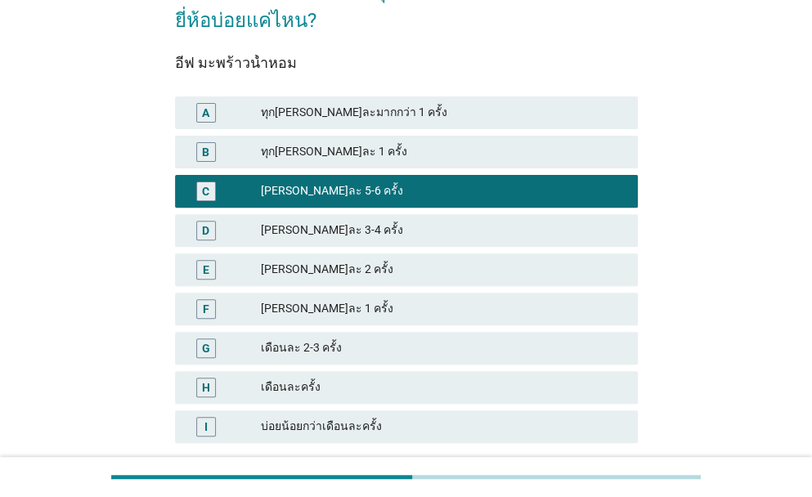
scroll to position [236, 0]
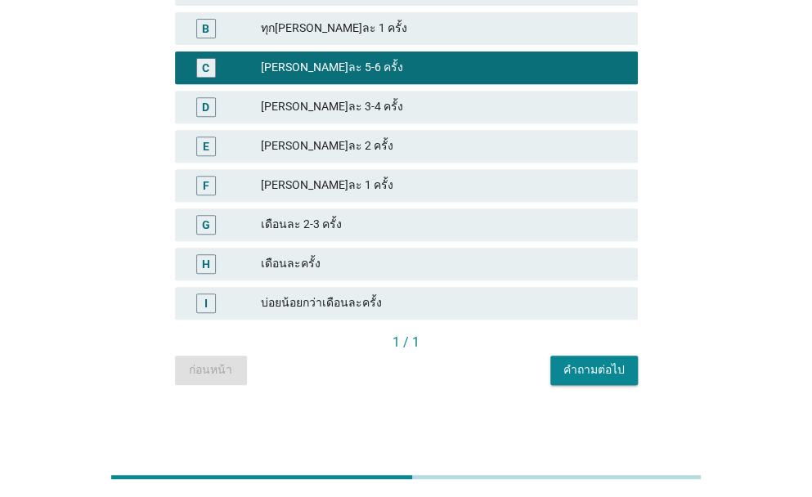
click at [604, 372] on div "คำถามต่อไป" at bounding box center [594, 370] width 61 height 17
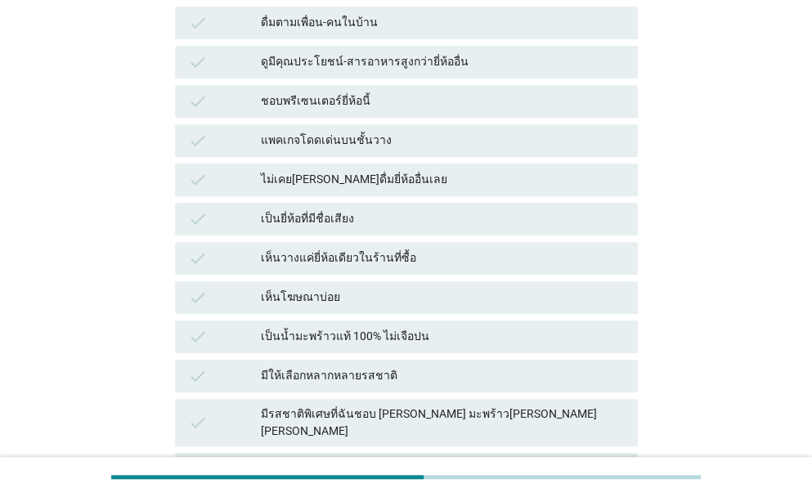
scroll to position [0, 0]
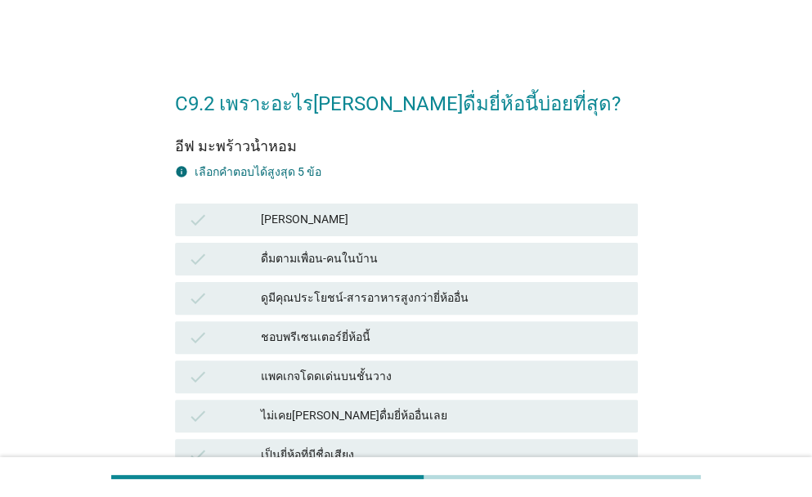
click at [304, 223] on div "[PERSON_NAME]" at bounding box center [443, 220] width 364 height 20
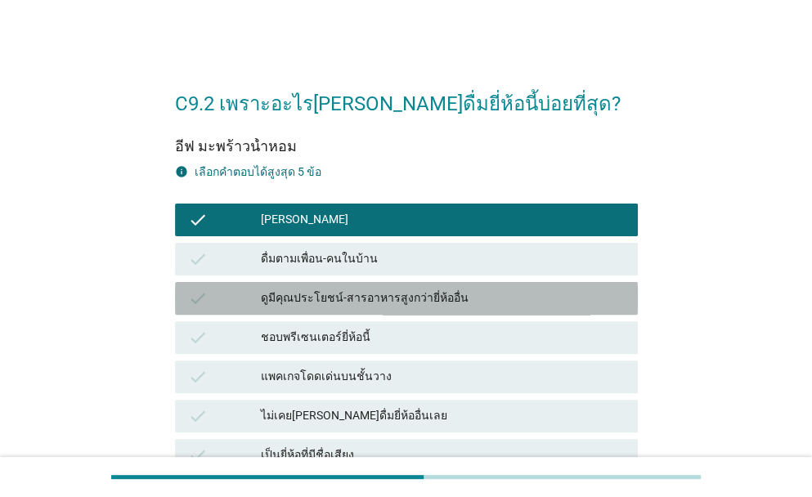
click at [331, 291] on div "ดูมีคุณประโยชน์-สารอาหารสูงกว่ายี่ห้ออื่น" at bounding box center [443, 299] width 364 height 20
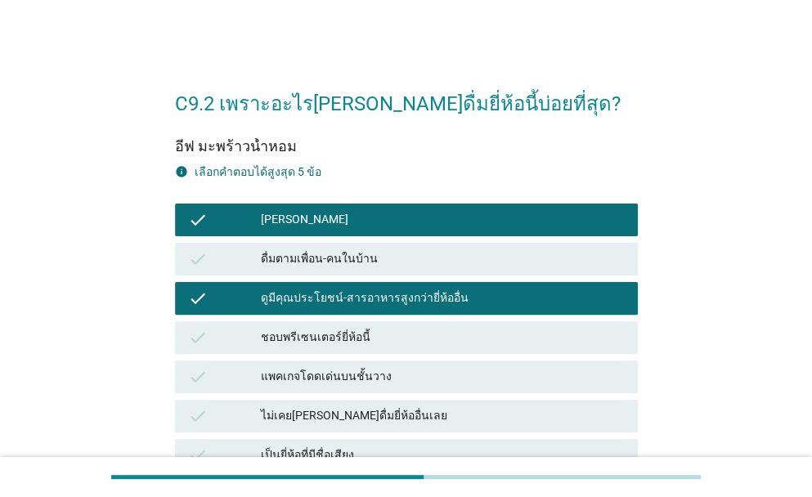
click at [335, 338] on div "ชอบพรีเซนเตอร์ยี่ห้อนี้" at bounding box center [443, 338] width 364 height 20
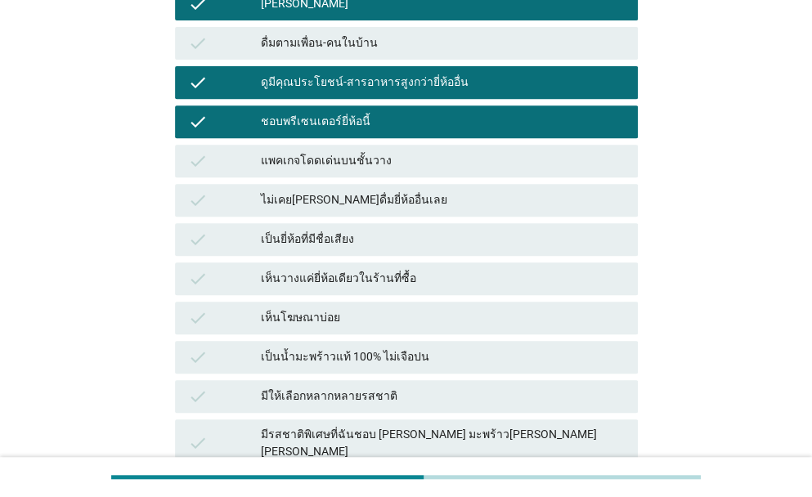
scroll to position [218, 0]
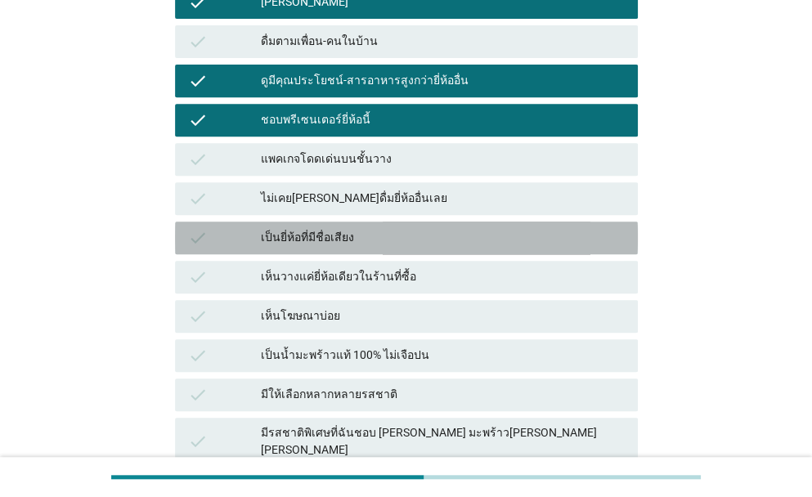
click at [320, 240] on div "เป็นยี่ห้อที่มีชื่อเสียง" at bounding box center [443, 238] width 364 height 20
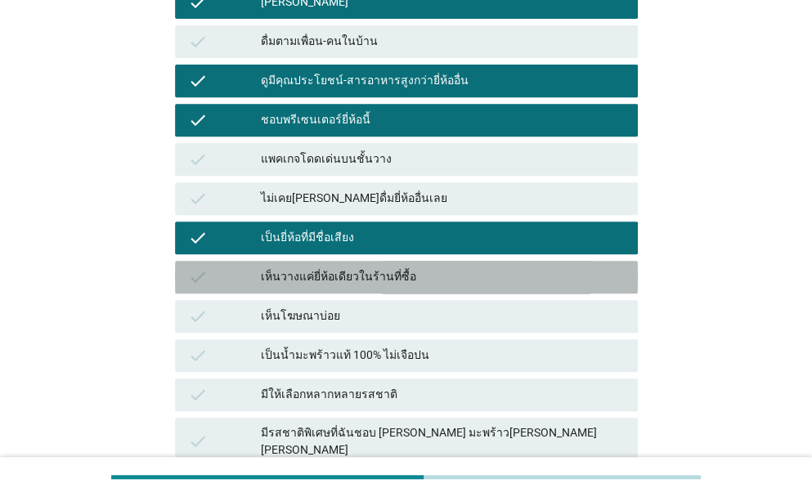
click at [322, 279] on div "เห็นวางแค่ยี่ห้อเดียวในร้านที่ซื้อ" at bounding box center [443, 277] width 364 height 20
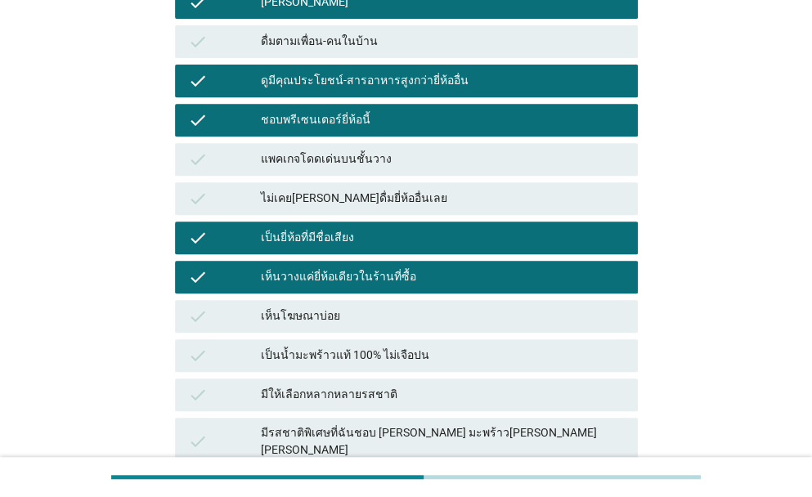
click at [345, 321] on div "เห็นโฆษณาบ่อย" at bounding box center [443, 317] width 364 height 20
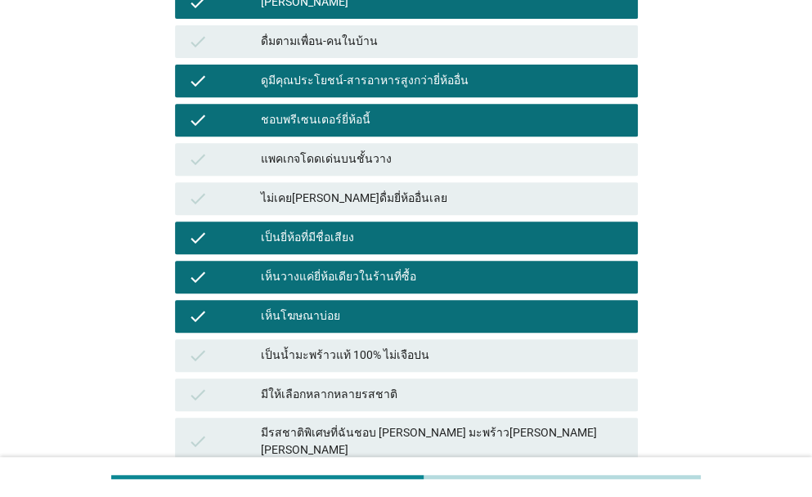
click at [437, 359] on div "เป็นน้ำมะพร้าวแท้ 100% ไม่เจือปน" at bounding box center [443, 356] width 364 height 20
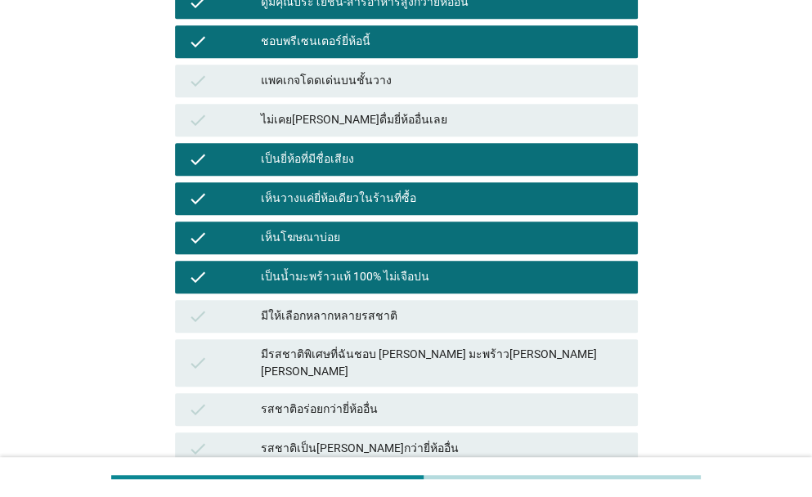
scroll to position [436, 0]
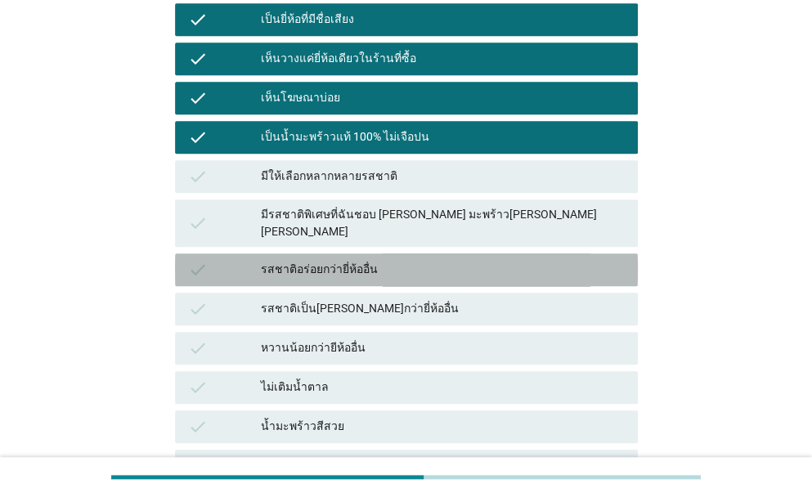
click at [348, 262] on div "รสชาติอร่อยกว่ายี่ห้ออื่น" at bounding box center [443, 270] width 364 height 20
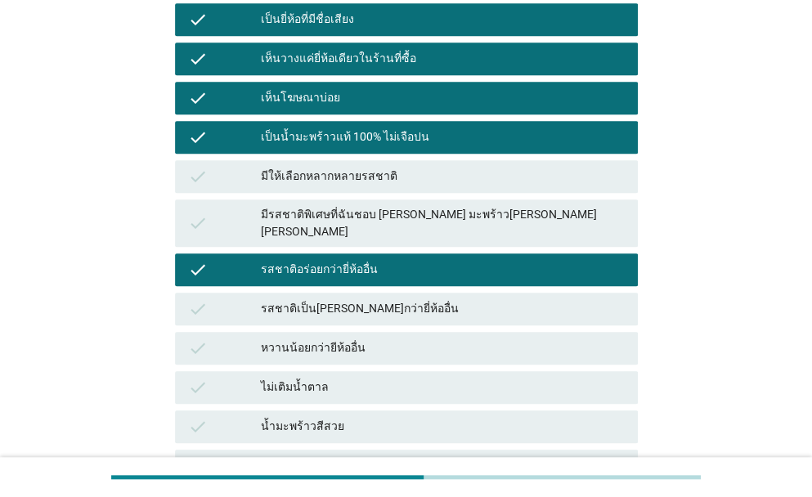
click at [351, 299] on div "รสชาติเป็น[PERSON_NAME]กว่ายี่ห้ออื่น" at bounding box center [443, 309] width 364 height 20
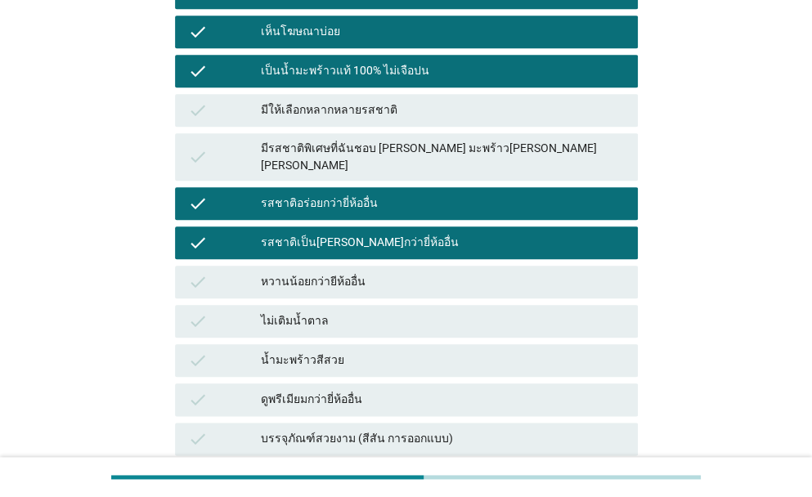
scroll to position [627, 0]
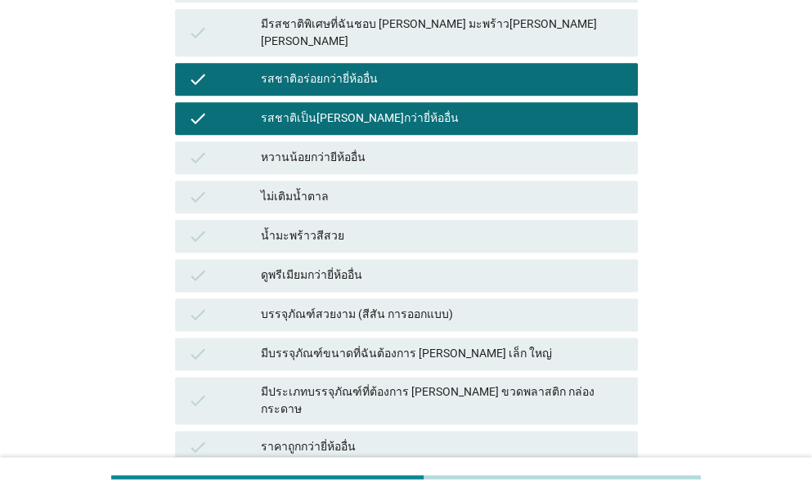
click at [290, 266] on div "ดูพรีเมียมกว่ายี่ห้ออื่น" at bounding box center [443, 276] width 364 height 20
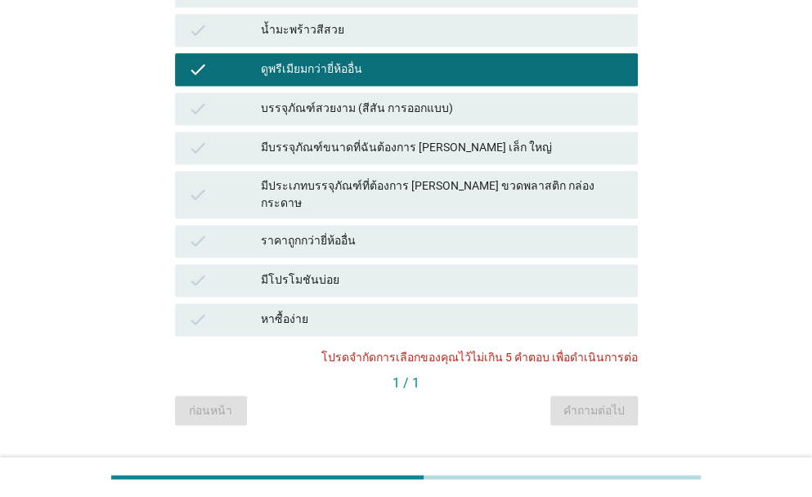
scroll to position [843, 0]
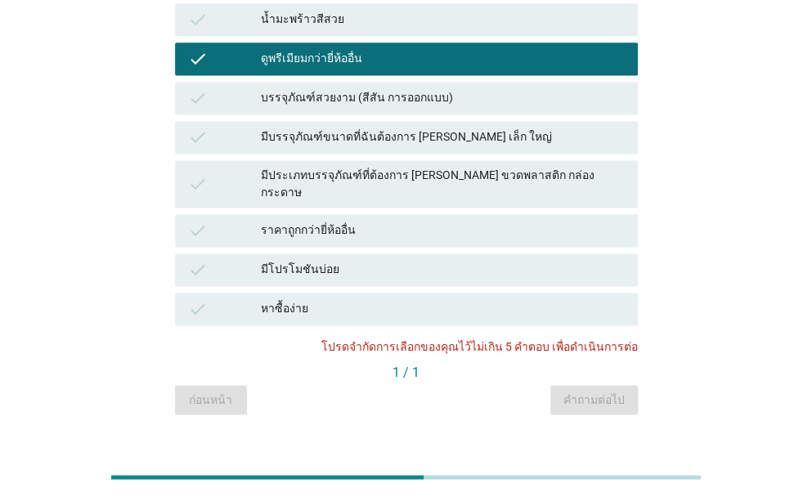
click at [308, 221] on div "ราคาถูกกว่ายี่ห้ออื่น" at bounding box center [443, 231] width 364 height 20
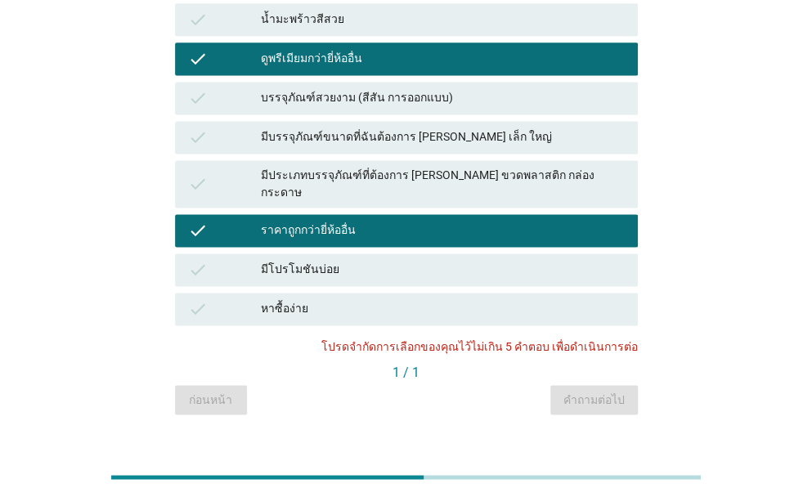
click at [316, 221] on div "ราคาถูกกว่ายี่ห้ออื่น" at bounding box center [443, 231] width 364 height 20
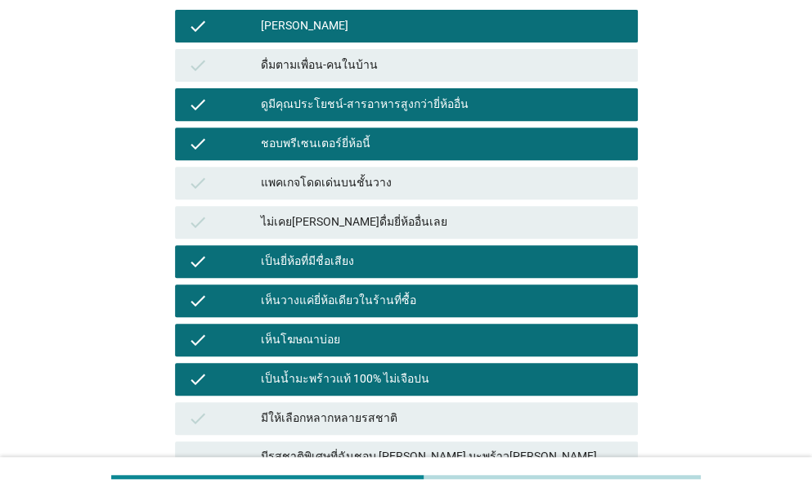
scroll to position [107, 0]
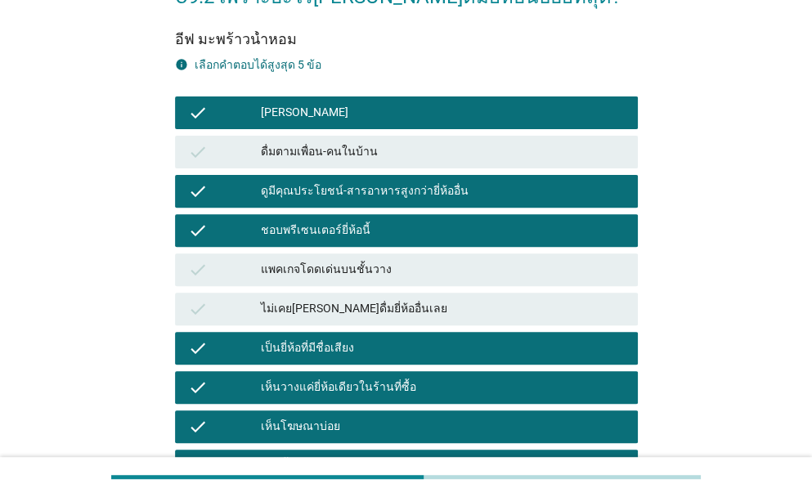
click at [321, 190] on div "ดูมีคุณประโยชน์-สารอาหารสูงกว่ายี่ห้ออื่น" at bounding box center [443, 192] width 364 height 20
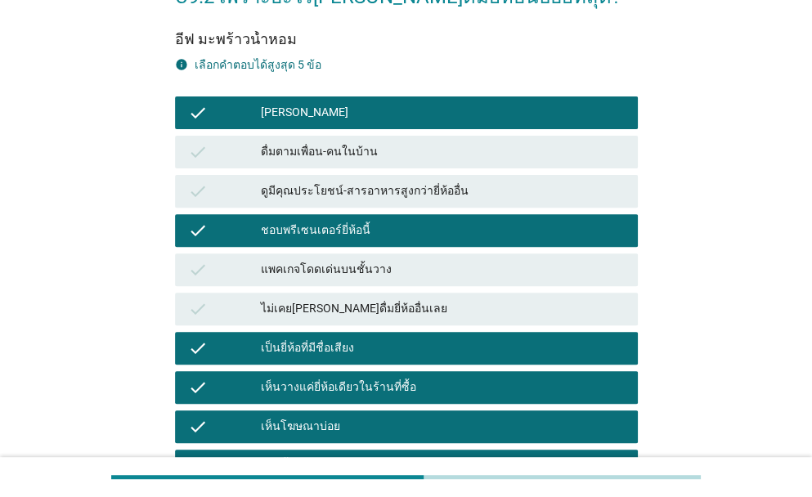
click at [326, 229] on div "ชอบพรีเซนเตอร์ยี่ห้อนี้" at bounding box center [443, 231] width 364 height 20
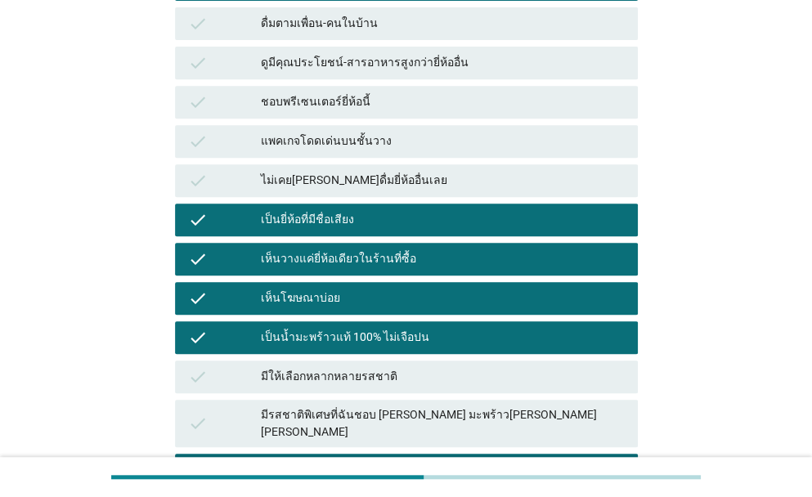
scroll to position [244, 0]
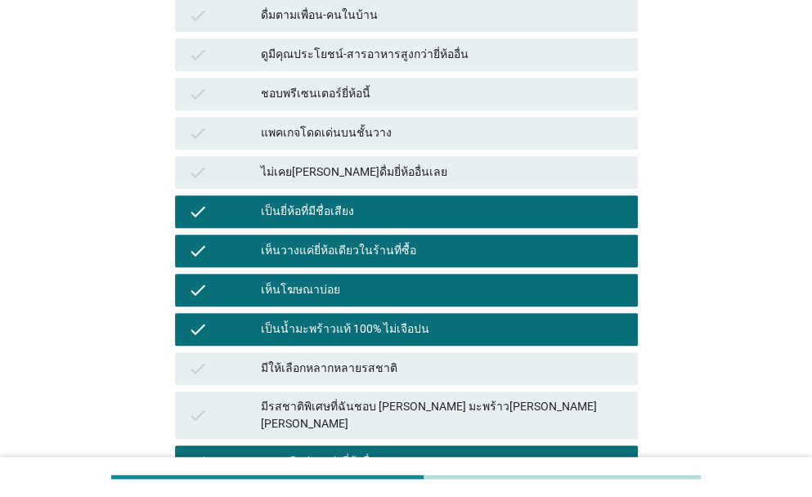
click at [349, 246] on div "เห็นวางแค่ยี่ห้อเดียวในร้านที่ซื้อ" at bounding box center [443, 251] width 364 height 20
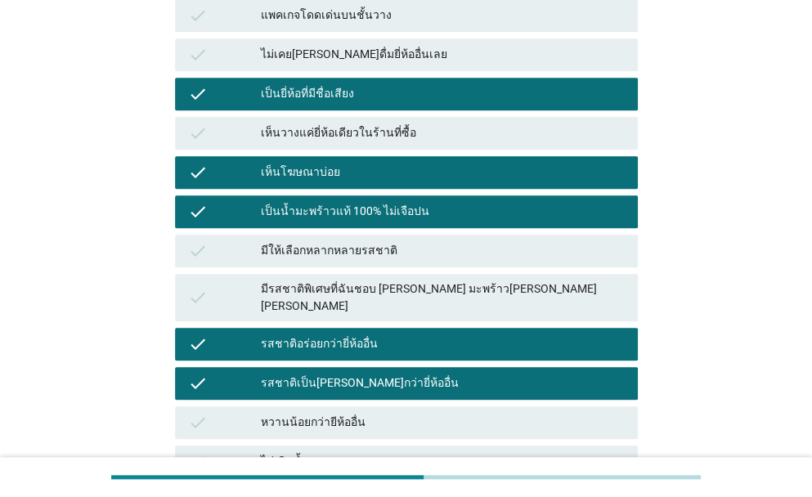
scroll to position [461, 0]
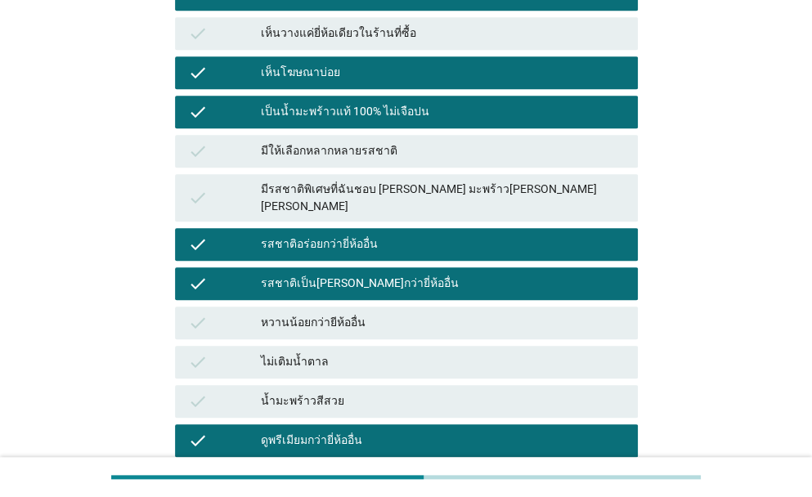
click at [351, 235] on div "รสชาติอร่อยกว่ายี่ห้ออื่น" at bounding box center [443, 245] width 364 height 20
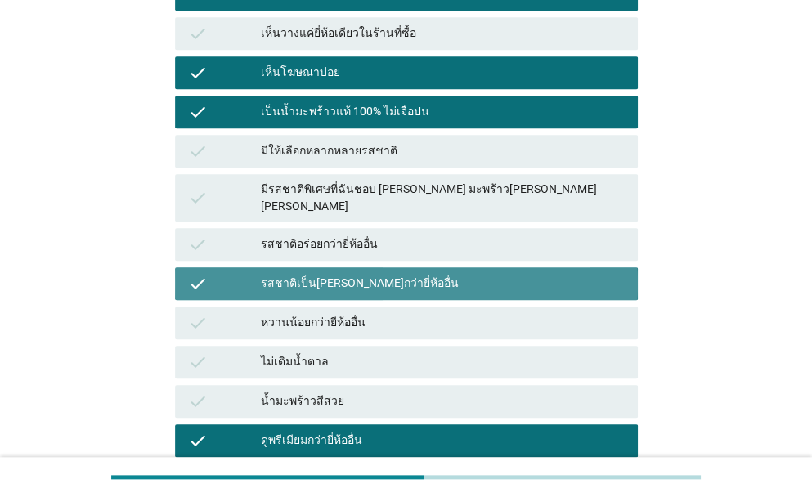
click at [403, 274] on div "รสชาติเป็น[PERSON_NAME]กว่ายี่ห้ออื่น" at bounding box center [443, 284] width 364 height 20
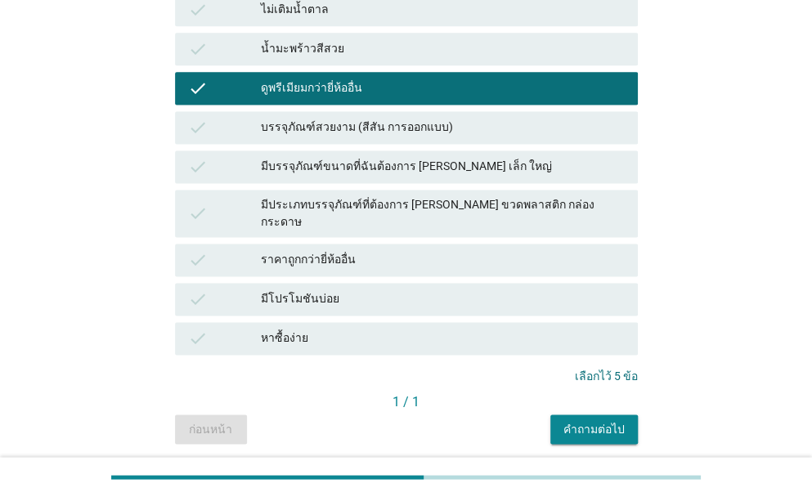
scroll to position [843, 0]
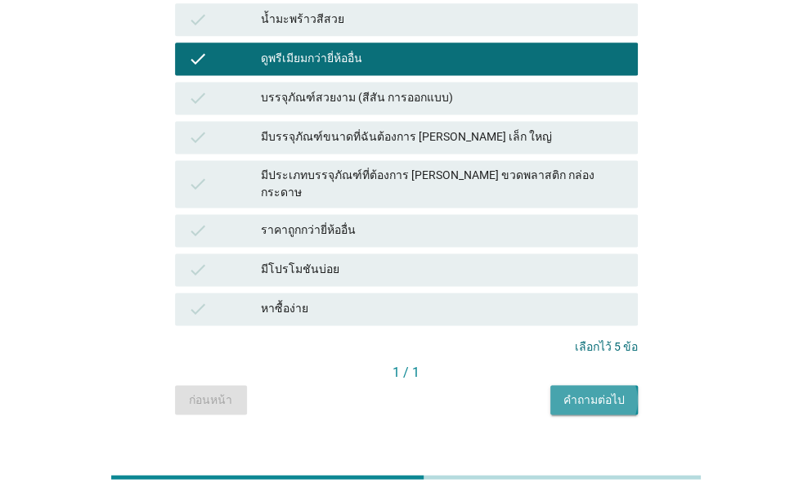
click at [599, 391] on div "คำถามต่อไป" at bounding box center [594, 399] width 61 height 17
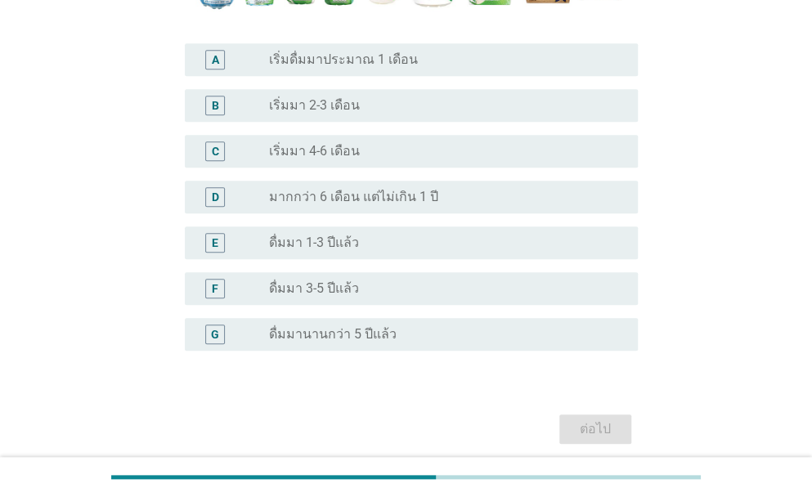
scroll to position [409, 0]
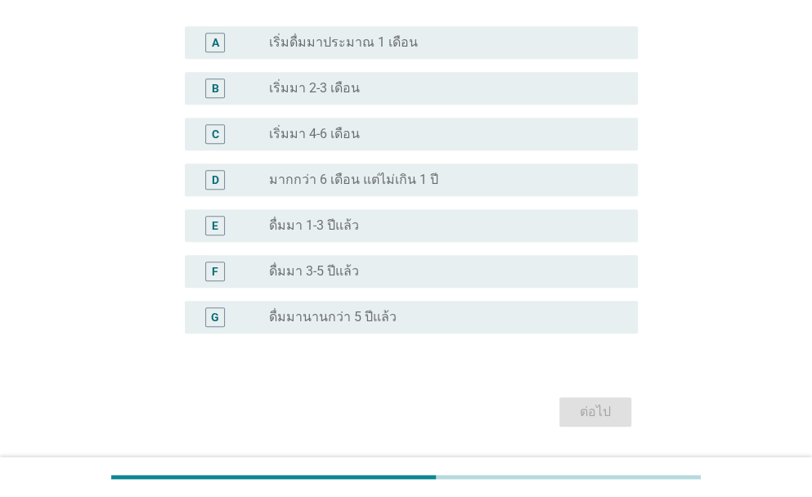
click at [362, 229] on div "radio_button_unchecked ดื่มมา 1-3 ปีแล้ว" at bounding box center [440, 226] width 343 height 16
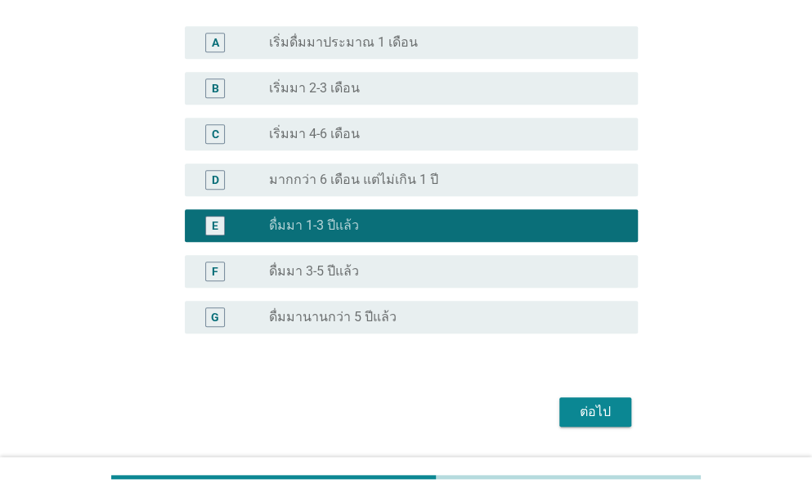
click at [596, 411] on div "ต่อไป" at bounding box center [596, 412] width 46 height 20
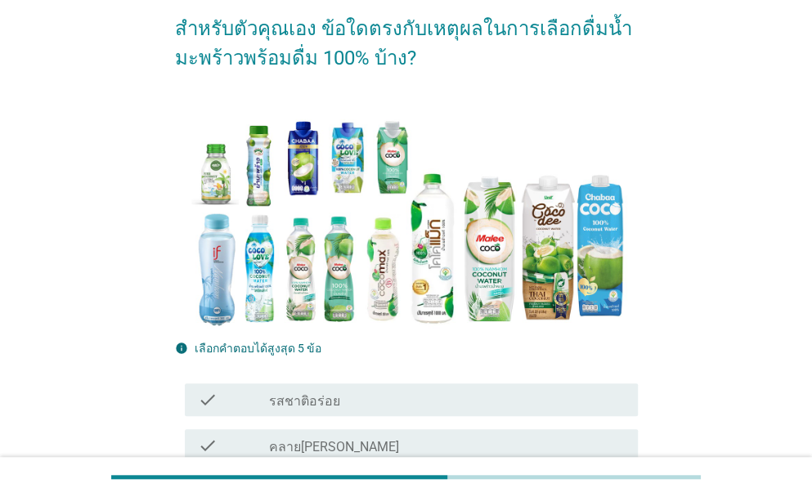
scroll to position [354, 0]
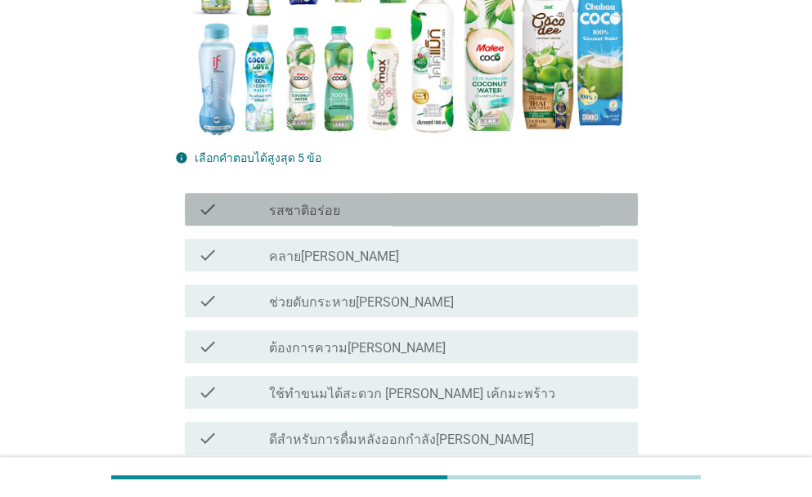
click at [286, 217] on label "รสชาติอร่อย" at bounding box center [304, 211] width 71 height 16
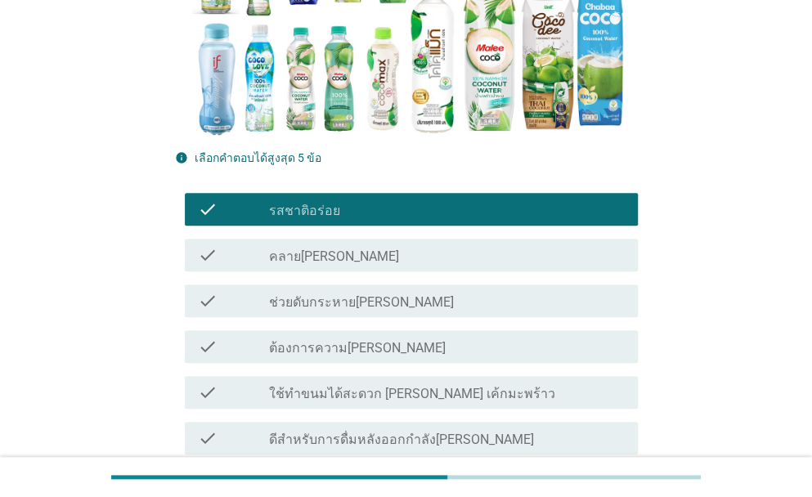
click at [352, 351] on label "ต้องการความ[PERSON_NAME]" at bounding box center [357, 348] width 177 height 16
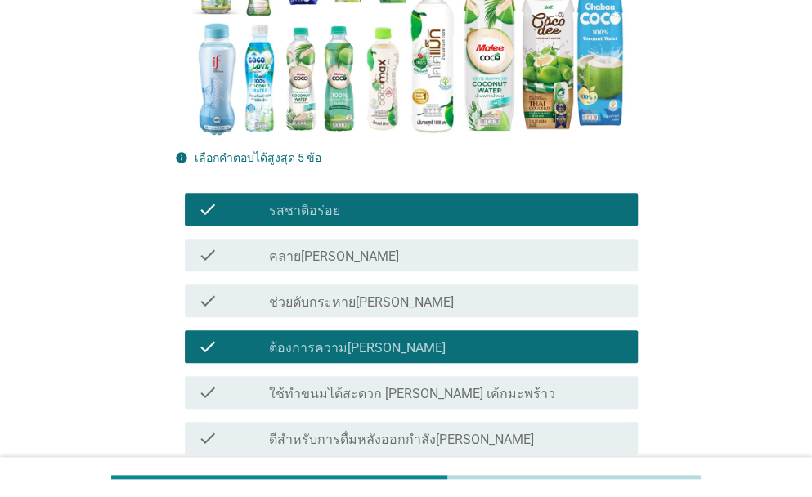
click at [383, 308] on div "check_box_outline_blank ช่วยดับกระหาย[PERSON_NAME]" at bounding box center [447, 301] width 356 height 20
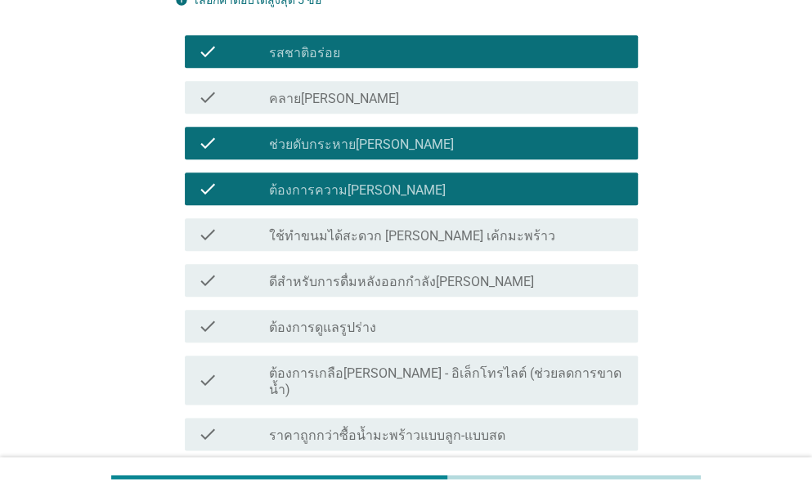
scroll to position [518, 0]
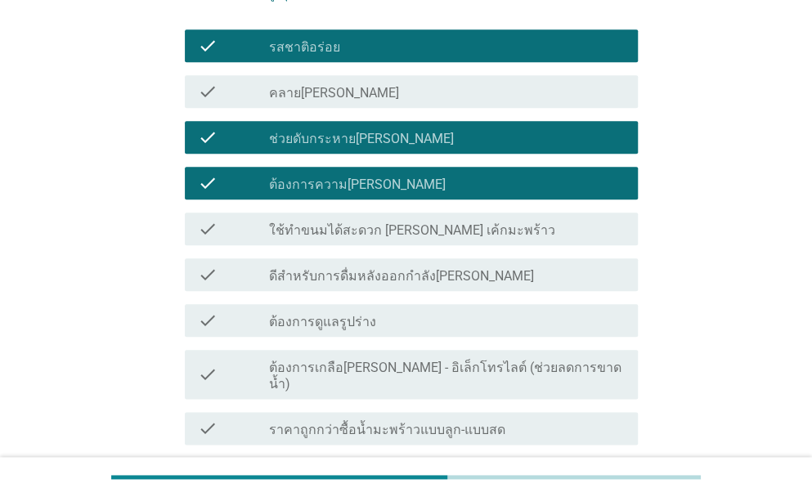
click at [355, 277] on label "ดีสำหรับการดื่มหลังออกกำลัง[PERSON_NAME]" at bounding box center [401, 276] width 265 height 16
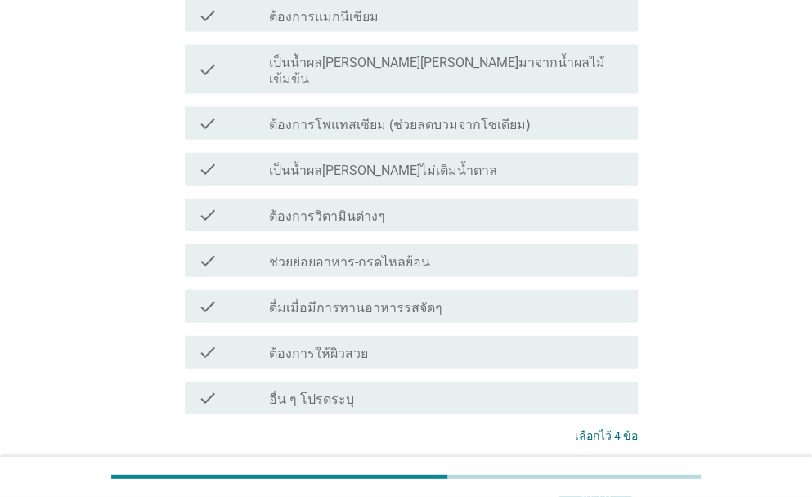
scroll to position [1445, 0]
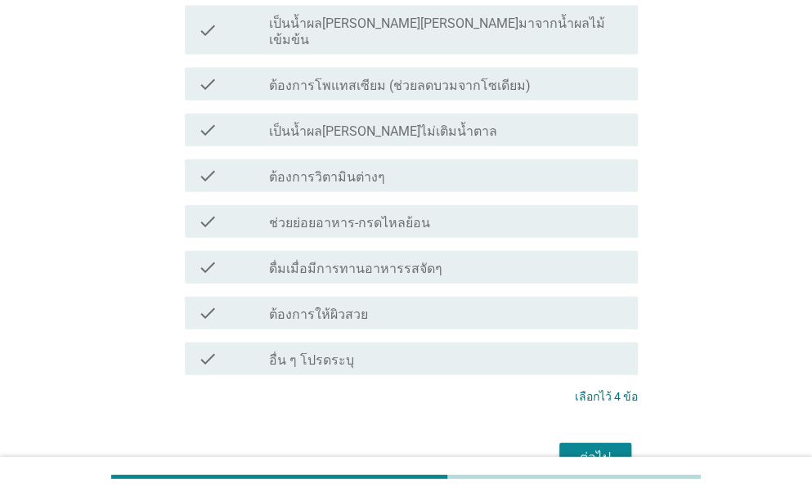
click at [610, 448] on div "ต่อไป" at bounding box center [596, 458] width 46 height 20
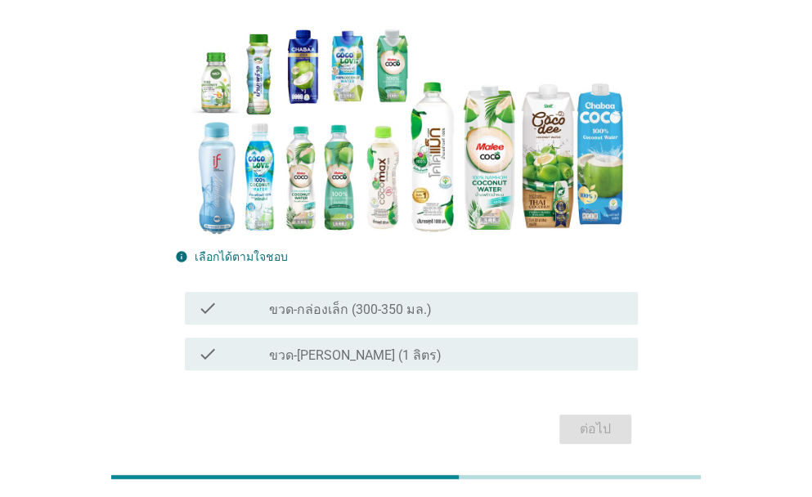
scroll to position [164, 0]
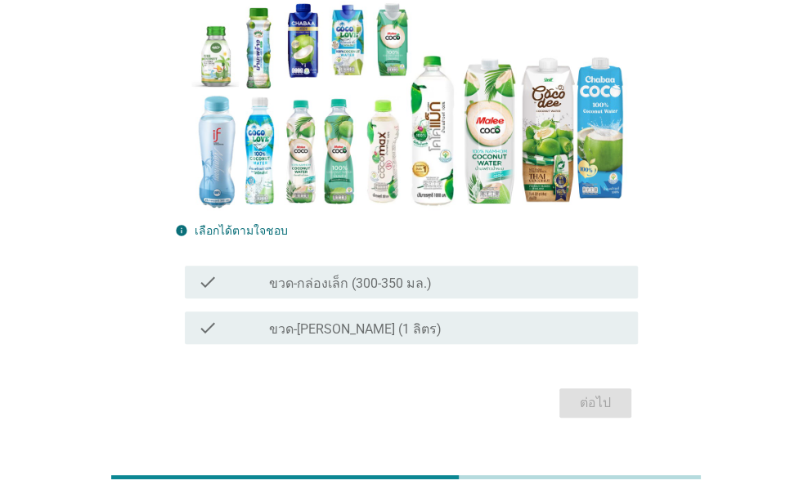
click at [430, 276] on div "check_box_outline_blank ขวด-กล่องเล็ก (300-350 มล.)" at bounding box center [447, 282] width 356 height 20
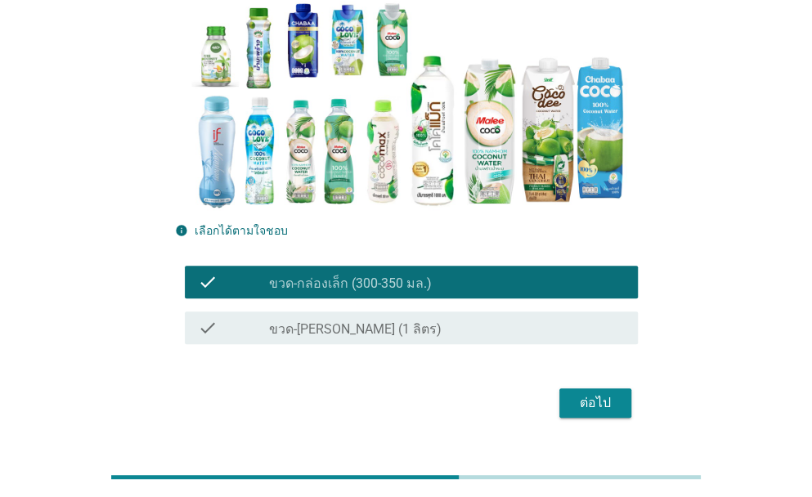
click at [609, 403] on div "ต่อไป" at bounding box center [596, 403] width 46 height 20
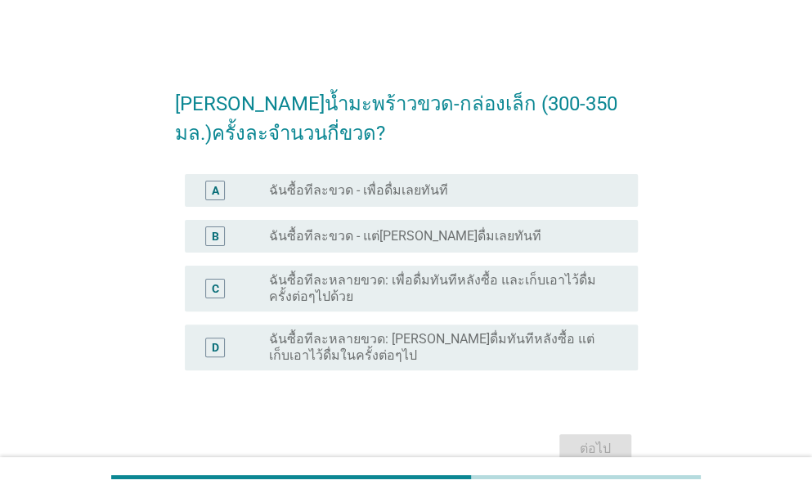
click at [407, 366] on div "D radio_button_unchecked ฉันซื้อทีละหลายขวด: [PERSON_NAME]ดื่มทันทีหลังซื้อ แต่…" at bounding box center [411, 348] width 453 height 46
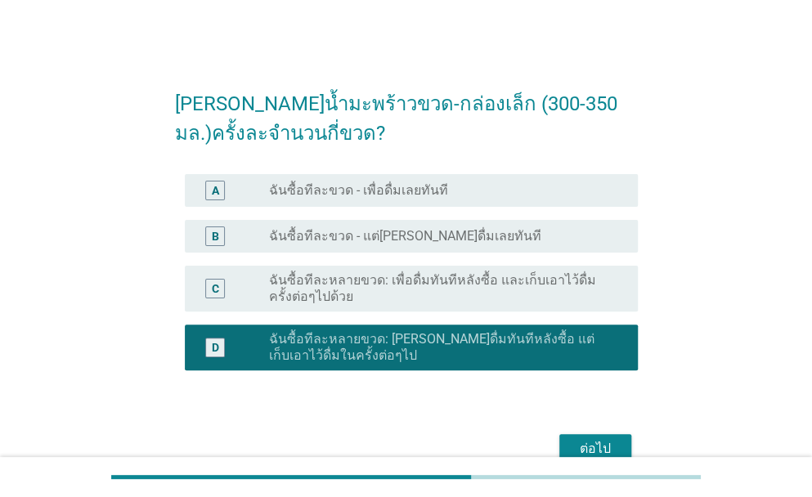
click at [617, 452] on div "ต่อไป" at bounding box center [596, 449] width 46 height 20
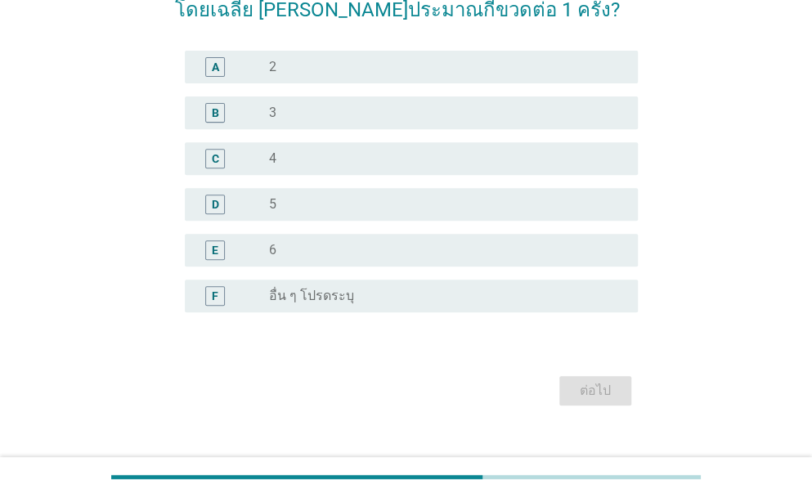
scroll to position [191, 0]
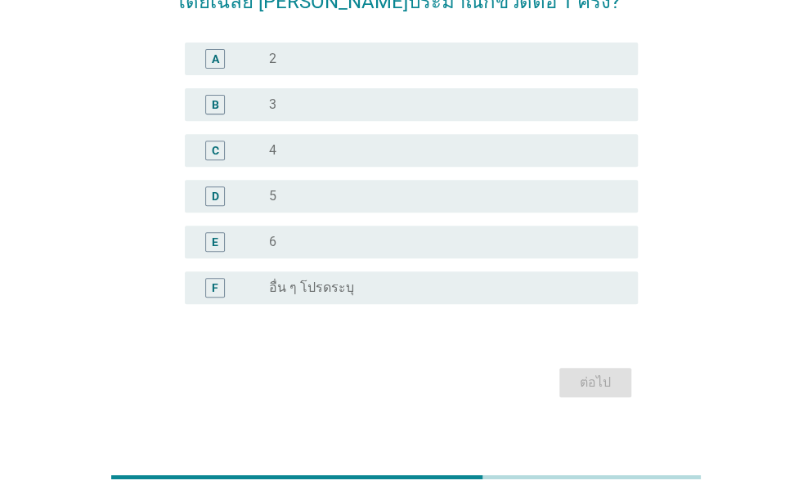
click at [313, 242] on div "radio_button_unchecked 6" at bounding box center [440, 242] width 343 height 16
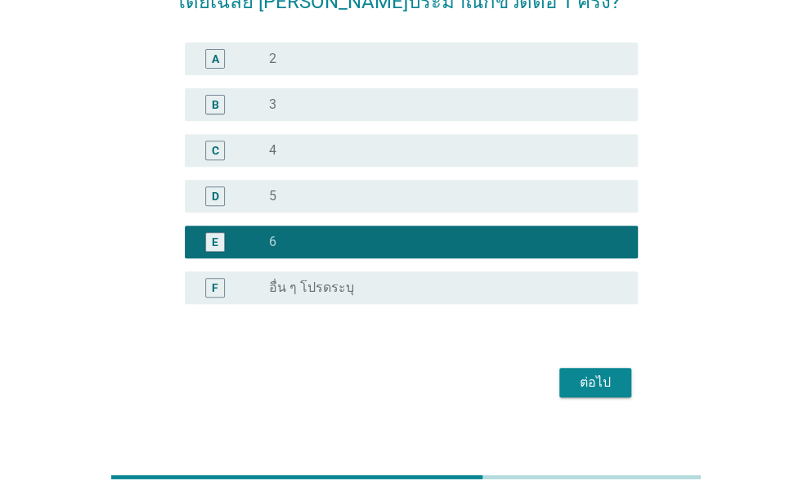
click at [610, 375] on div "ต่อไป" at bounding box center [596, 383] width 46 height 20
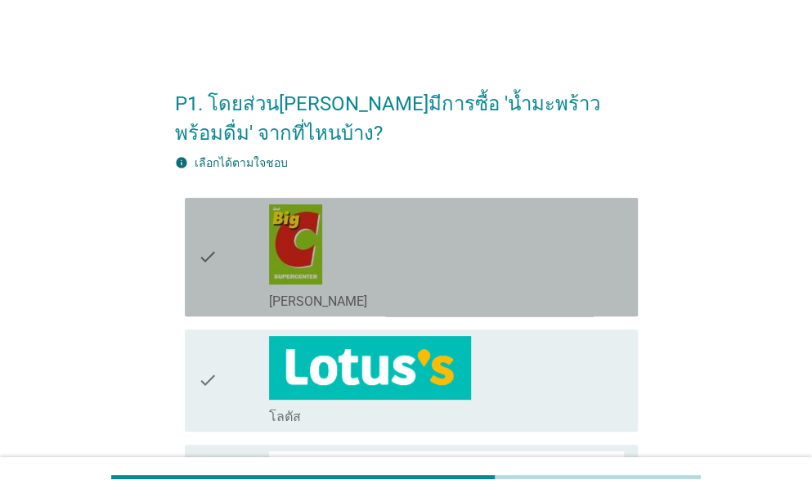
click at [452, 276] on div "check_box_outline_blank [PERSON_NAME]" at bounding box center [447, 258] width 356 height 106
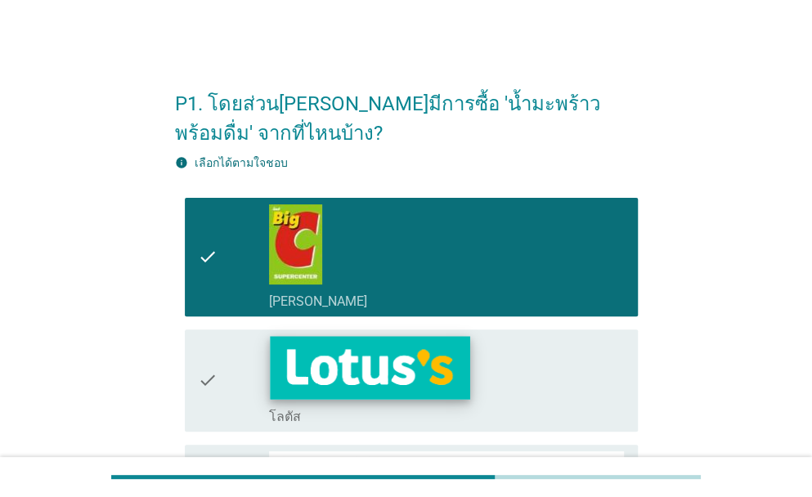
click at [440, 359] on img at bounding box center [370, 367] width 200 height 63
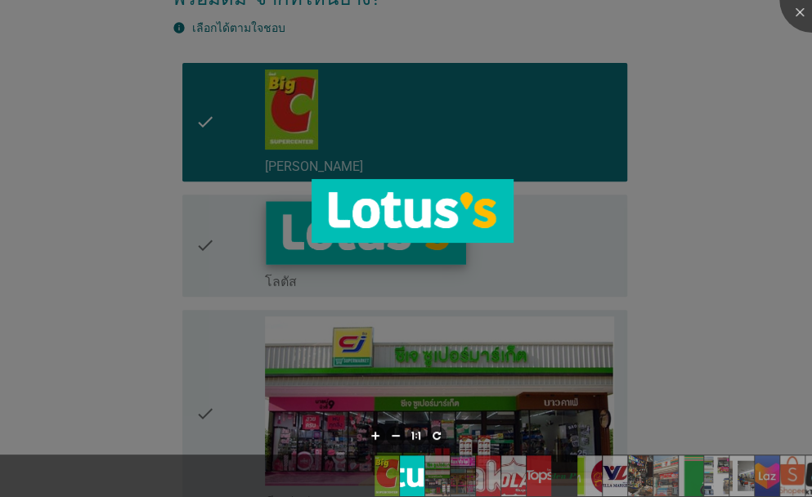
scroll to position [136, 0]
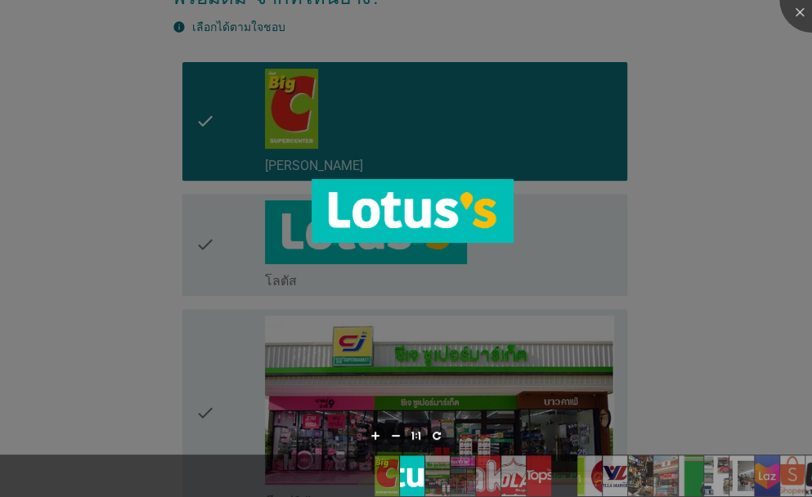
click at [668, 292] on div at bounding box center [406, 248] width 812 height 497
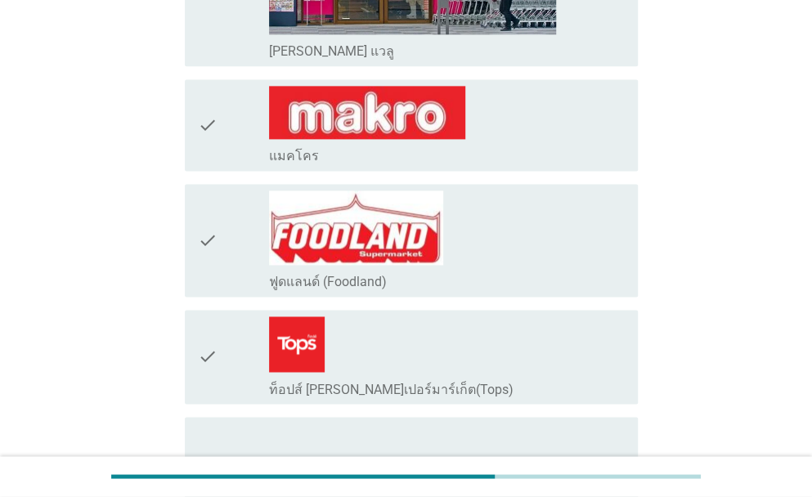
scroll to position [954, 0]
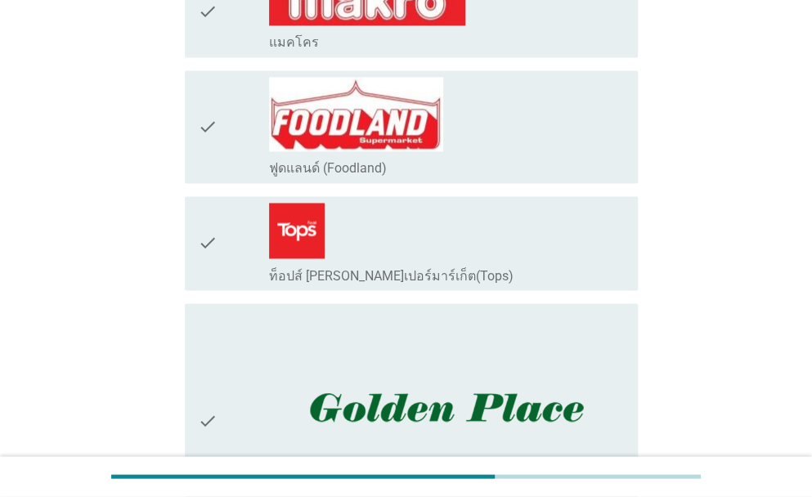
click at [209, 17] on icon "check" at bounding box center [208, 11] width 20 height 79
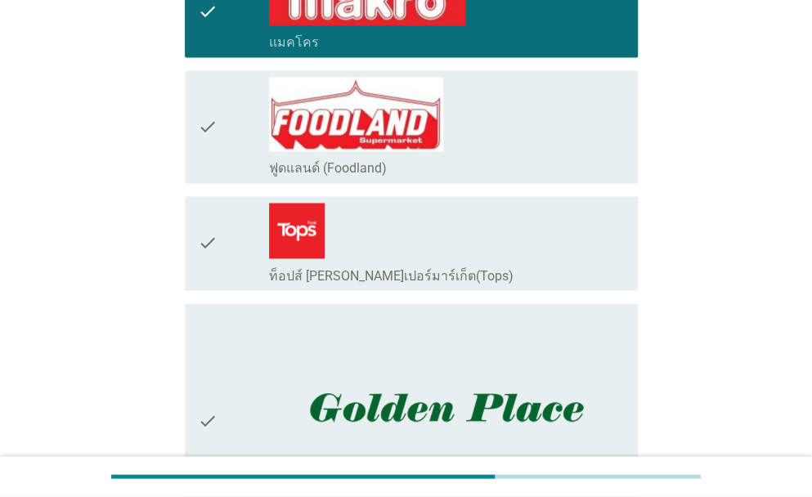
click at [200, 244] on icon "check" at bounding box center [208, 243] width 20 height 81
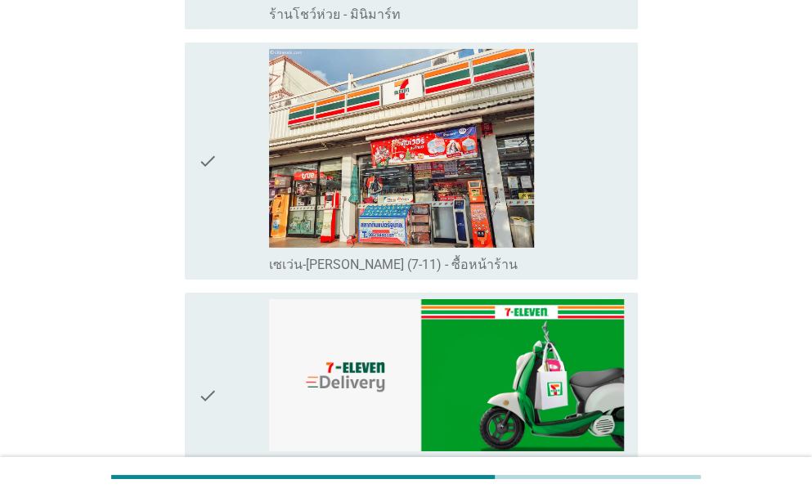
scroll to position [2181, 0]
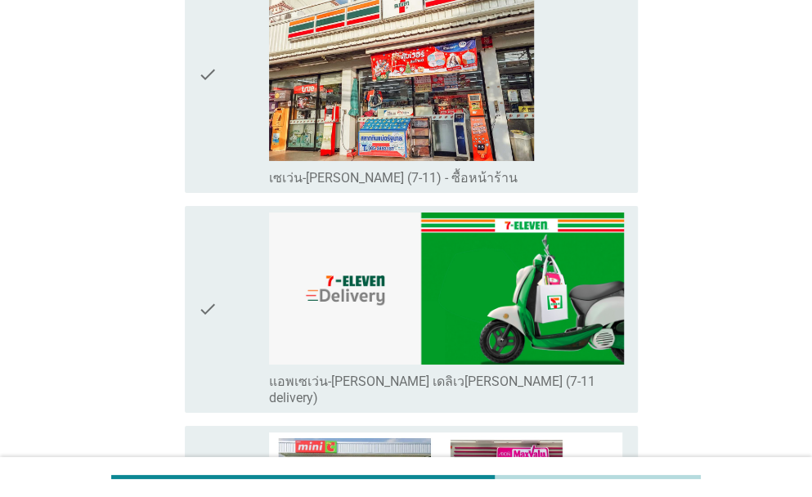
click at [217, 78] on icon "check" at bounding box center [208, 74] width 20 height 224
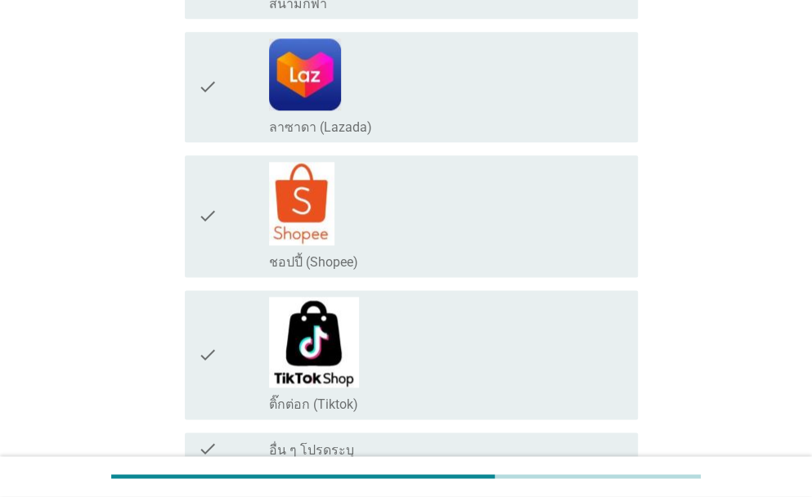
scroll to position [3213, 0]
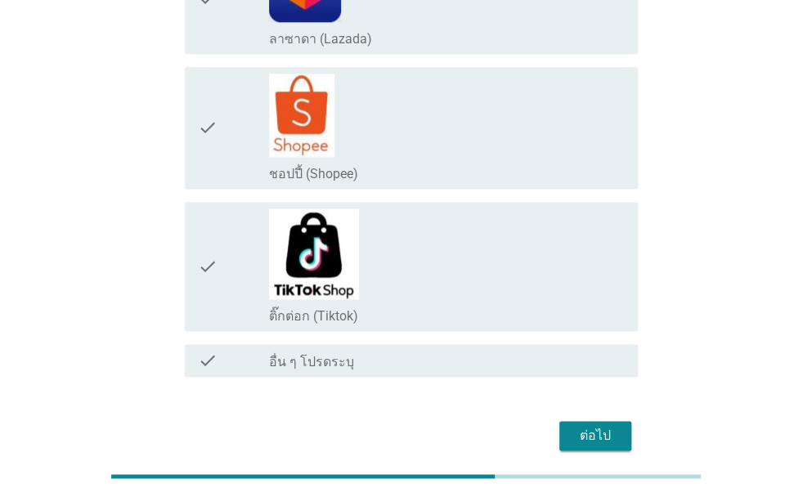
drag, startPoint x: 197, startPoint y: 230, endPoint x: 217, endPoint y: 245, distance: 24.5
click at [584, 426] on div "ต่อไป" at bounding box center [596, 436] width 46 height 20
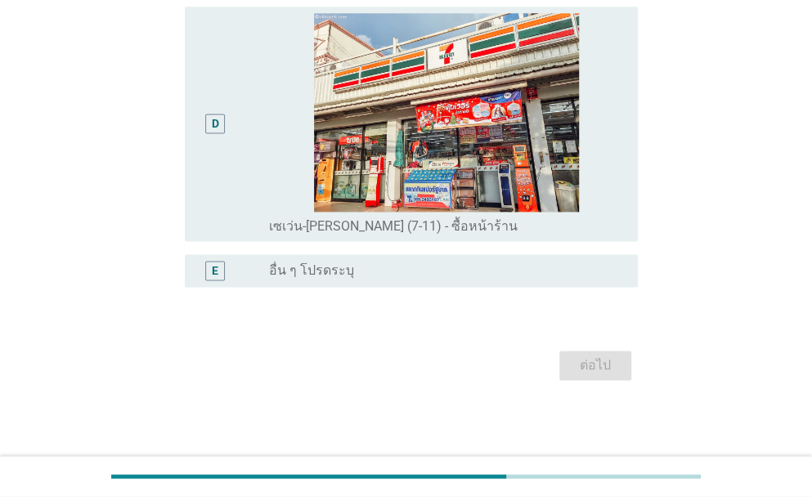
scroll to position [0, 0]
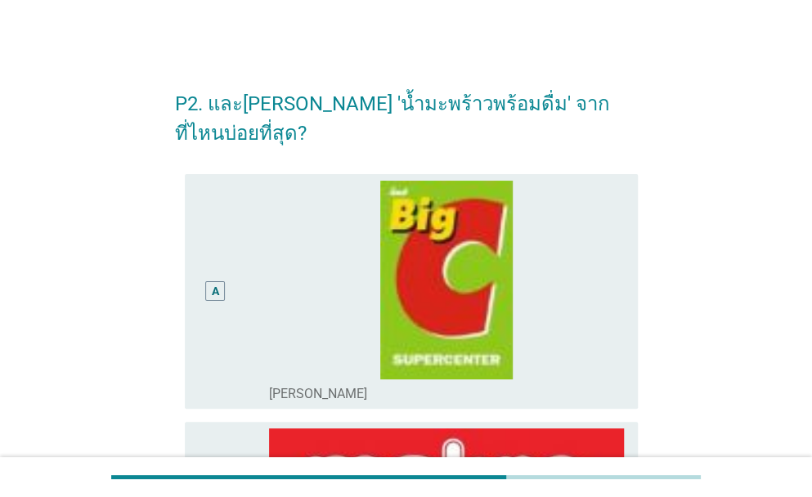
click at [200, 290] on div "A" at bounding box center [216, 292] width 36 height 222
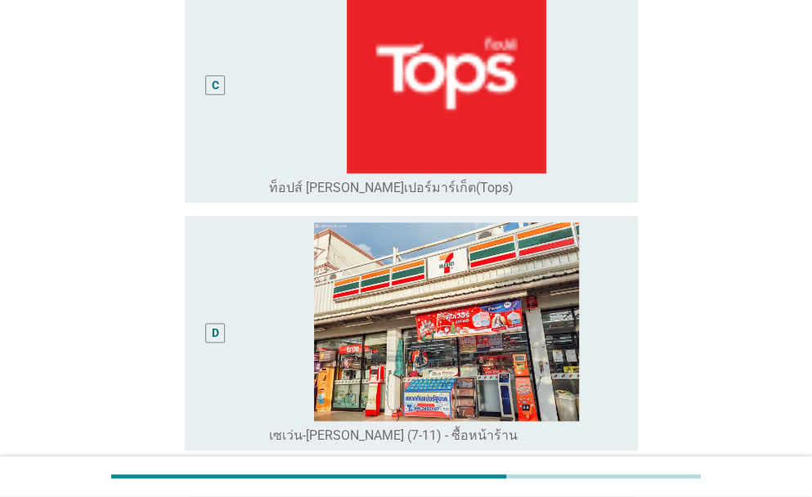
scroll to position [780, 0]
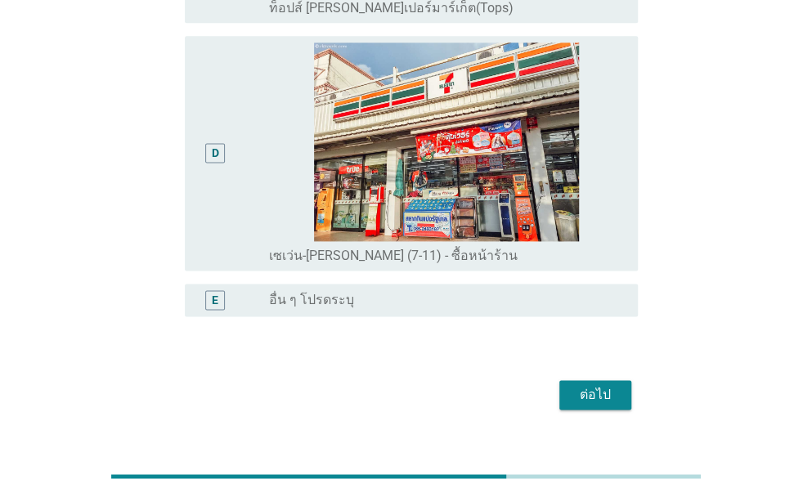
click at [631, 375] on div "ต่อไป" at bounding box center [406, 394] width 463 height 39
click at [586, 385] on div "ต่อไป" at bounding box center [596, 395] width 46 height 20
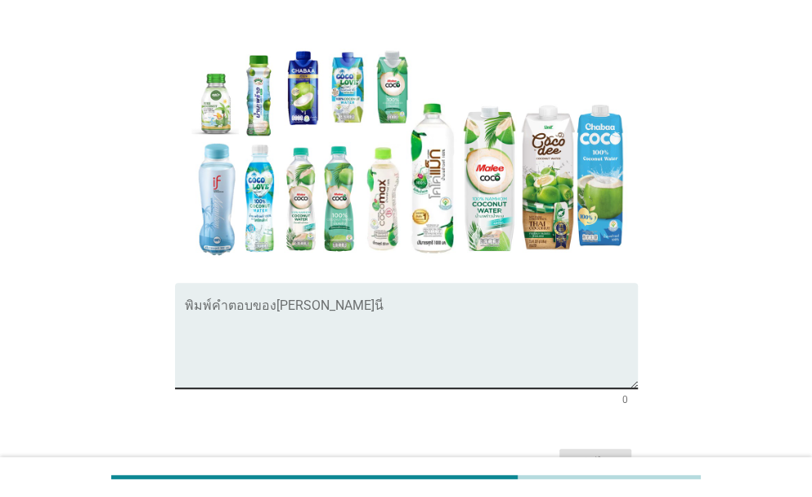
scroll to position [332, 0]
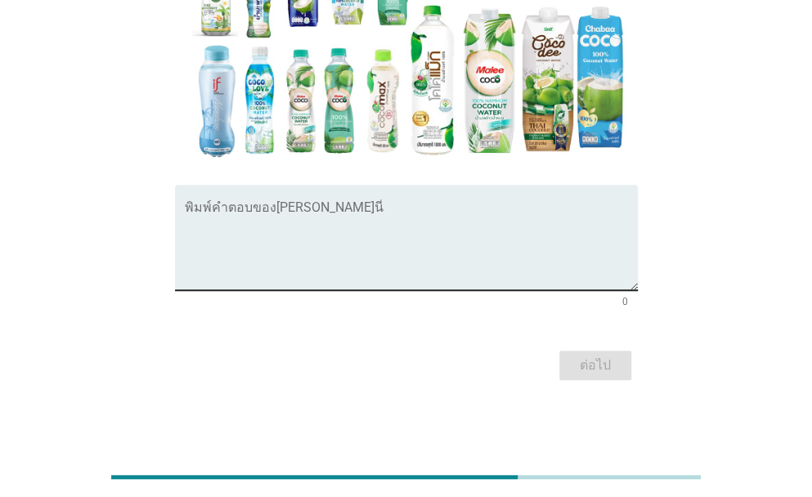
click at [366, 213] on textarea "พิมพ์คำตอบของคุณ ที่นี่" at bounding box center [411, 248] width 453 height 86
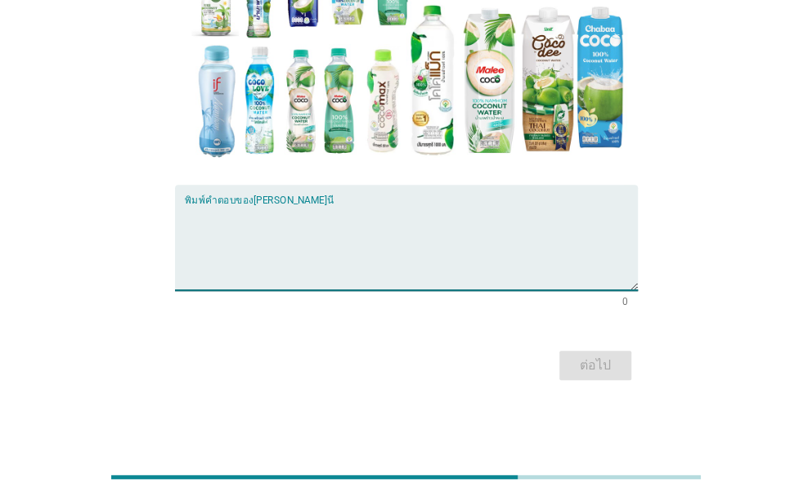
type textarea "["
type textarea "ขนาดและบรรจุภัณฑ์"
click at [599, 369] on div "ต่อไป" at bounding box center [596, 366] width 46 height 20
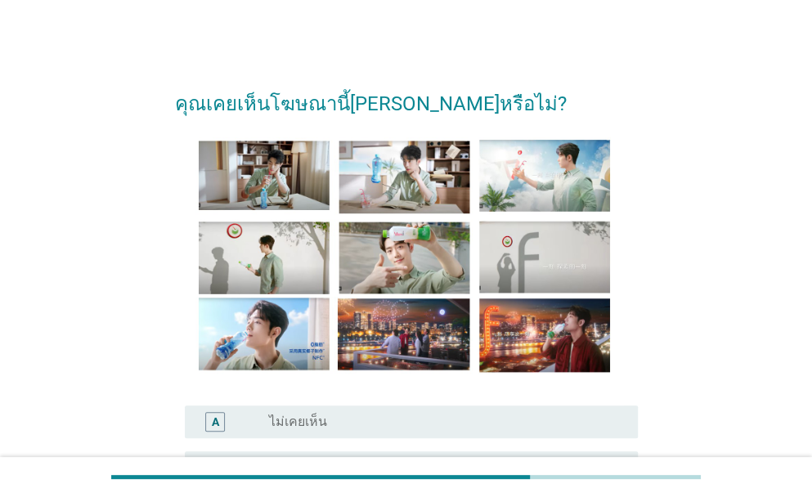
scroll to position [0, 0]
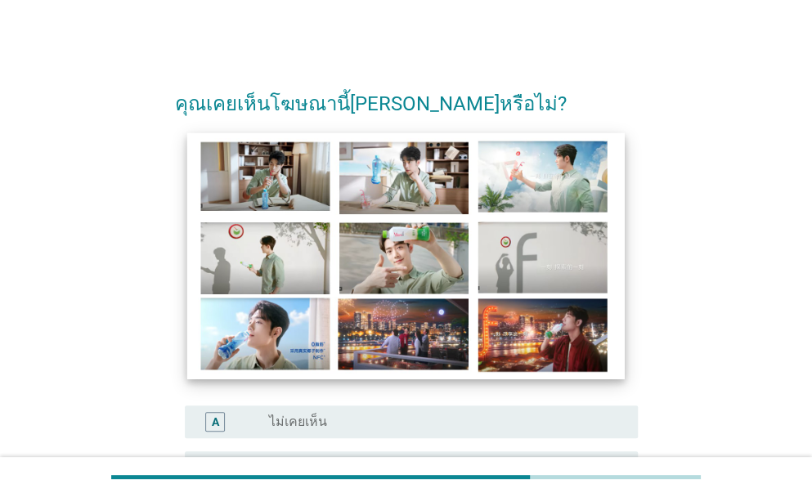
click at [434, 187] on img at bounding box center [406, 256] width 438 height 246
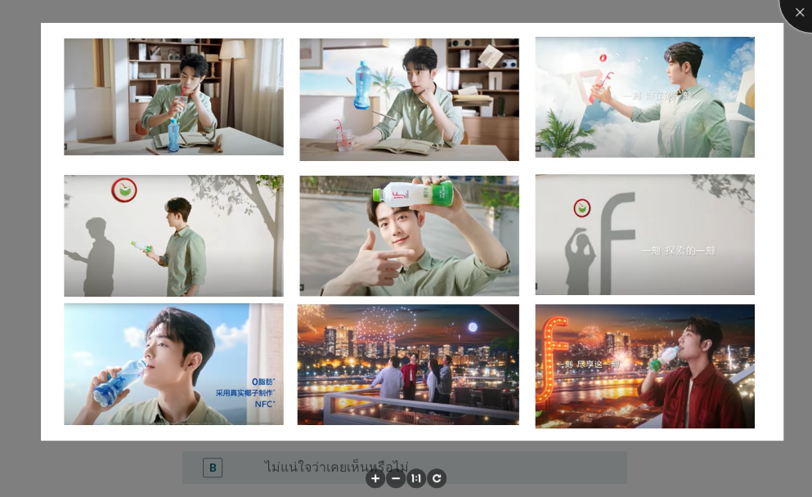
click at [801, 20] on div at bounding box center [812, -1] width 65 height 65
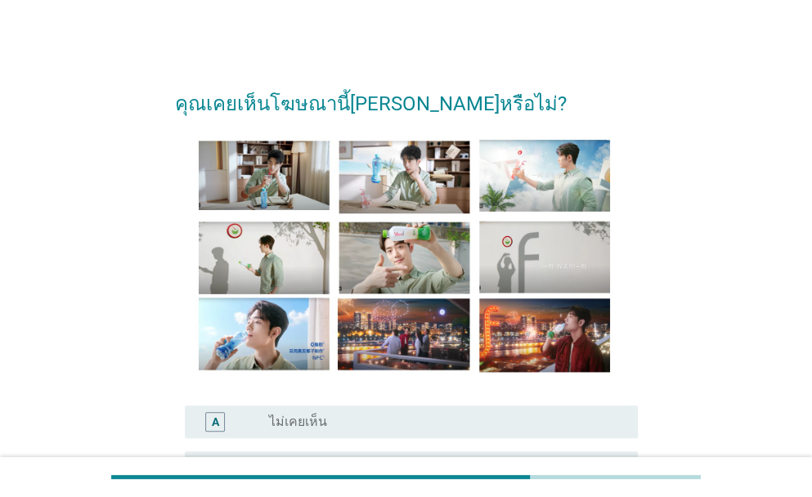
scroll to position [164, 0]
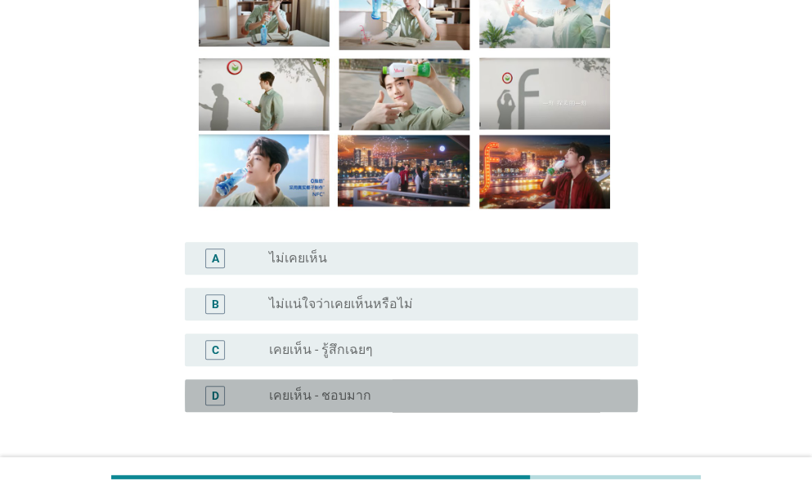
click at [332, 398] on label "เคยเห็น - ชอบมาก" at bounding box center [320, 396] width 102 height 16
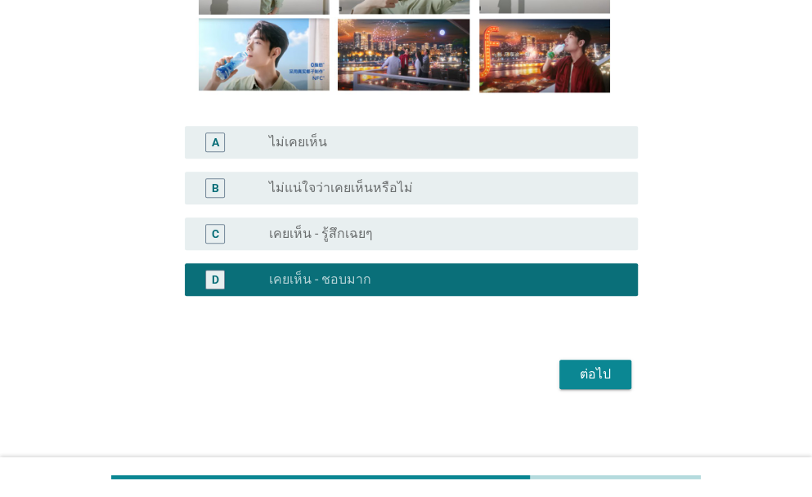
scroll to position [290, 0]
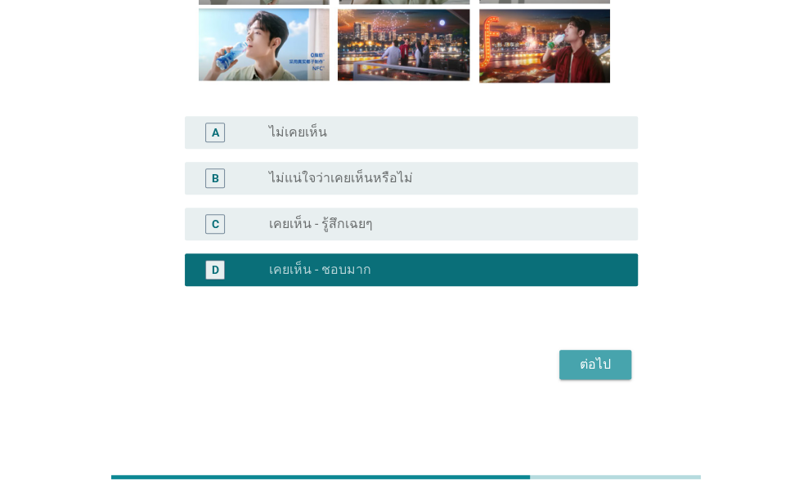
click at [609, 370] on div "ต่อไป" at bounding box center [596, 365] width 46 height 20
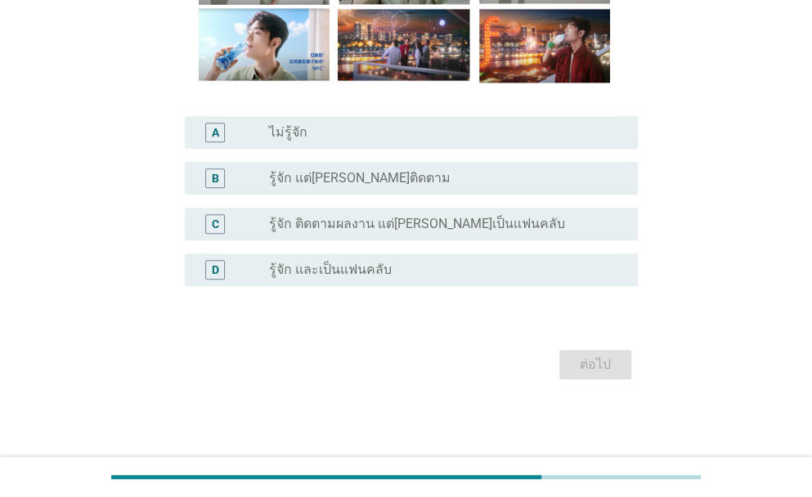
scroll to position [0, 0]
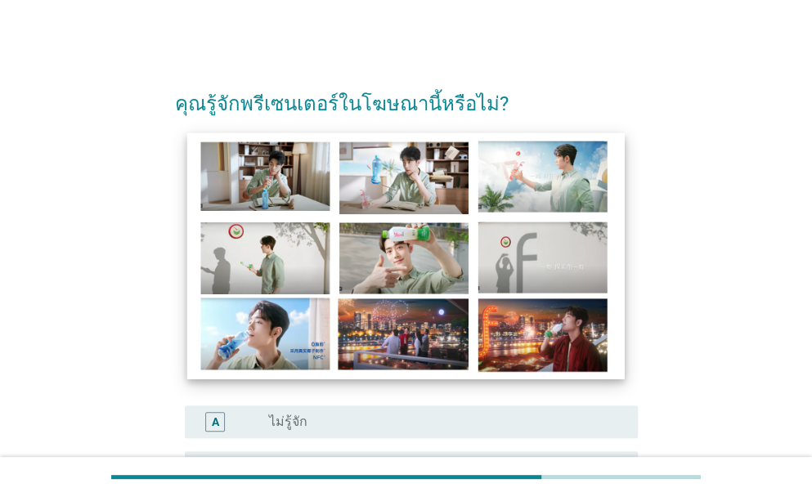
click at [240, 330] on img at bounding box center [406, 256] width 438 height 246
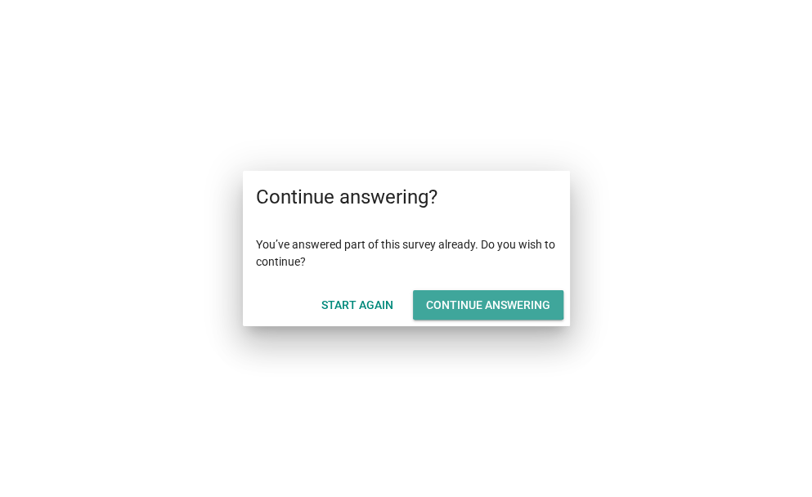
click at [496, 301] on div "Continue answering" at bounding box center [488, 305] width 124 height 17
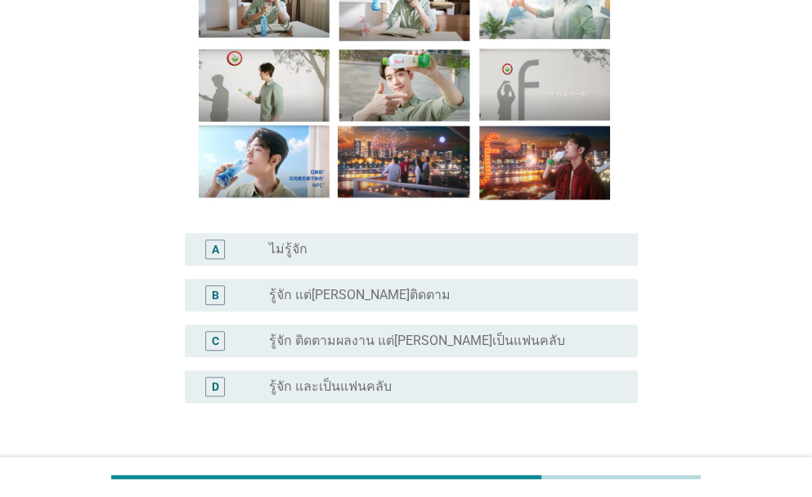
scroll to position [191, 0]
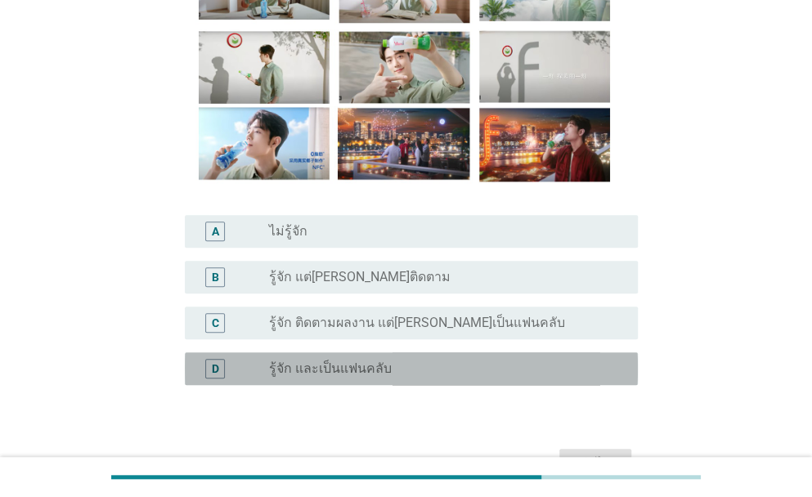
click at [324, 374] on label "รู้จัก และเป็นแฟนคลับ" at bounding box center [330, 369] width 123 height 16
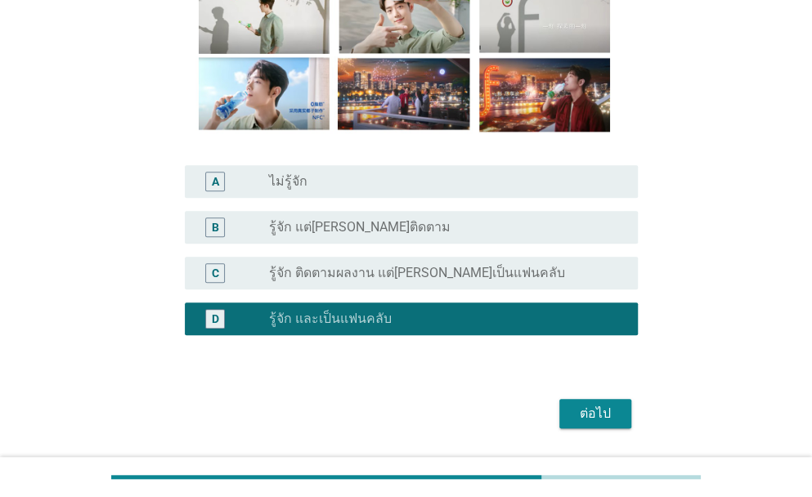
scroll to position [290, 0]
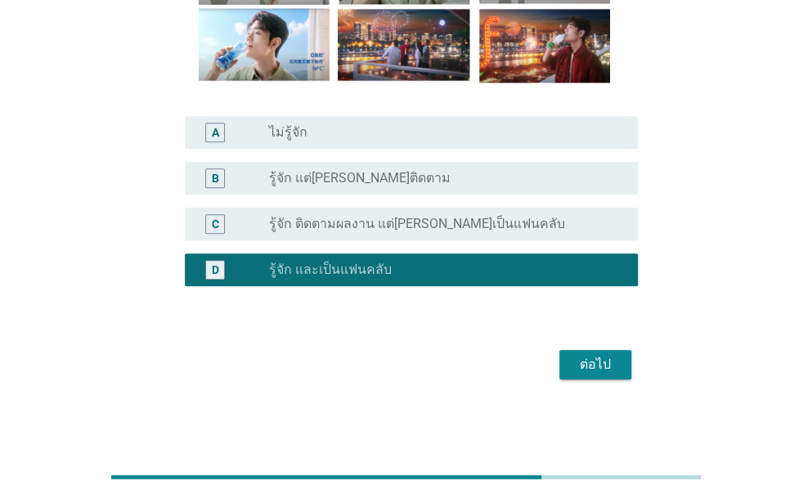
click at [599, 364] on div "ต่อไป" at bounding box center [596, 365] width 46 height 20
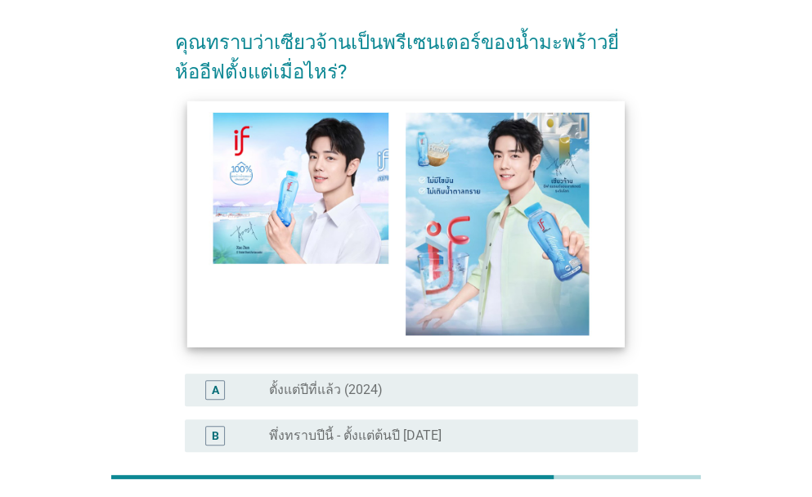
scroll to position [191, 0]
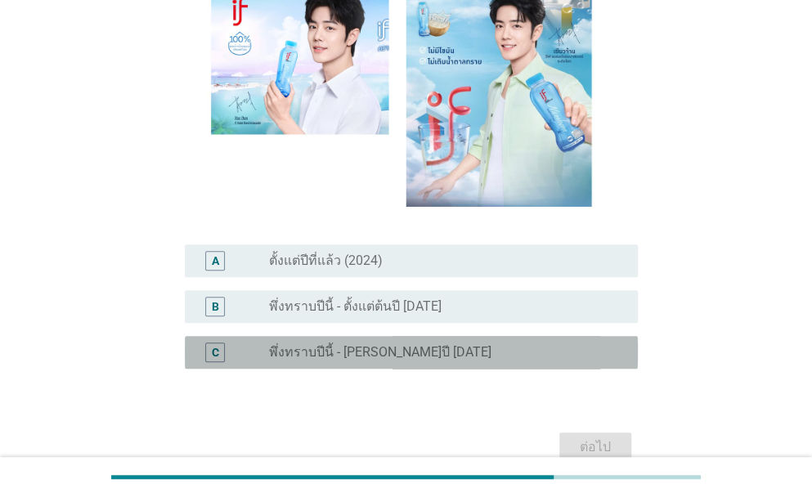
click at [353, 350] on label "พึ่งทราบปีนี้ - ช่วงกลางปี 2025" at bounding box center [380, 352] width 222 height 16
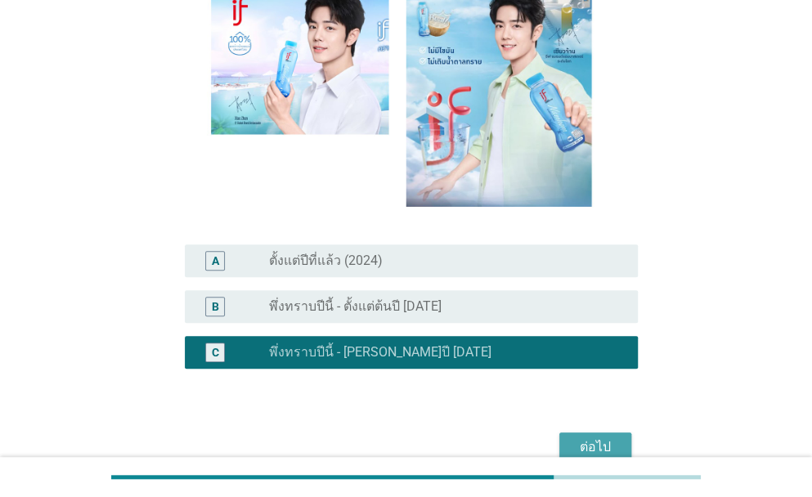
click at [597, 446] on div "ต่อไป" at bounding box center [596, 448] width 46 height 20
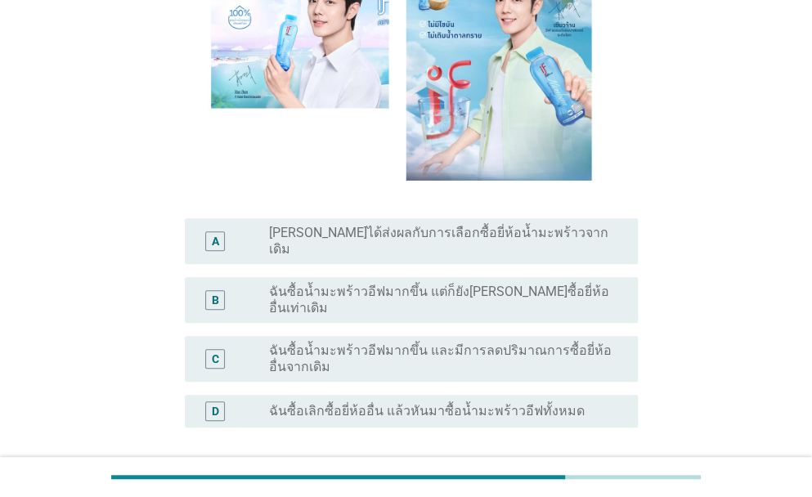
scroll to position [218, 0]
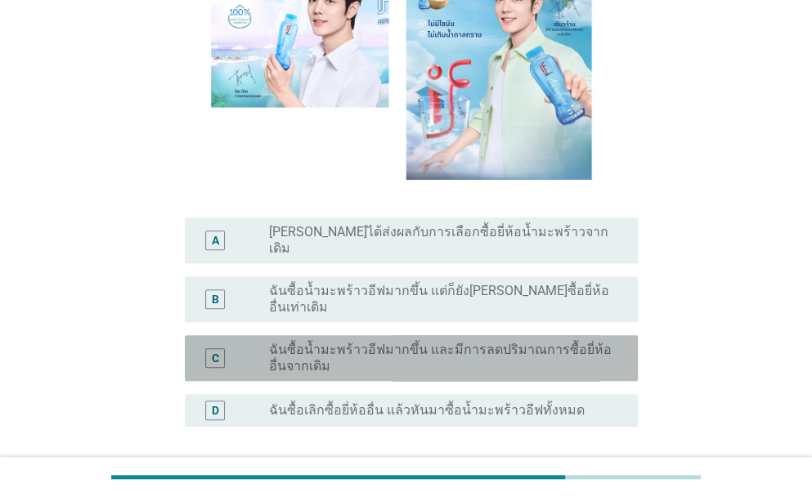
click at [494, 342] on label "ฉันซื้อน้ำมะพร้าวอีฟมากขึ้น และมีการลดปริมาณการซื้อยี่ห้ออื่นจากเดิม" at bounding box center [440, 358] width 343 height 33
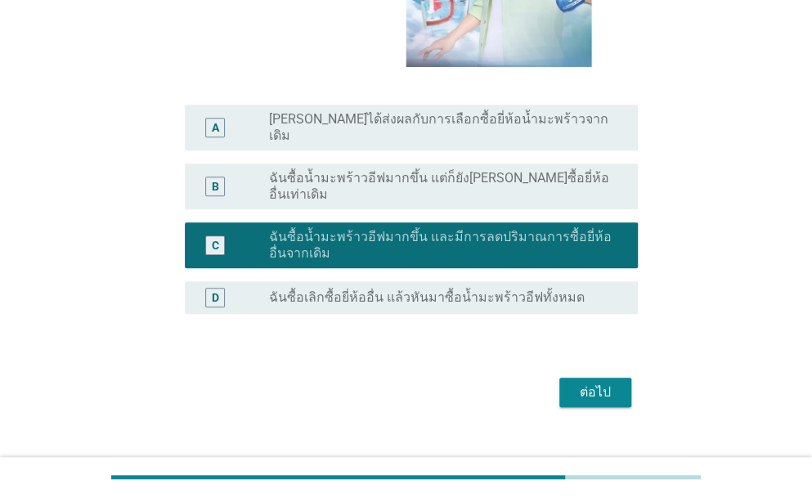
scroll to position [332, 0]
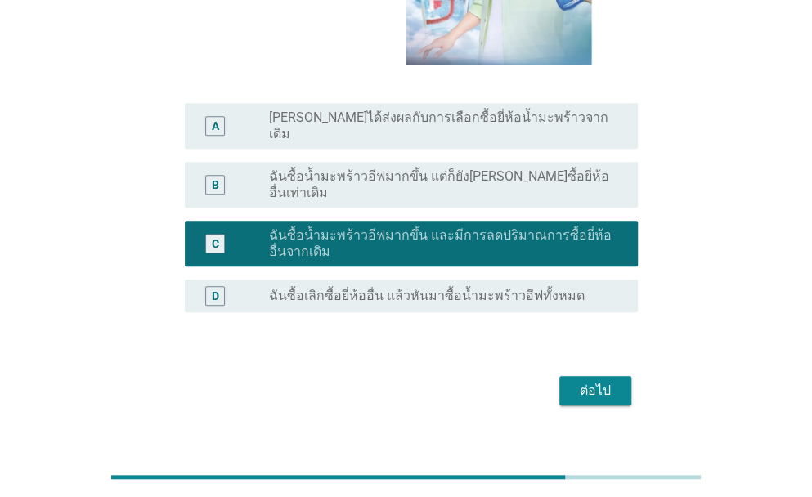
click at [605, 381] on div "ต่อไป" at bounding box center [596, 391] width 46 height 20
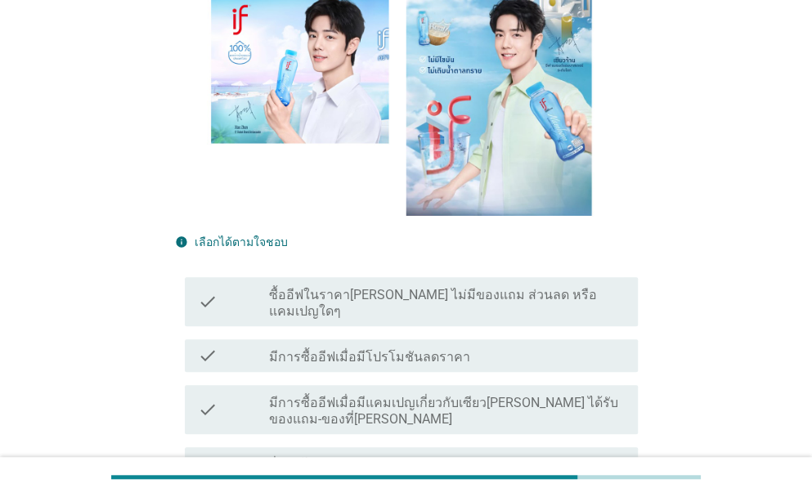
scroll to position [427, 0]
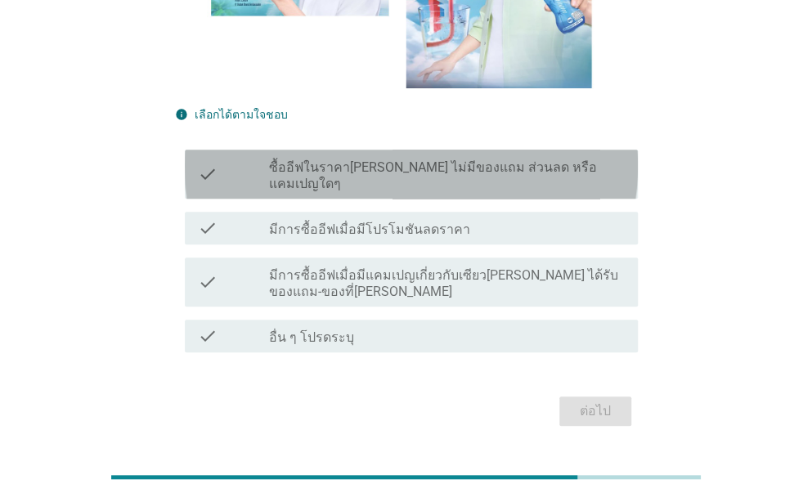
click at [559, 160] on label "ซื้ออีฟในราคาปกติ ไม่มีของแถม ส่วนลด หรือแคมเปญใดๆ" at bounding box center [447, 176] width 356 height 33
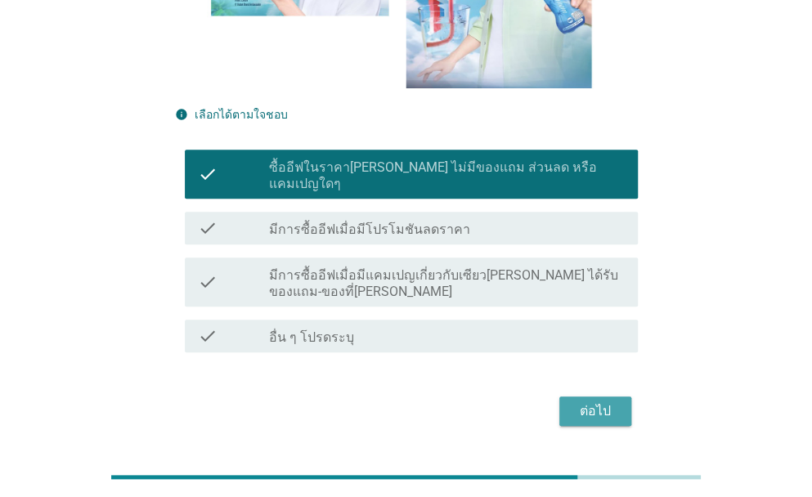
click at [602, 402] on div "ต่อไป" at bounding box center [596, 412] width 46 height 20
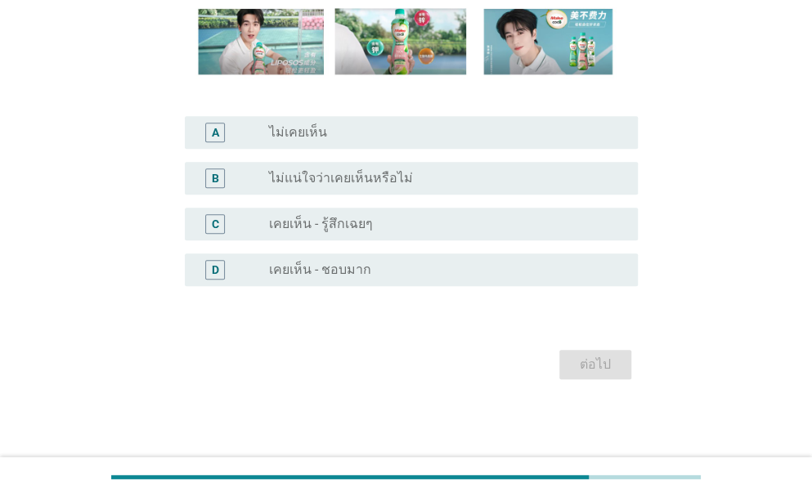
scroll to position [0, 0]
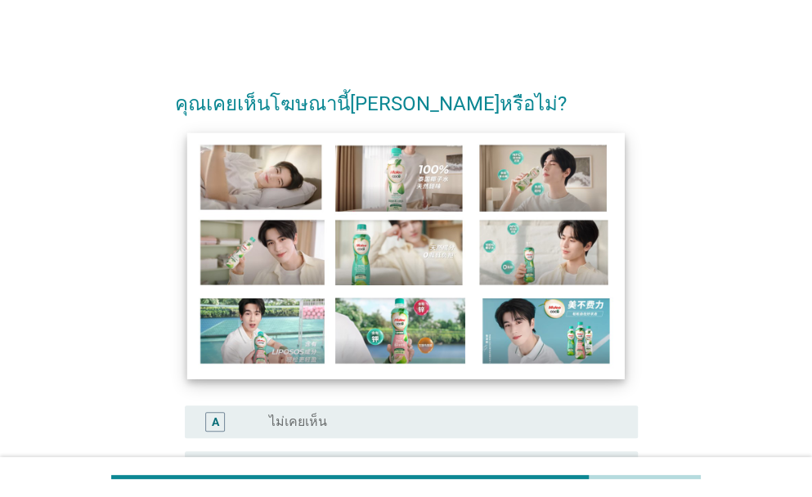
click at [469, 253] on img at bounding box center [406, 256] width 438 height 246
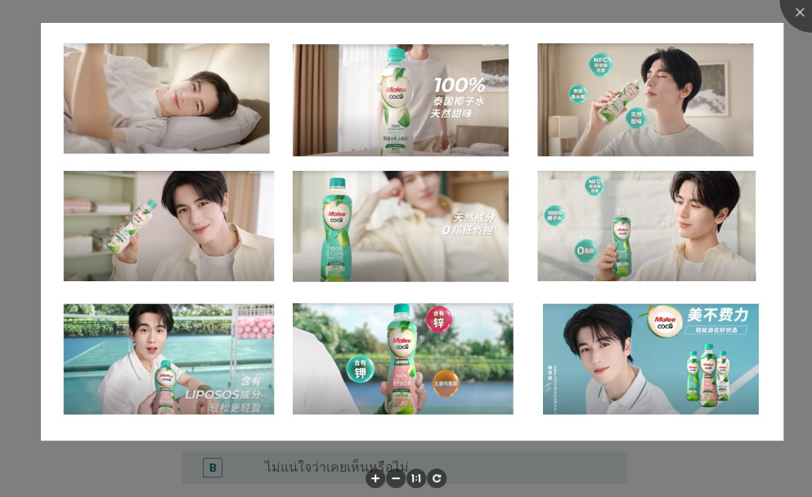
click at [748, 465] on div at bounding box center [406, 481] width 812 height 34
click at [703, 468] on div at bounding box center [406, 481] width 812 height 34
click at [789, 19] on div at bounding box center [812, -1] width 65 height 65
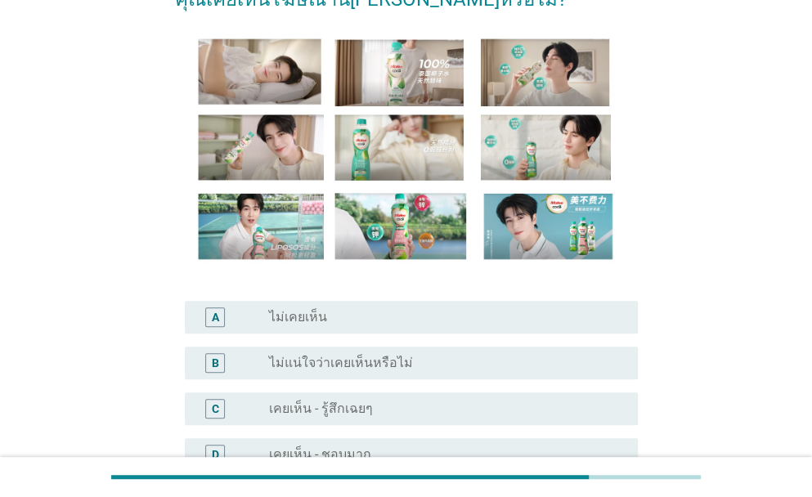
scroll to position [218, 0]
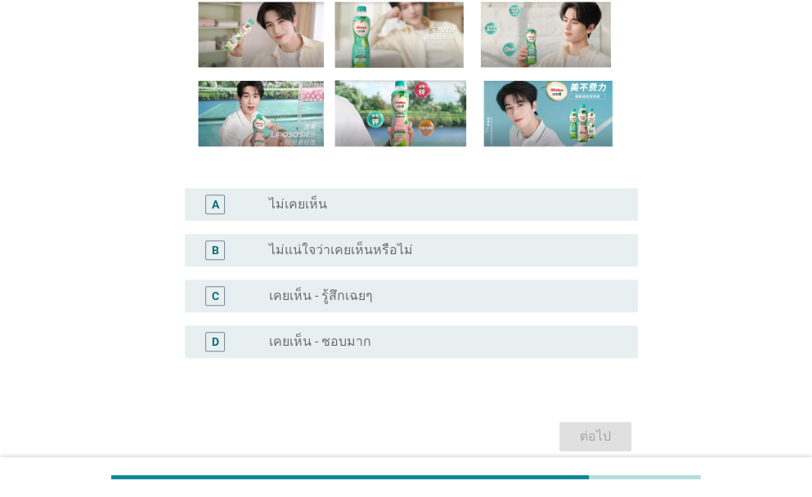
click at [335, 344] on label "เคยเห็น - ชอบมาก" at bounding box center [320, 342] width 102 height 16
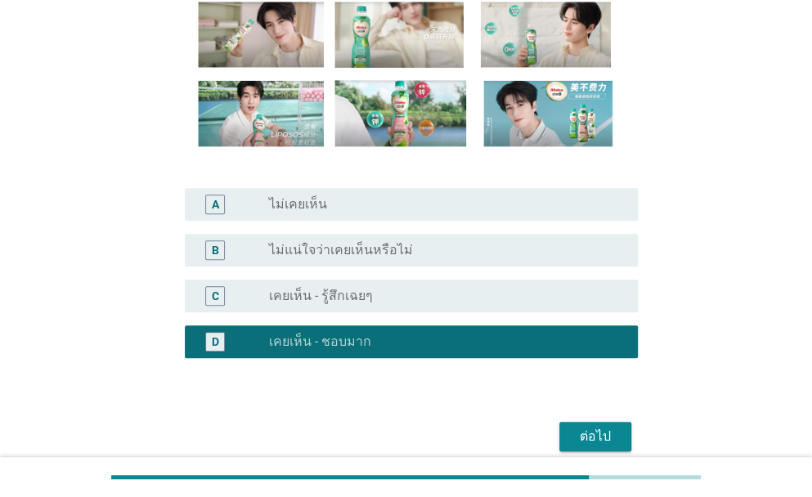
click at [579, 433] on div "ต่อไป" at bounding box center [596, 437] width 46 height 20
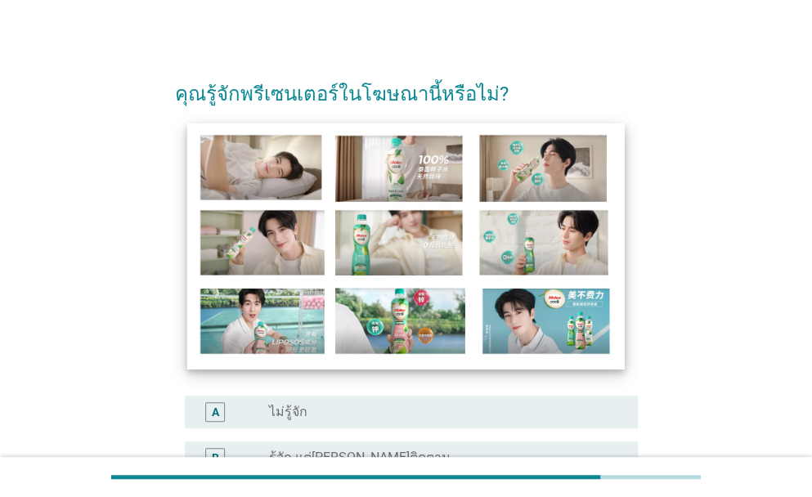
scroll to position [245, 0]
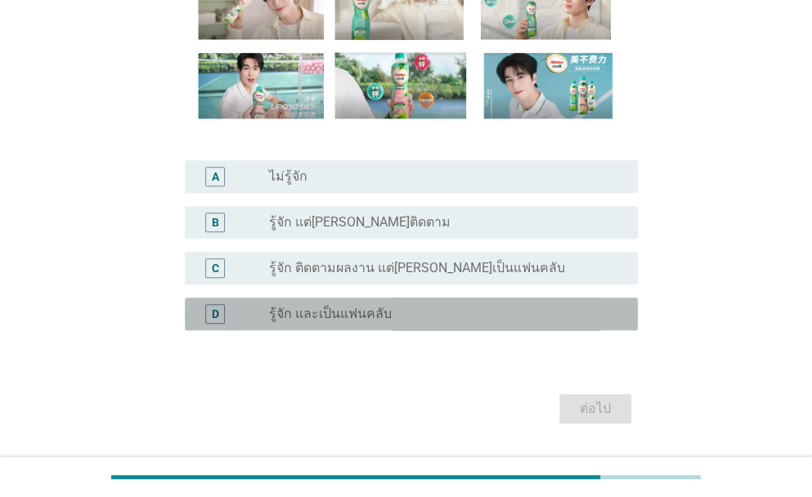
click at [327, 319] on label "รู้จัก และเป็นแฟนคลับ" at bounding box center [330, 314] width 123 height 16
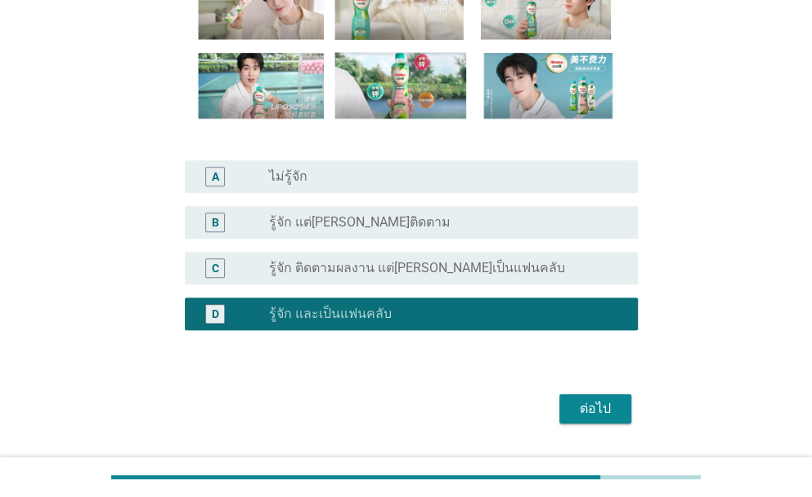
click at [623, 412] on button "ต่อไป" at bounding box center [596, 408] width 72 height 29
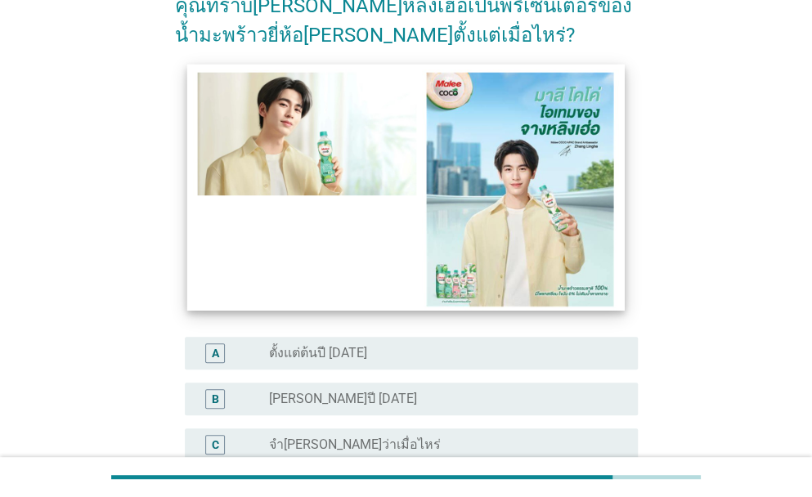
scroll to position [218, 0]
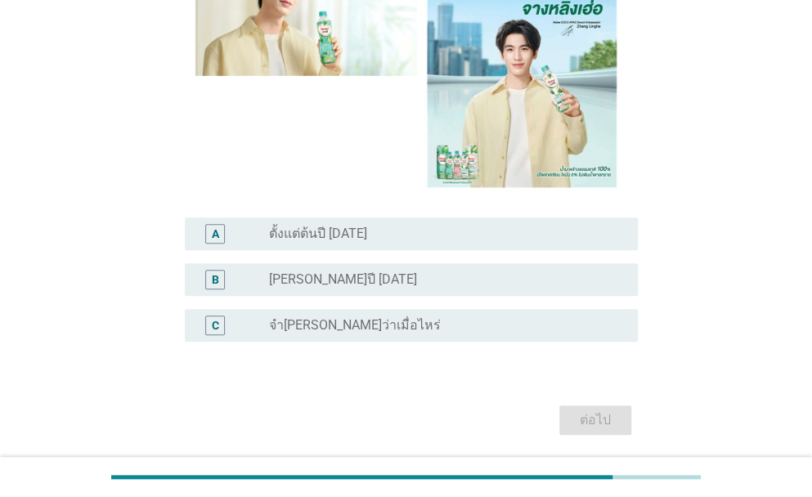
click at [402, 325] on div "radio_button_unchecked จำไม่ได้ว่าเมื่อไหร่" at bounding box center [440, 325] width 343 height 16
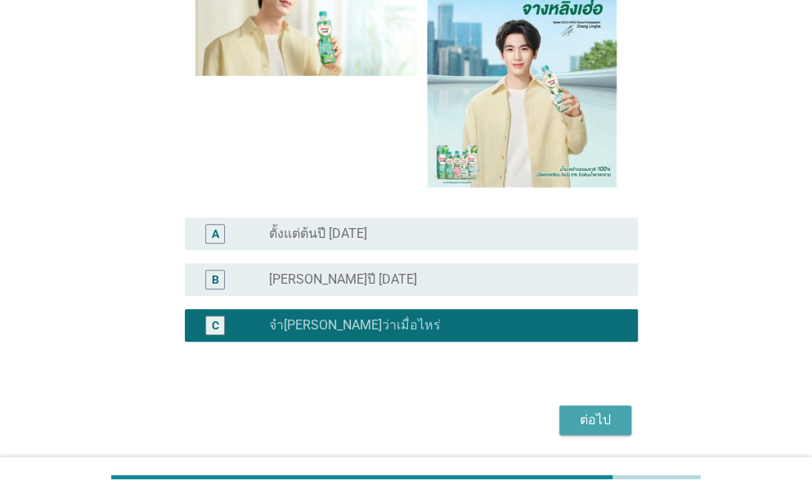
click at [587, 425] on div "ต่อไป" at bounding box center [596, 421] width 46 height 20
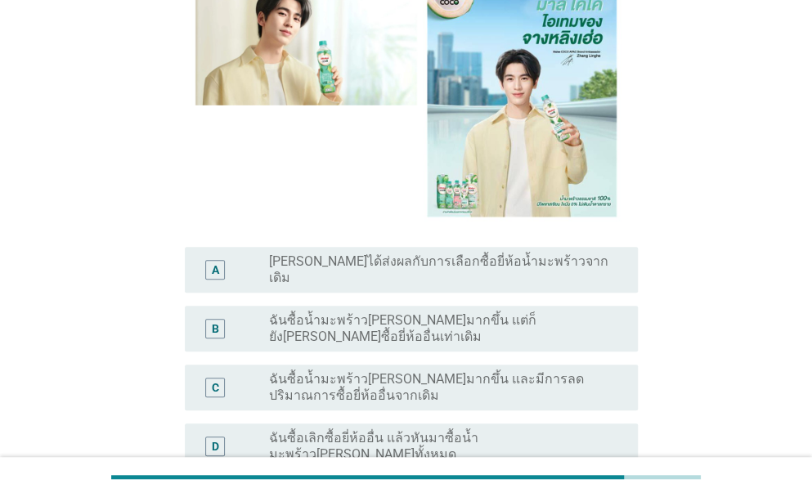
click at [381, 430] on label "ฉันซื้อเลิกซื้อยี่ห้ออื่น แล้วหันมาซื้อน้ำมะพร้าวมาลีโคโค่ทั้งหมด" at bounding box center [440, 446] width 343 height 33
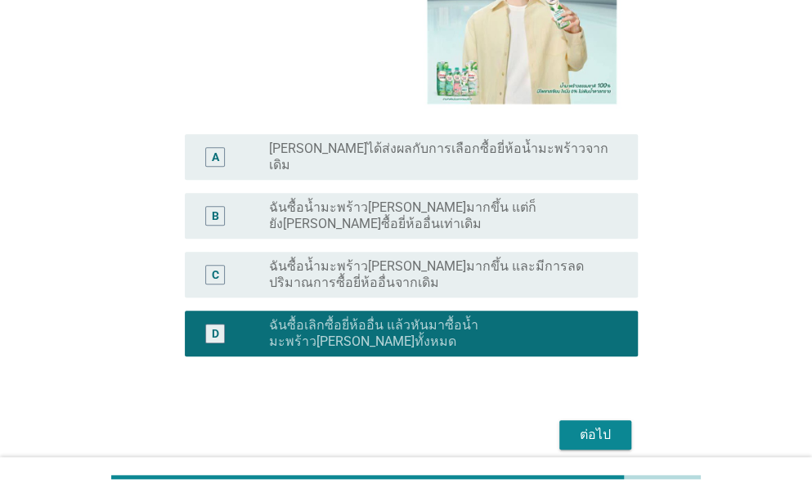
scroll to position [332, 0]
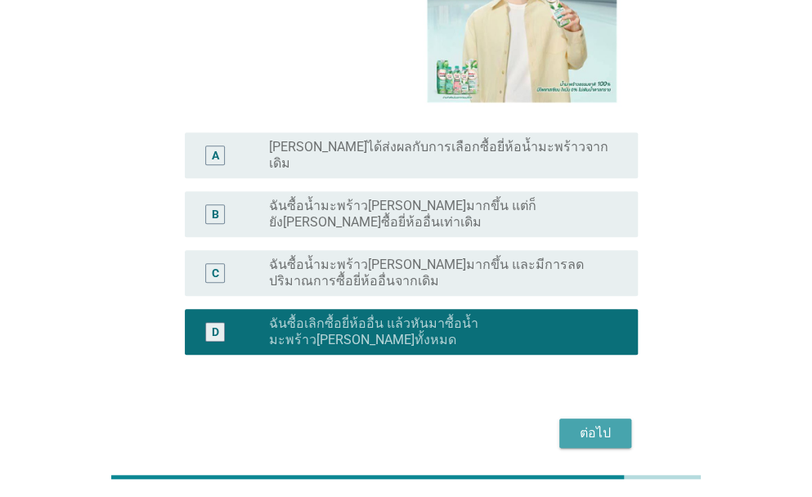
click at [585, 424] on div "ต่อไป" at bounding box center [596, 434] width 46 height 20
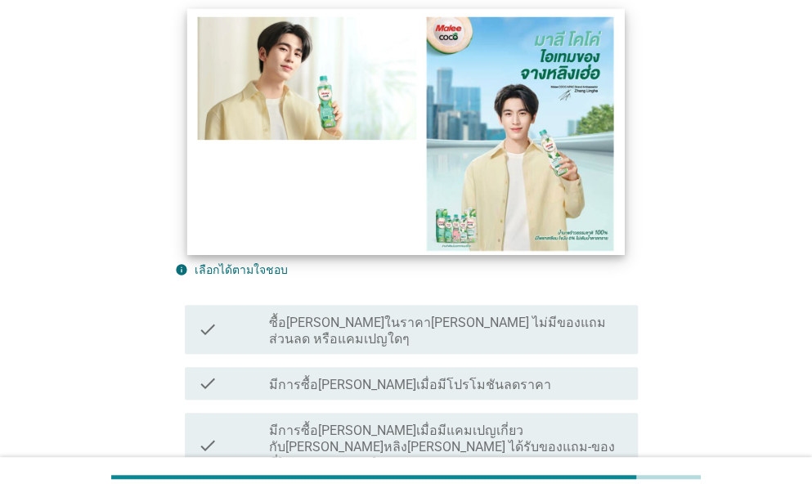
scroll to position [409, 0]
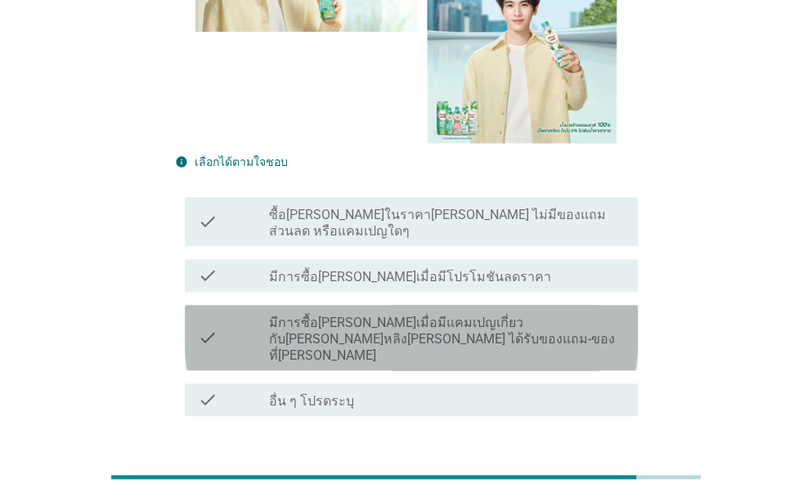
click at [339, 315] on label "มีการซื้อมาลีโคโค่เมื่อมีแคมเปญเกี่ยวกับจางหลิงเฮ่อ เช่น ได้รับของแถม-ของที่ระล…" at bounding box center [447, 339] width 356 height 49
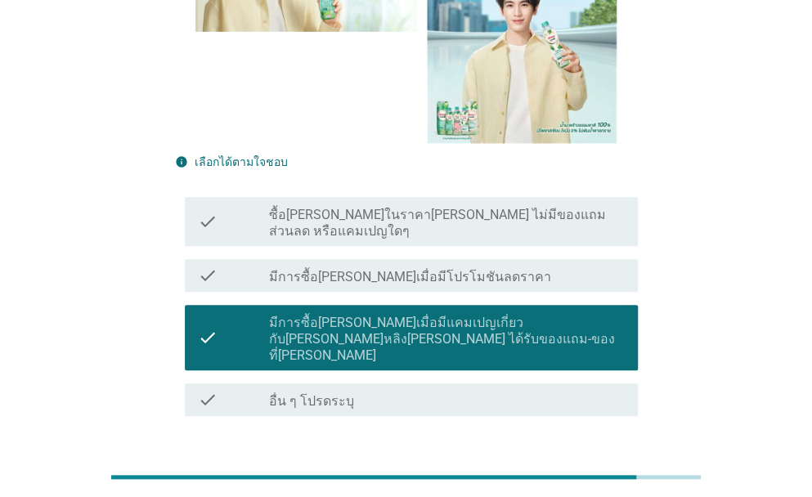
click at [589, 465] on div "ต่อไป" at bounding box center [596, 475] width 46 height 20
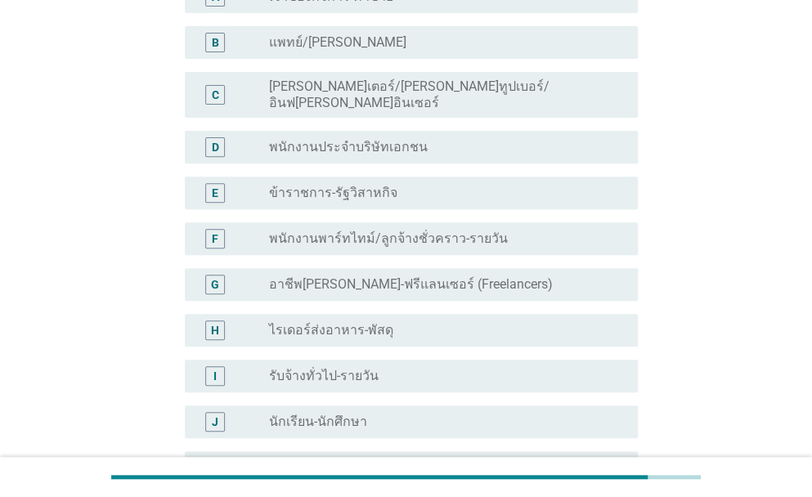
scroll to position [164, 0]
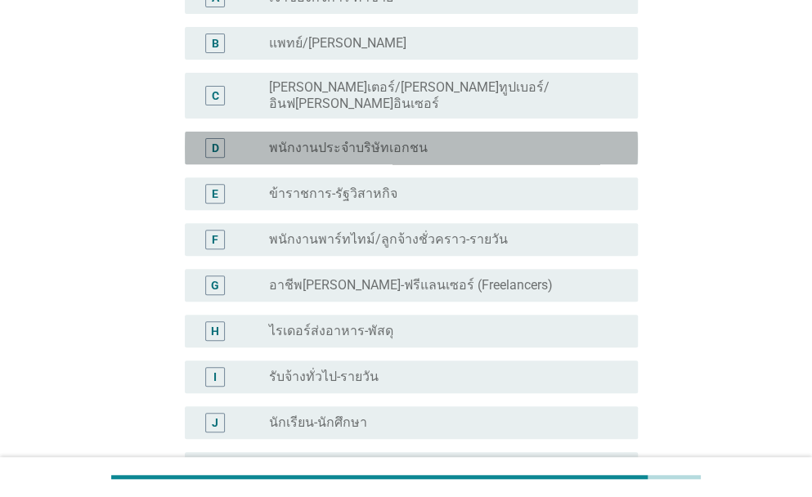
click at [409, 132] on div "D radio_button_unchecked พนักงานประจำบริษัทเอกชน" at bounding box center [411, 148] width 453 height 33
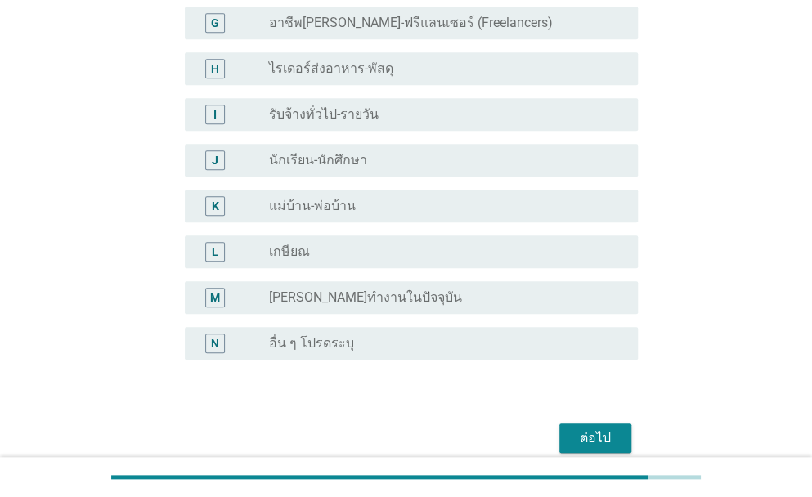
scroll to position [486, 0]
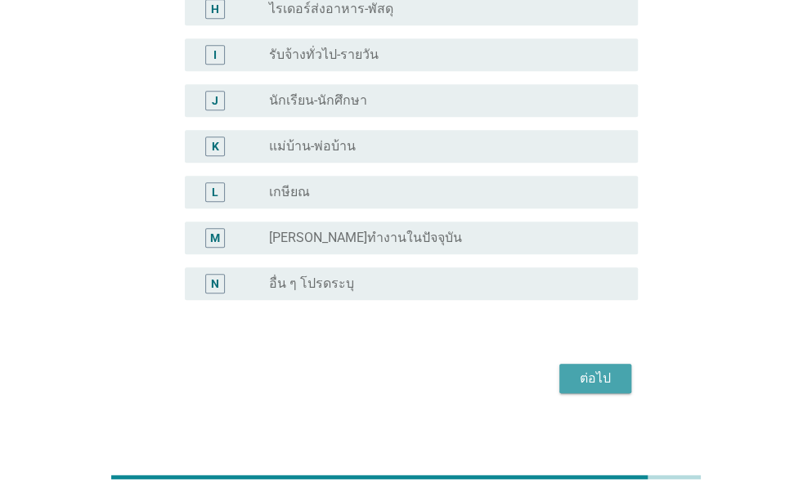
click at [605, 372] on div "ต่อไป" at bounding box center [596, 379] width 46 height 20
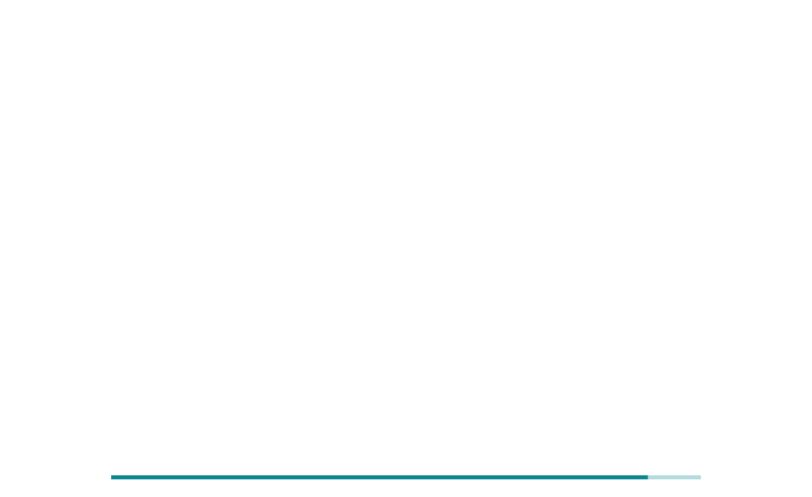
scroll to position [0, 0]
